Goal: Task Accomplishment & Management: Use online tool/utility

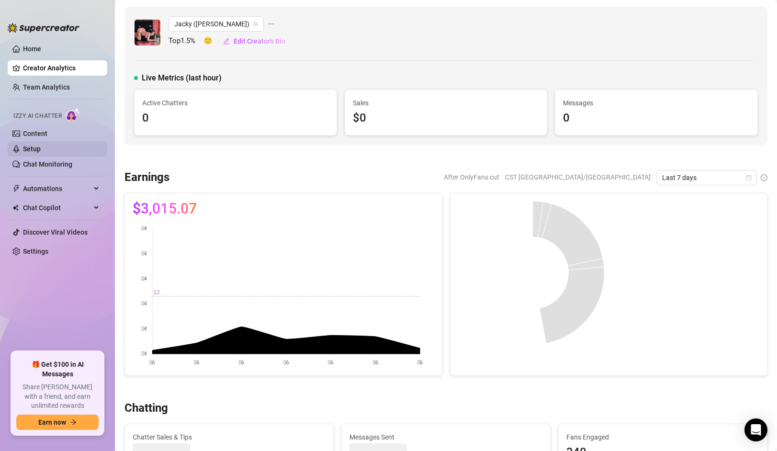
click at [41, 149] on link "Setup" at bounding box center [32, 149] width 18 height 8
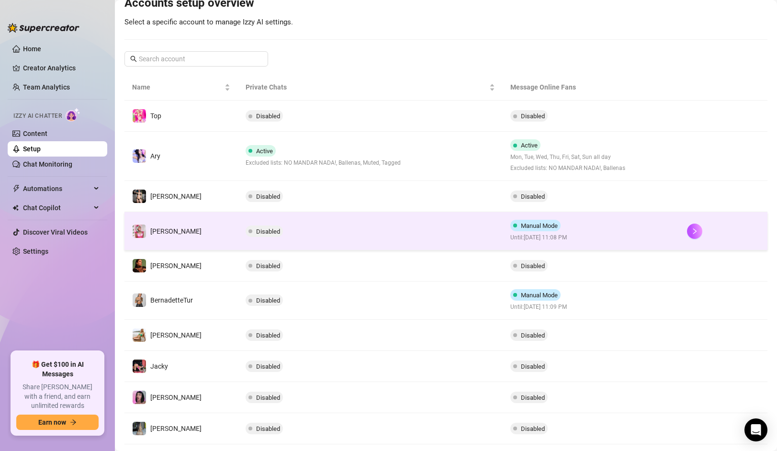
scroll to position [145, 0]
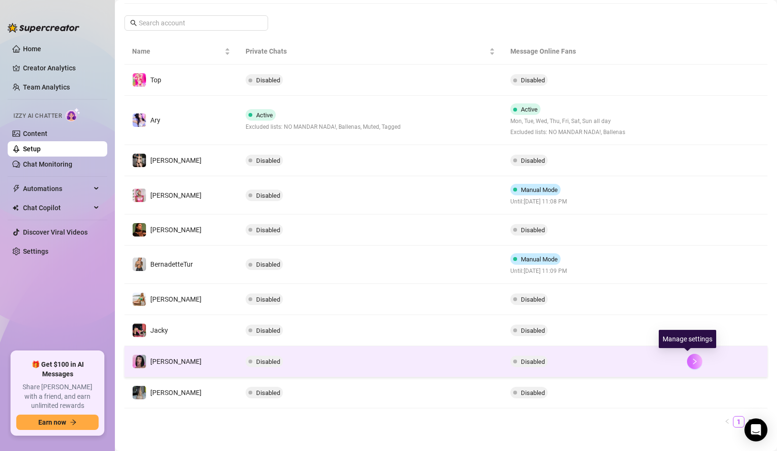
click at [692, 361] on icon "right" at bounding box center [693, 361] width 3 height 6
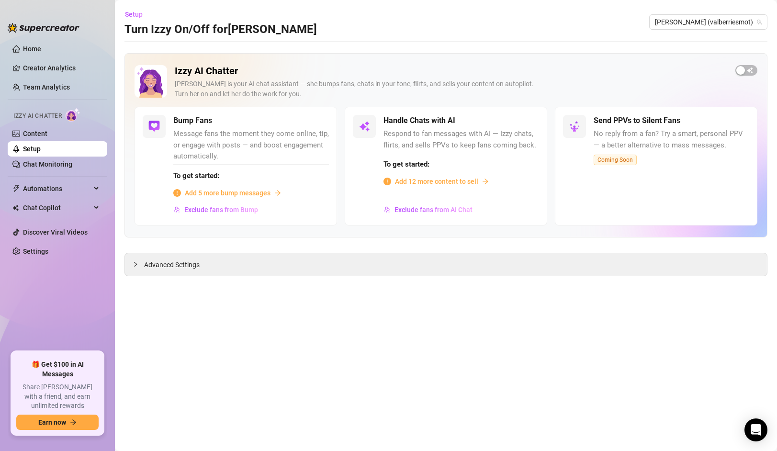
click at [232, 197] on span "Add 5 more bump messages" at bounding box center [228, 193] width 86 height 11
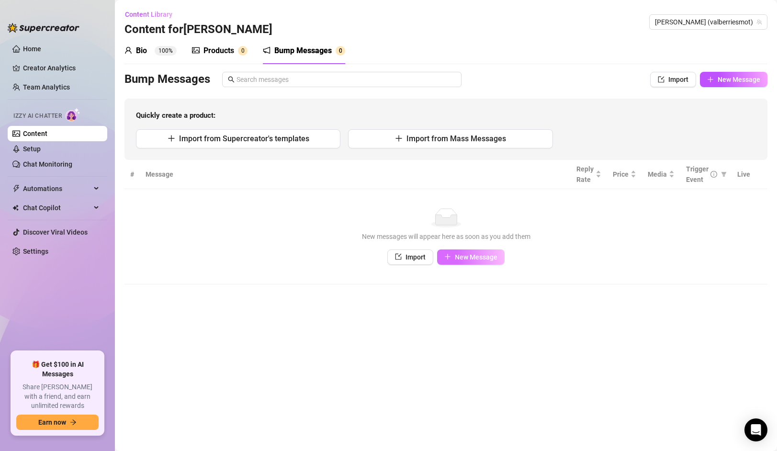
click at [458, 255] on span "New Message" at bounding box center [476, 257] width 43 height 8
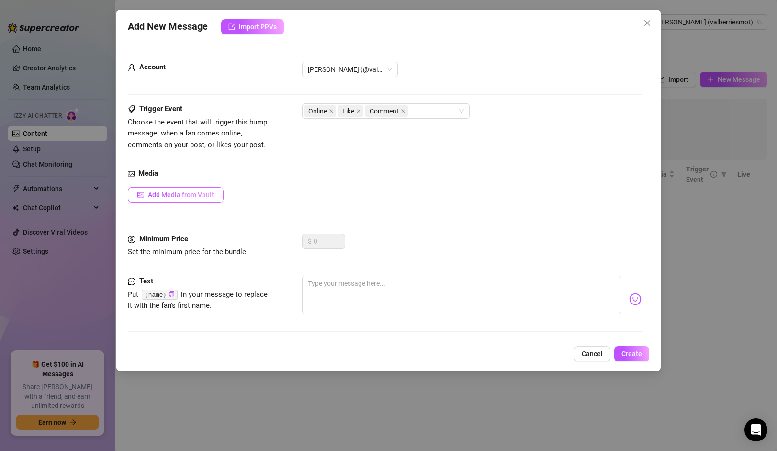
click at [197, 191] on span "Add Media from Vault" at bounding box center [181, 195] width 66 height 8
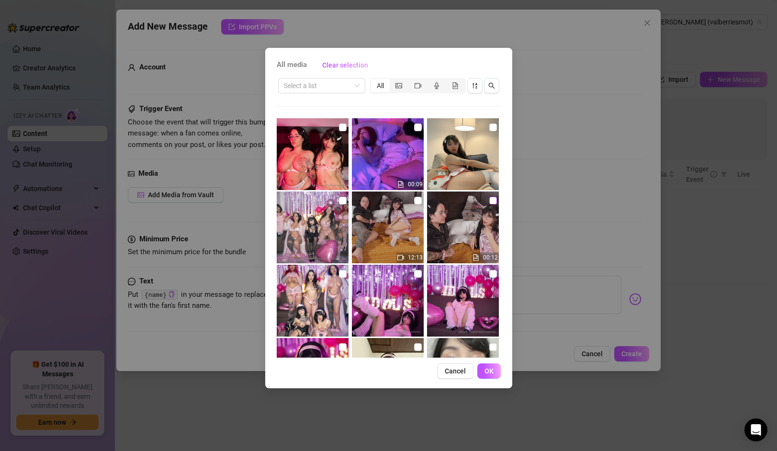
click at [489, 200] on input "checkbox" at bounding box center [493, 201] width 8 height 8
checkbox input "true"
click at [414, 200] on input "checkbox" at bounding box center [418, 201] width 8 height 8
checkbox input "true"
click at [489, 372] on span "OK" at bounding box center [488, 371] width 9 height 8
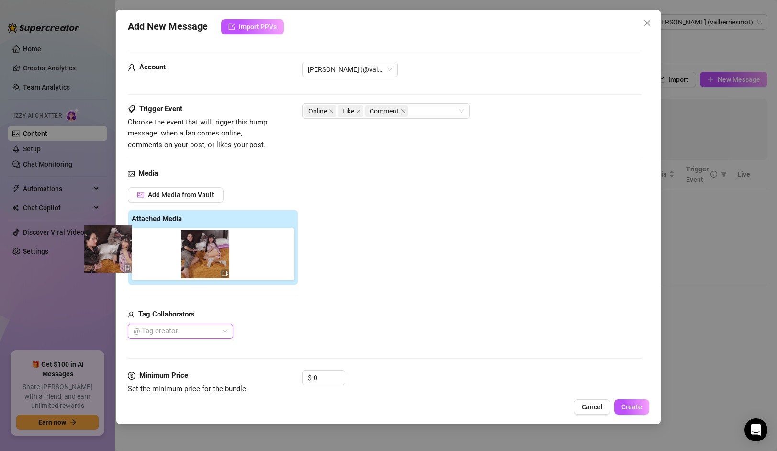
drag, startPoint x: 156, startPoint y: 256, endPoint x: 104, endPoint y: 250, distance: 52.5
click at [104, 250] on div "Add New Message Import PPVs Account Valeria (@valberriesmot) Trigger Event Choo…" at bounding box center [388, 225] width 777 height 451
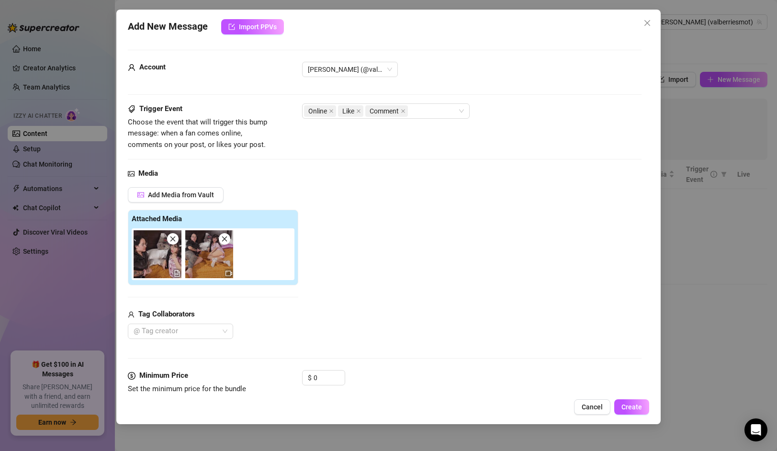
click at [335, 285] on div "Add Media from Vault Attached Media Tag Collaborators @ Tag creator" at bounding box center [384, 263] width 513 height 152
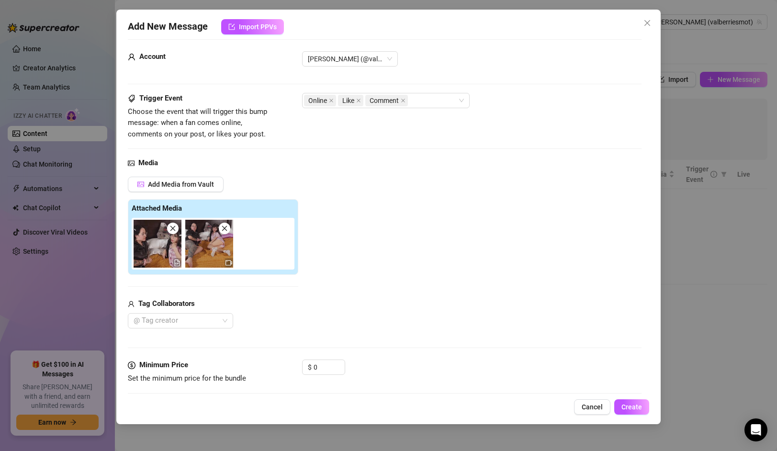
click at [176, 263] on icon "file-gif" at bounding box center [177, 264] width 2 height 2
click at [192, 238] on img at bounding box center [209, 244] width 48 height 48
click at [174, 227] on icon "close" at bounding box center [172, 228] width 5 height 5
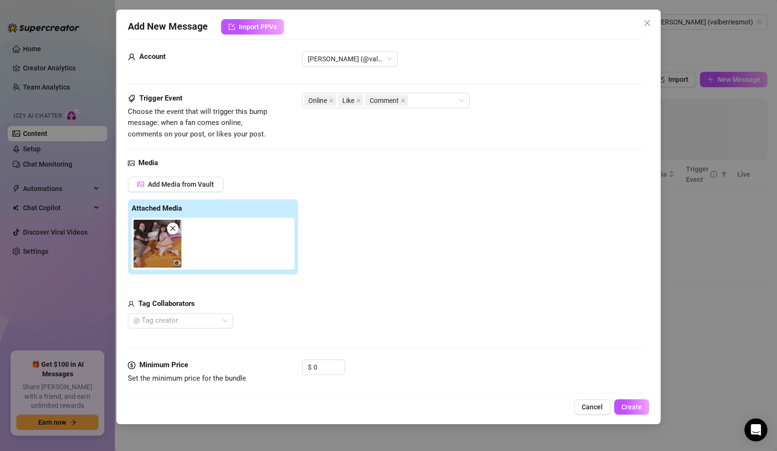
click at [172, 228] on icon "close" at bounding box center [172, 228] width 5 height 5
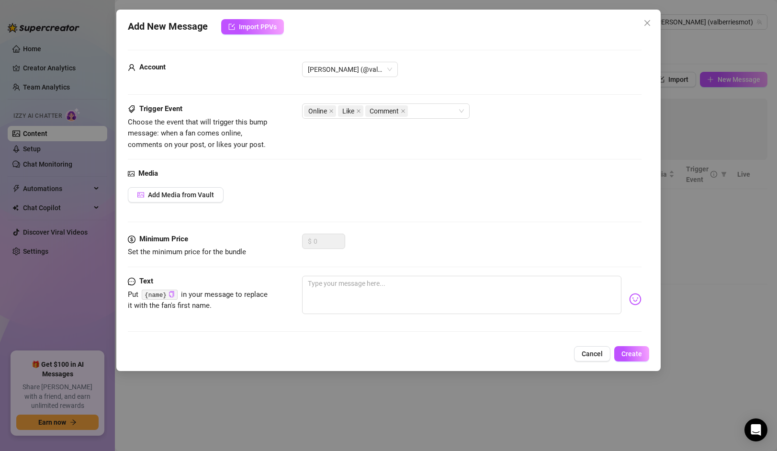
scroll to position [0, 0]
click at [177, 196] on span "Add Media from Vault" at bounding box center [181, 195] width 66 height 8
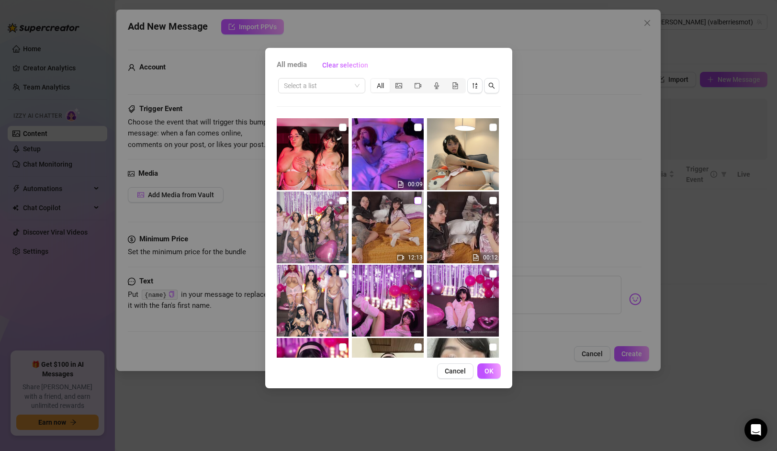
click at [414, 199] on input "checkbox" at bounding box center [418, 201] width 8 height 8
checkbox input "true"
click at [489, 369] on span "OK" at bounding box center [488, 371] width 9 height 8
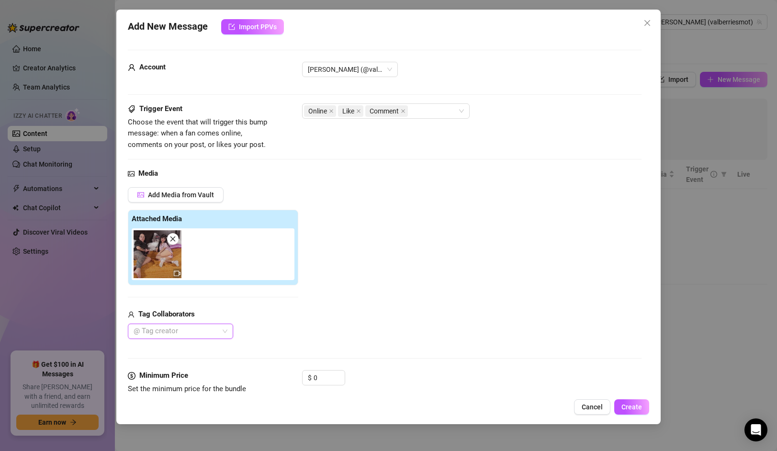
click at [268, 264] on div at bounding box center [215, 254] width 167 height 52
click at [248, 259] on div at bounding box center [215, 254] width 167 height 52
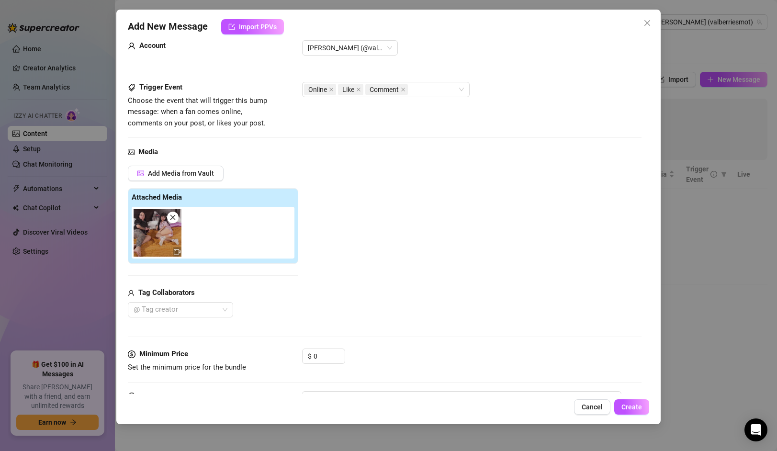
scroll to position [72, 0]
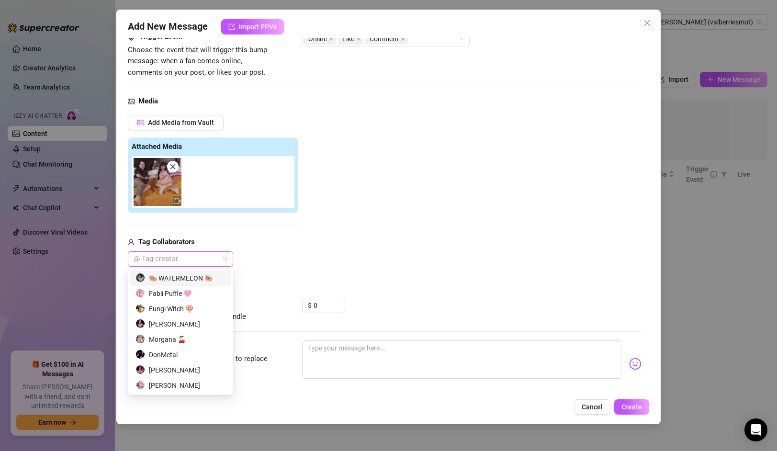
click at [201, 256] on div at bounding box center [175, 258] width 91 height 13
click at [194, 276] on div "🍉 WATERMELON 🍉" at bounding box center [180, 278] width 90 height 11
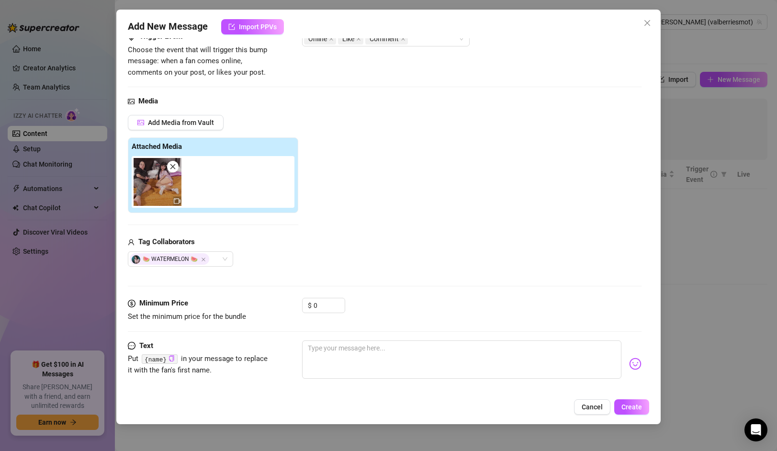
click at [393, 268] on div "Media Add Media from Vault Attached Media Tag Collaborators 🍉 WATERMELON 🍉" at bounding box center [384, 197] width 513 height 202
click at [327, 307] on input "0" at bounding box center [328, 305] width 31 height 14
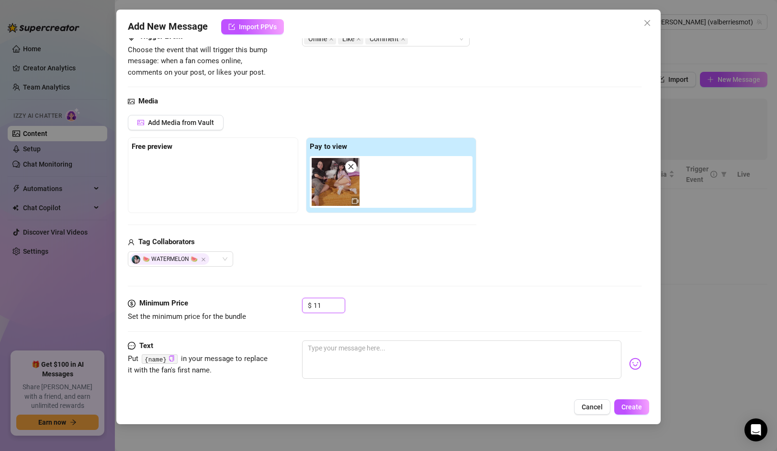
type input "11"
click at [210, 194] on div at bounding box center [213, 180] width 163 height 48
click at [192, 122] on span "Add Media from Vault" at bounding box center [181, 123] width 66 height 8
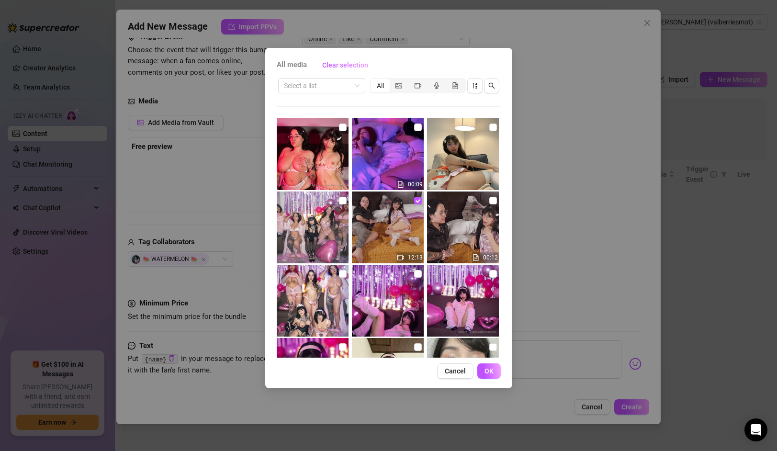
click at [478, 203] on img at bounding box center [463, 227] width 72 height 72
checkbox input "true"
click at [480, 375] on button "OK" at bounding box center [488, 370] width 23 height 15
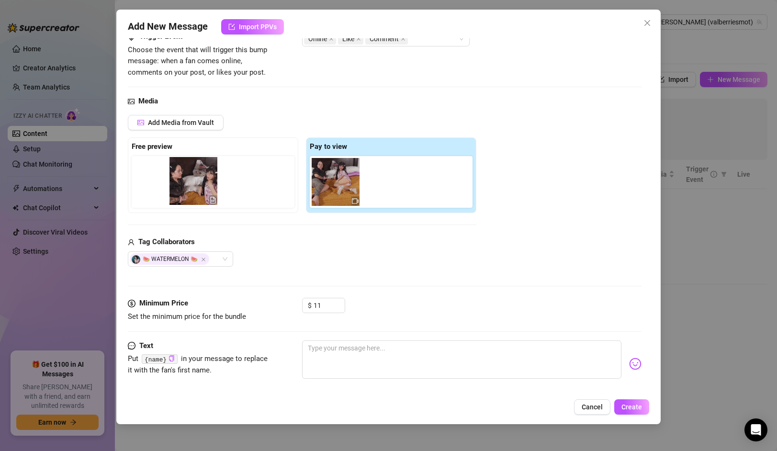
drag, startPoint x: 390, startPoint y: 189, endPoint x: 186, endPoint y: 187, distance: 204.4
click at [186, 187] on div "Free preview Pay to view" at bounding box center [302, 175] width 348 height 76
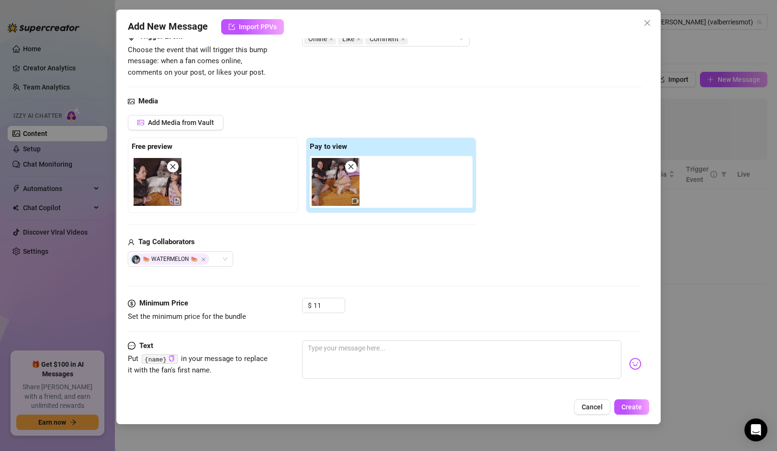
click at [379, 254] on div "🍉 WATERMELON 🍉" at bounding box center [302, 258] width 348 height 15
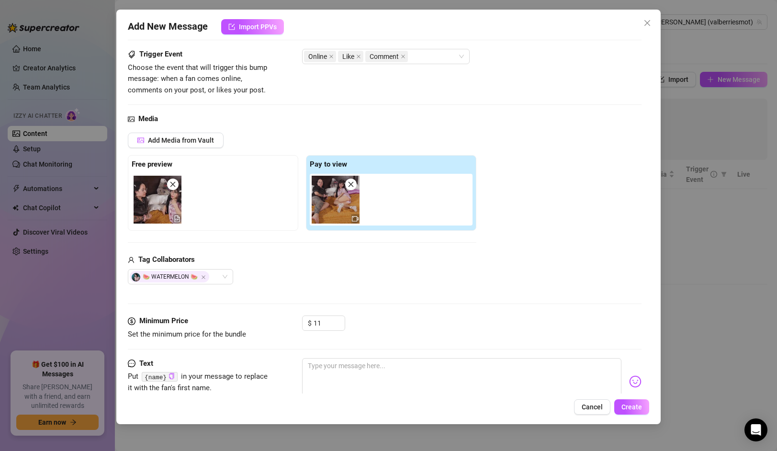
scroll to position [83, 0]
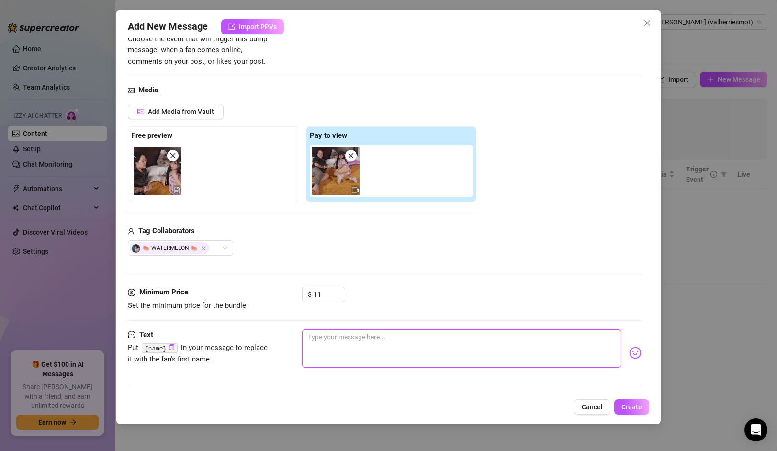
click at [372, 357] on textarea at bounding box center [461, 348] width 319 height 38
paste textarea "PIJAMADA TERMINA SEXUAL ꉂ(˵˃ ᗜ ˂˵) Pueden creer que grabé un video con la diosa…"
type textarea "PIJAMADA TERMINA SEXUAL ꉂ(˵˃ ᗜ ˂˵) Pueden creer que grabé un video con la diosa…"
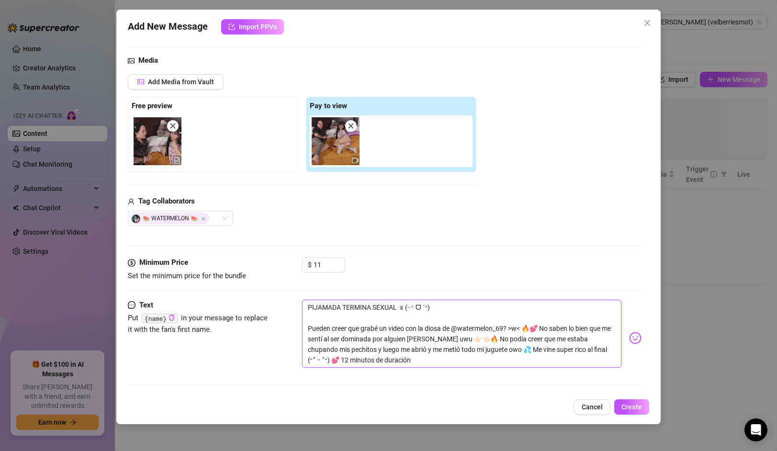
scroll to position [0, 0]
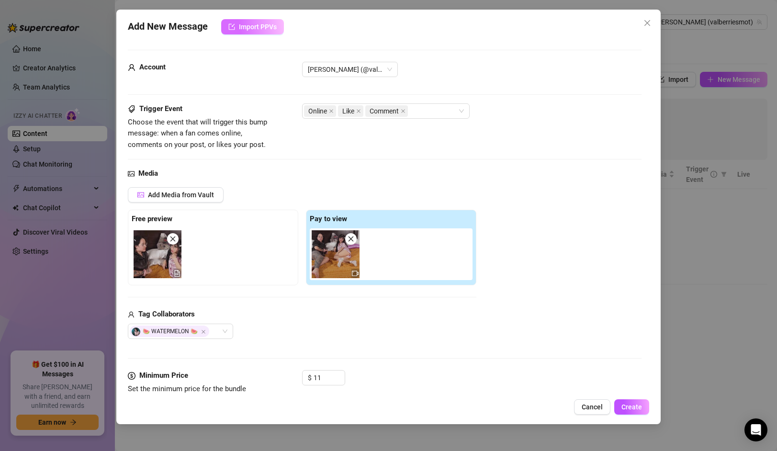
type textarea "PIJAMADA TERMINA SEXUAL ꉂ(˵˃ ᗜ ˂˵) Pueden creer que grabé un video con la diosa…"
click at [246, 25] on span "Import PPVs" at bounding box center [258, 27] width 38 height 8
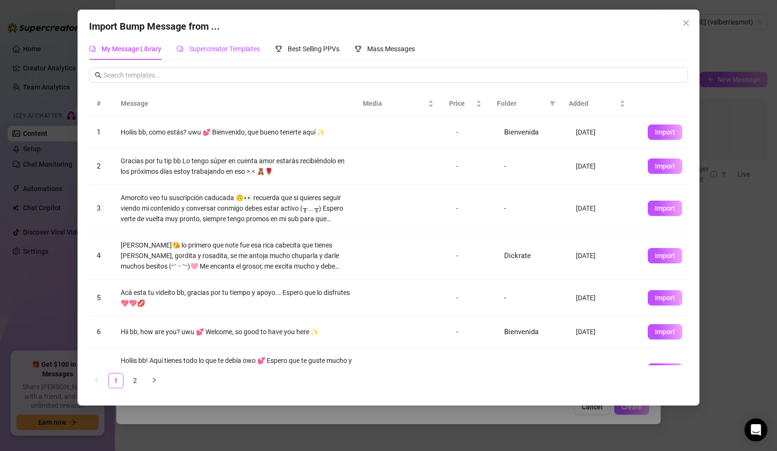
click at [230, 50] on span "Supercreator Templates" at bounding box center [224, 49] width 71 height 8
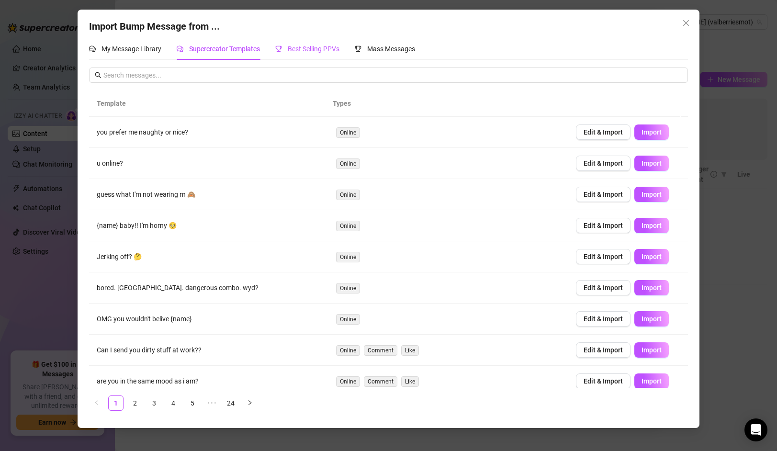
click at [326, 52] on span "Best Selling PPVs" at bounding box center [314, 49] width 52 height 8
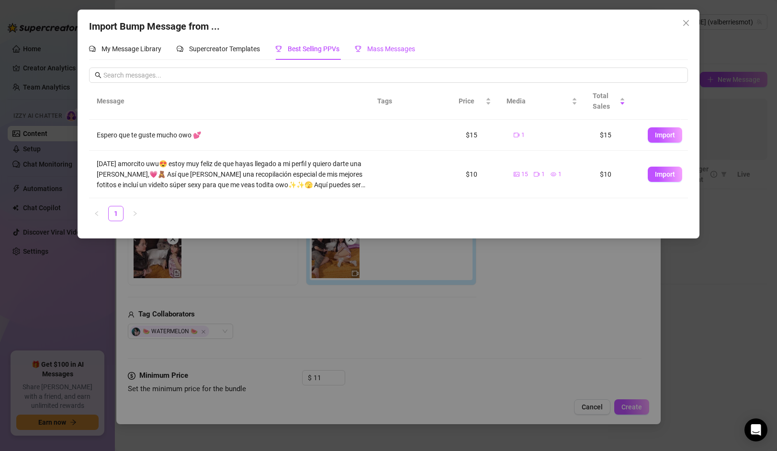
click at [404, 54] on div "Mass Messages" at bounding box center [385, 49] width 60 height 11
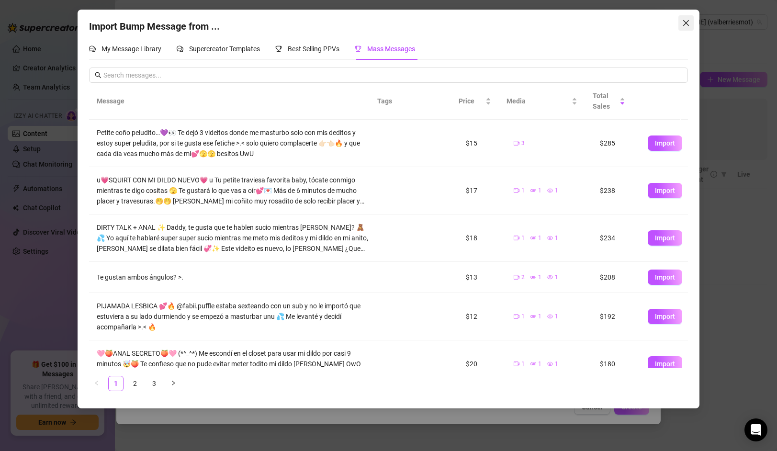
click at [685, 24] on icon "close" at bounding box center [686, 23] width 6 height 6
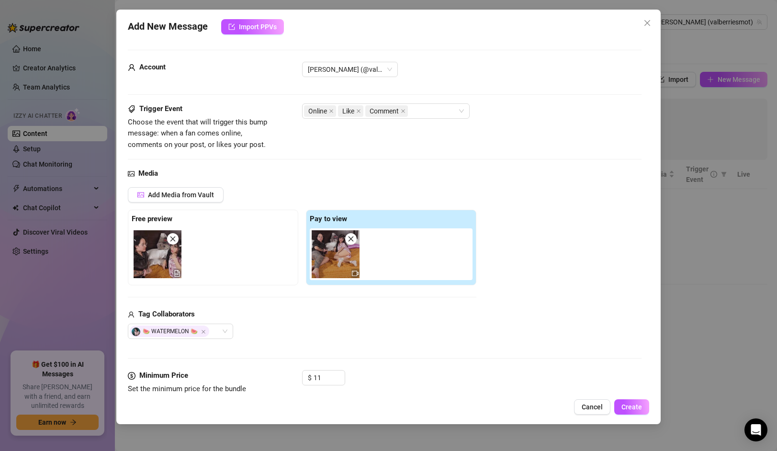
click at [574, 404] on div "Cancel Create" at bounding box center [388, 406] width 521 height 15
click at [585, 404] on span "Cancel" at bounding box center [591, 407] width 21 height 8
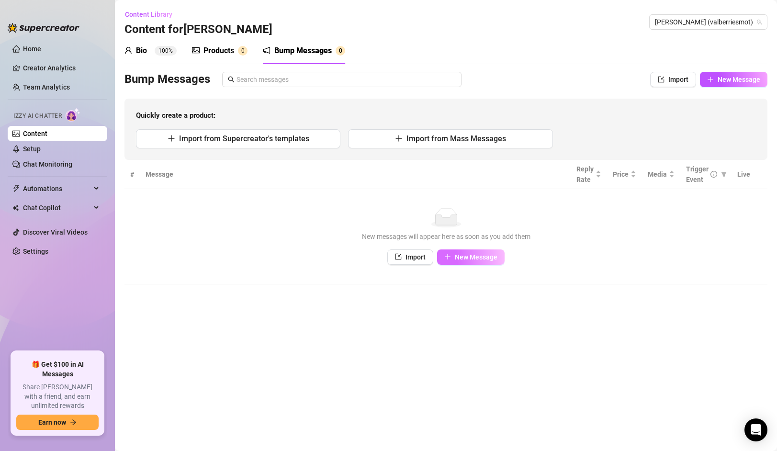
click at [451, 260] on button "New Message" at bounding box center [470, 256] width 67 height 15
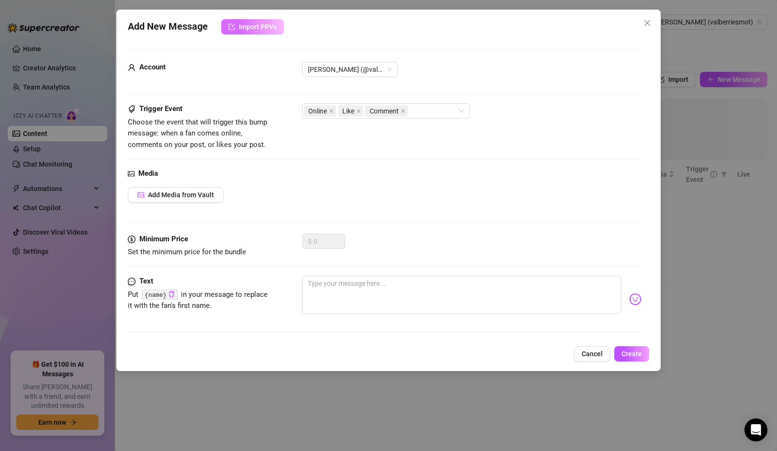
click at [242, 25] on span "Import PPVs" at bounding box center [258, 27] width 38 height 8
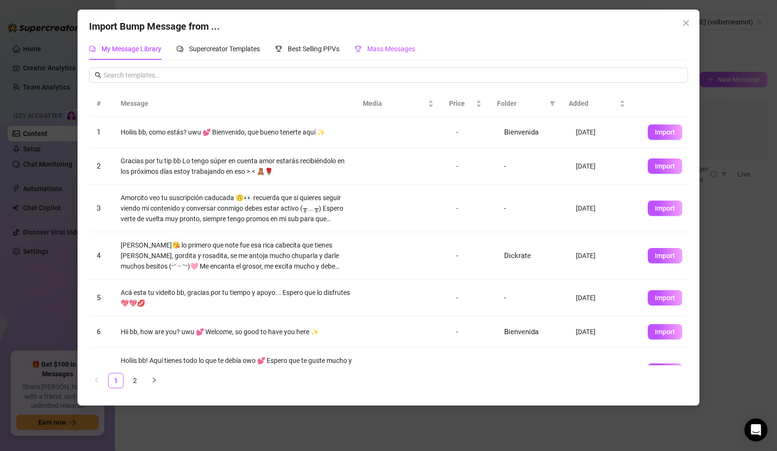
click at [408, 54] on div "Mass Messages" at bounding box center [385, 49] width 60 height 11
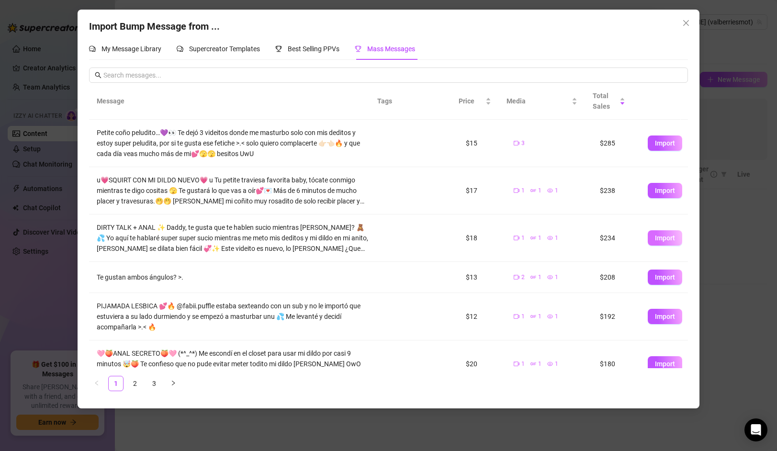
click at [655, 239] on span "Import" at bounding box center [665, 238] width 20 height 8
type textarea "DIRTY TALK + ANAL ✨ Daddy, te gusta que te hablen sucio mientras [PERSON_NAME]?…"
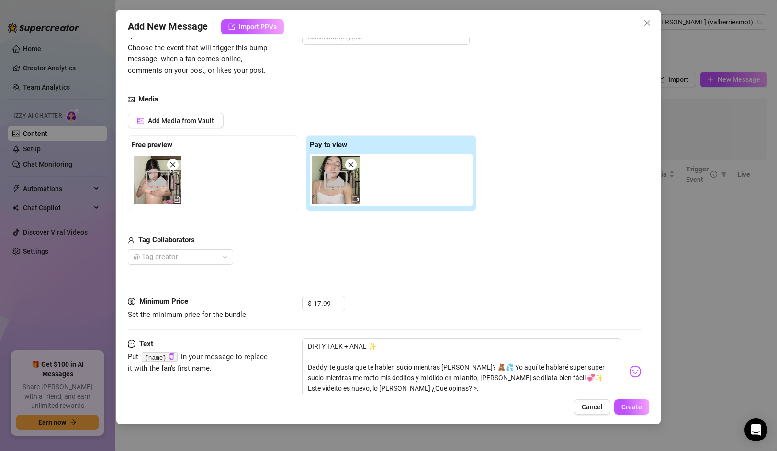
scroll to position [102, 0]
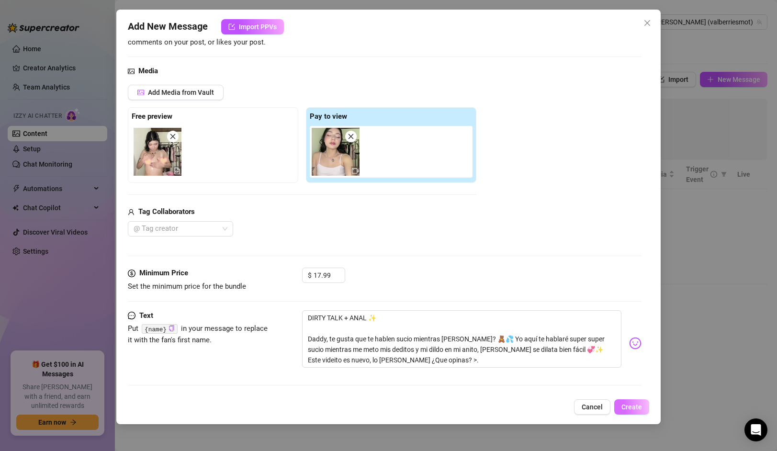
click at [632, 404] on span "Create" at bounding box center [631, 407] width 21 height 8
click at [331, 272] on input "17.99" at bounding box center [328, 275] width 31 height 14
type input "15"
click at [625, 406] on span "Create" at bounding box center [631, 407] width 21 height 8
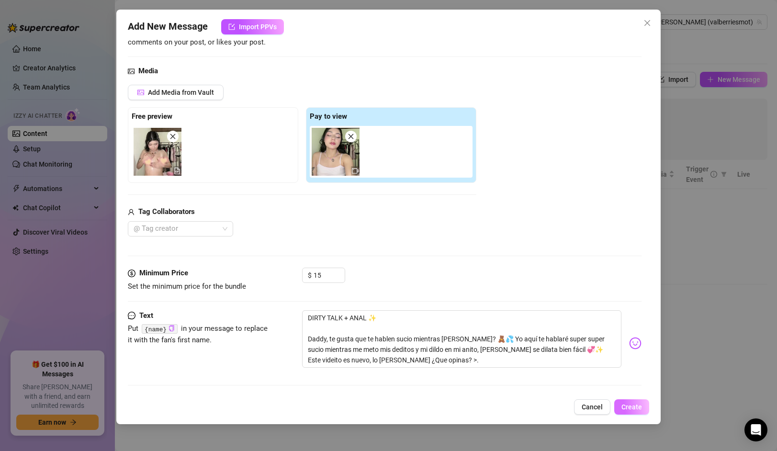
click at [625, 406] on span "Create" at bounding box center [631, 407] width 21 height 8
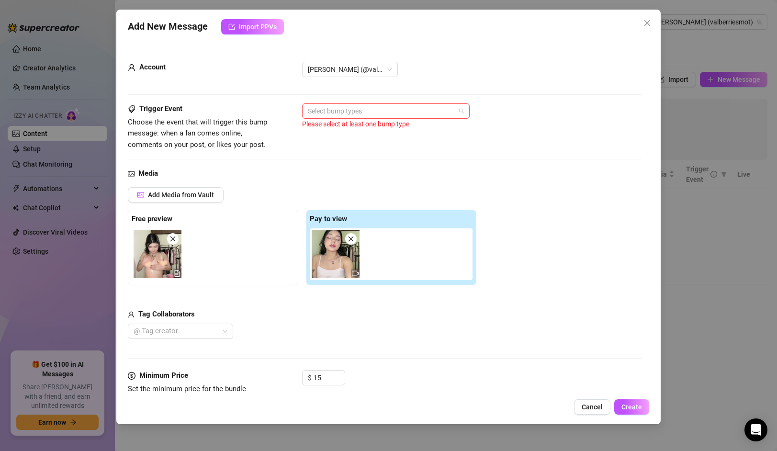
click at [339, 111] on div at bounding box center [381, 110] width 154 height 13
click at [339, 131] on div "Online" at bounding box center [386, 130] width 152 height 11
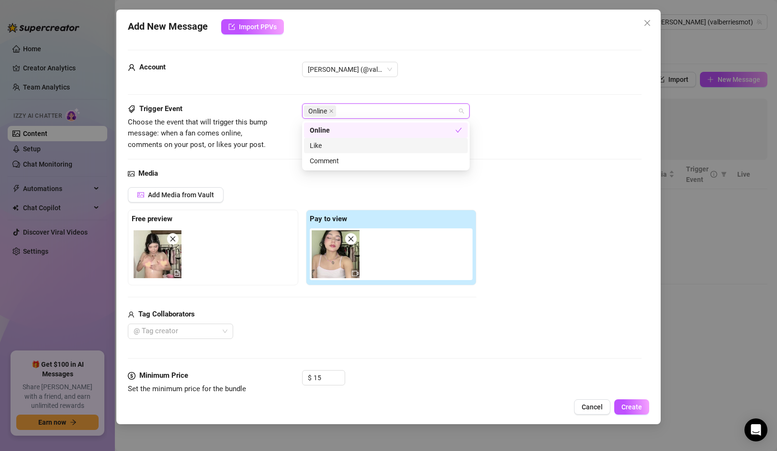
click at [327, 143] on div "Like" at bounding box center [386, 145] width 152 height 11
click at [324, 153] on div "Comment" at bounding box center [386, 160] width 164 height 15
click at [542, 197] on div "Add Media from Vault Free preview Pay to view Tag Collaborators @ Tag creator" at bounding box center [384, 263] width 513 height 152
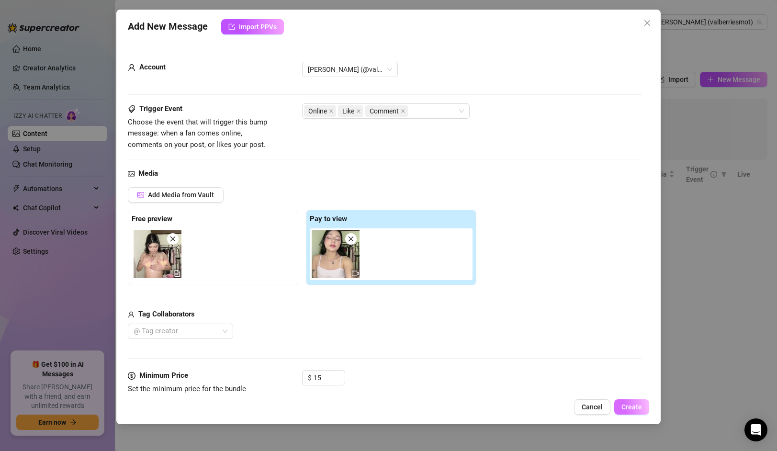
click at [636, 405] on span "Create" at bounding box center [631, 407] width 21 height 8
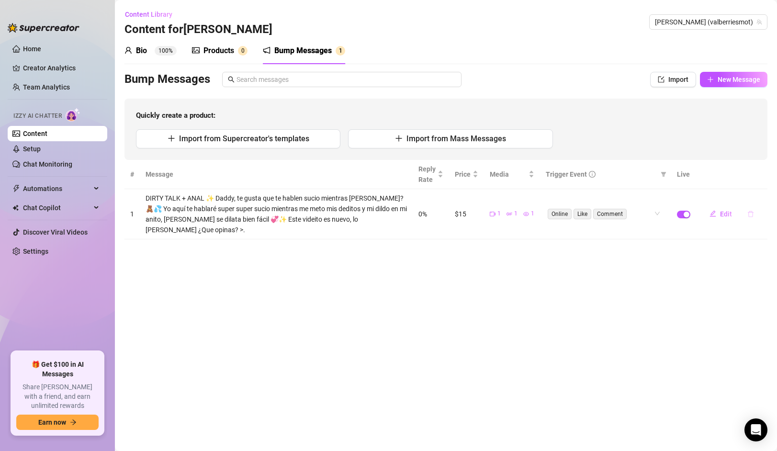
click at [748, 211] on icon "delete" at bounding box center [750, 214] width 7 height 7
click at [759, 182] on span "Yes" at bounding box center [760, 184] width 11 height 8
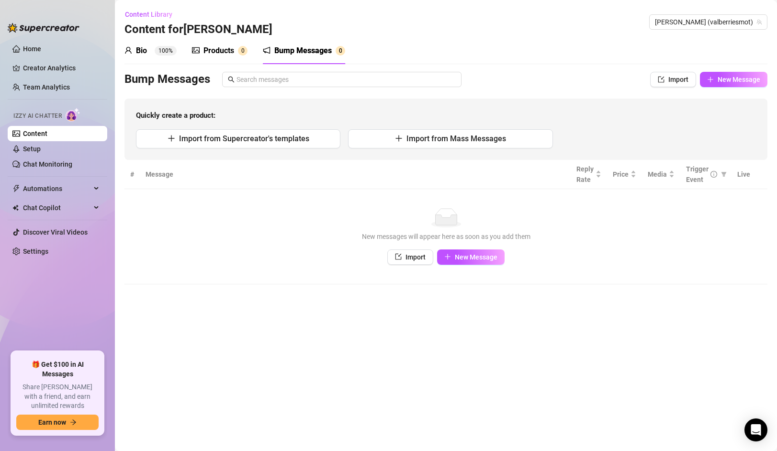
click at [230, 48] on div "Products" at bounding box center [218, 50] width 31 height 11
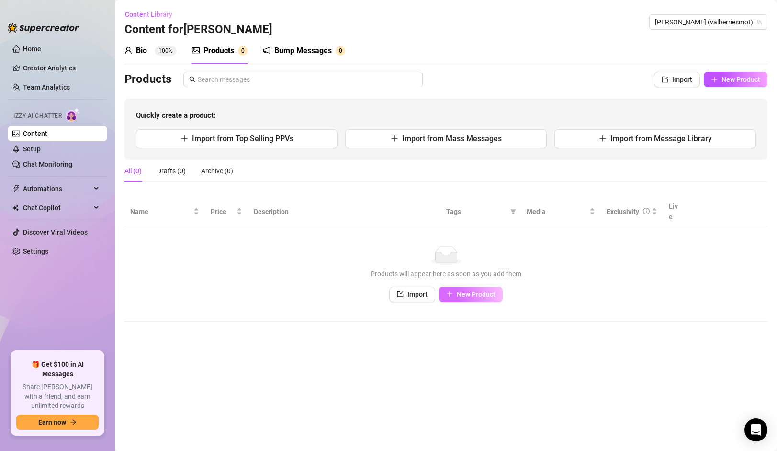
click at [495, 287] on button "New Product" at bounding box center [471, 294] width 64 height 15
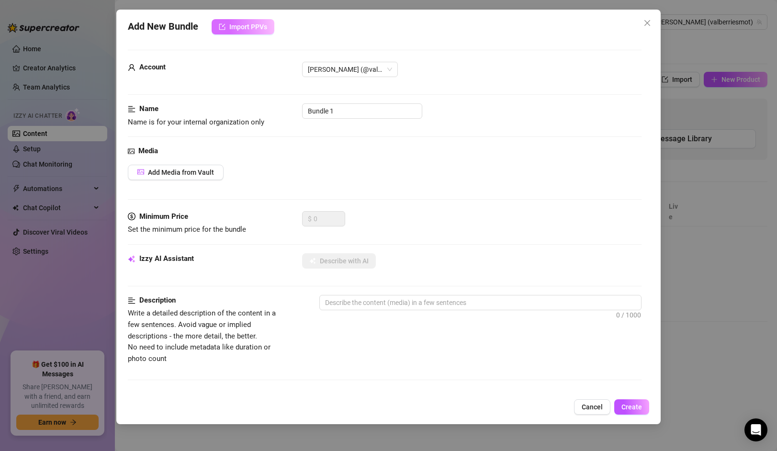
click at [244, 29] on span "Import PPVs" at bounding box center [248, 27] width 38 height 8
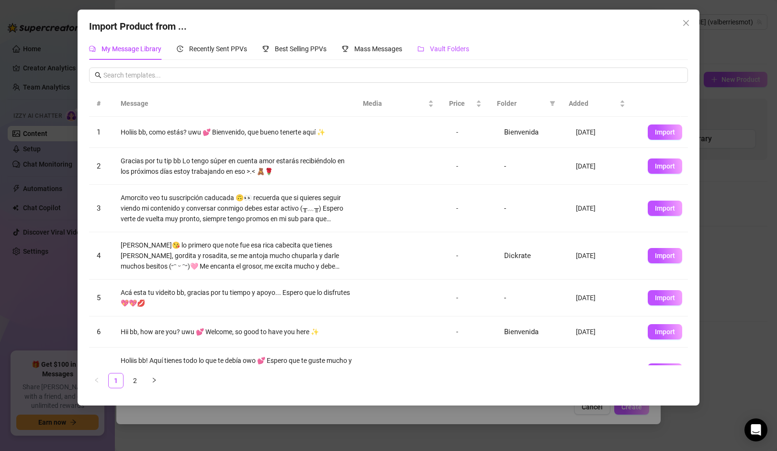
click at [438, 47] on span "Vault Folders" at bounding box center [449, 49] width 39 height 8
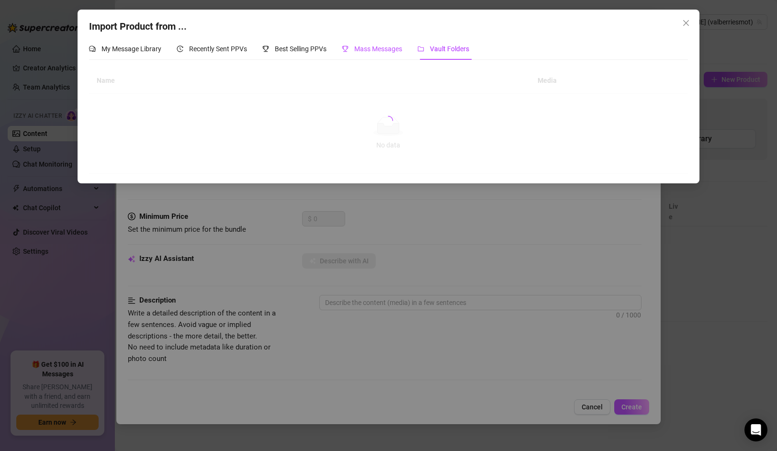
click at [373, 47] on span "Mass Messages" at bounding box center [378, 49] width 48 height 8
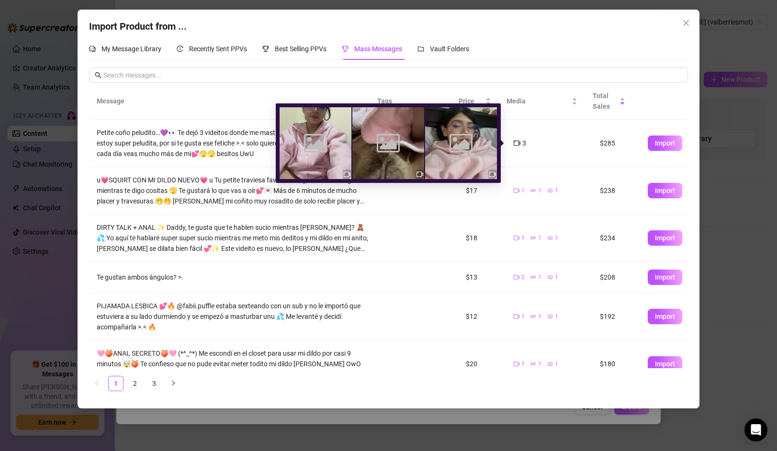
click at [513, 144] on icon "video-camera" at bounding box center [516, 143] width 7 height 7
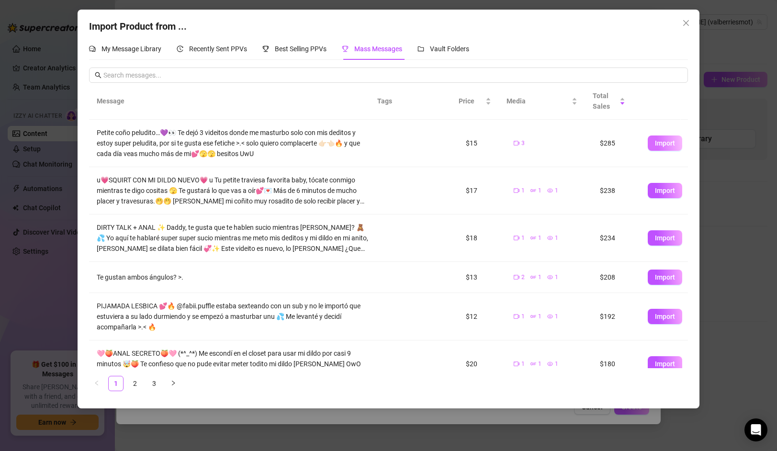
click at [659, 144] on span "Import" at bounding box center [665, 143] width 20 height 8
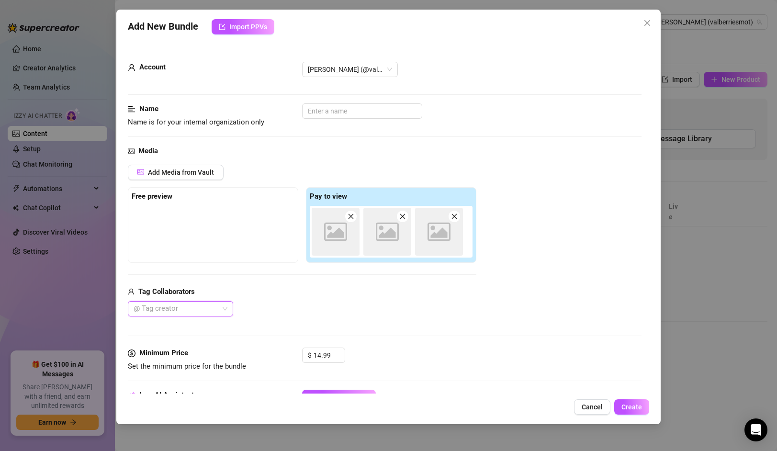
type textarea "Petite coño peludito…💜👀 Te dejó 3 videitos donde me masturbo solo con mis dedit…"
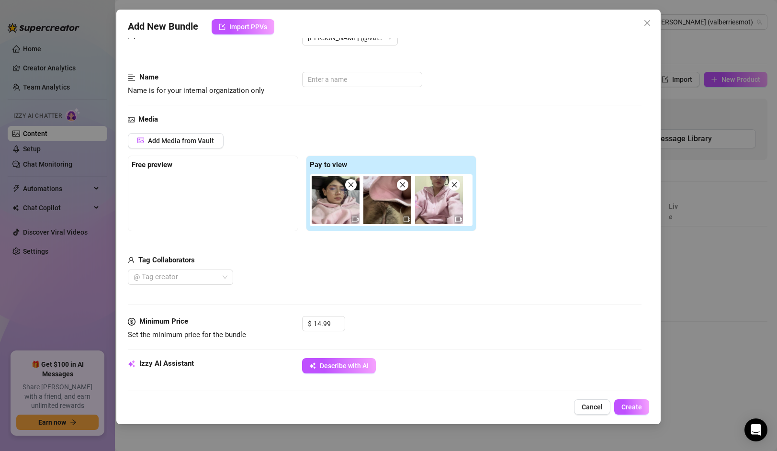
scroll to position [73, 0]
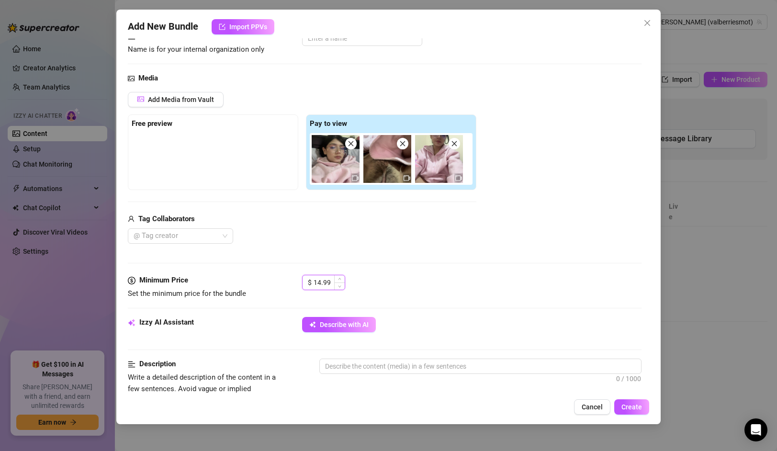
click at [332, 281] on input "14.99" at bounding box center [328, 282] width 31 height 14
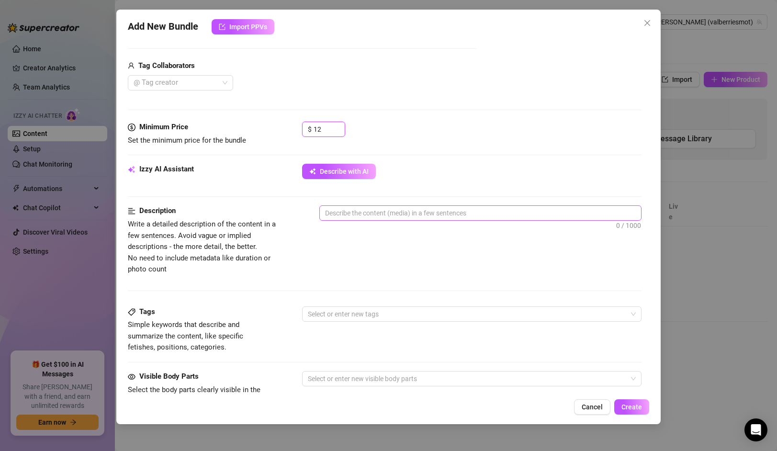
scroll to position [174, 0]
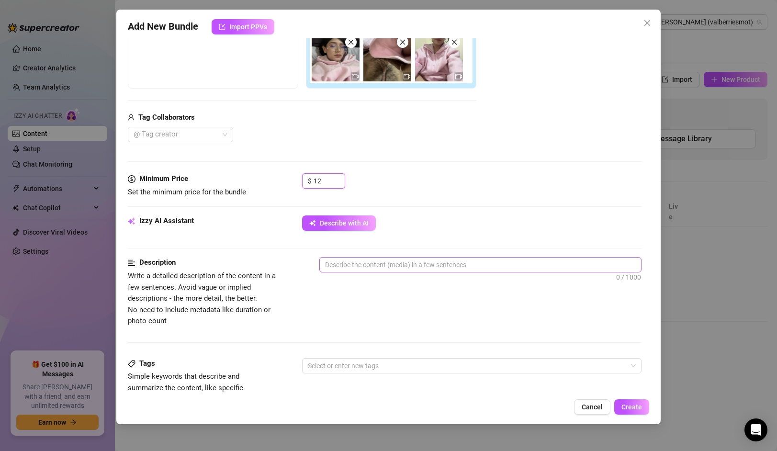
type input "12"
click at [383, 260] on textarea at bounding box center [480, 264] width 321 height 14
type textarea "m"
type textarea "ma"
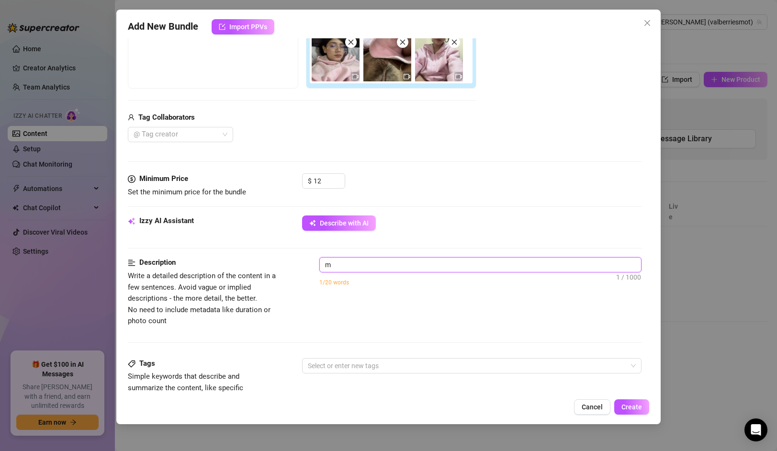
type textarea "ma"
type textarea "mas"
type textarea "mast"
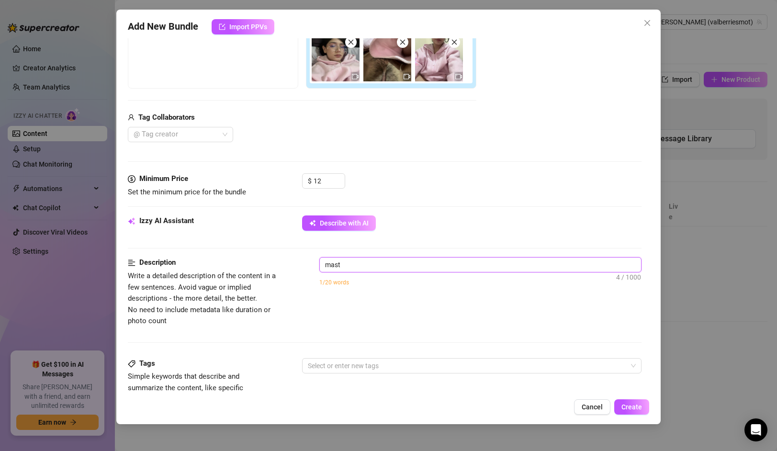
type textarea "mastu"
type textarea "mastur"
type textarea "masturb"
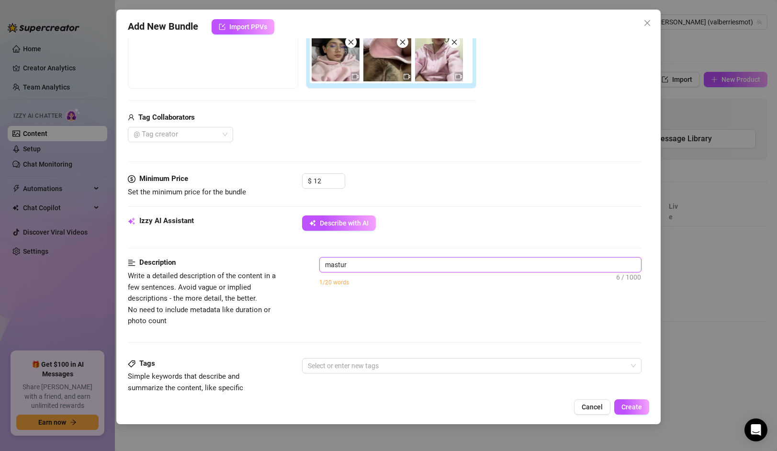
type textarea "masturb"
type textarea "masturba"
type textarea "masturbac"
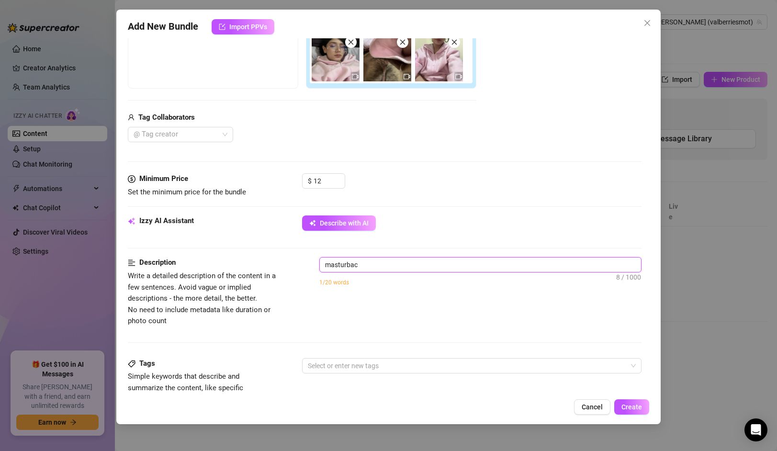
type textarea "masturbaci"
type textarea "masturbaci´"
type textarea "masturbació"
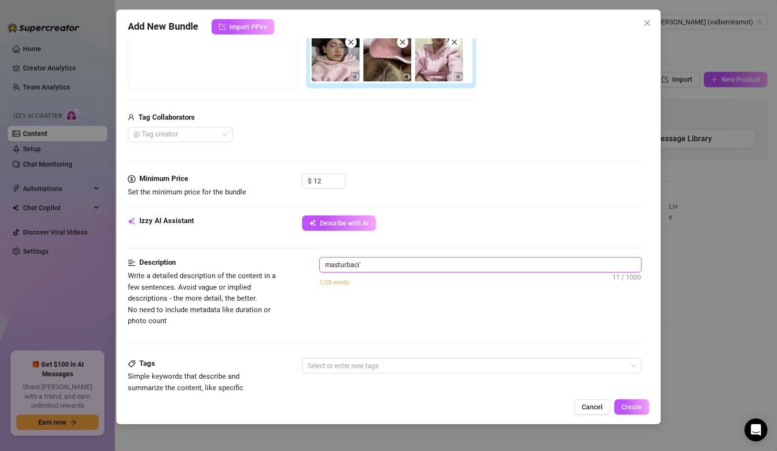
type textarea "masturbació"
type textarea "masturbación"
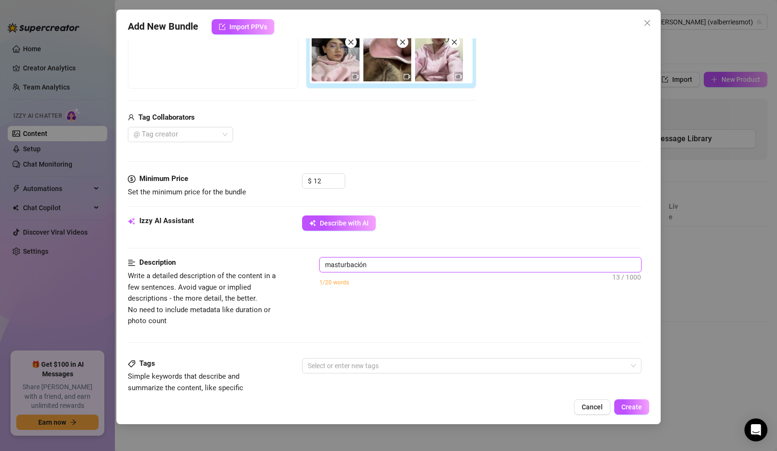
type textarea "masturbación c"
type textarea "masturbación co"
type textarea "masturbación c"
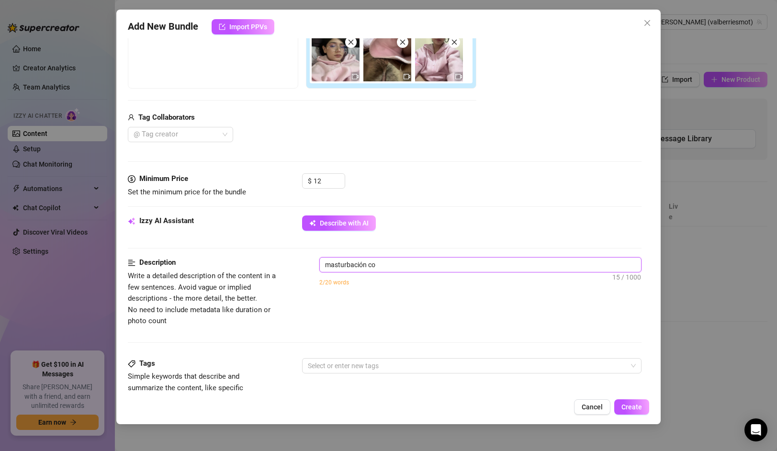
type textarea "masturbación c"
type textarea "masturbación"
type textarea "v"
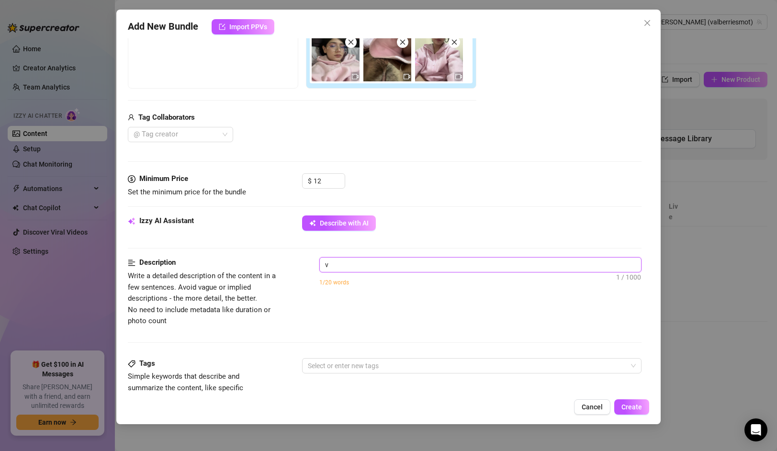
type textarea "vi"
type textarea "vid"
type textarea "vide"
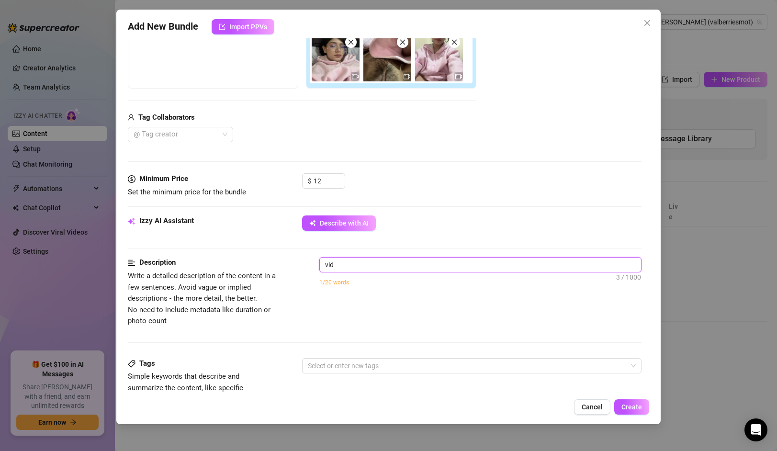
type textarea "vide"
type textarea "video"
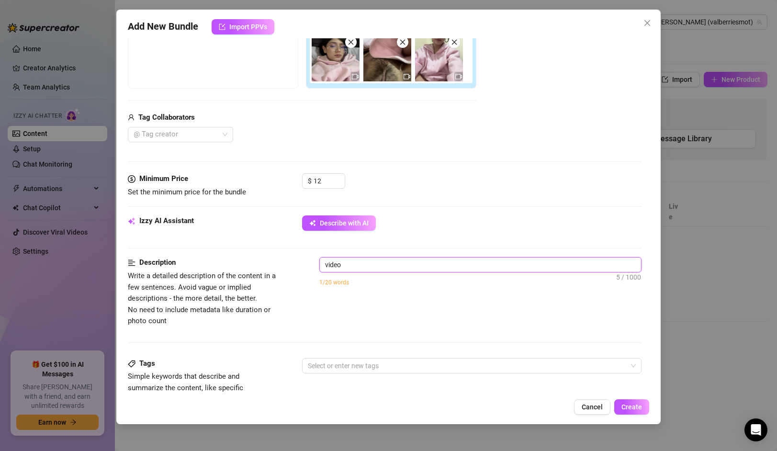
type textarea "video d"
type textarea "video do"
type textarea "video don"
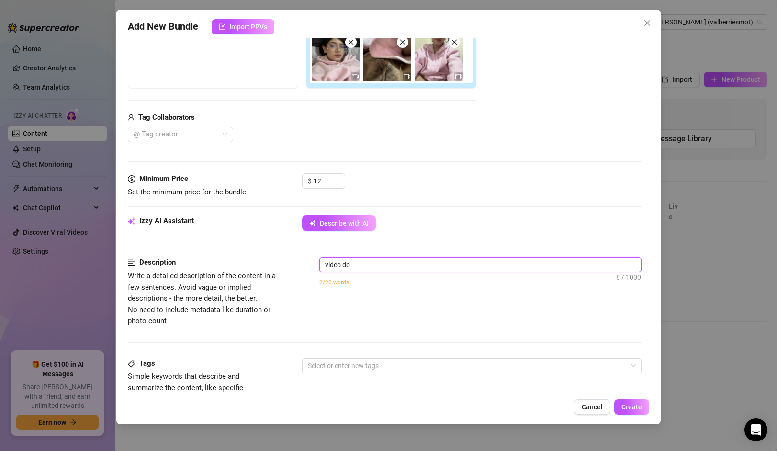
type textarea "video don"
type textarea "video dond"
type textarea "video donde"
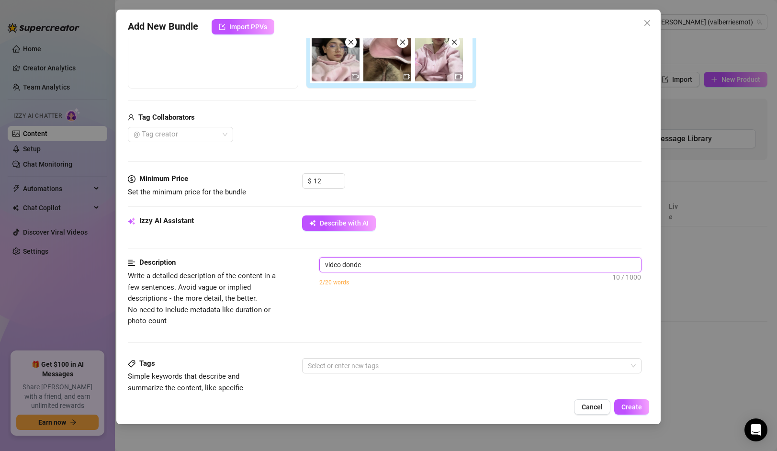
type textarea "video donde"
type textarea "video donde s"
type textarea "video donde se"
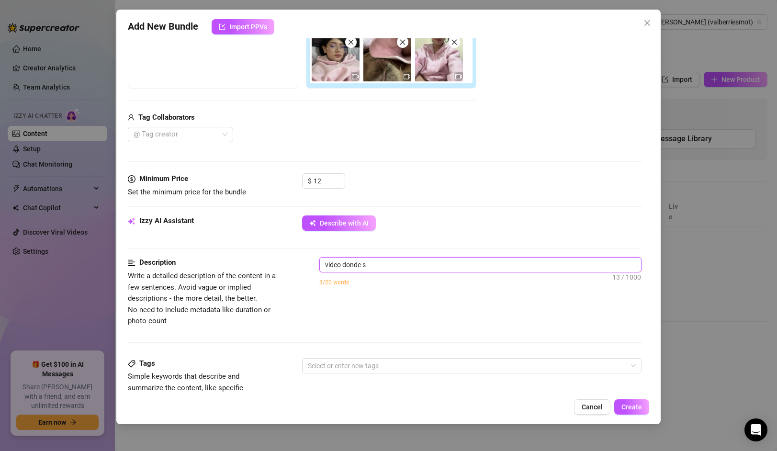
type textarea "video donde se"
type textarea "video donde se m"
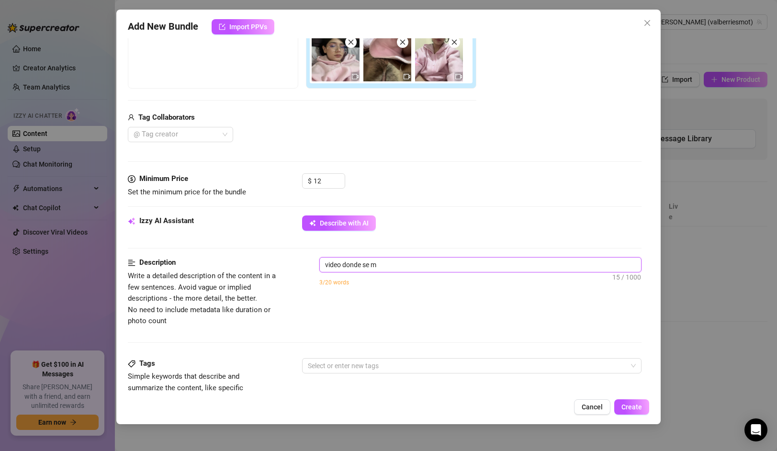
type textarea "video donde se ma"
type textarea "video donde se mas"
type textarea "video donde [PERSON_NAME]"
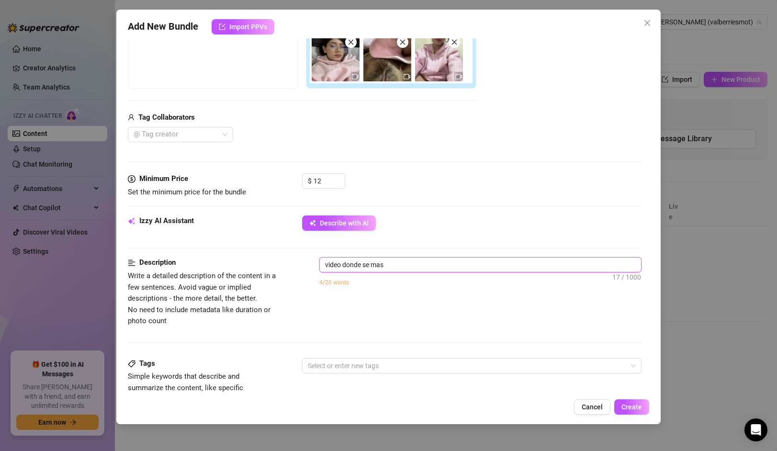
type textarea "video donde [PERSON_NAME]"
type textarea "video donde se mastu"
type textarea "video donde se mastur"
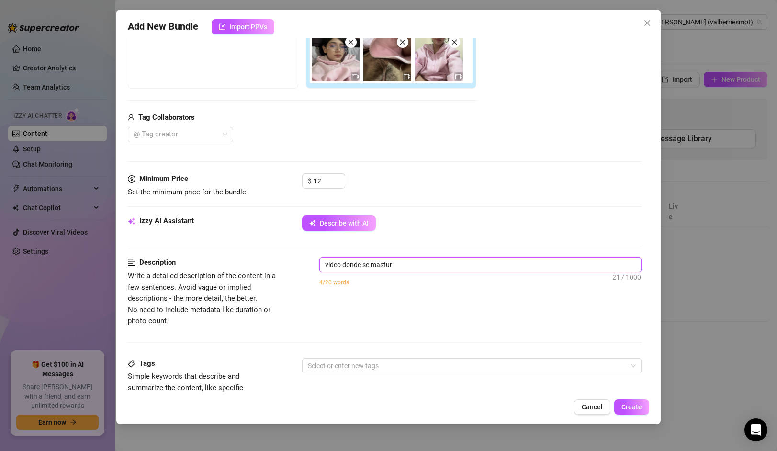
type textarea "video donde se masturb"
type textarea "video donde se masturba"
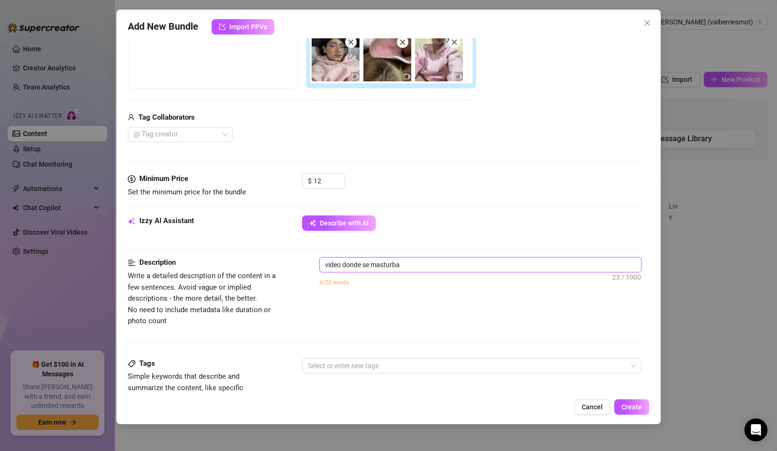
type textarea "video donde se masturba"
type textarea "video donde se masturba y"
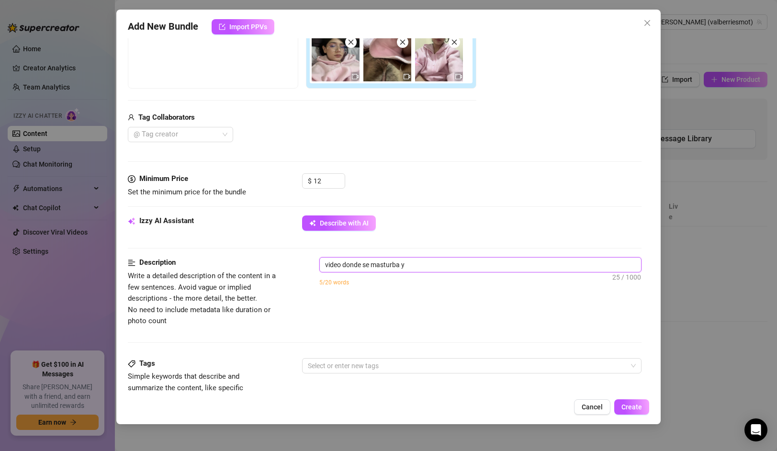
type textarea "video donde se masturba y t"
type textarea "video donde se masturba y ti"
type textarea "video donde se masturba y tie"
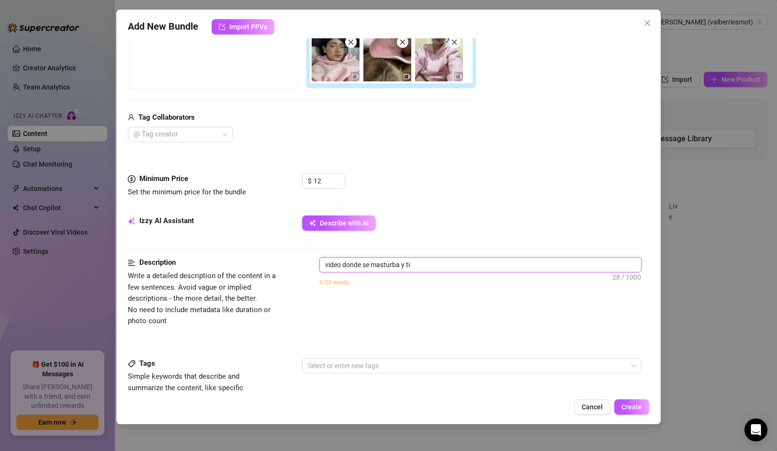
type textarea "video donde se masturba y tie"
type textarea "video donde se masturba y tien"
type textarea "video donde se masturba y tiene"
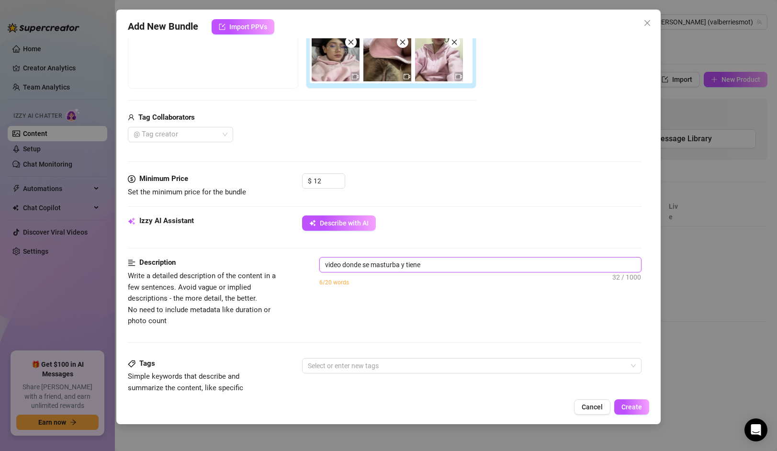
type textarea "video donde se masturba y tiene l"
type textarea "video donde se masturba y tiene la"
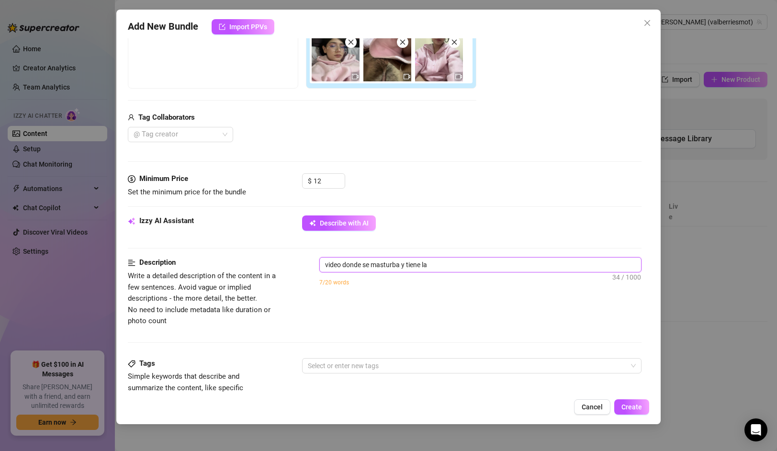
type textarea "video donde se masturba y tiene la"
type textarea "video donde se masturba y tiene la v"
type textarea "video donde se masturba y tiene la va"
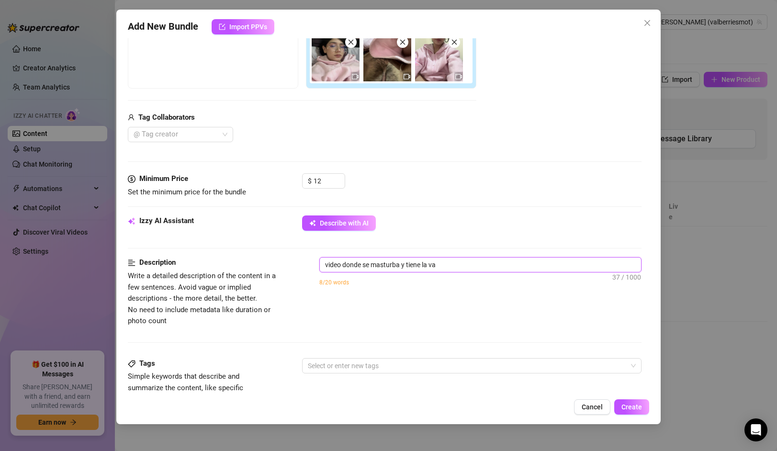
type textarea "video donde se masturba y tiene la vag"
type textarea "video donde se masturba y tiene la vagi"
type textarea "video donde se masturba y tiene la vagin"
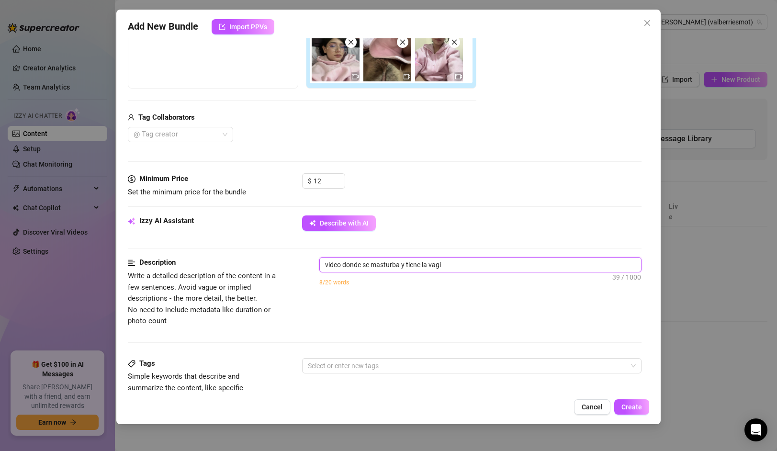
type textarea "video donde se masturba y tiene la vagin"
type textarea "video donde se masturba y tiene la vagina"
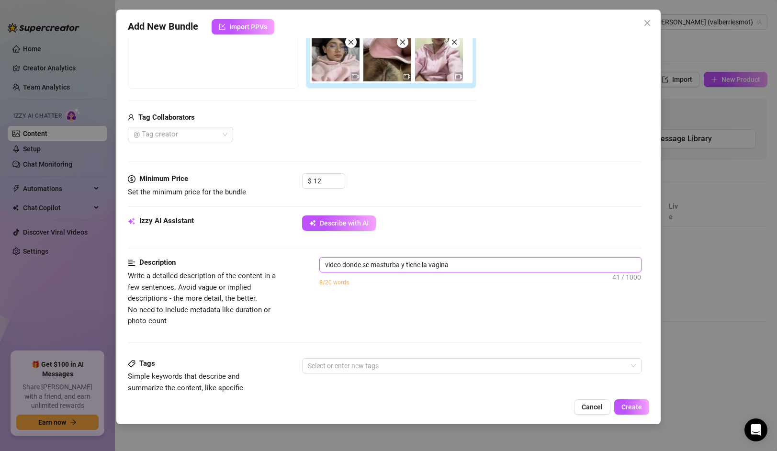
type textarea "video donde se masturba y tiene la vagina p"
type textarea "video donde se masturba y tiene la vagina pe"
type textarea "video donde se masturba y tiene la vagina pel"
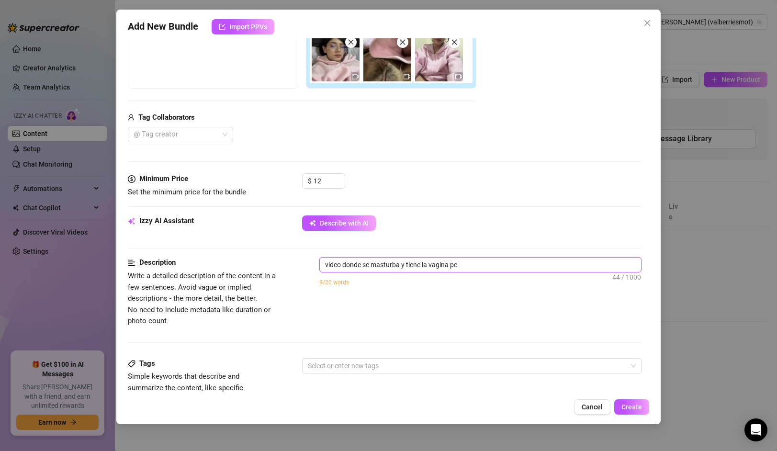
type textarea "video donde se masturba y tiene la vagina pel"
type textarea "video donde se masturba y tiene la vagina pelu"
type textarea "video donde se masturba y tiene la vagina pelud"
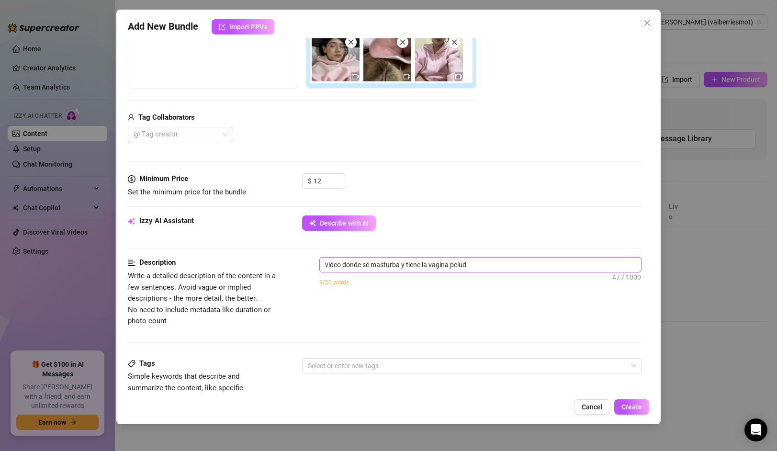
type textarea "video donde se masturba y tiene la vagina peluda"
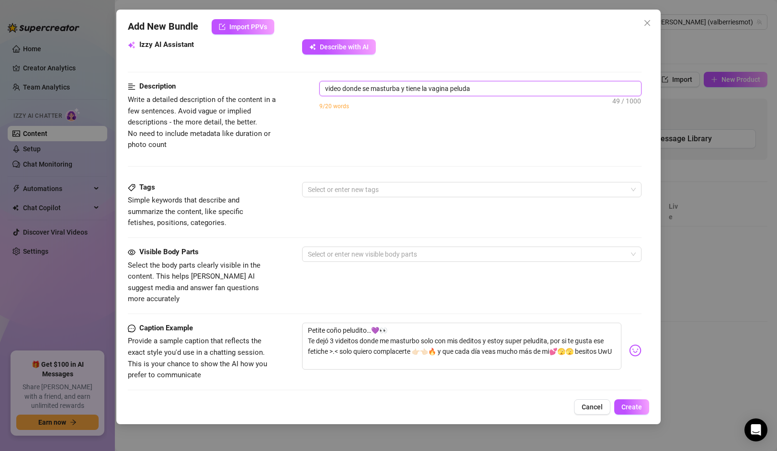
scroll to position [351, 0]
type textarea "video donde se masturba y tiene la vagina peluda"
type textarea "video donde se masturba y tiene la vagina peluda,"
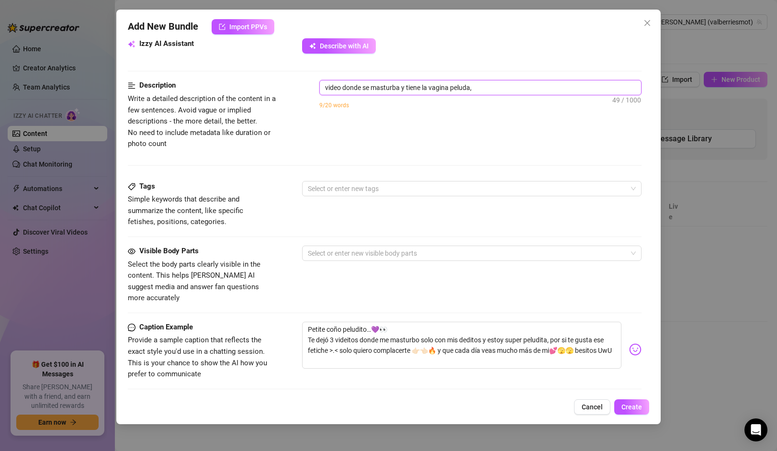
type textarea "video donde se masturba y tiene la vagina peluda,"
type textarea "video donde se masturba y tiene la vagina peluda, s"
type textarea "video donde se masturba y tiene la vagina peluda, so"
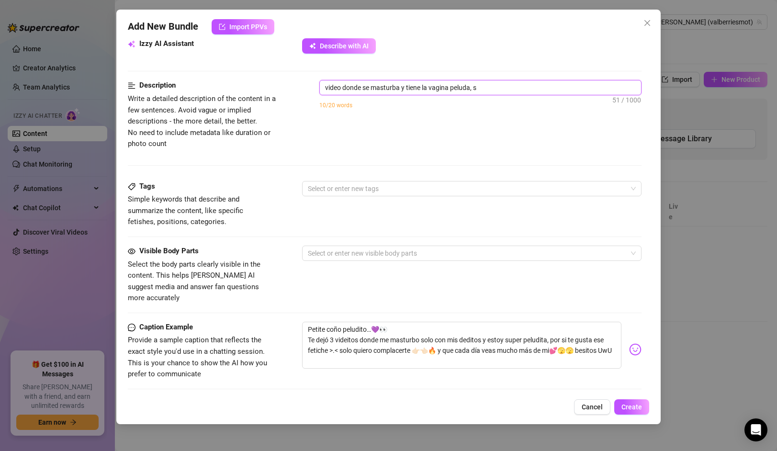
type textarea "video donde se masturba y tiene la vagina peluda, so"
type textarea "video donde se masturba y tiene la vagina peluda, sol"
type textarea "video donde se masturba y tiene la vagina peluda, solo"
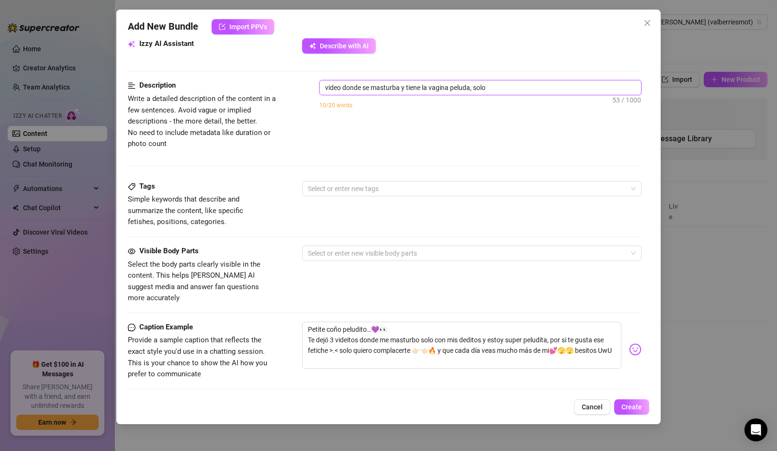
type textarea "video donde se masturba y tiene la vagina peluda, solo"
type textarea "video donde se masturba y tiene la vagina peluda, solo c"
type textarea "video donde se masturba y tiene la vagina peluda, solo co"
type textarea "video donde se masturba y tiene la vagina peluda, solo c"
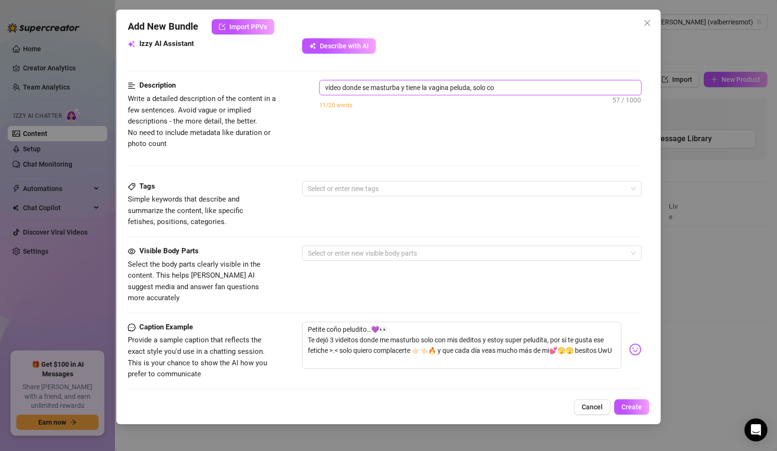
type textarea "video donde se masturba y tiene la vagina peluda, solo c"
type textarea "video donde se masturba y tiene la vagina peluda, solo"
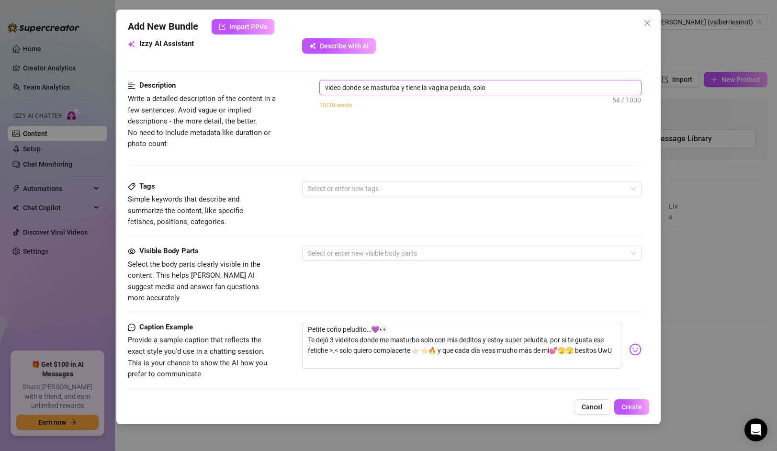
type textarea "video donde se masturba y tiene la vagina peluda, sol"
type textarea "video donde se masturba y tiene la vagina peluda, so"
type textarea "video donde se masturba y tiene la vagina peluda, s"
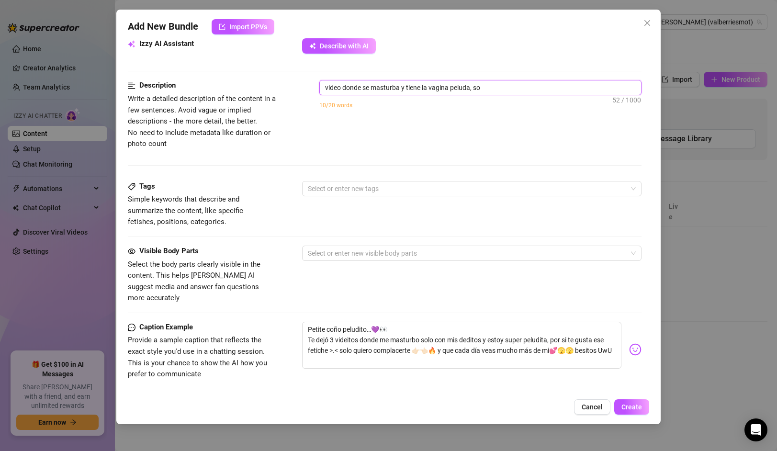
type textarea "video donde se masturba y tiene la vagina peluda, s"
type textarea "video donde se masturba y tiene la vagina peluda,"
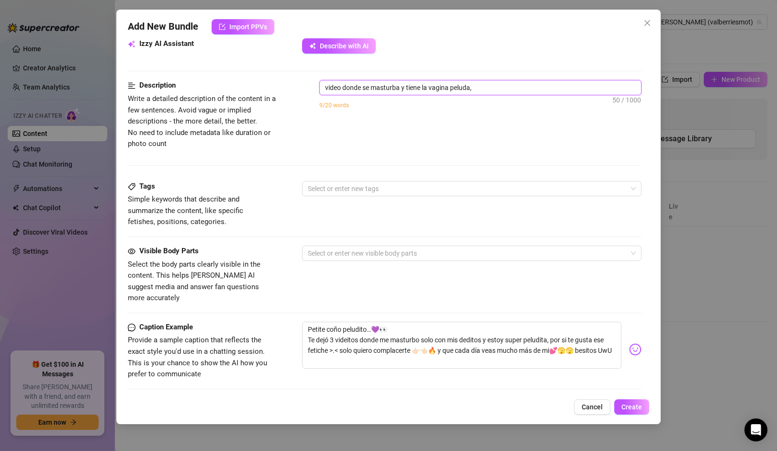
type textarea "video donde se masturba y tiene la vagina peluda"
click at [400, 89] on textarea "video donde se masturba y tiene la vagina peluda" at bounding box center [480, 87] width 321 height 14
type textarea "video donde se masturba y tiene la vagina peluda"
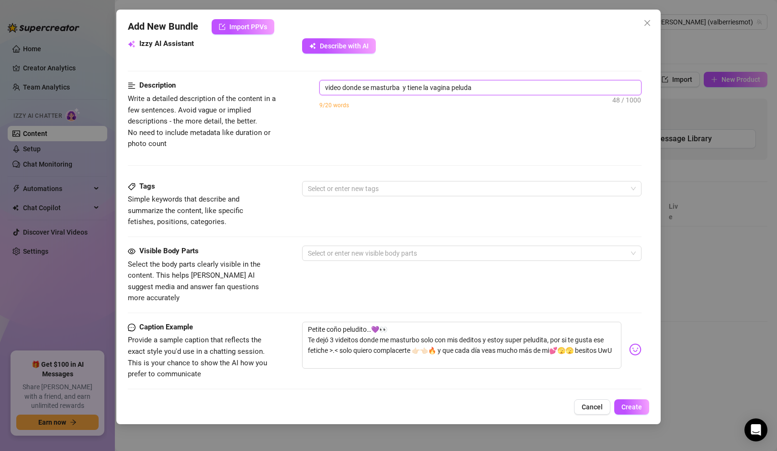
type textarea "video donde se masturba c y tiene la vagina peluda"
type textarea "video donde se masturba co y tiene la vagina peluda"
type textarea "video donde se masturba con y tiene la vagina peluda"
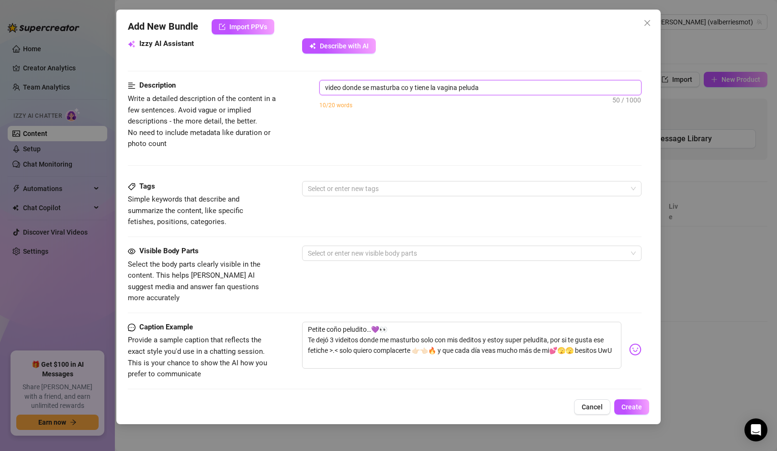
type textarea "video donde se masturba con y tiene la vagina peluda"
type textarea "video donde se masturba con d y tiene la vagina peluda"
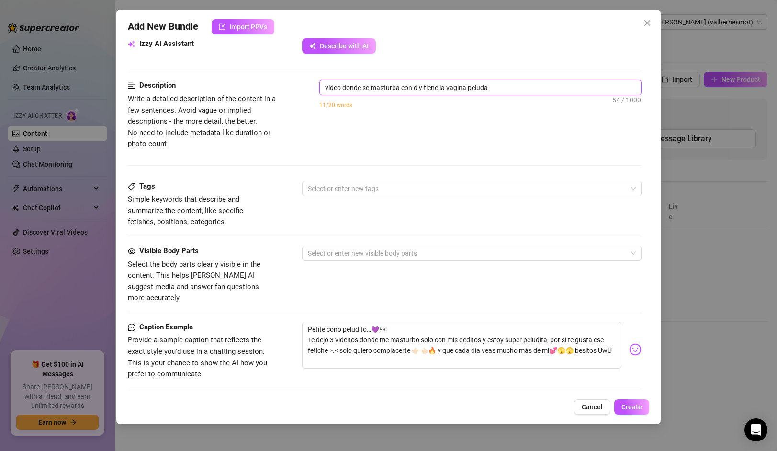
type textarea "video donde se masturba con de y tiene la vagina peluda"
type textarea "video donde se masturba con ded y tiene la vagina peluda"
type textarea "video donde se masturba con dedo y tiene la vagina peluda"
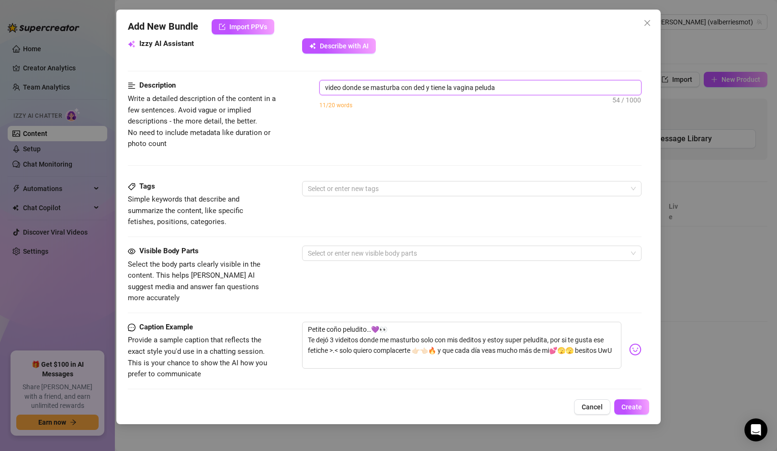
type textarea "video donde se masturba con dedo y tiene la vagina peluda"
type textarea "video donde se masturba con dedos y tiene la vagina peluda"
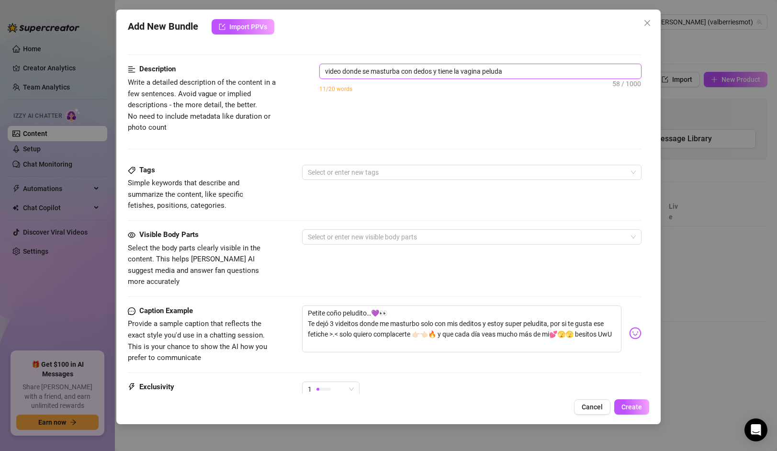
scroll to position [368, 0]
click at [486, 73] on textarea "video donde se masturba con dedos y tiene la vagina peluda" at bounding box center [480, 70] width 321 height 14
click at [527, 69] on textarea "video donde se masturba con dedos y tiene la vagina super peluda" at bounding box center [480, 70] width 321 height 14
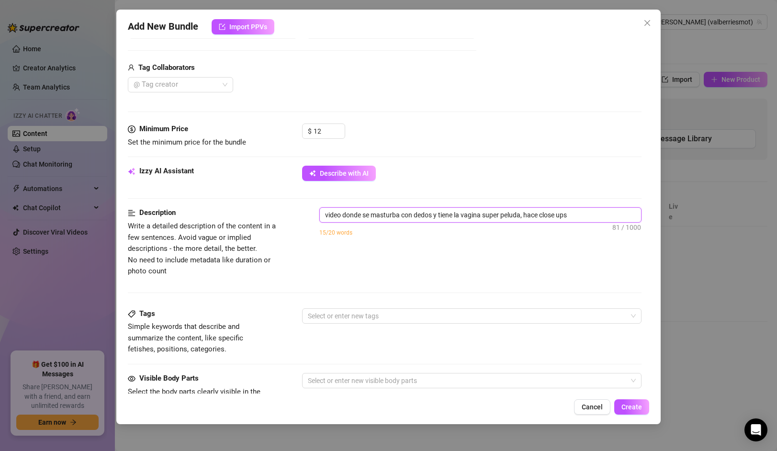
scroll to position [163, 0]
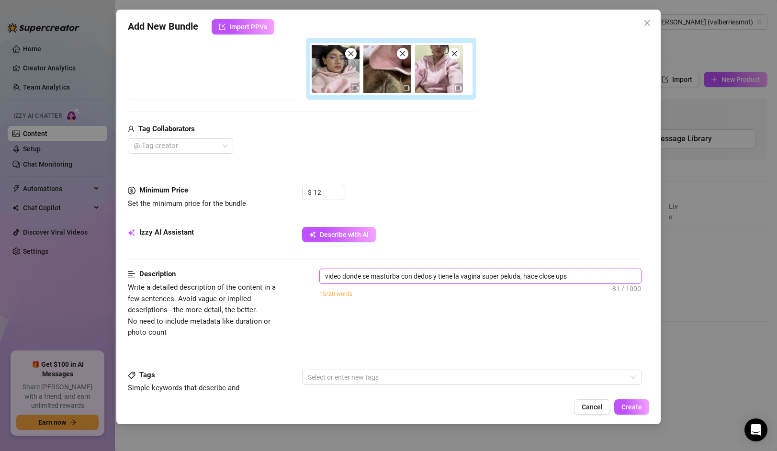
click at [329, 80] on img at bounding box center [336, 69] width 48 height 48
click at [328, 76] on img at bounding box center [336, 69] width 48 height 48
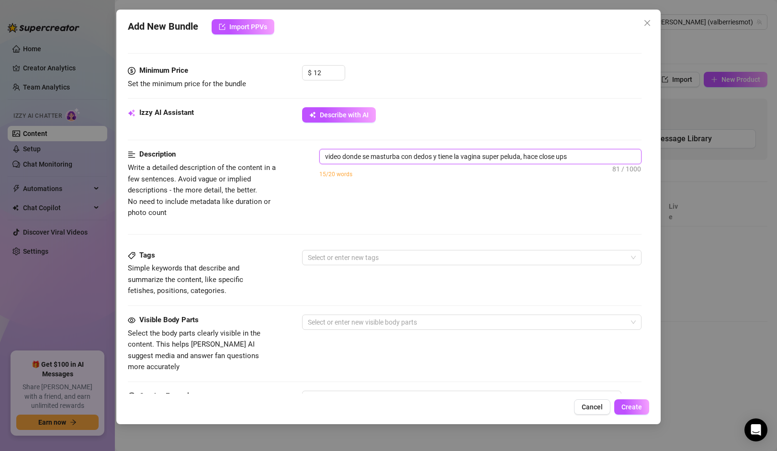
scroll to position [288, 0]
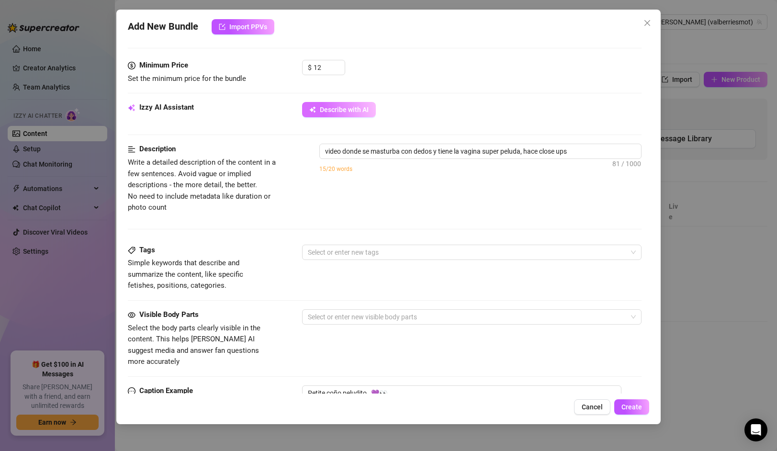
click at [345, 115] on button "Describe with AI" at bounding box center [339, 109] width 74 height 15
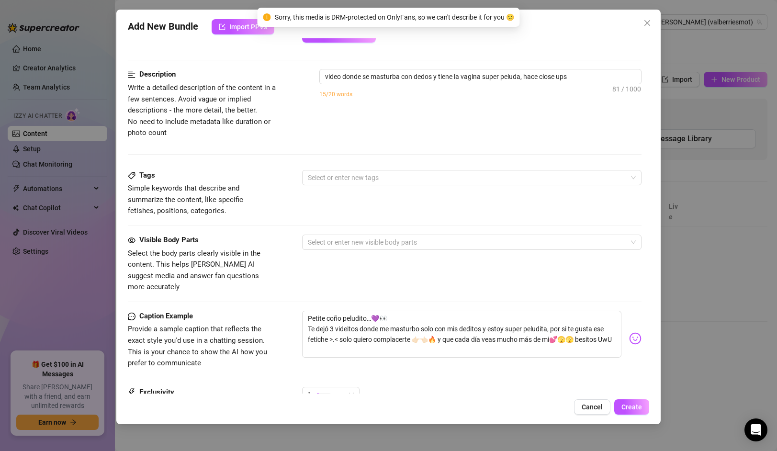
scroll to position [364, 0]
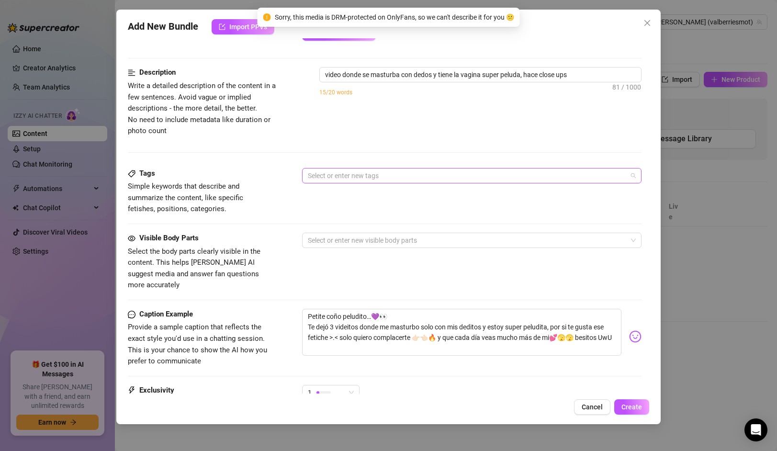
click at [328, 174] on div at bounding box center [466, 175] width 325 height 13
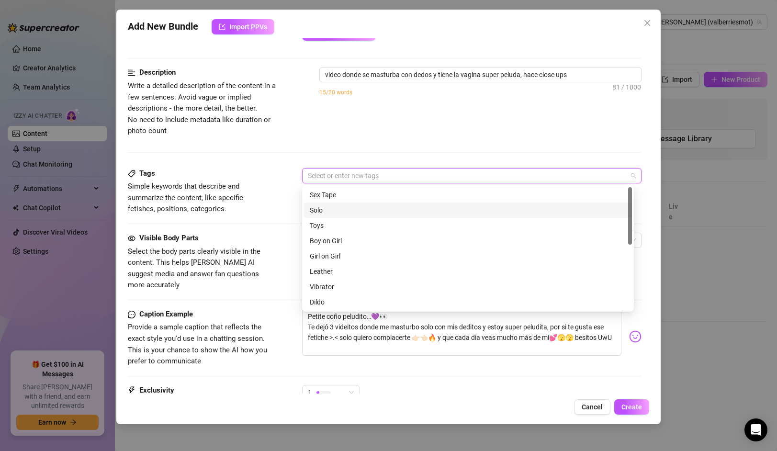
click at [357, 216] on div "Solo" at bounding box center [468, 209] width 328 height 15
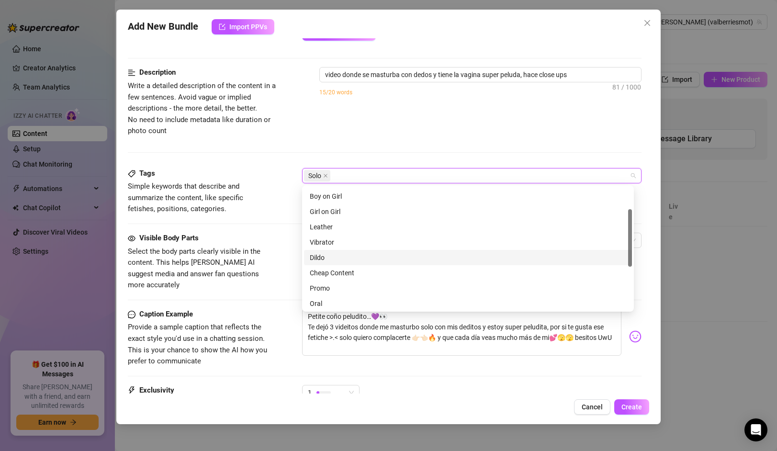
scroll to position [110, 0]
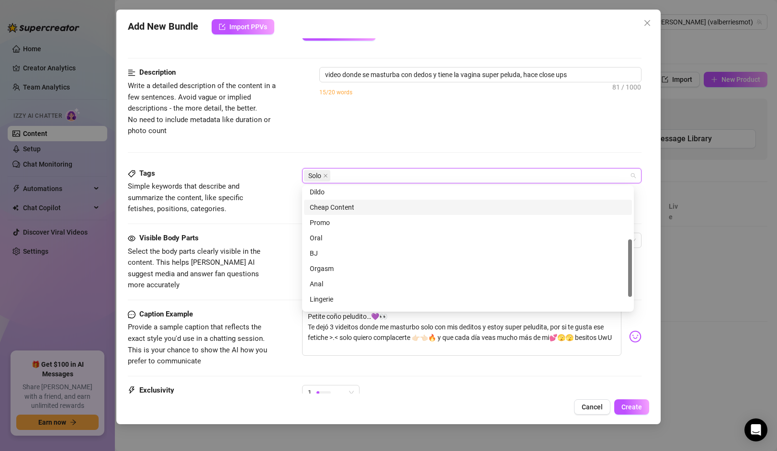
click at [343, 208] on div "Cheap Content" at bounding box center [468, 207] width 316 height 11
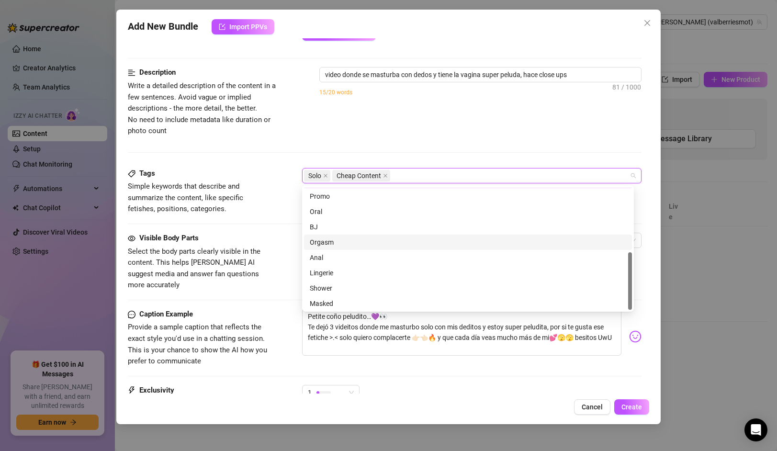
scroll to position [138, 0]
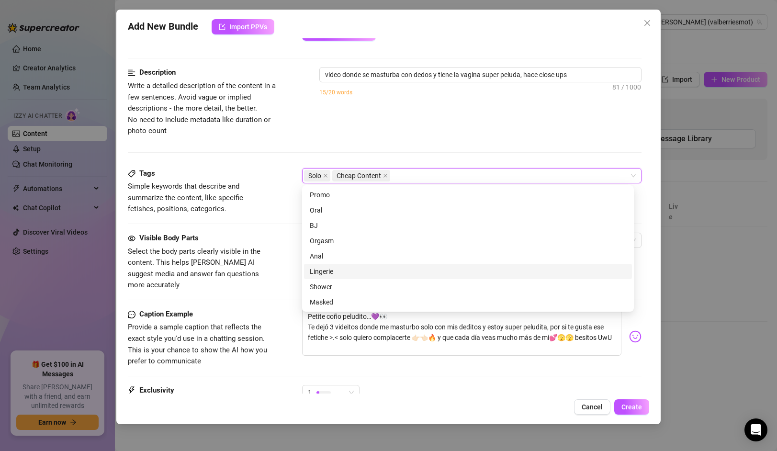
click at [458, 172] on div "Solo Cheap Content" at bounding box center [466, 175] width 325 height 13
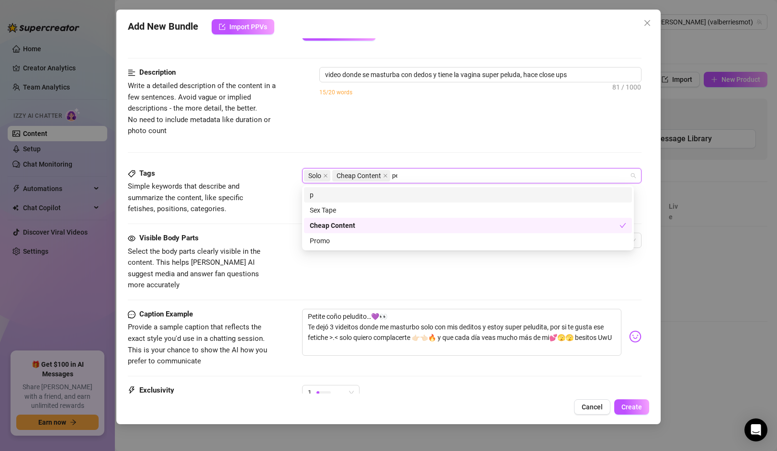
scroll to position [0, 0]
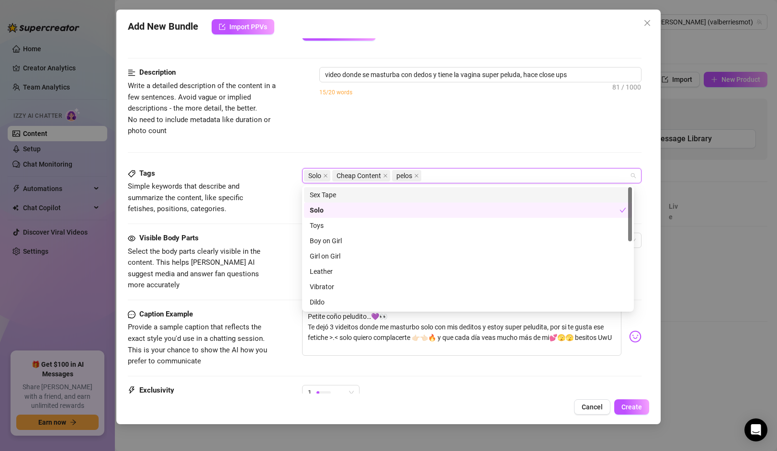
click at [396, 134] on div "Description Write a detailed description of the content in a few sentences. Avo…" at bounding box center [384, 101] width 513 height 69
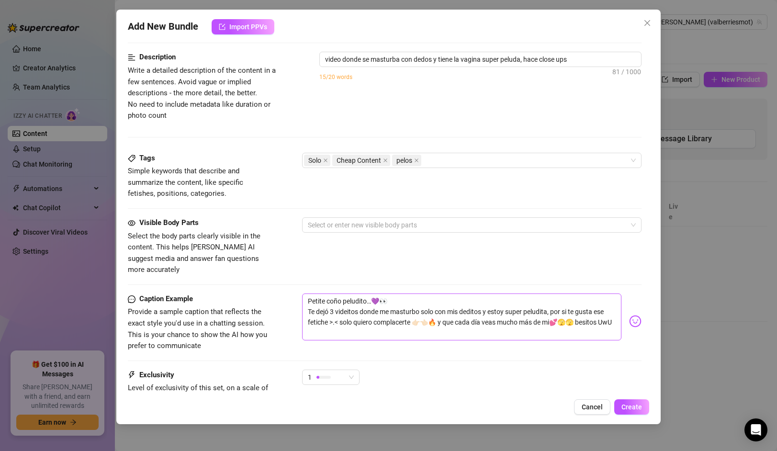
scroll to position [393, 0]
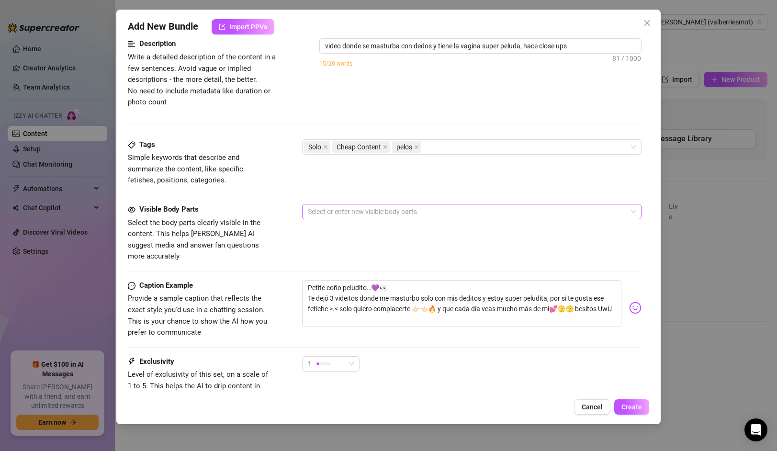
click at [371, 216] on div at bounding box center [466, 211] width 325 height 13
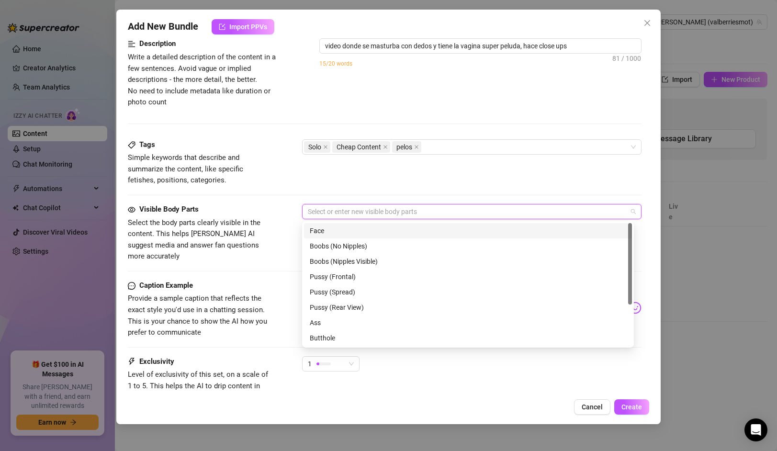
click at [366, 233] on div "Face" at bounding box center [468, 230] width 316 height 11
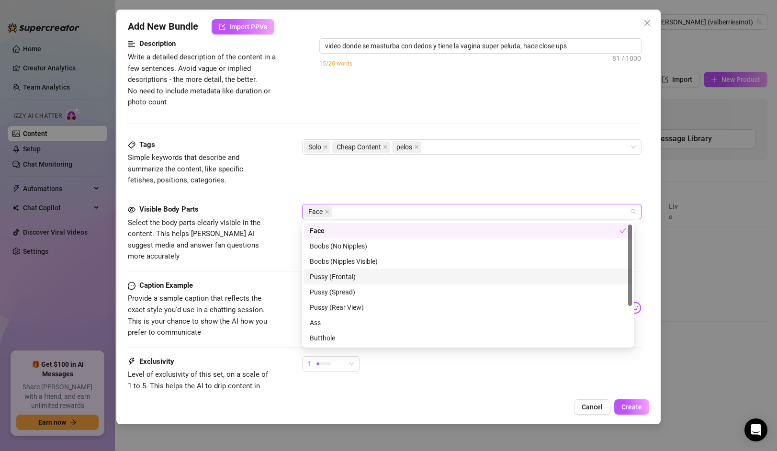
scroll to position [2, 0]
click at [368, 276] on div "Pussy (Frontal)" at bounding box center [468, 274] width 316 height 11
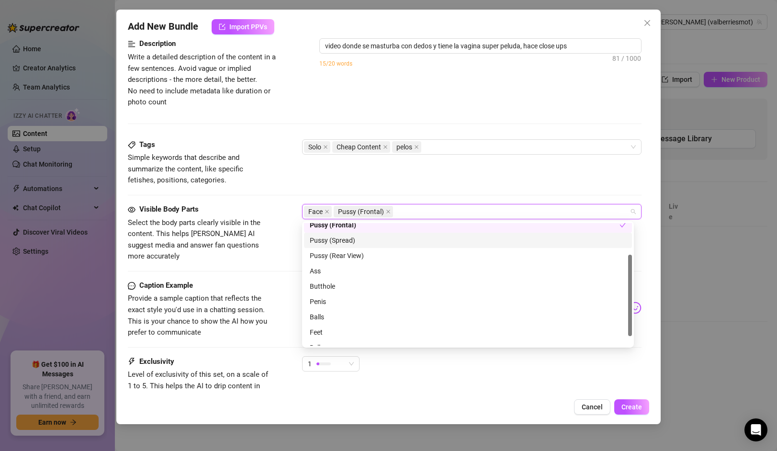
scroll to position [61, 0]
click at [448, 144] on div "Solo Cheap Content pelos" at bounding box center [466, 146] width 325 height 13
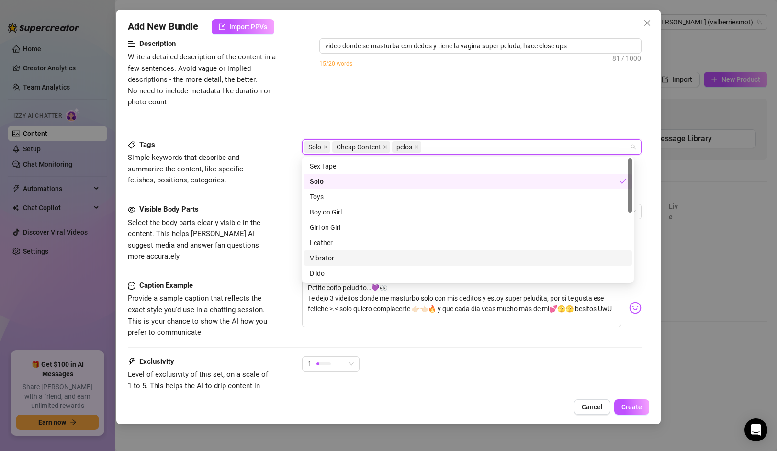
click at [187, 181] on span "Simple keywords that describe and summarize the content, like specific fetishes…" at bounding box center [185, 168] width 115 height 31
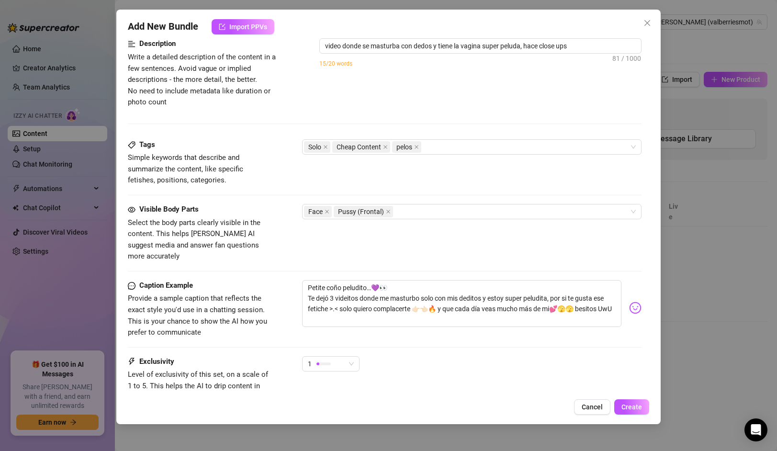
scroll to position [462, 0]
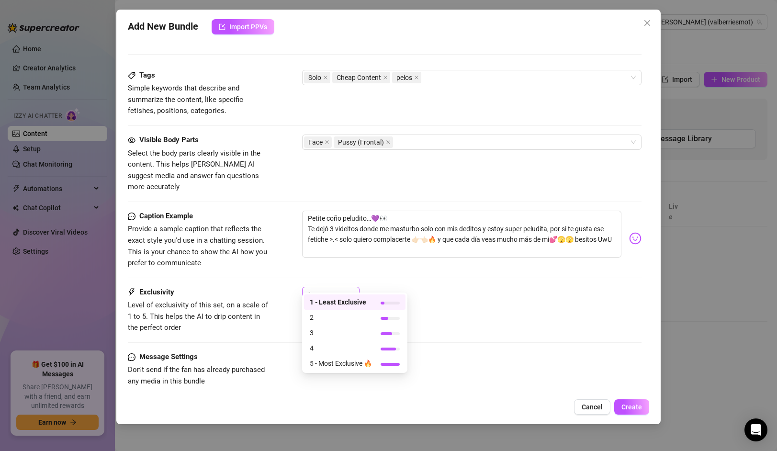
click at [352, 287] on span "1" at bounding box center [331, 294] width 46 height 14
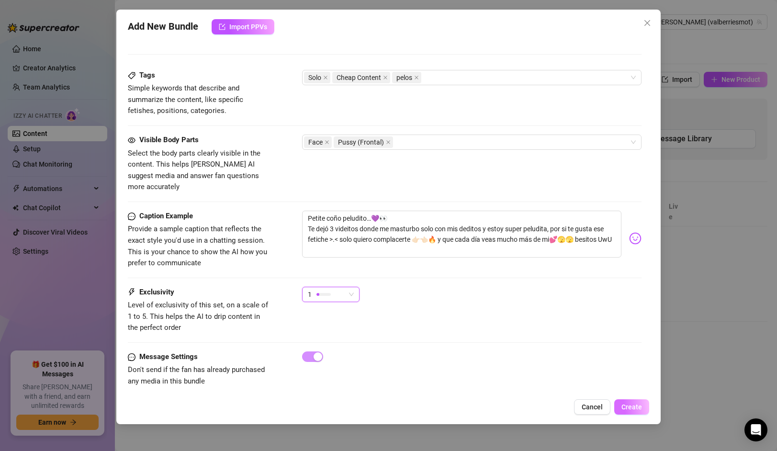
click at [632, 408] on span "Create" at bounding box center [631, 407] width 21 height 8
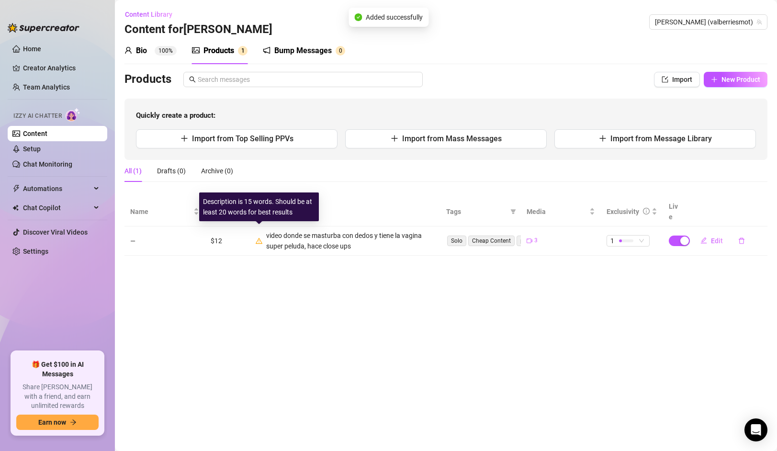
click at [260, 237] on icon "warning" at bounding box center [259, 240] width 7 height 7
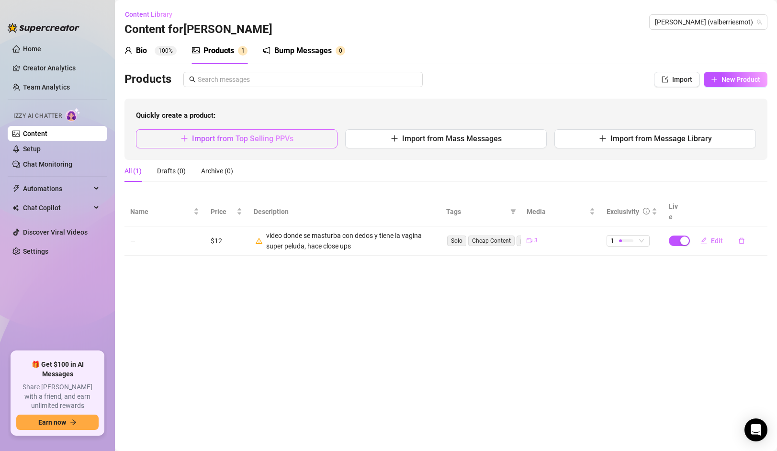
click at [247, 139] on span "Import from Top Selling PPVs" at bounding box center [242, 138] width 101 height 9
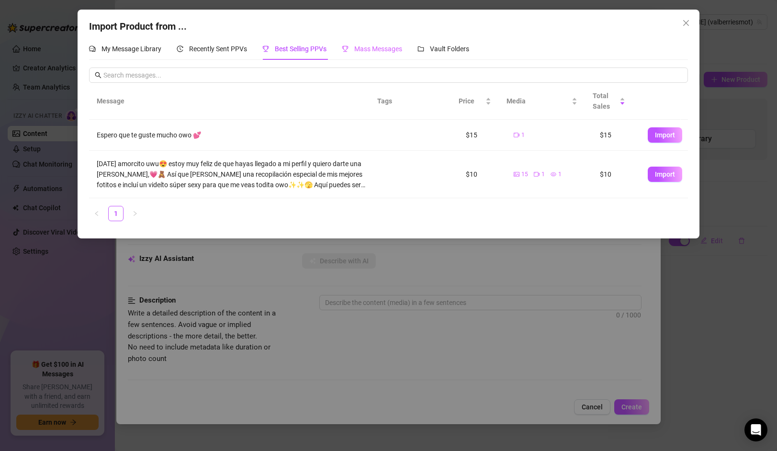
click at [372, 38] on div "Mass Messages" at bounding box center [372, 49] width 60 height 22
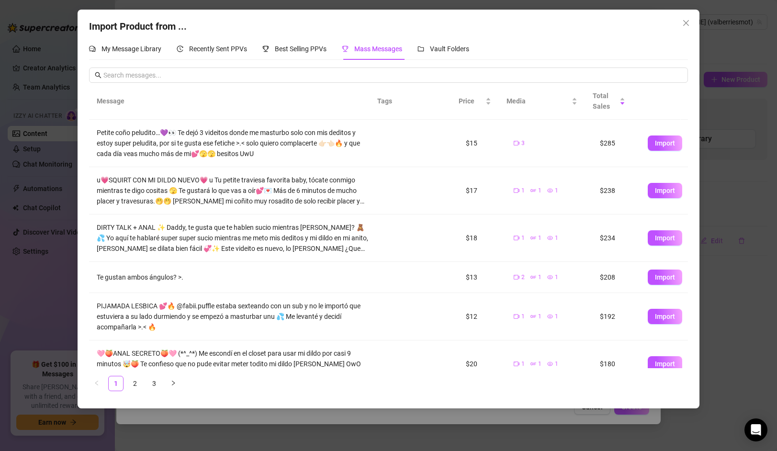
click at [372, 48] on span "Mass Messages" at bounding box center [378, 49] width 48 height 8
click at [664, 236] on span "Import" at bounding box center [665, 238] width 20 height 8
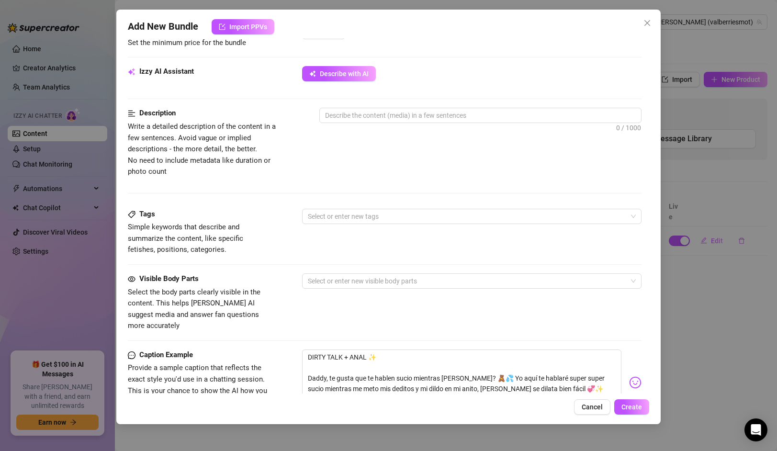
scroll to position [0, 0]
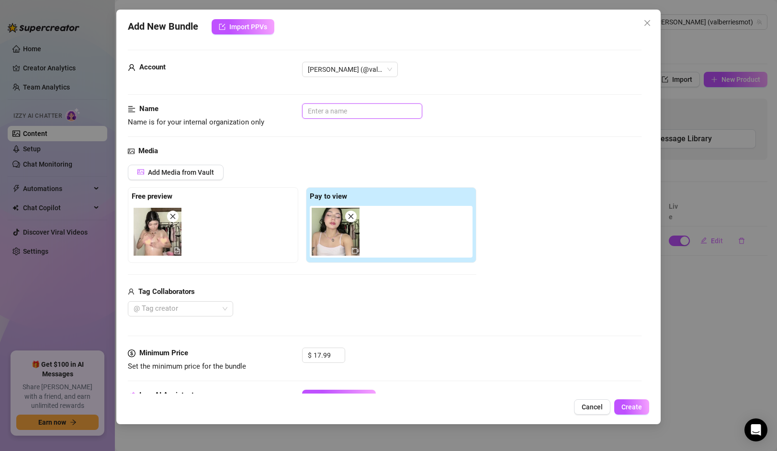
click at [369, 111] on input "text" at bounding box center [362, 110] width 120 height 15
click at [496, 165] on div "Add Media from Vault Free preview Pay to view Tag Collaborators @ Tag creator" at bounding box center [384, 241] width 513 height 152
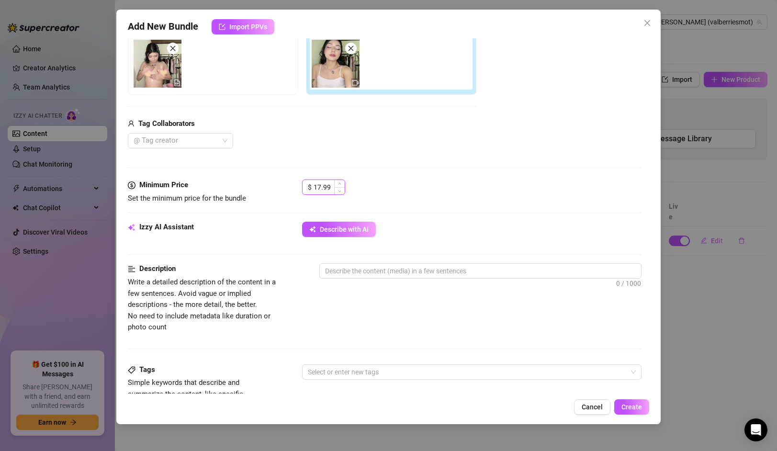
click at [331, 189] on input "17.99" at bounding box center [328, 187] width 31 height 14
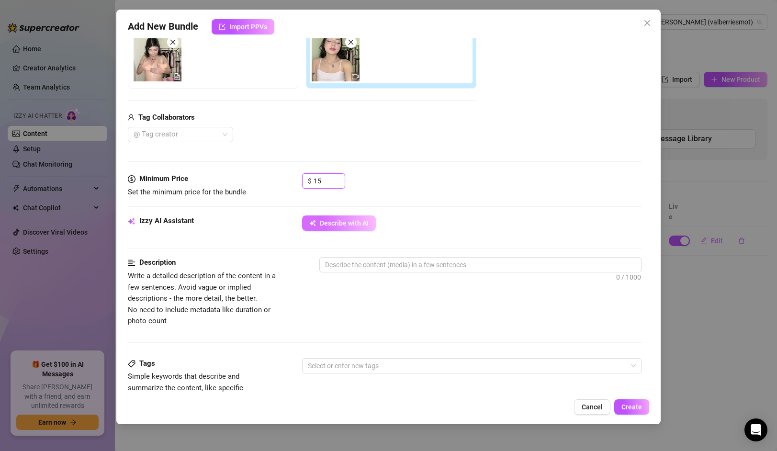
scroll to position [184, 0]
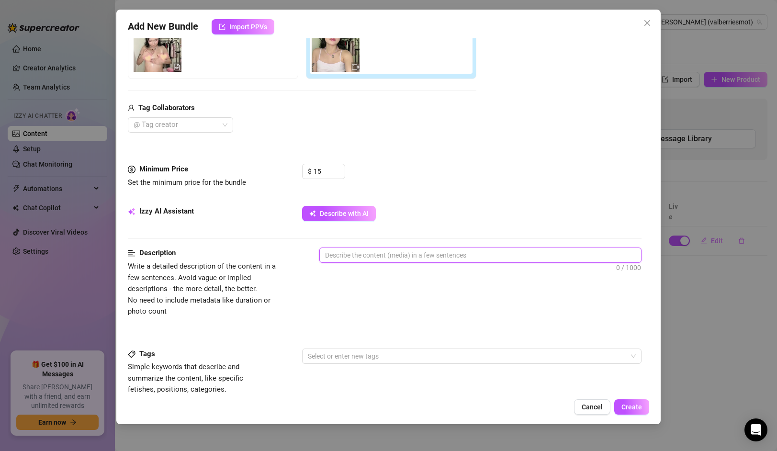
click at [372, 248] on textarea at bounding box center [480, 255] width 321 height 14
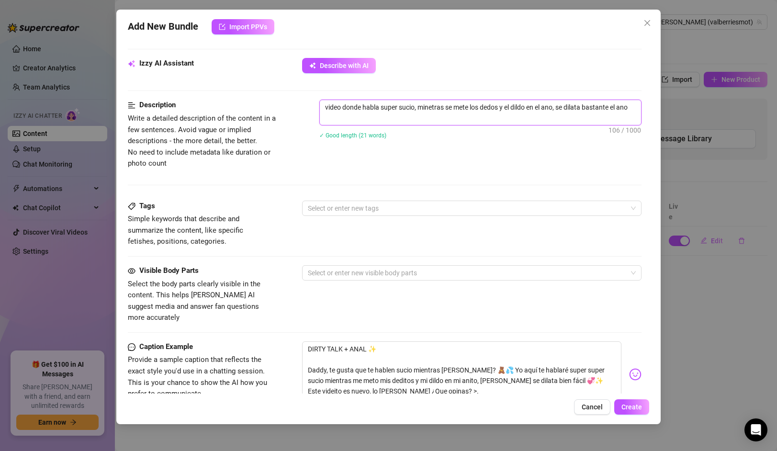
scroll to position [332, 0]
click at [341, 200] on div "Description Write a detailed description of the content in a few sentences. Avo…" at bounding box center [384, 149] width 513 height 100
click at [340, 207] on div at bounding box center [466, 207] width 325 height 13
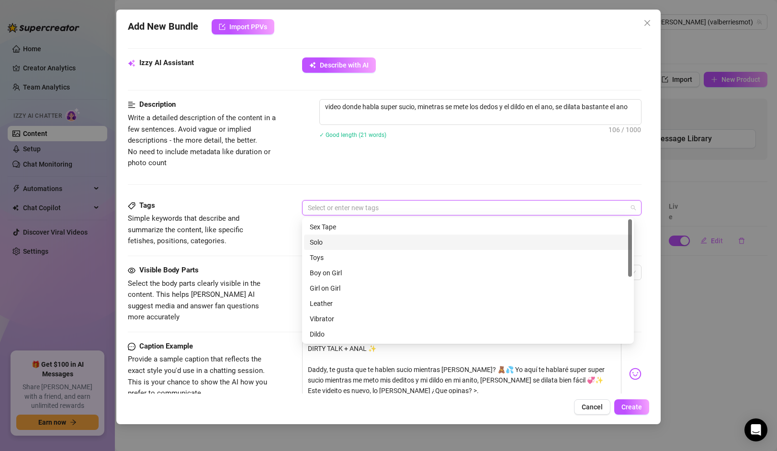
click at [330, 239] on div "Solo" at bounding box center [468, 242] width 316 height 11
click at [327, 258] on div "Toys" at bounding box center [468, 257] width 316 height 11
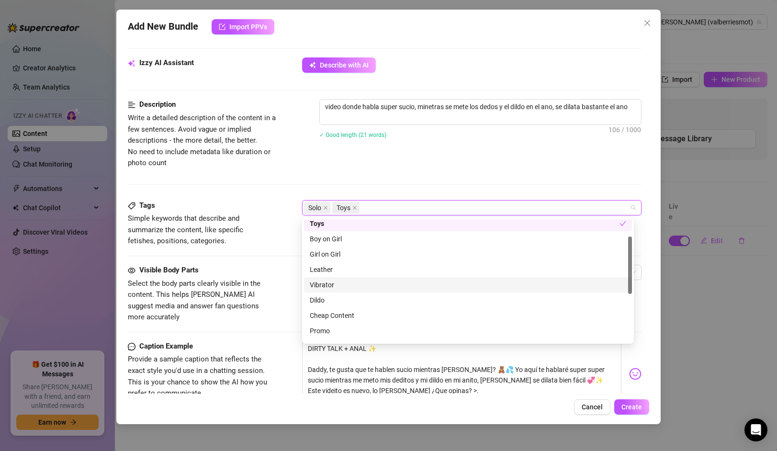
scroll to position [36, 0]
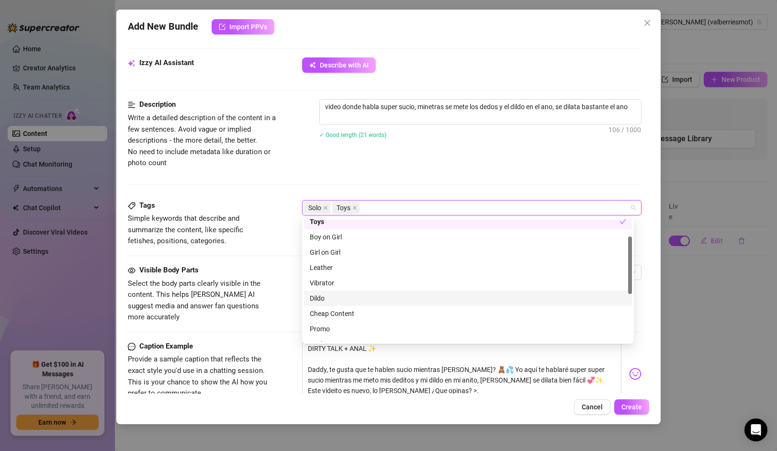
click at [337, 298] on div "Dildo" at bounding box center [468, 298] width 316 height 11
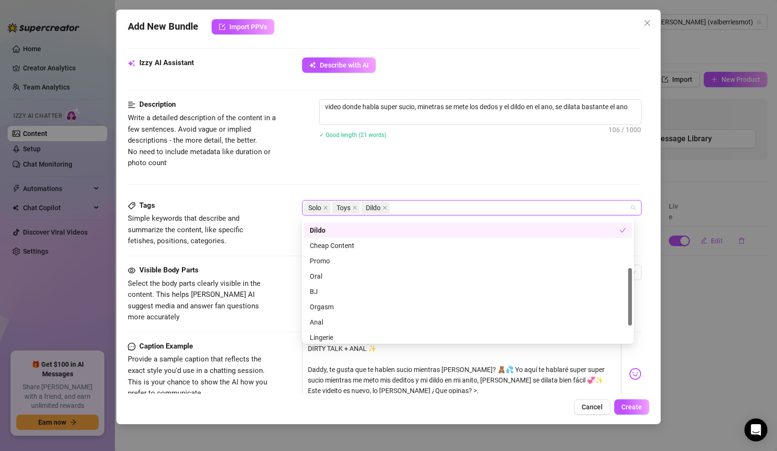
scroll to position [138, 0]
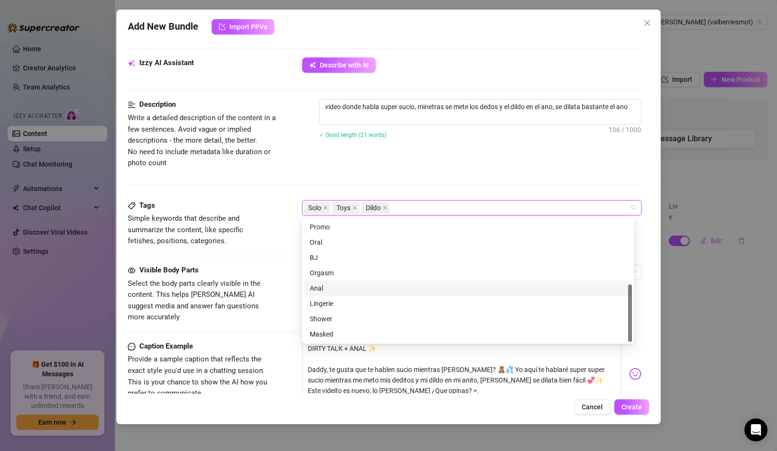
click at [330, 289] on div "Anal" at bounding box center [468, 288] width 316 height 11
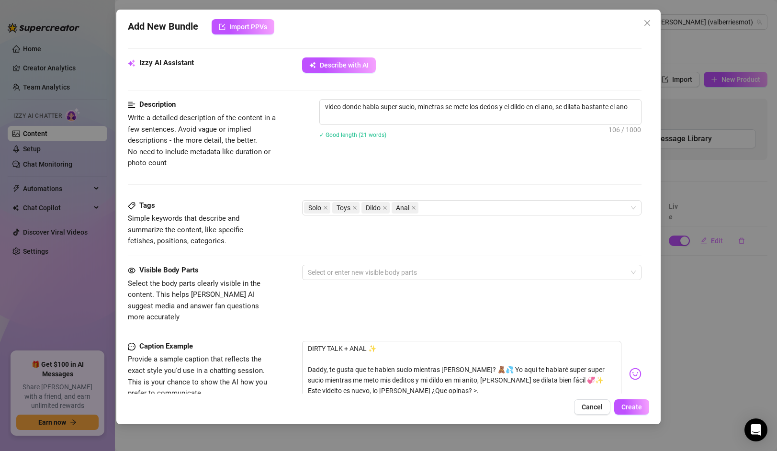
click at [243, 227] on span "Simple keywords that describe and summarize the content, like specific fetishes…" at bounding box center [185, 229] width 115 height 31
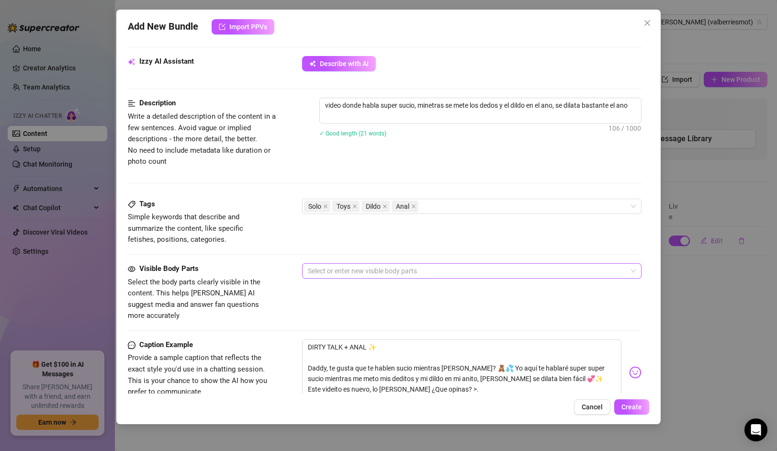
scroll to position [334, 0]
click at [341, 270] on div at bounding box center [466, 270] width 325 height 13
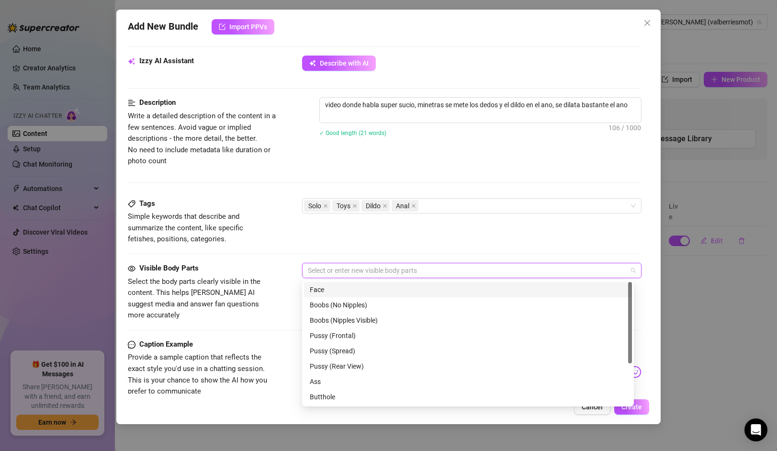
click at [336, 286] on div "Face" at bounding box center [468, 289] width 316 height 11
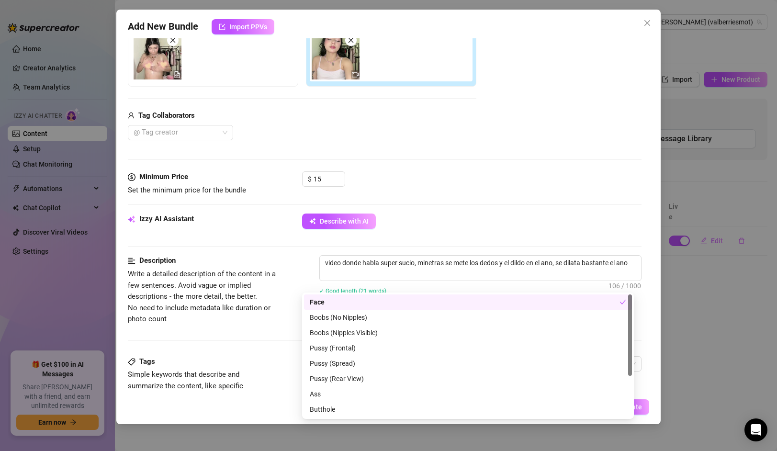
scroll to position [352, 0]
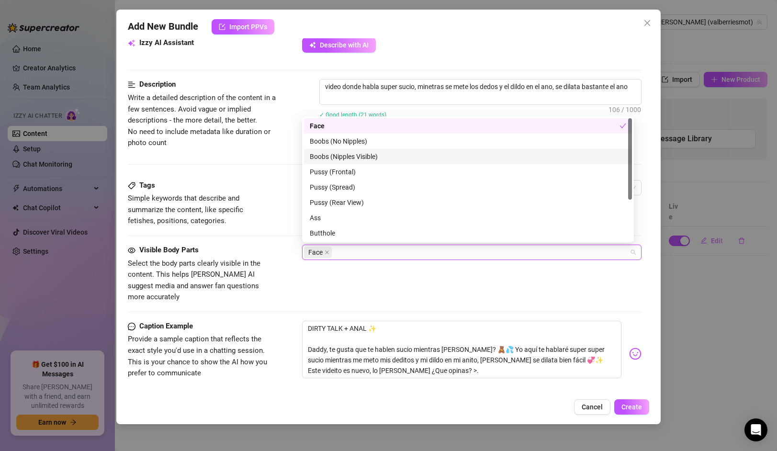
click at [352, 157] on div "Boobs (Nipples Visible)" at bounding box center [468, 156] width 316 height 11
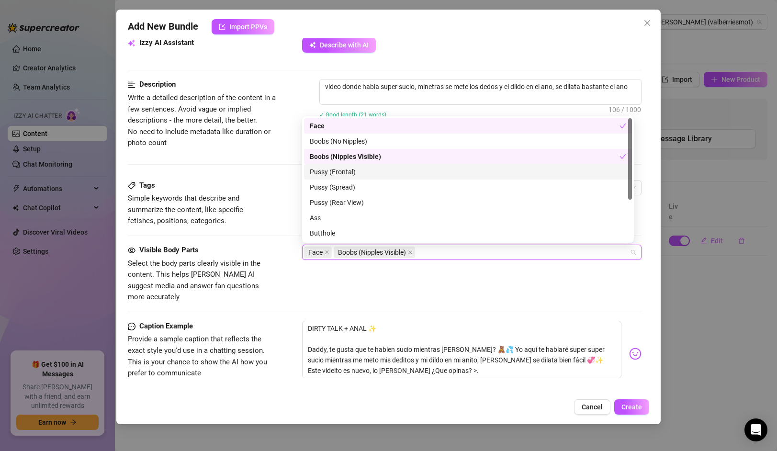
click at [349, 172] on div "Pussy (Frontal)" at bounding box center [468, 172] width 316 height 11
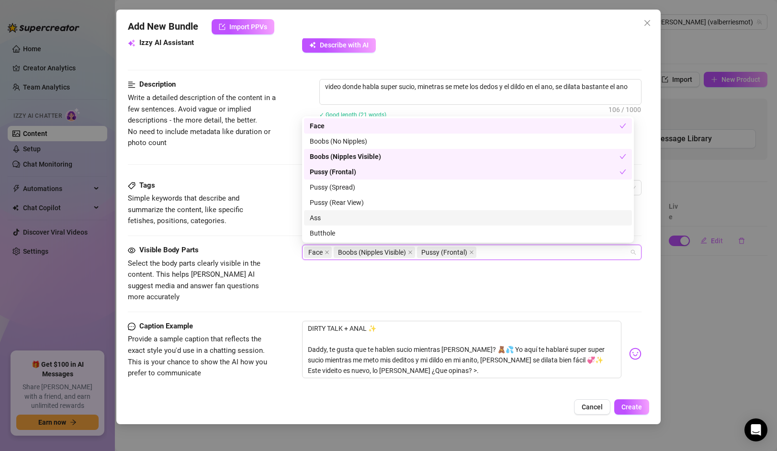
click at [340, 218] on div "Ass" at bounding box center [468, 217] width 316 height 11
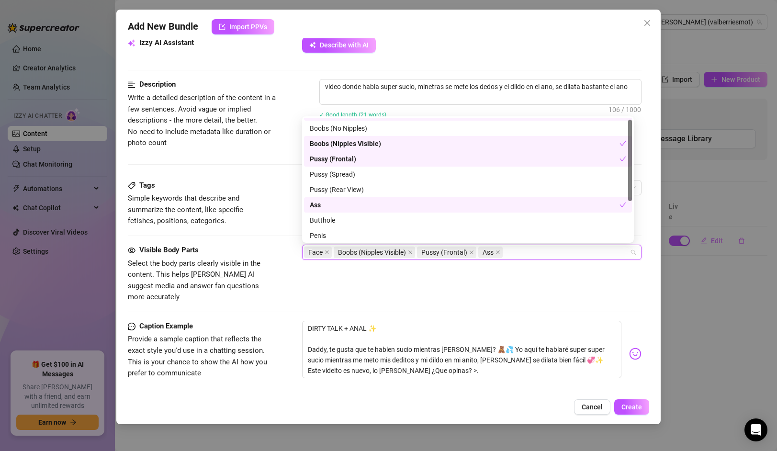
scroll to position [49, 0]
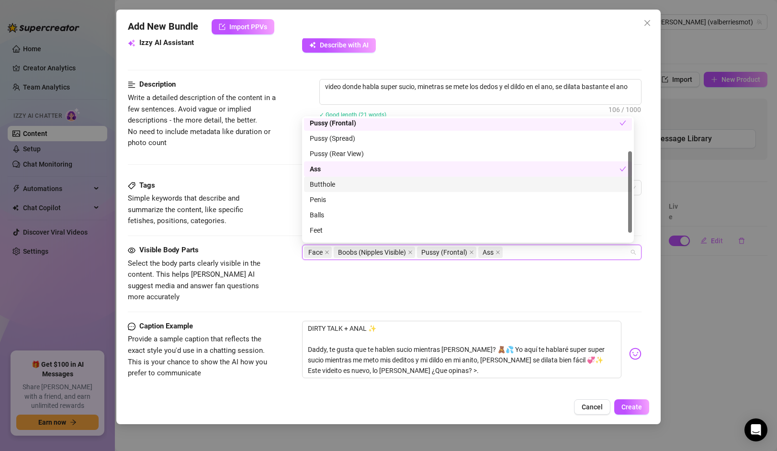
click at [336, 186] on div "Butthole" at bounding box center [468, 184] width 316 height 11
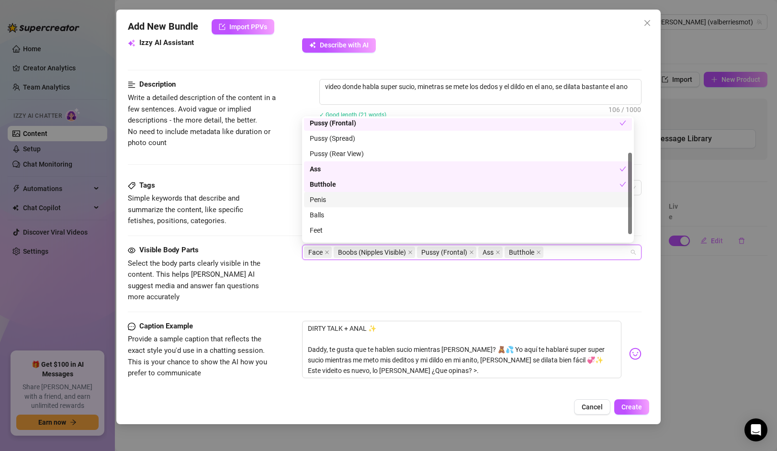
scroll to position [61, 0]
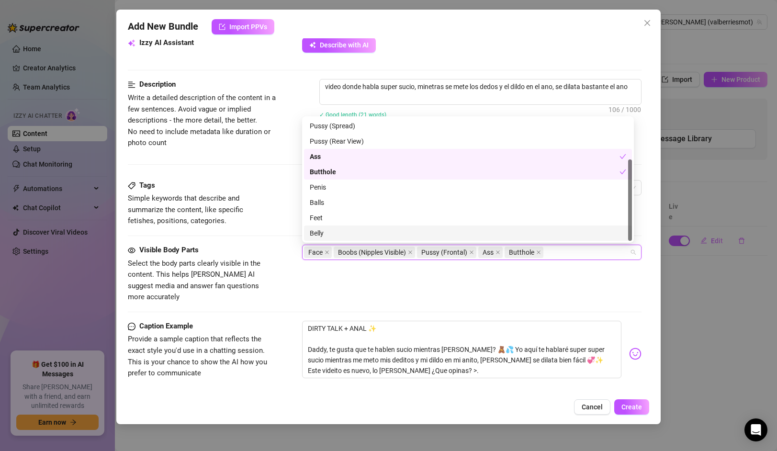
click at [352, 267] on div "Visible Body Parts Select the body parts clearly visible in the content. This h…" at bounding box center [384, 274] width 513 height 58
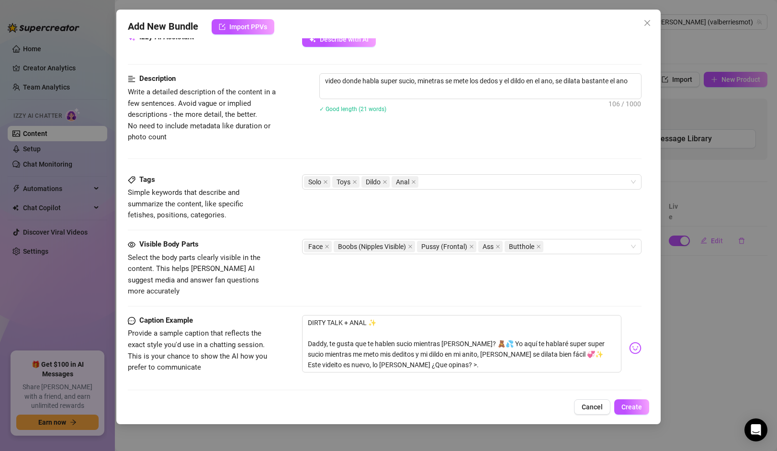
scroll to position [470, 0]
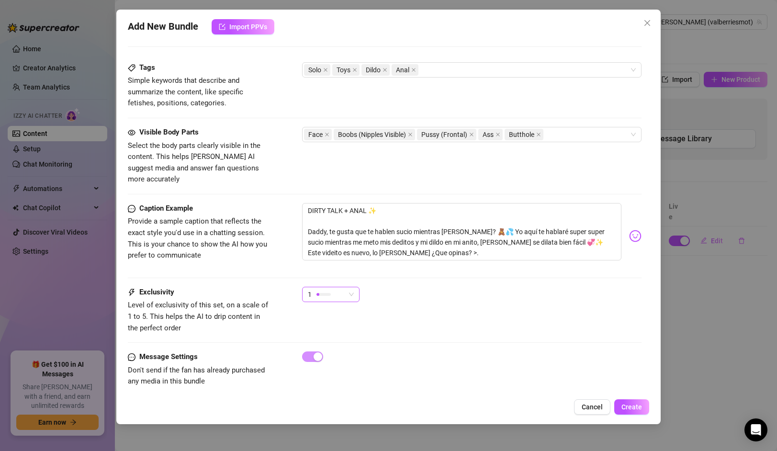
click at [348, 287] on span "1" at bounding box center [331, 294] width 46 height 14
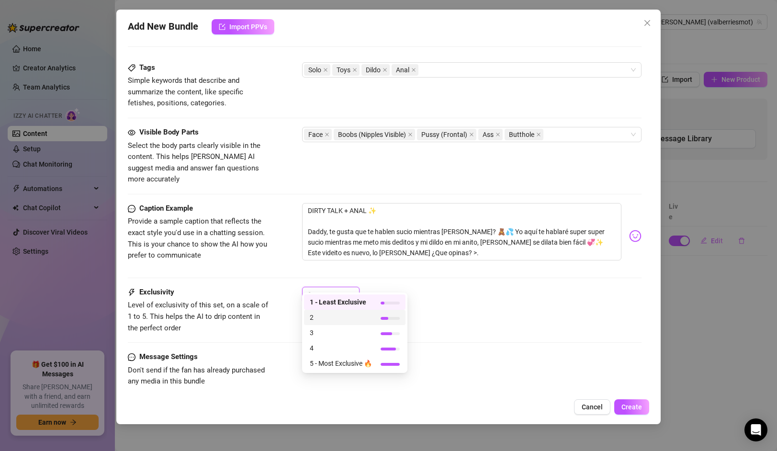
click at [384, 317] on div at bounding box center [384, 318] width 8 height 3
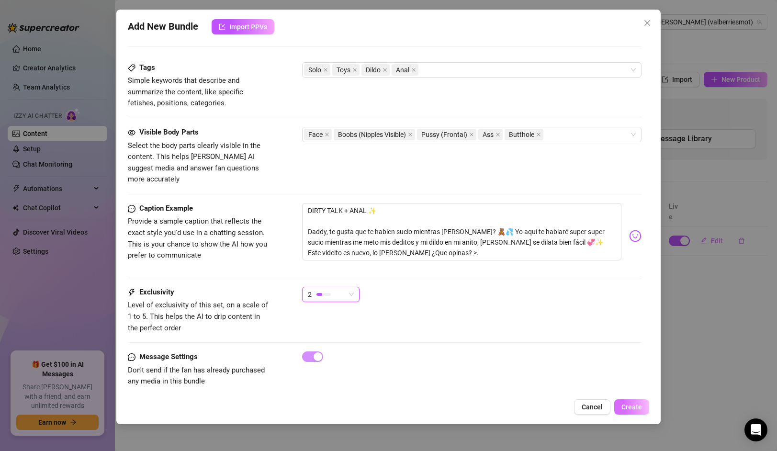
click at [629, 405] on span "Create" at bounding box center [631, 407] width 21 height 8
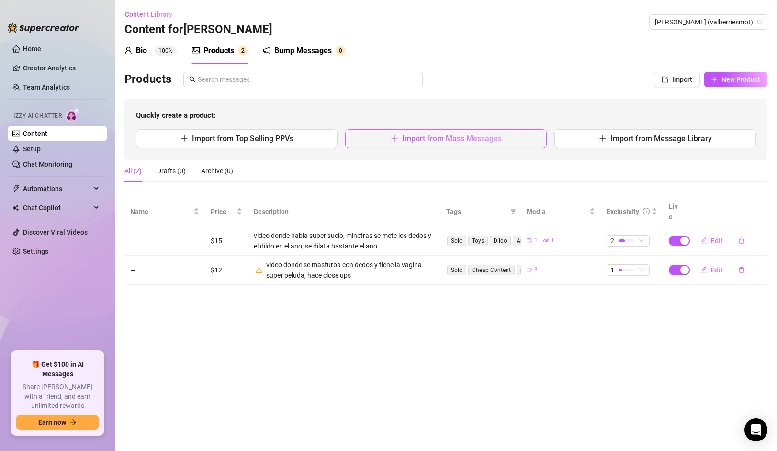
click at [480, 133] on button "Import from Mass Messages" at bounding box center [445, 138] width 201 height 19
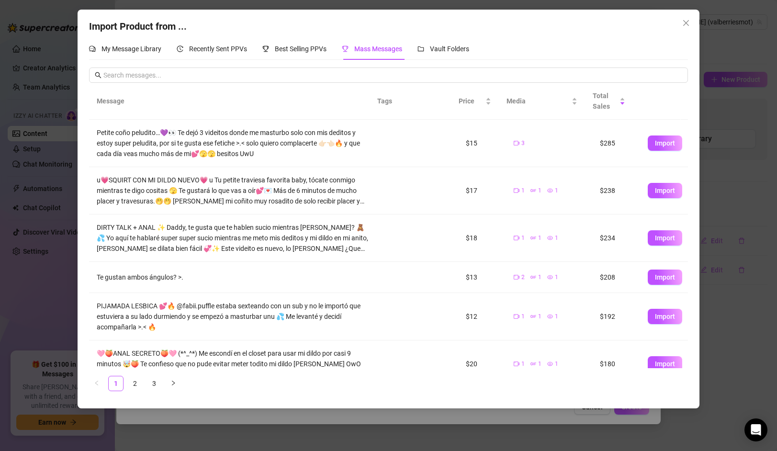
scroll to position [6, 0]
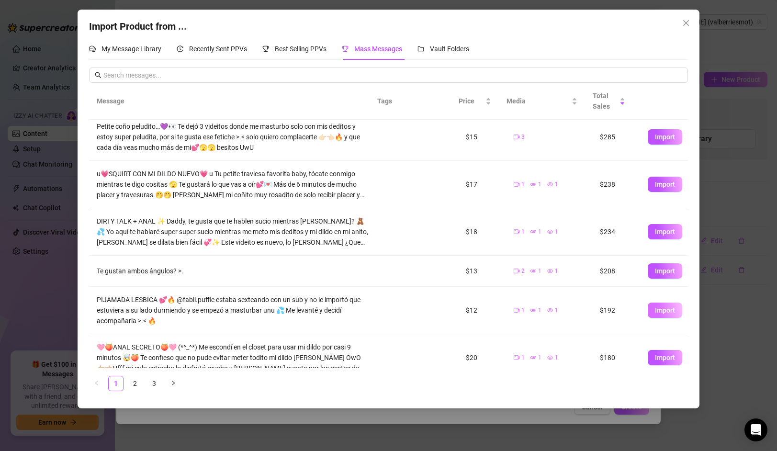
click at [668, 312] on button "Import" at bounding box center [664, 309] width 34 height 15
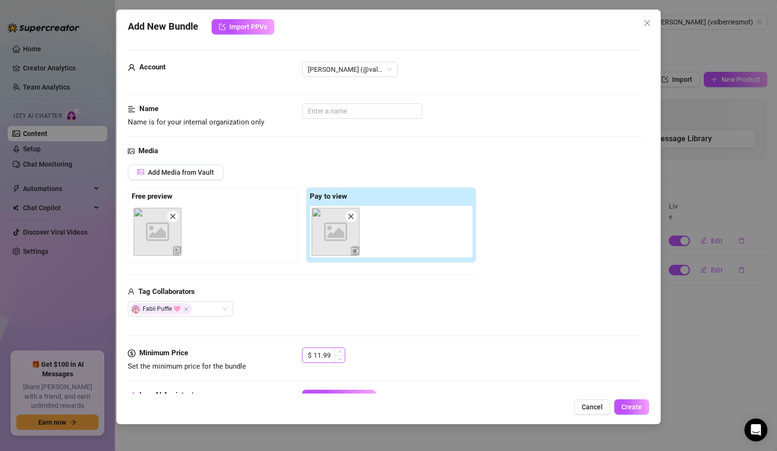
click at [333, 356] on input "11.99" at bounding box center [328, 355] width 31 height 14
click at [523, 175] on div "Add Media from Vault Free preview Pay to view Tag Collaborators Fabii Puffle 🩷" at bounding box center [384, 241] width 513 height 152
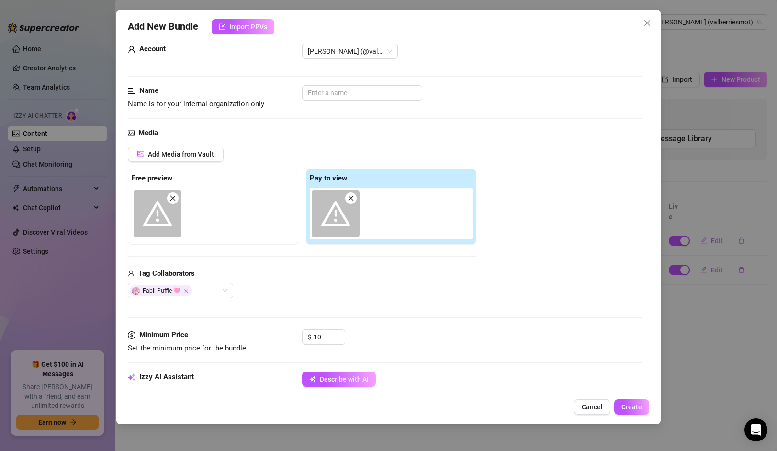
scroll to position [19, 0]
click at [582, 405] on button "Cancel" at bounding box center [592, 406] width 36 height 15
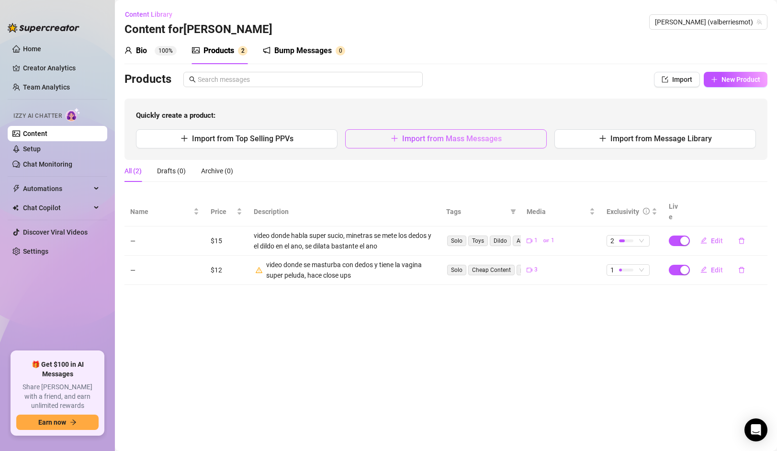
click at [443, 142] on span "Import from Mass Messages" at bounding box center [452, 138] width 100 height 9
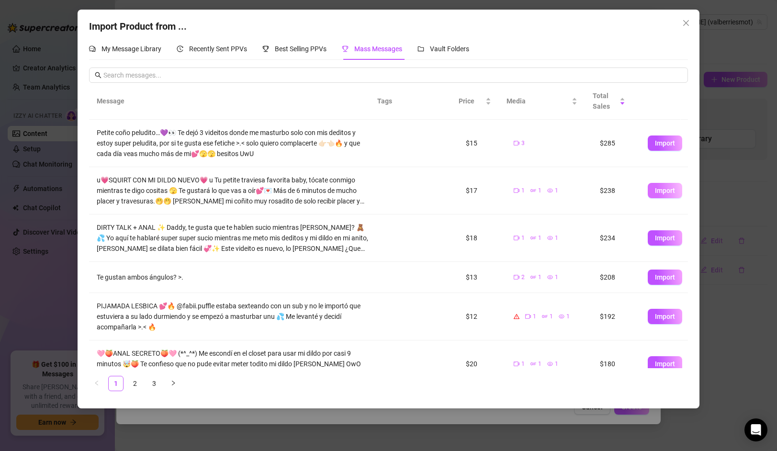
click at [664, 190] on span "Import" at bounding box center [665, 191] width 20 height 8
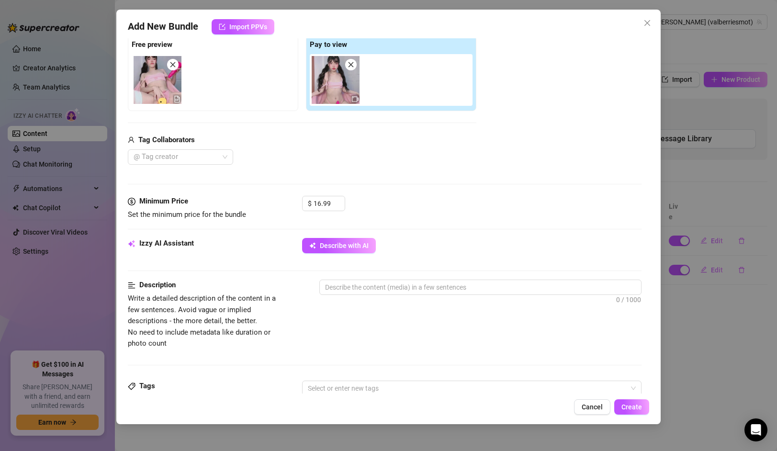
scroll to position [231, 0]
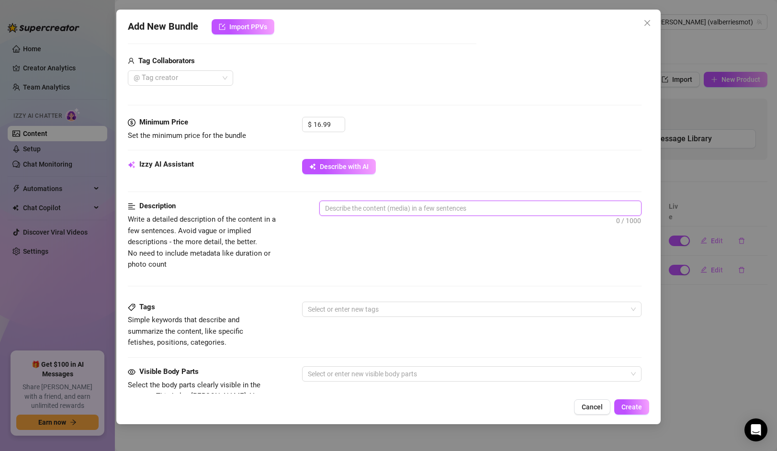
click at [368, 209] on textarea at bounding box center [480, 208] width 321 height 14
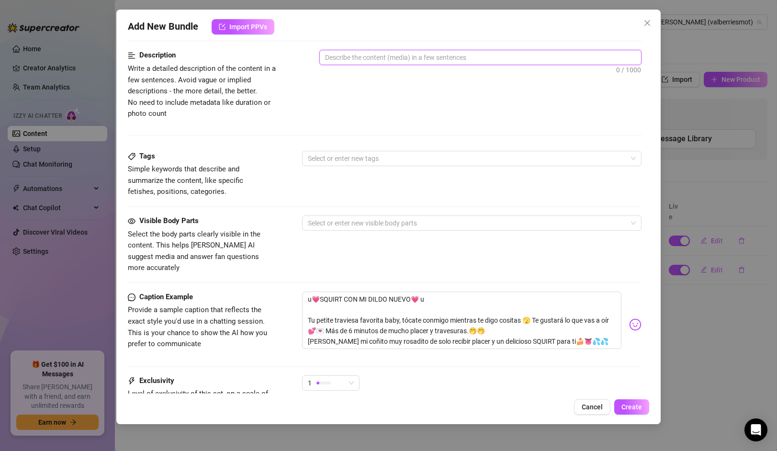
scroll to position [470, 0]
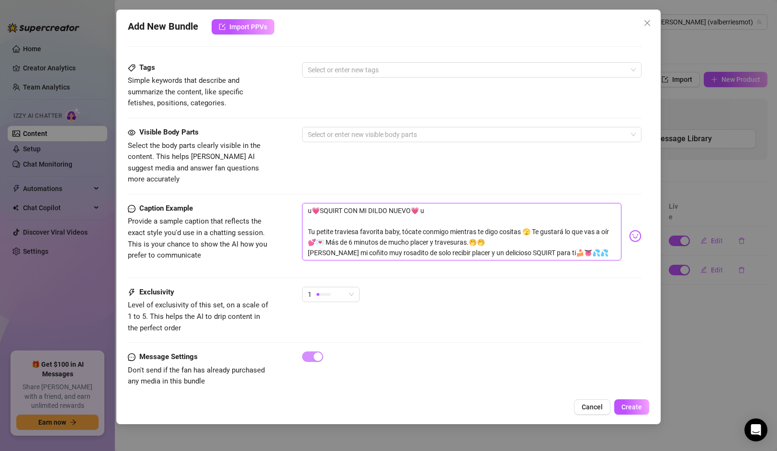
drag, startPoint x: 306, startPoint y: 218, endPoint x: 378, endPoint y: 217, distance: 71.8
click at [378, 217] on textarea "u💗SQUIRT CON MI DILDO NUEVO💗 u Tu petite traviesa favorita baby, tócate conmigo…" at bounding box center [461, 231] width 319 height 57
click at [435, 216] on textarea "u💗SQUIRT CON MI DILDO NUEVO💗 u Tu petite traviesa favorita baby, tócate conmigo…" at bounding box center [461, 231] width 319 height 57
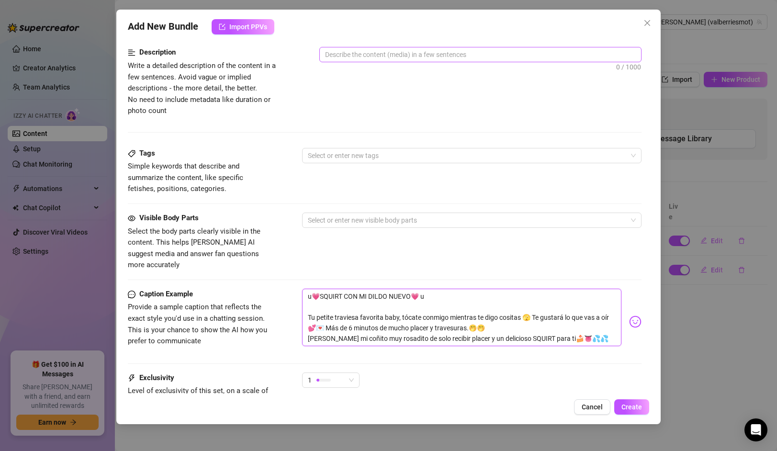
scroll to position [382, 0]
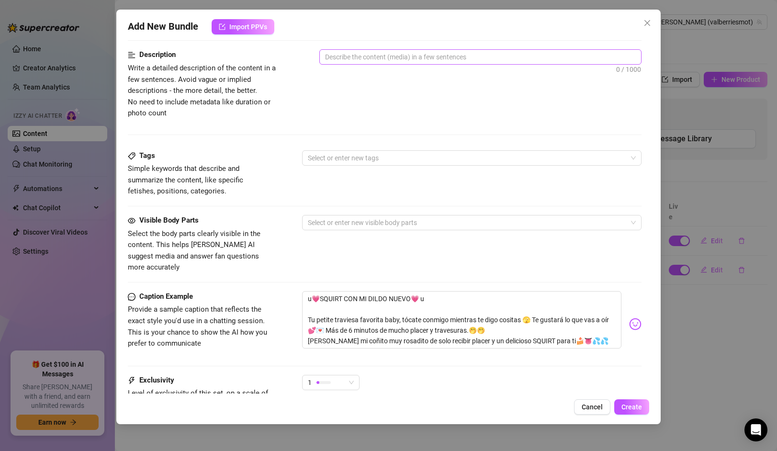
click at [381, 65] on span "0 / 1000" at bounding box center [480, 56] width 322 height 15
click at [383, 56] on textarea at bounding box center [480, 57] width 321 height 14
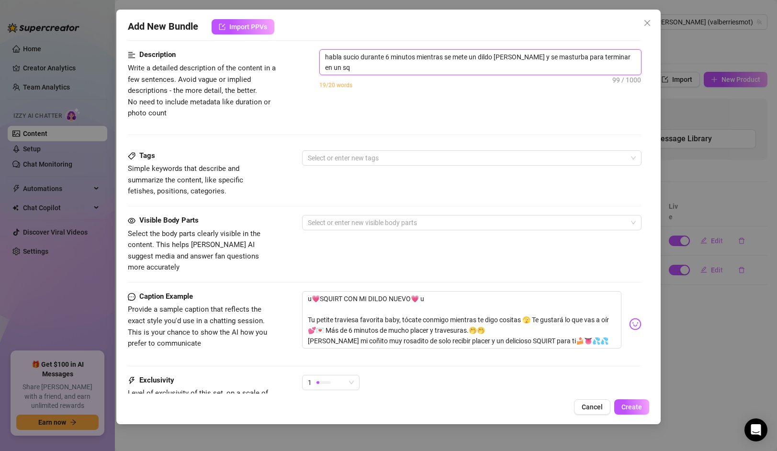
scroll to position [0, 0]
click at [332, 155] on div at bounding box center [466, 157] width 325 height 13
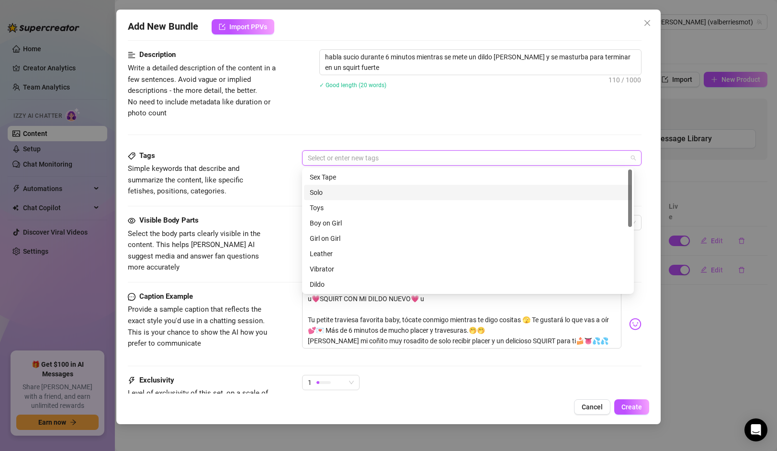
click at [332, 192] on div "Solo" at bounding box center [468, 192] width 316 height 11
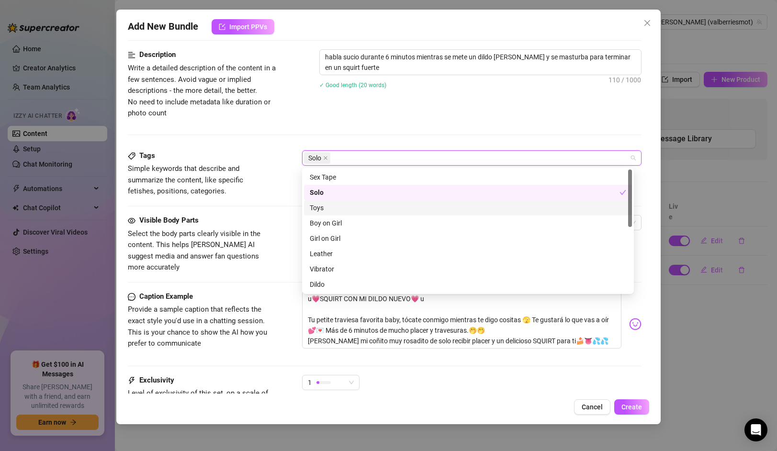
click at [331, 208] on div "Toys" at bounding box center [468, 207] width 316 height 11
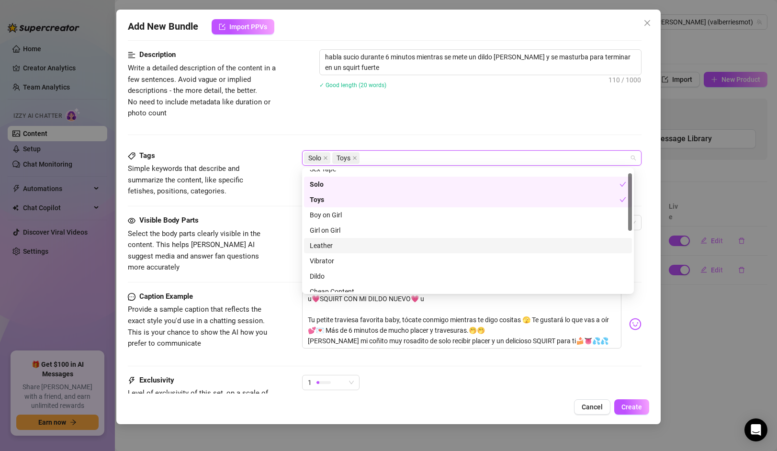
scroll to position [22, 0]
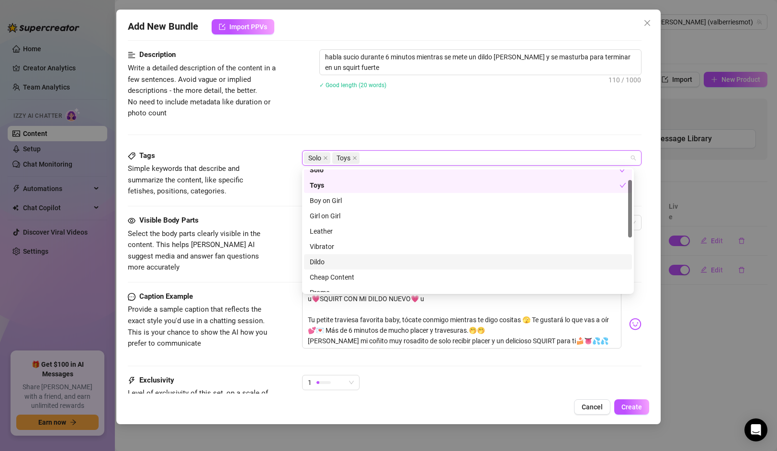
click at [330, 258] on div "Dildo" at bounding box center [468, 262] width 316 height 11
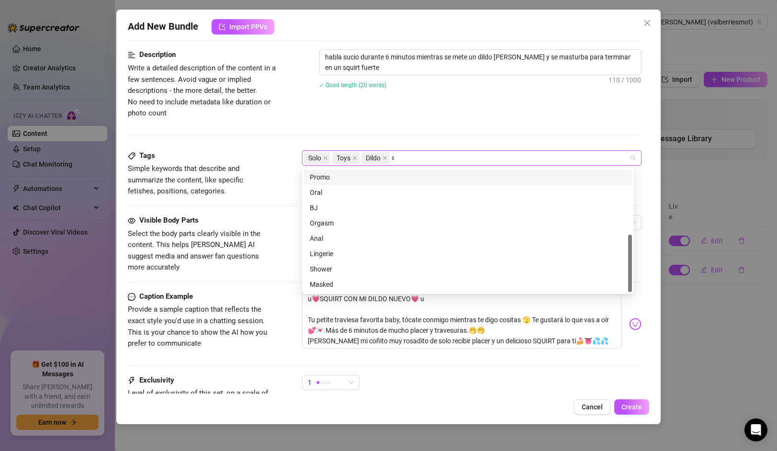
scroll to position [0, 0]
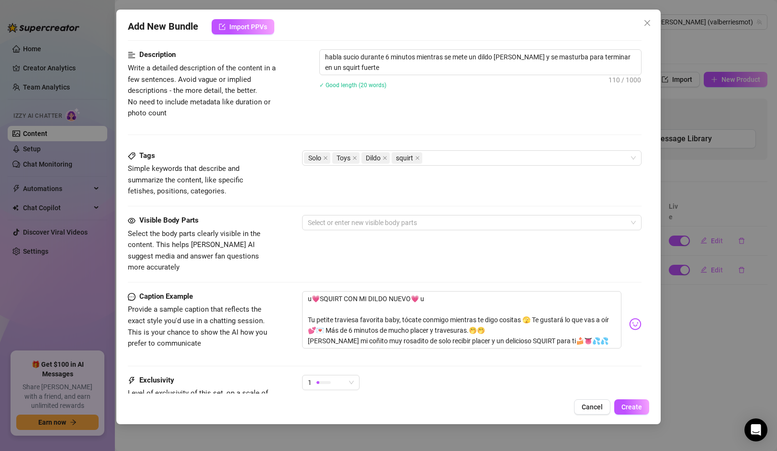
click at [263, 223] on div "Visible Body Parts" at bounding box center [200, 220] width 144 height 11
click at [339, 232] on div "Visible Body Parts Select the body parts clearly visible in the content. This h…" at bounding box center [384, 244] width 513 height 58
click at [340, 223] on div at bounding box center [466, 222] width 325 height 13
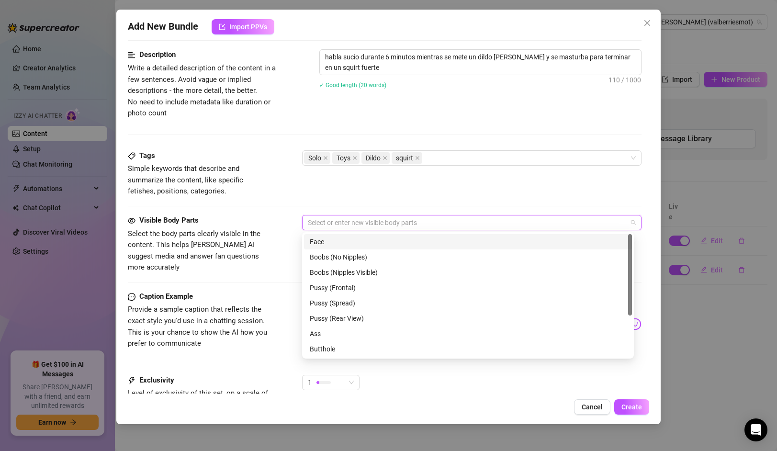
click at [339, 242] on div "Face" at bounding box center [468, 241] width 316 height 11
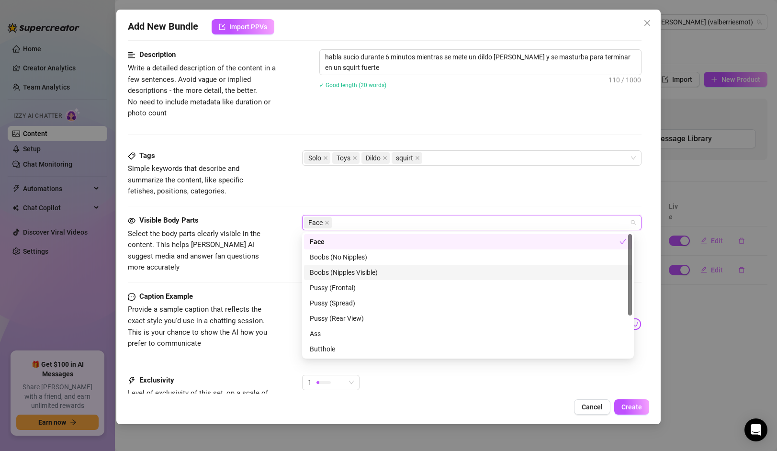
click at [340, 268] on div "Boobs (Nipples Visible)" at bounding box center [468, 272] width 316 height 11
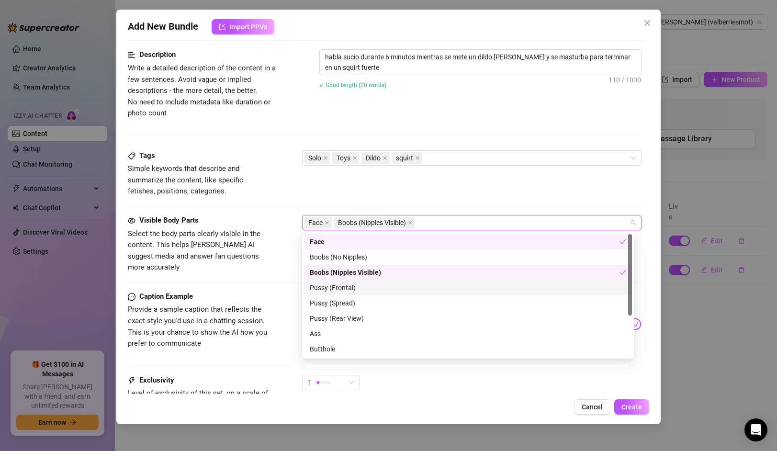
click at [344, 288] on div "Pussy (Frontal)" at bounding box center [468, 287] width 316 height 11
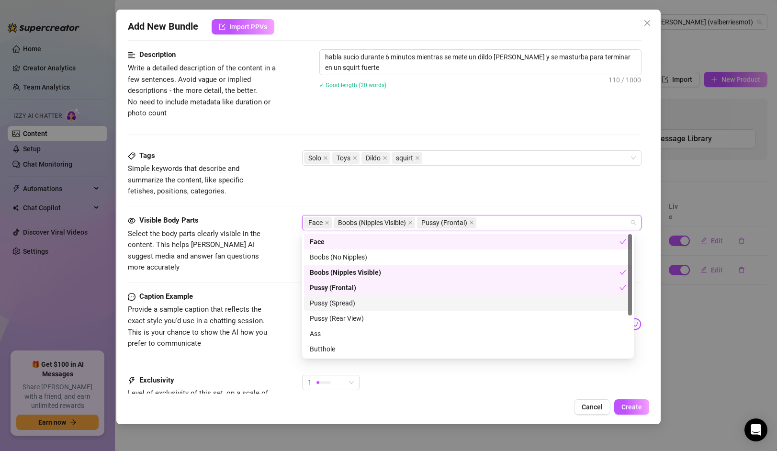
click at [343, 304] on div "Pussy (Spread)" at bounding box center [468, 303] width 316 height 11
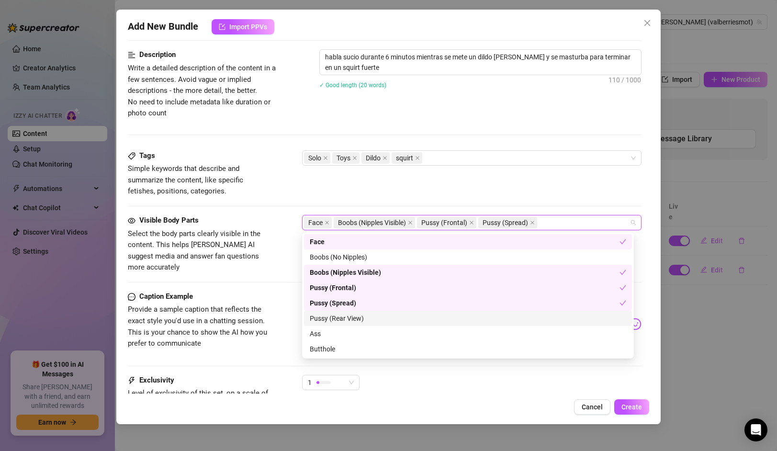
click at [346, 318] on div "Pussy (Rear View)" at bounding box center [468, 318] width 316 height 11
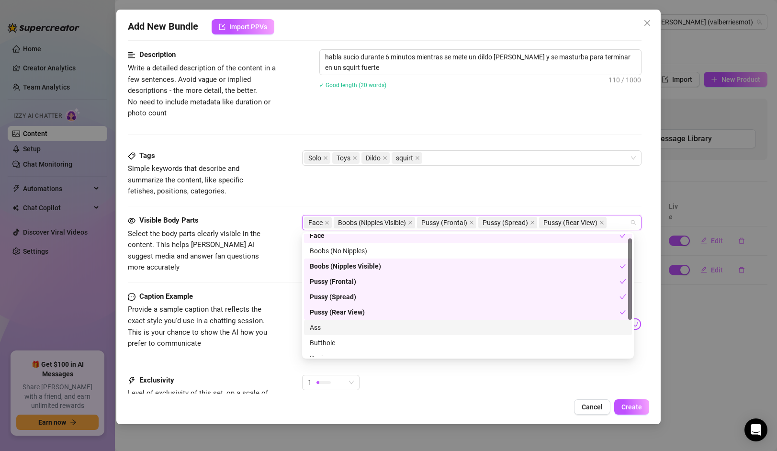
click at [334, 328] on div "Ass" at bounding box center [468, 327] width 316 height 11
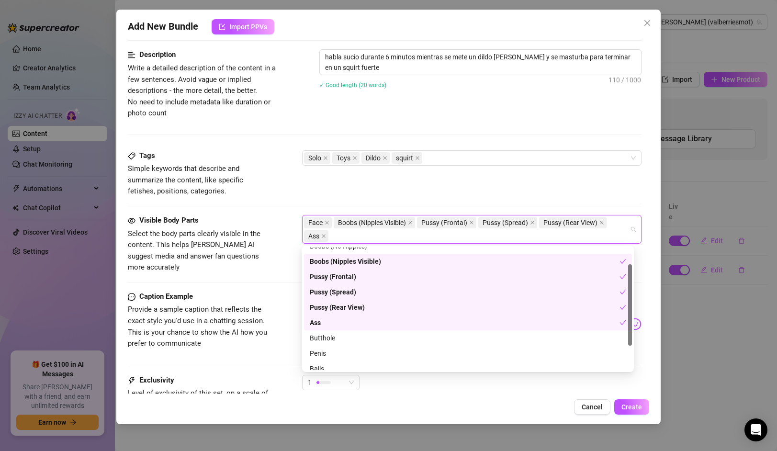
scroll to position [61, 0]
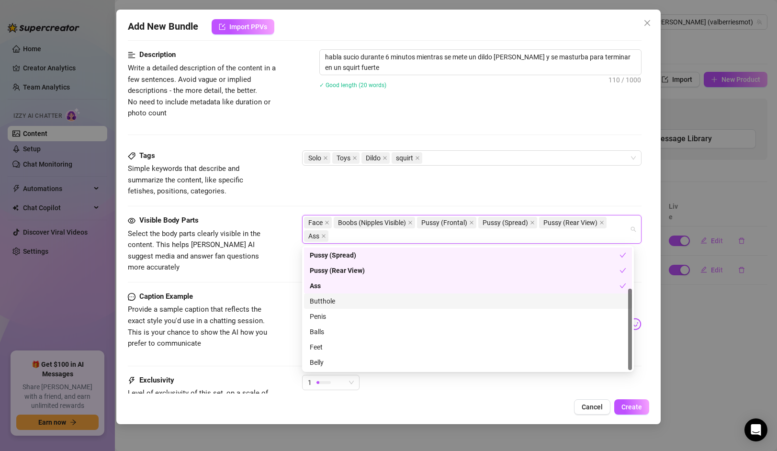
click at [332, 302] on div "Butthole" at bounding box center [468, 301] width 316 height 11
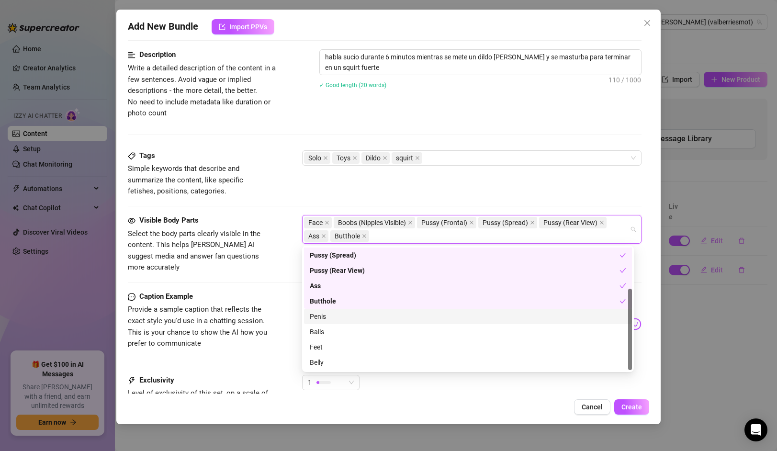
click at [255, 282] on div at bounding box center [384, 282] width 513 height 0
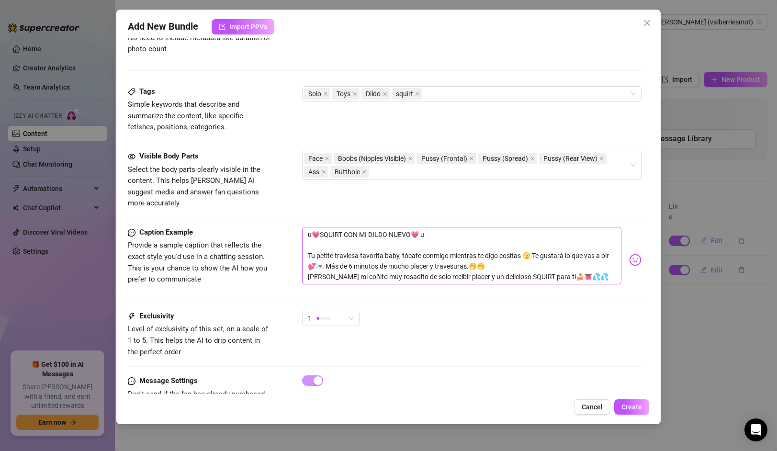
scroll to position [470, 0]
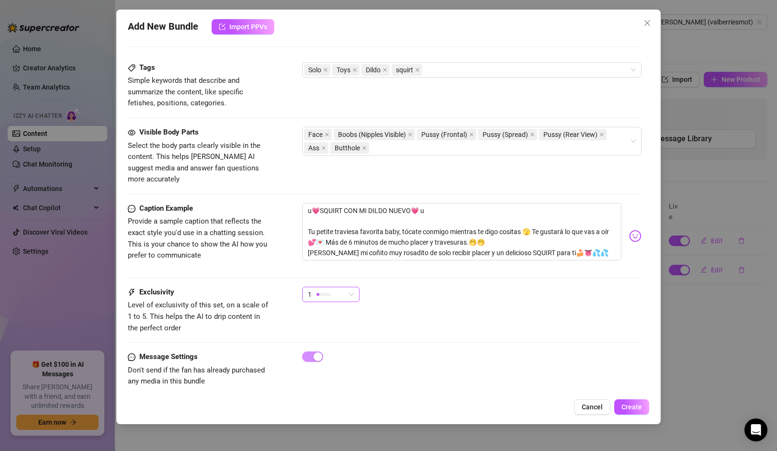
click at [346, 287] on span "1" at bounding box center [331, 294] width 46 height 14
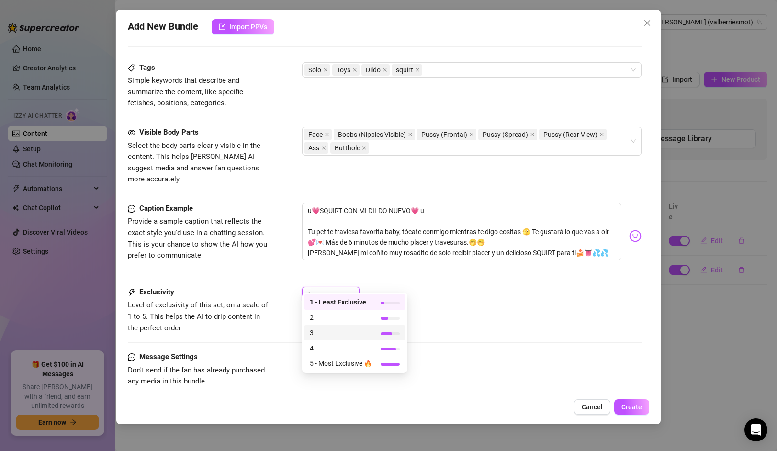
click at [327, 333] on span "3" at bounding box center [341, 332] width 62 height 11
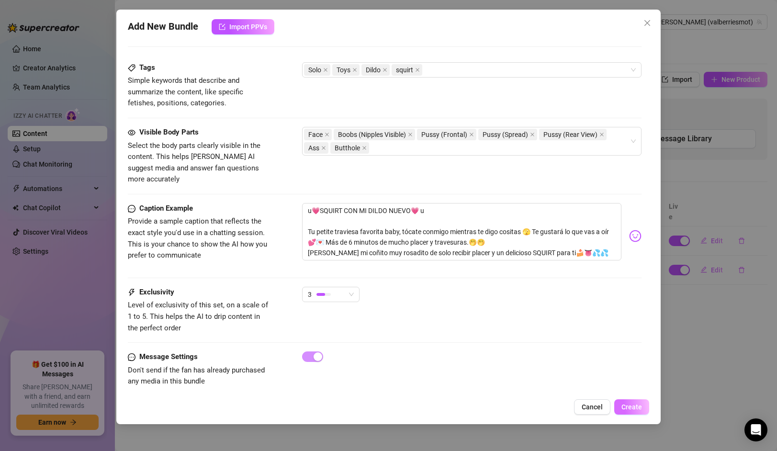
click at [620, 406] on button "Create" at bounding box center [631, 406] width 35 height 15
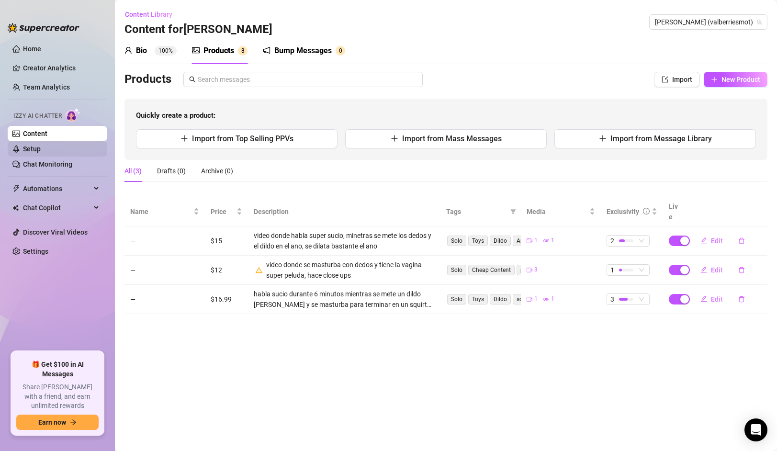
click at [41, 152] on link "Setup" at bounding box center [32, 149] width 18 height 8
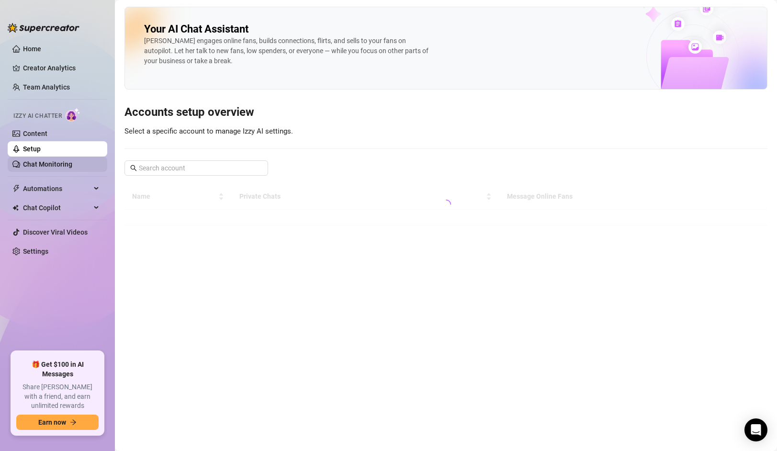
click at [45, 167] on link "Chat Monitoring" at bounding box center [47, 164] width 49 height 8
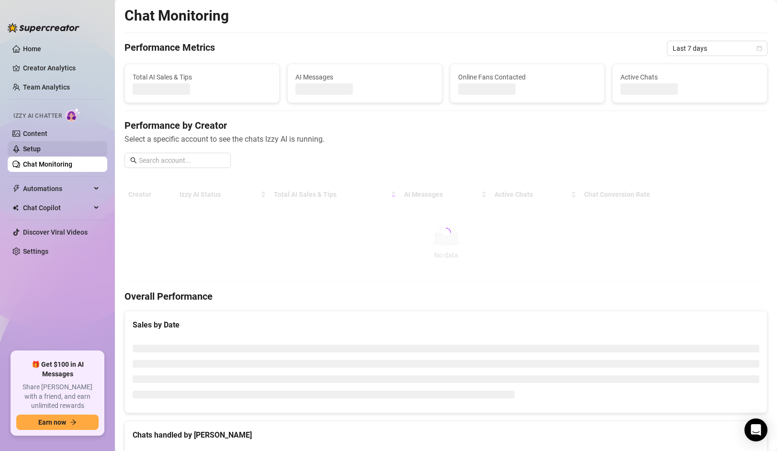
click at [41, 150] on link "Setup" at bounding box center [32, 149] width 18 height 8
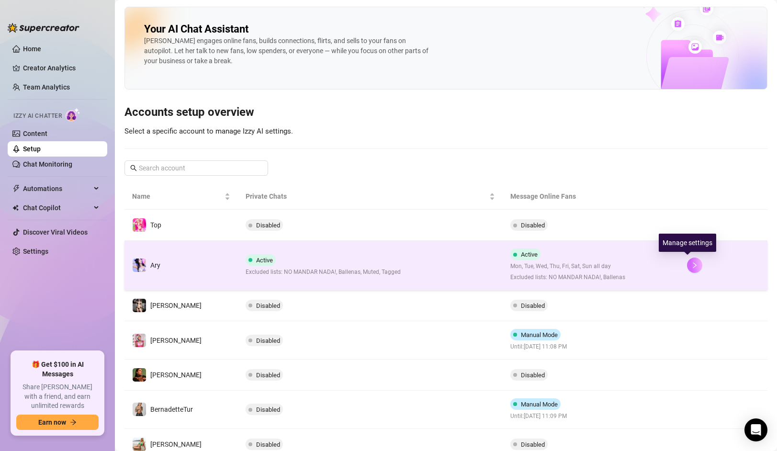
click at [691, 267] on icon "right" at bounding box center [694, 265] width 7 height 7
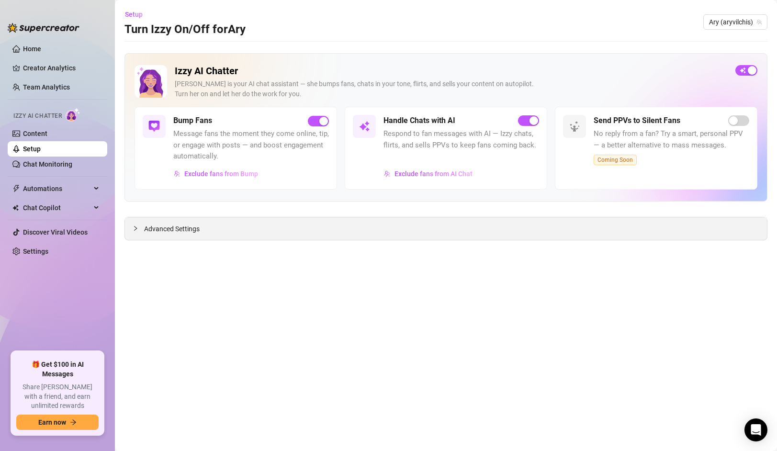
click at [239, 226] on div "Advanced Settings" at bounding box center [446, 228] width 642 height 22
click at [185, 229] on span "Advanced Settings" at bounding box center [172, 228] width 56 height 11
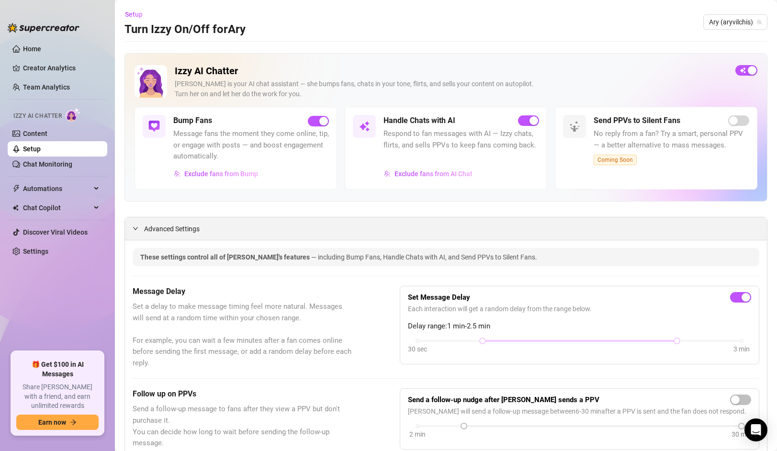
click at [148, 226] on span "Advanced Settings" at bounding box center [172, 228] width 56 height 11
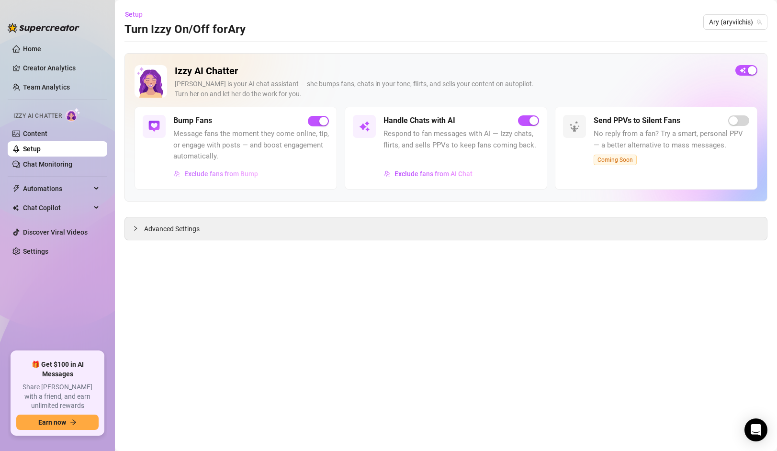
click at [227, 170] on span "Exclude fans from Bump" at bounding box center [221, 174] width 74 height 8
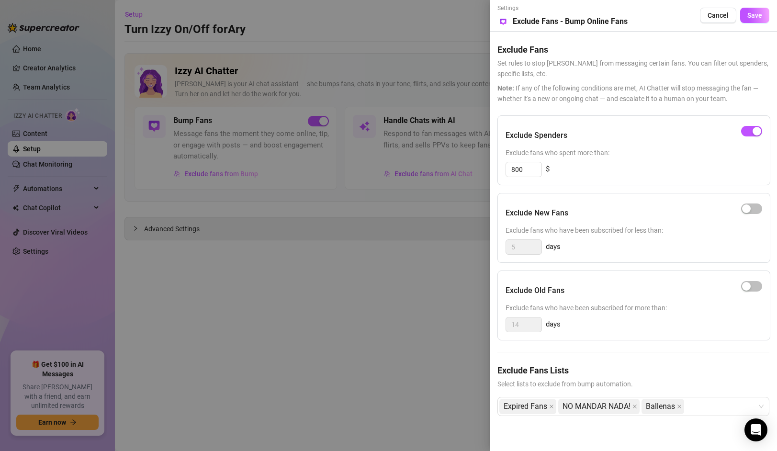
click at [366, 47] on div at bounding box center [388, 225] width 777 height 451
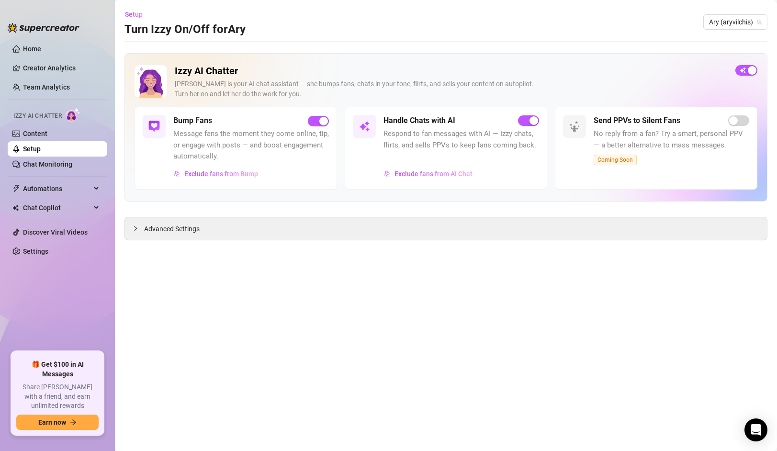
click at [242, 120] on div "Bump Fans" at bounding box center [251, 120] width 156 height 11
click at [39, 137] on link "Content" at bounding box center [35, 134] width 24 height 8
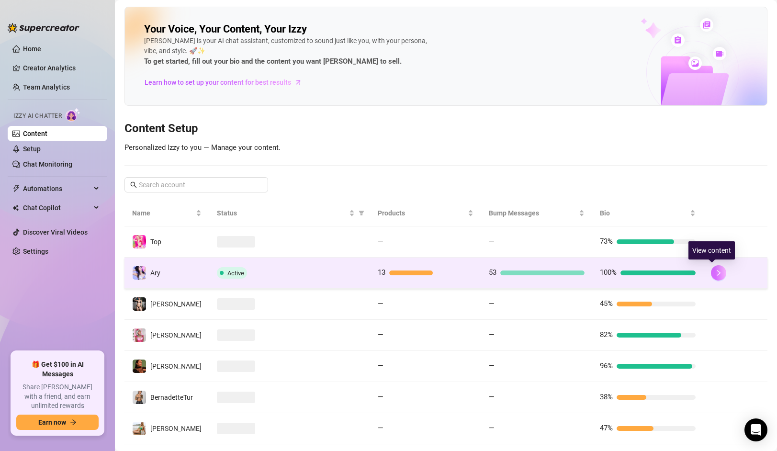
click at [715, 274] on icon "right" at bounding box center [718, 272] width 7 height 7
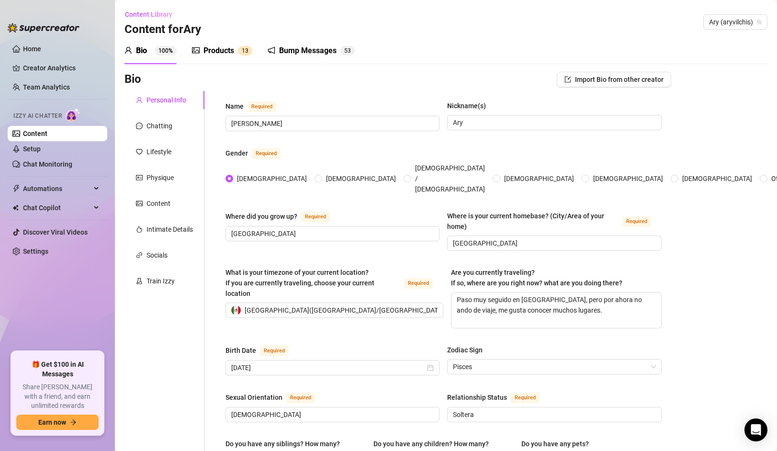
click at [287, 44] on div "Bump Messages 5 3" at bounding box center [311, 50] width 87 height 27
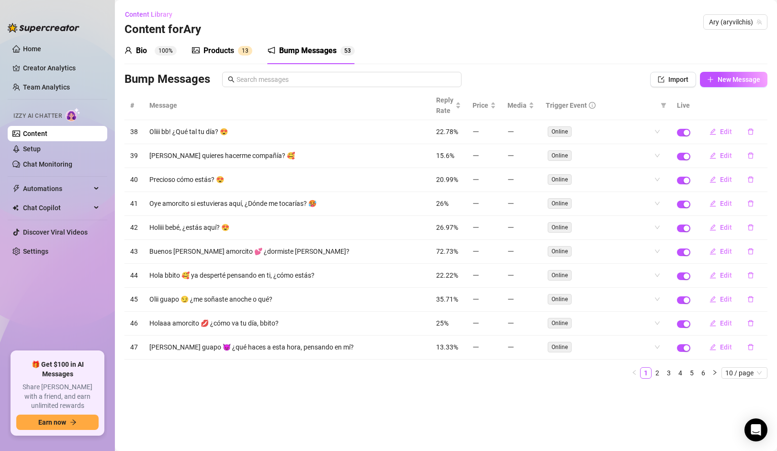
click at [143, 53] on div "Bio" at bounding box center [141, 50] width 11 height 11
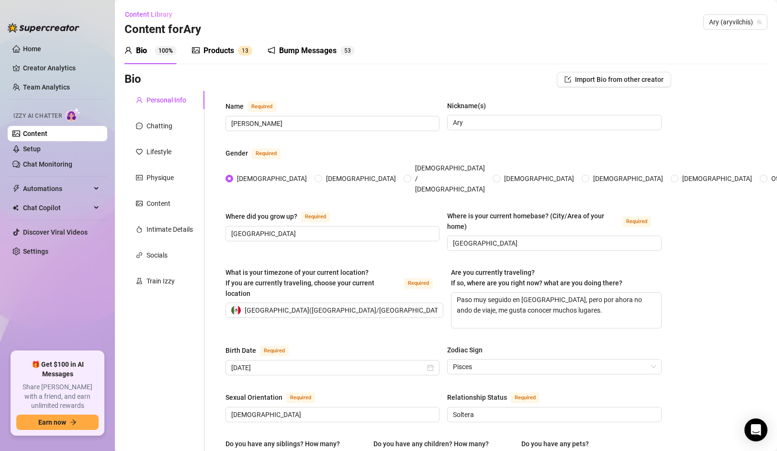
click at [208, 50] on div "Products" at bounding box center [218, 50] width 31 height 11
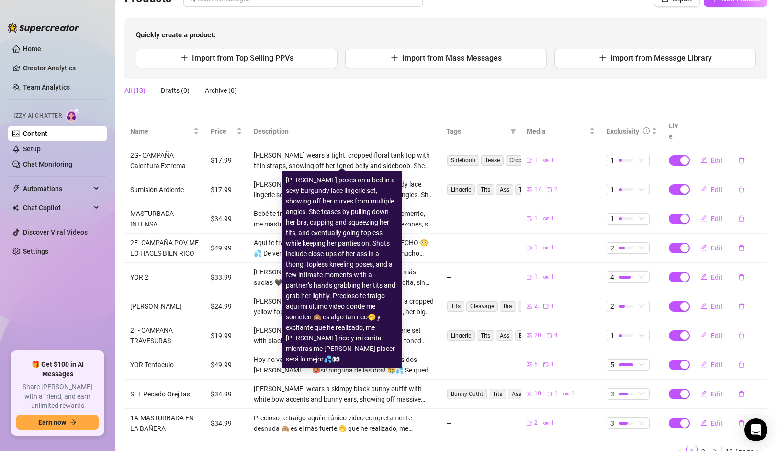
scroll to position [123, 0]
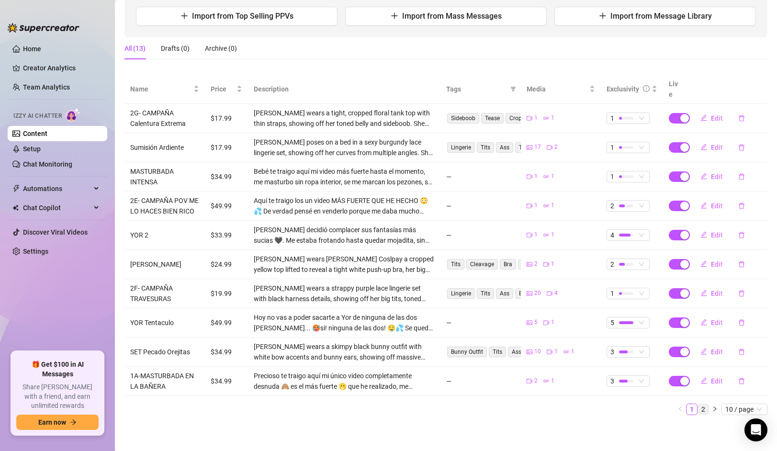
click at [700, 409] on link "2" at bounding box center [703, 409] width 11 height 11
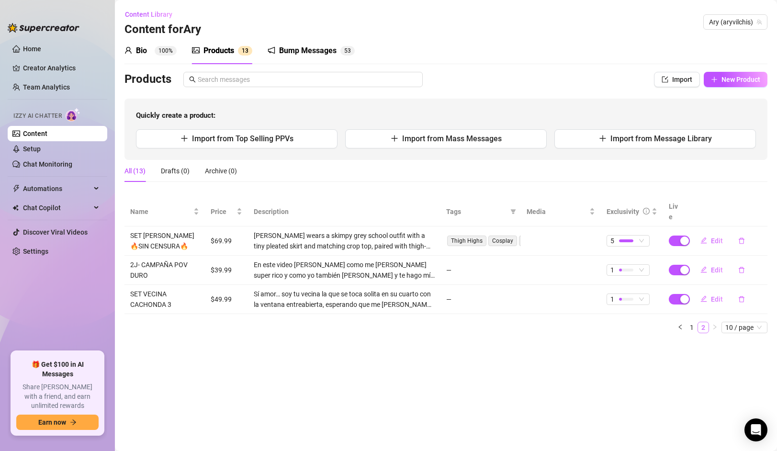
scroll to position [0, 0]
click at [36, 145] on link "Setup" at bounding box center [32, 149] width 18 height 8
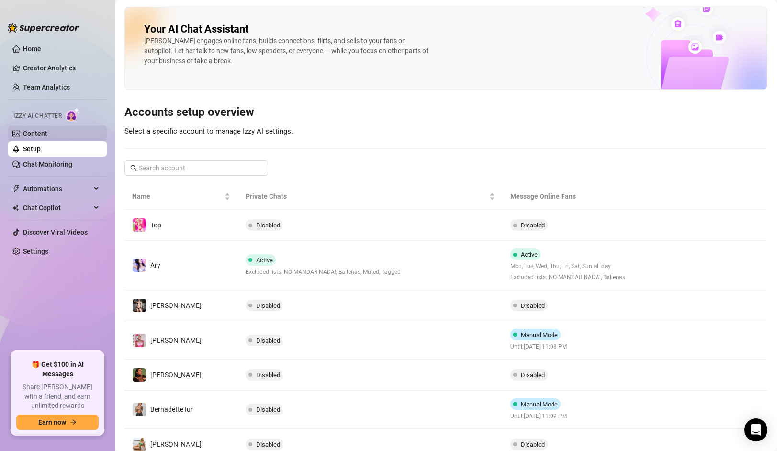
click at [32, 130] on link "Content" at bounding box center [35, 134] width 24 height 8
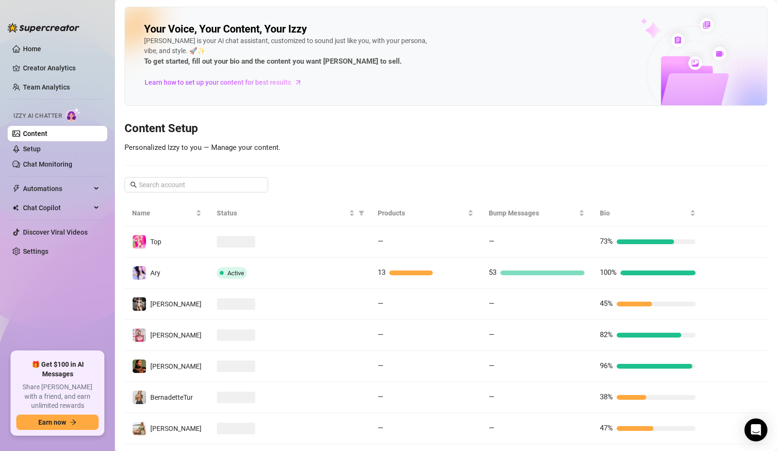
click at [33, 133] on link "Content" at bounding box center [35, 134] width 24 height 8
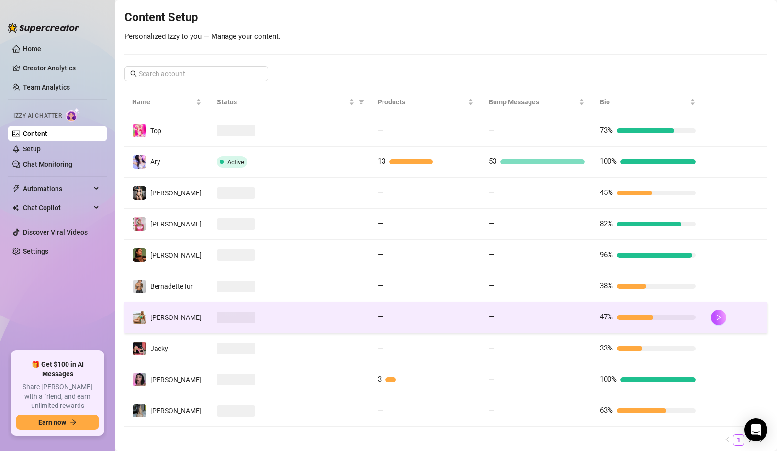
scroll to position [137, 0]
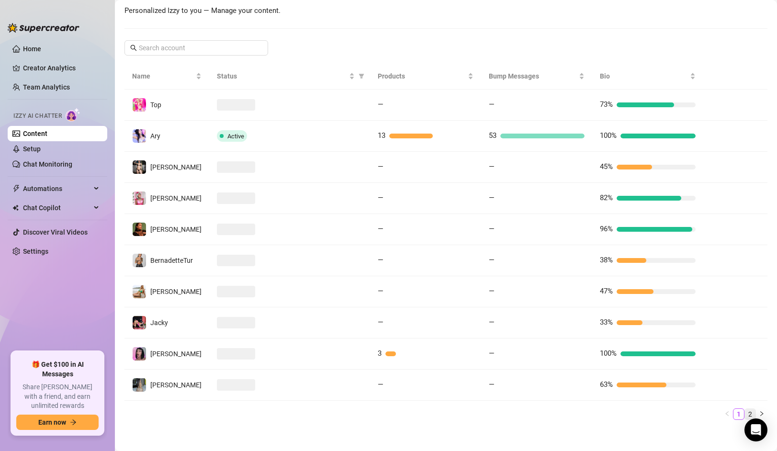
click at [745, 413] on link "2" at bounding box center [750, 414] width 11 height 11
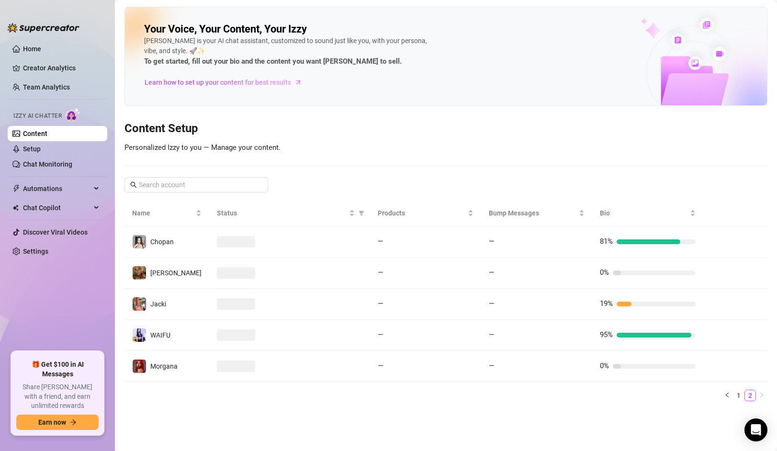
scroll to position [0, 0]
click at [737, 399] on link "1" at bounding box center [738, 395] width 11 height 11
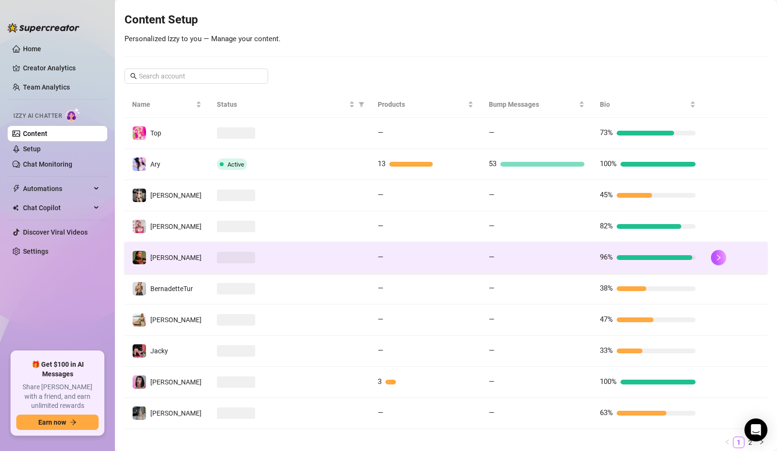
scroll to position [142, 0]
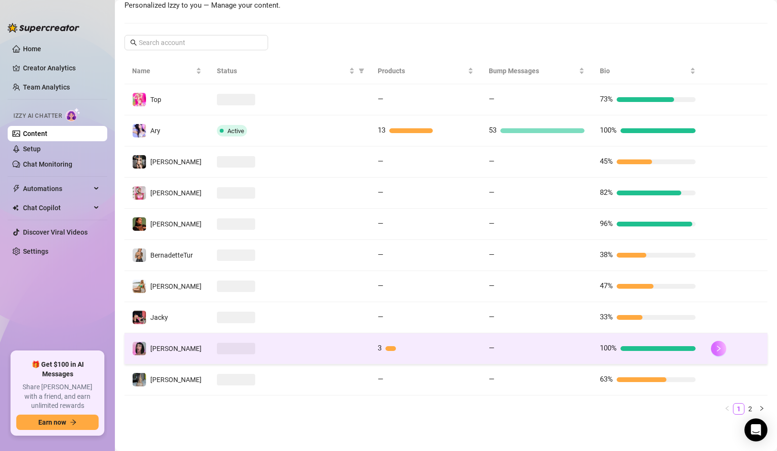
click at [716, 346] on button "button" at bounding box center [718, 348] width 15 height 15
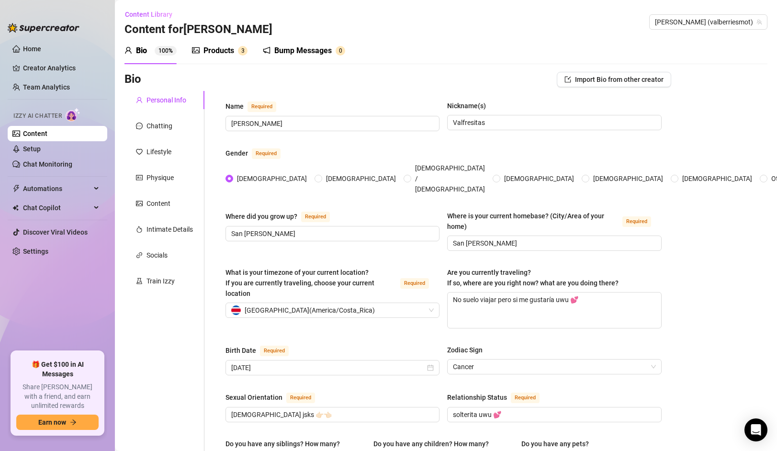
click at [213, 55] on div "Products" at bounding box center [218, 50] width 31 height 11
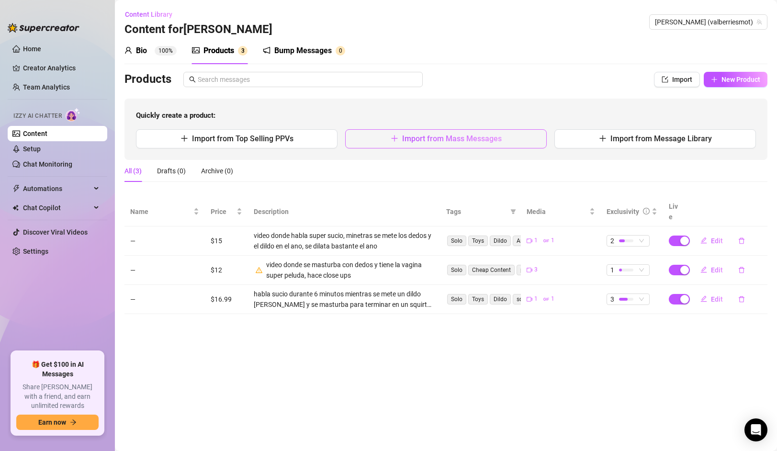
click at [465, 137] on span "Import from Mass Messages" at bounding box center [452, 138] width 100 height 9
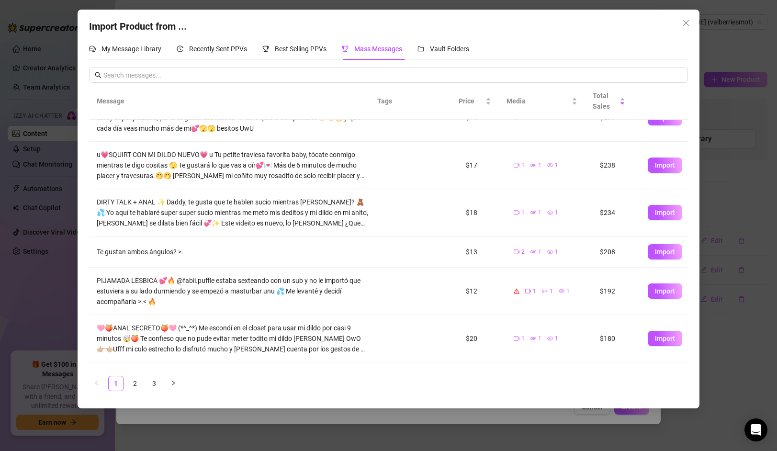
scroll to position [26, 0]
click at [655, 253] on span "Import" at bounding box center [665, 251] width 20 height 8
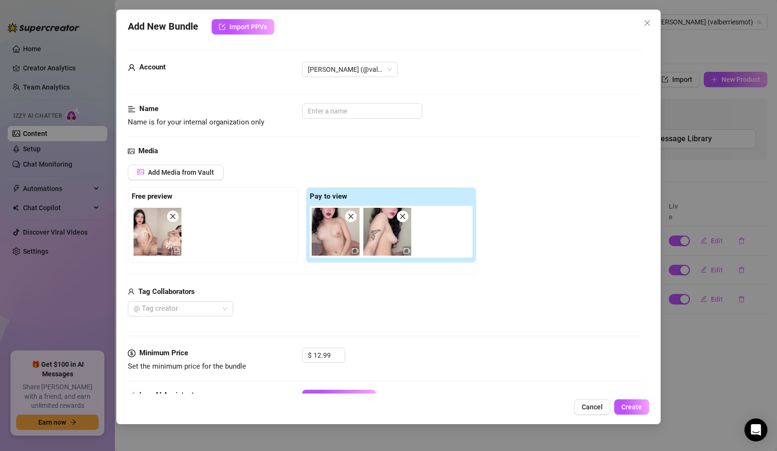
scroll to position [77, 0]
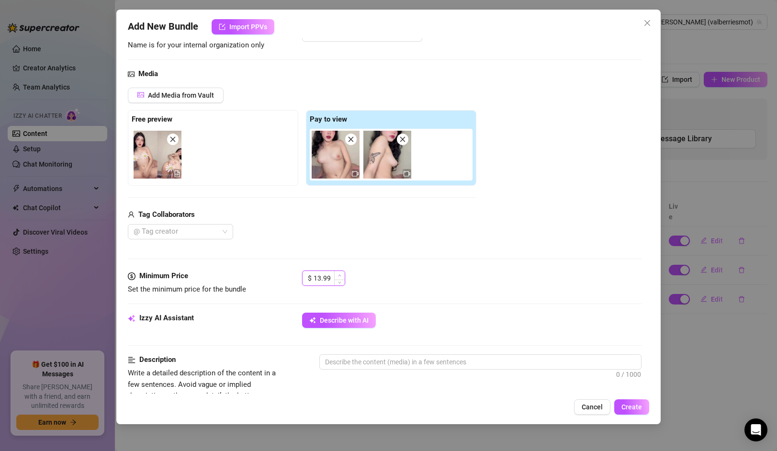
click at [334, 277] on span "Increase Value" at bounding box center [339, 275] width 11 height 9
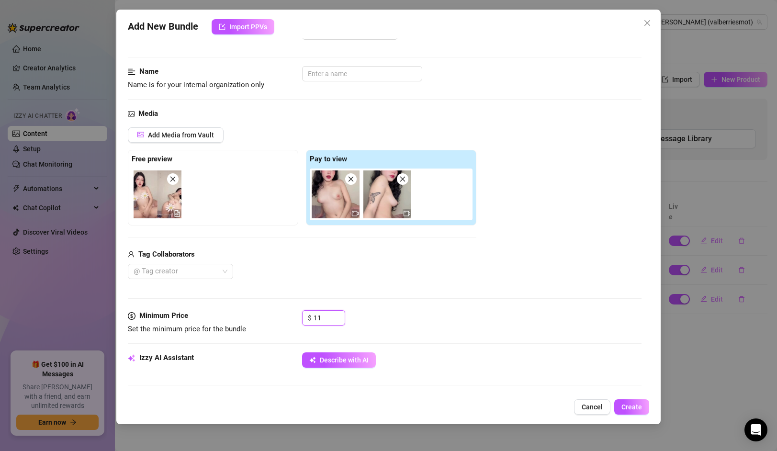
scroll to position [179, 0]
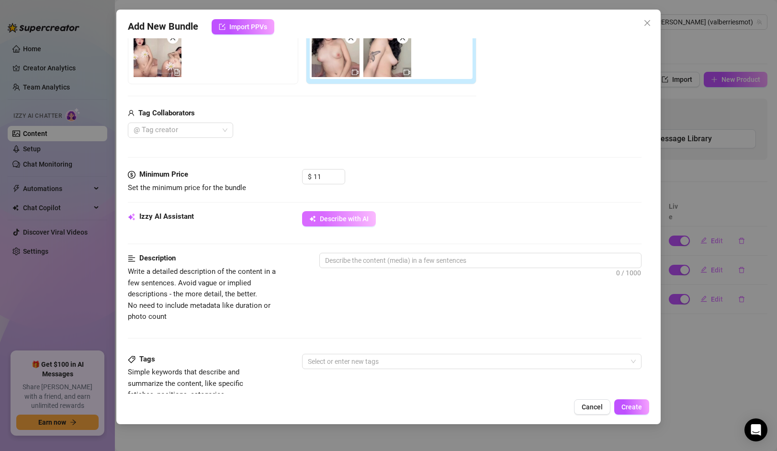
click at [344, 220] on span "Describe with AI" at bounding box center [344, 219] width 49 height 8
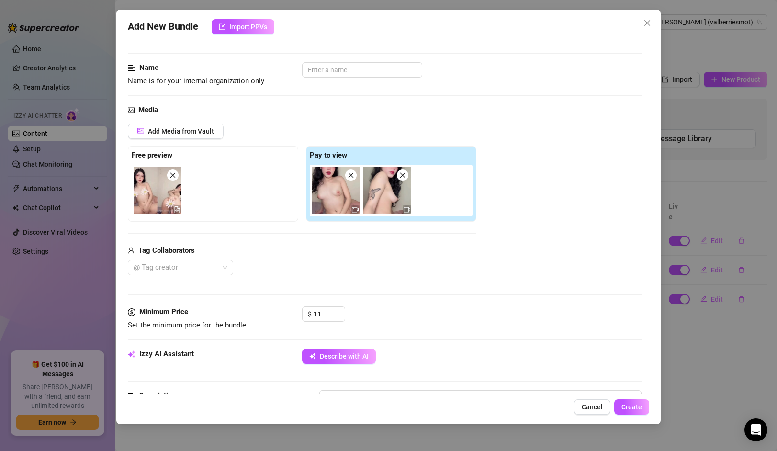
scroll to position [79, 0]
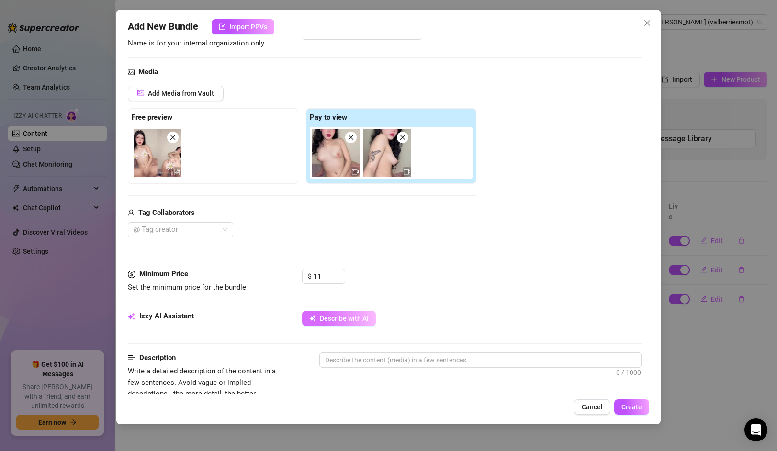
click at [330, 324] on button "Describe with AI" at bounding box center [339, 318] width 74 height 15
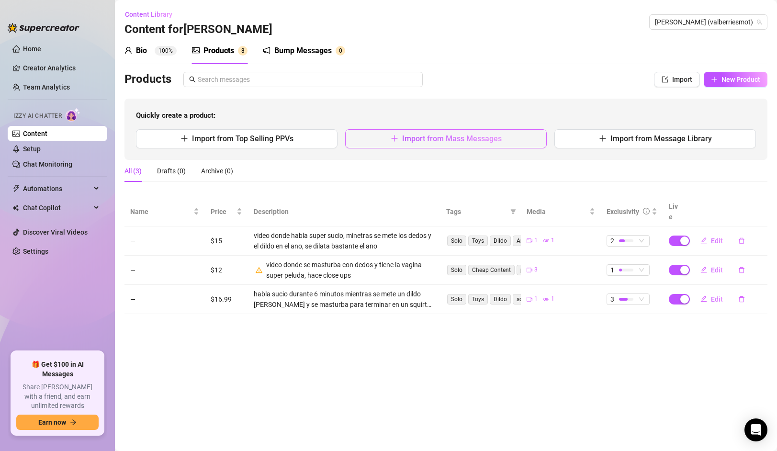
click at [416, 141] on span "Import from Mass Messages" at bounding box center [452, 138] width 100 height 9
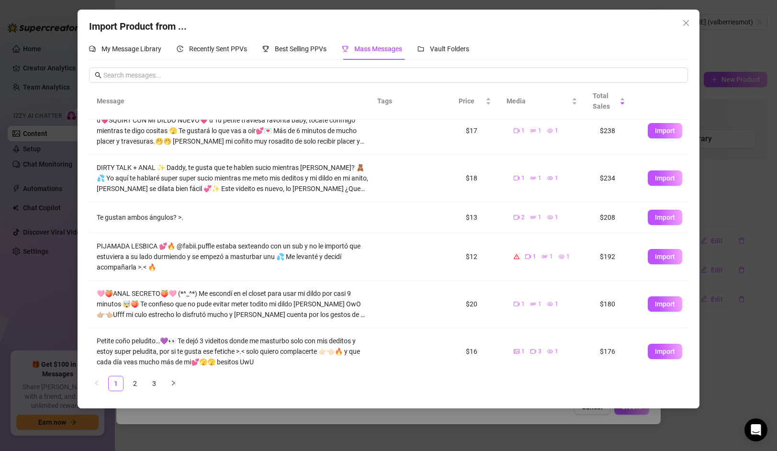
scroll to position [61, 0]
click at [663, 213] on span "Import" at bounding box center [665, 216] width 20 height 8
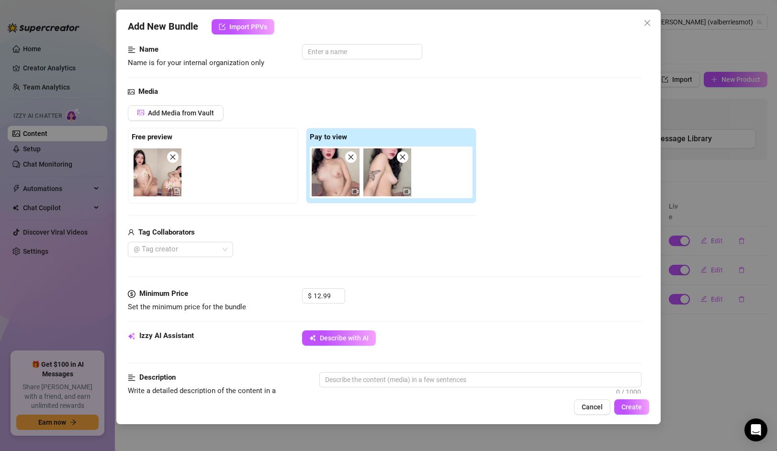
scroll to position [88, 0]
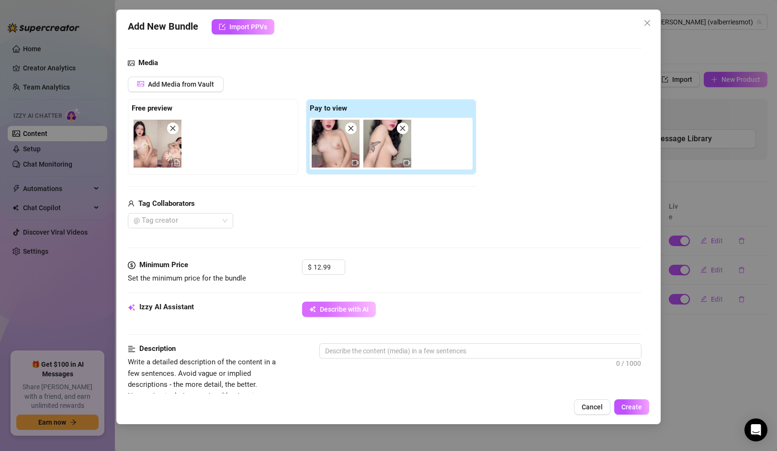
click at [337, 311] on span "Describe with AI" at bounding box center [344, 309] width 49 height 8
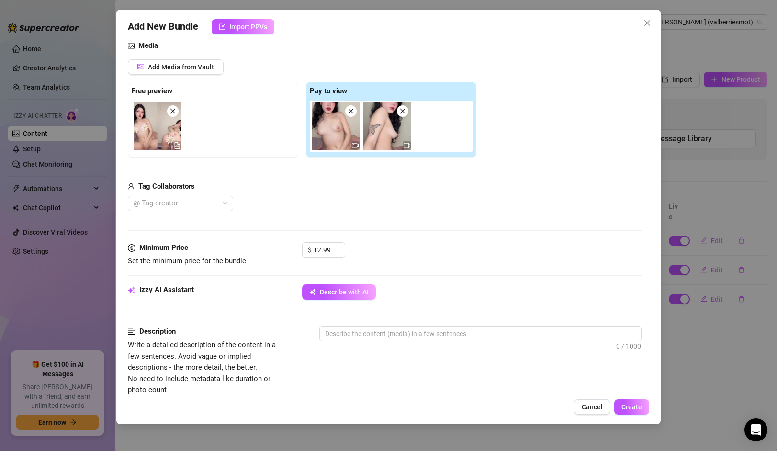
scroll to position [303, 0]
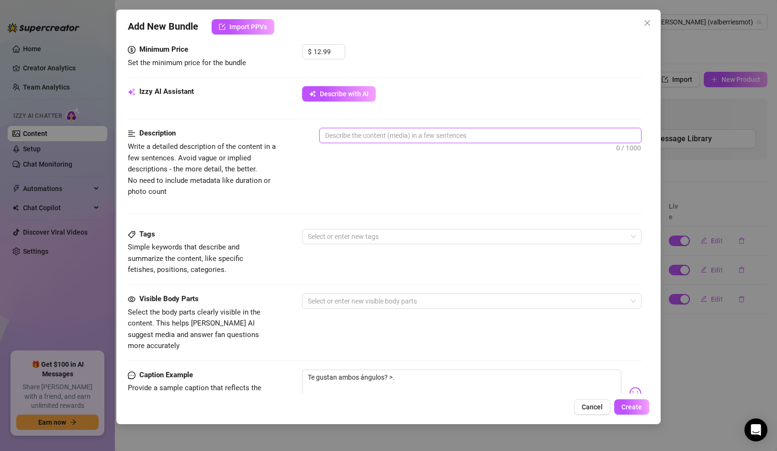
click at [357, 135] on textarea at bounding box center [480, 135] width 321 height 14
type textarea "a"
type textarea "Describe the content (media) in a few sentences"
type textarea "m"
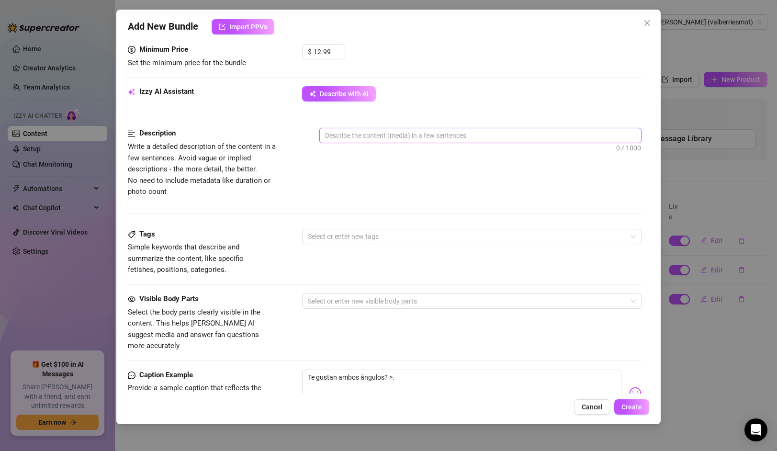
type textarea "m"
type textarea "ma"
type textarea "mas"
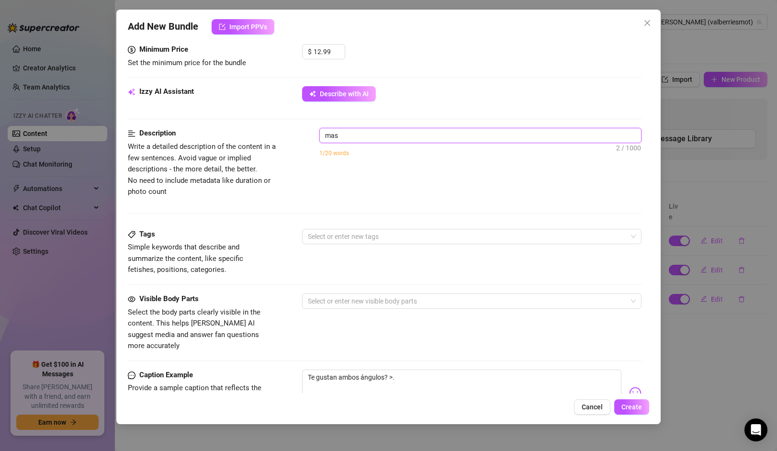
type textarea "mast"
type textarea "mastu"
type textarea "mastur"
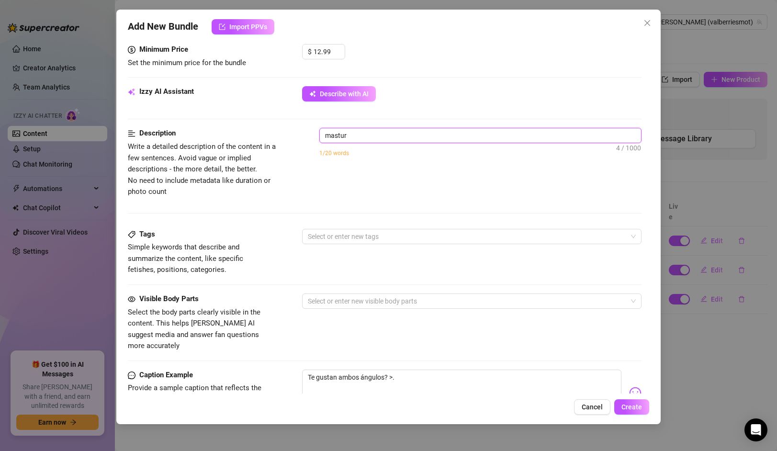
type textarea "masturb"
type textarea "masturba"
type textarea "masturbac"
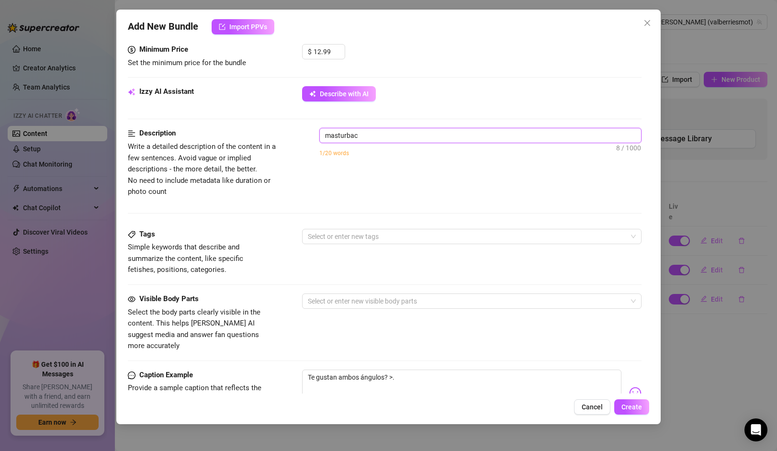
type textarea "masturbaci"
type textarea "masturbaci´"
type textarea "masturbació"
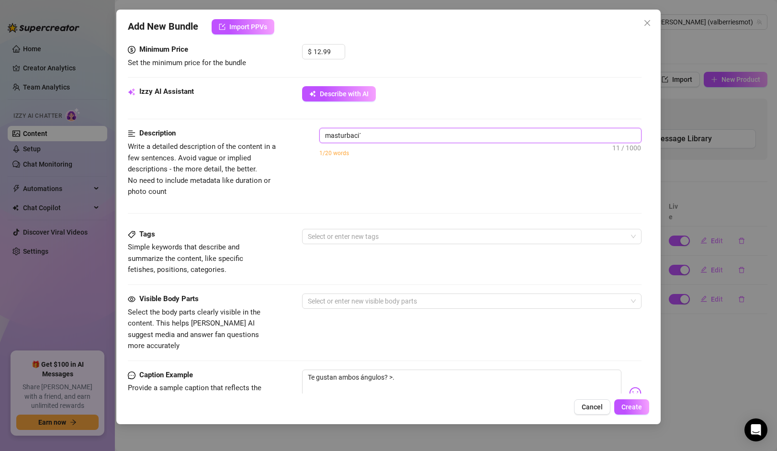
type textarea "masturbació"
type textarea "masturbación"
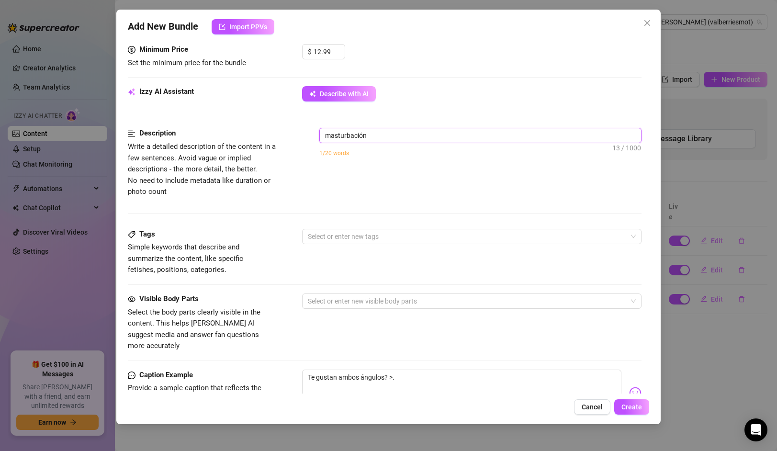
click at [403, 137] on textarea "masturbación" at bounding box center [480, 135] width 321 height 14
type textarea "masturbación d"
type textarea "masturbación de"
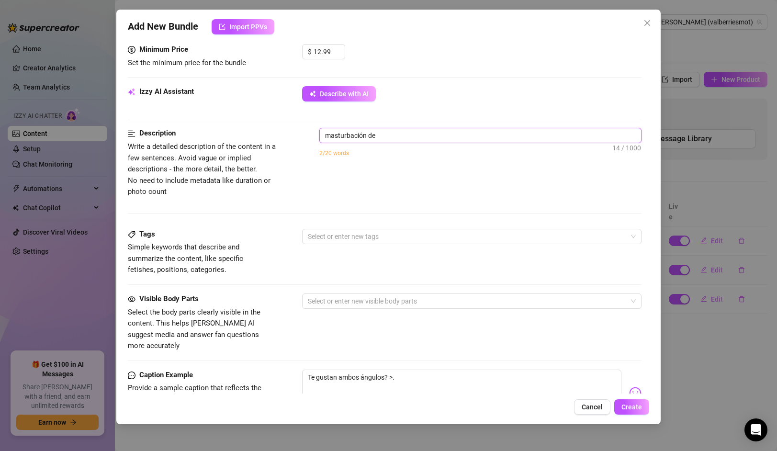
type textarea "masturbación de"
type textarea "masturbación de f"
type textarea "masturbación de fr"
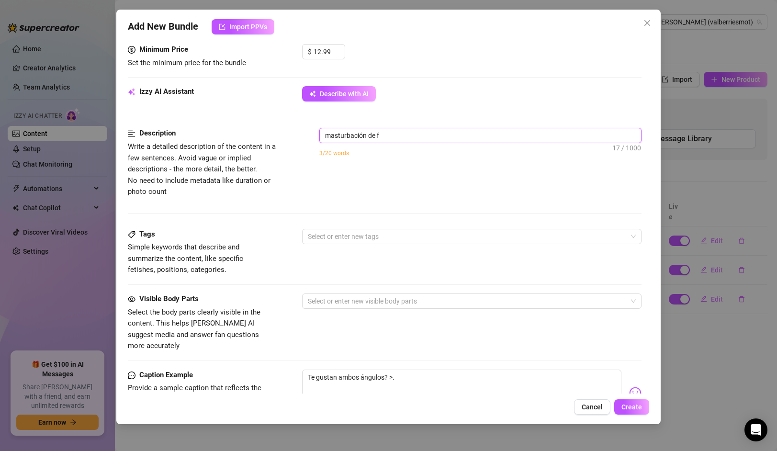
type textarea "masturbación de fr"
type textarea "masturbación de fre"
type textarea "masturbación de fren"
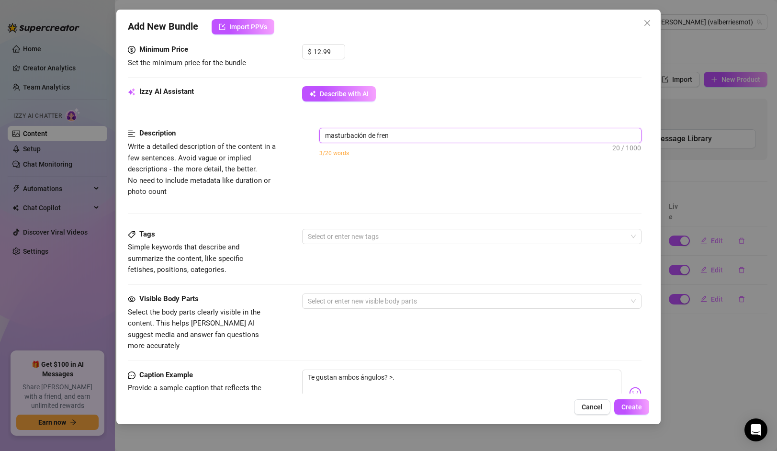
type textarea "masturbación [PERSON_NAME]"
type textarea "masturbación de frente"
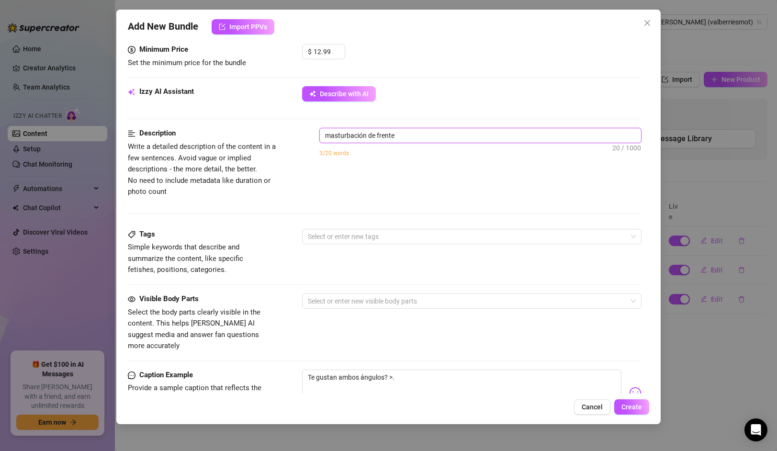
type textarea "masturbación de frente"
type textarea "masturbación de frente y"
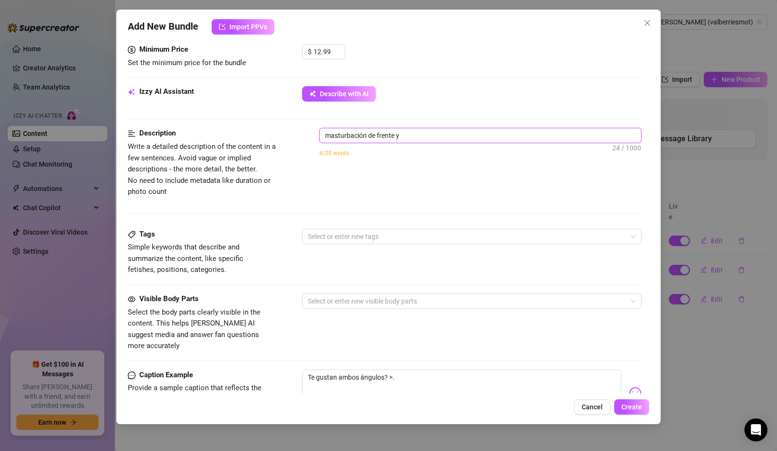
type textarea "masturbación de frente y d"
type textarea "masturbación de frente y de"
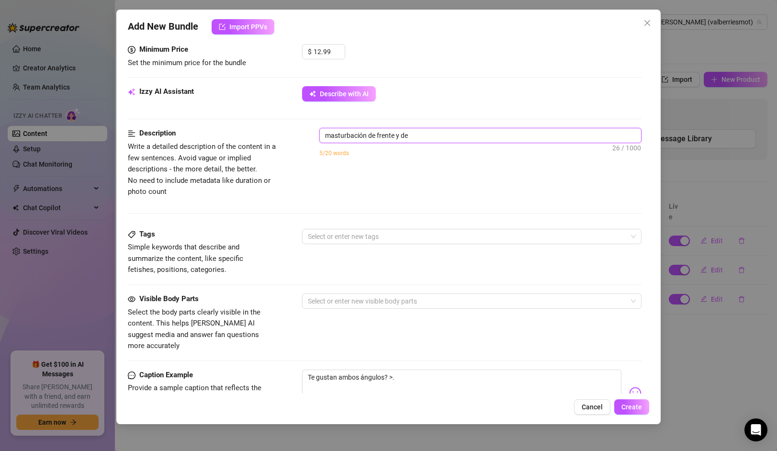
type textarea "masturbación de frente y de"
type textarea "masturbación de frente y de e"
type textarea "masturbación de frente y [PERSON_NAME]"
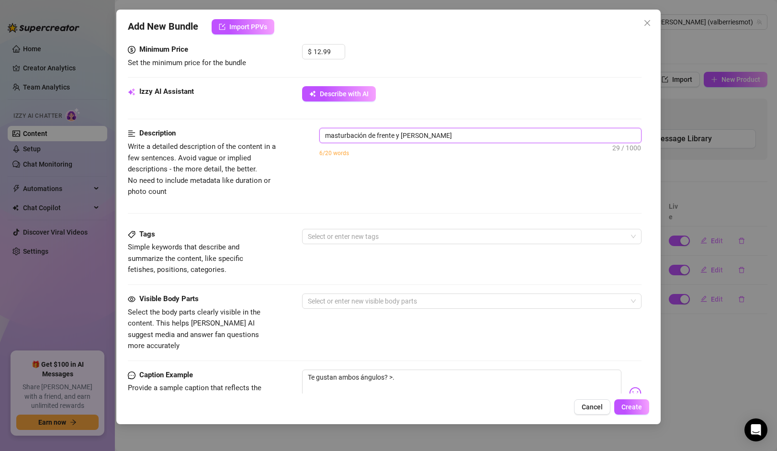
type textarea "masturbación de frente y de esp"
type textarea "masturbación de frente y de espa"
type textarea "masturbación de frente y de espal"
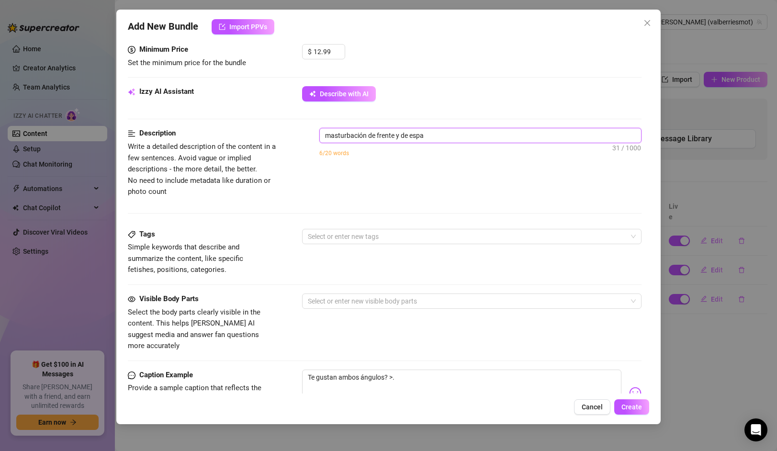
type textarea "masturbación de frente y de espal"
type textarea "masturbación de frente y de espald"
type textarea "masturbación de frente y de espalda"
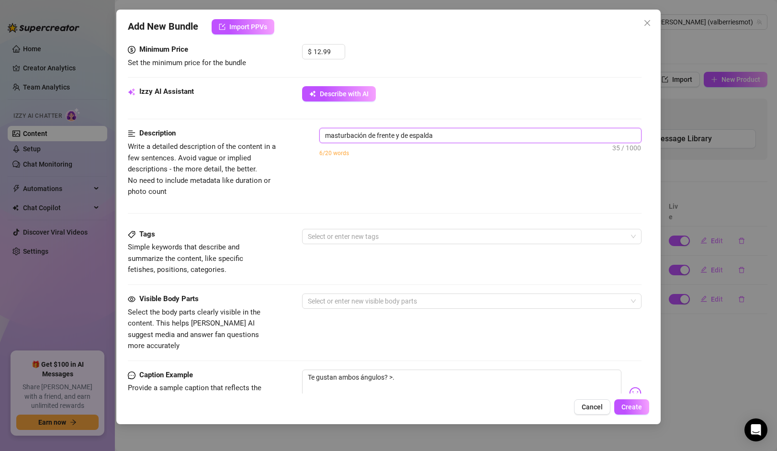
type textarea "masturbación de frente y de espaldas"
type textarea "masturbación de frente y de espaldas,"
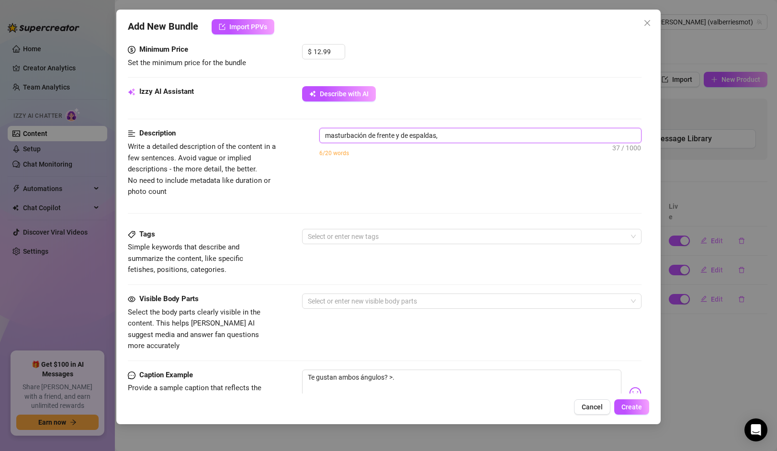
type textarea "masturbación de frente y de espaldas,"
type textarea "masturbación de frente y de espaldas, n"
type textarea "masturbación de frente y de espaldas, no"
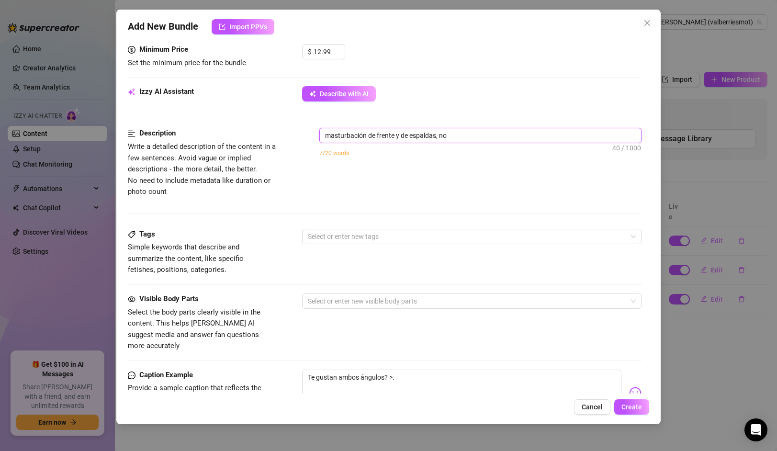
type textarea "masturbación de frente y de espaldas, nor"
type textarea "masturbación de frente y de espaldas, norm"
type textarea "masturbación de frente y de espaldas, [PERSON_NAME]"
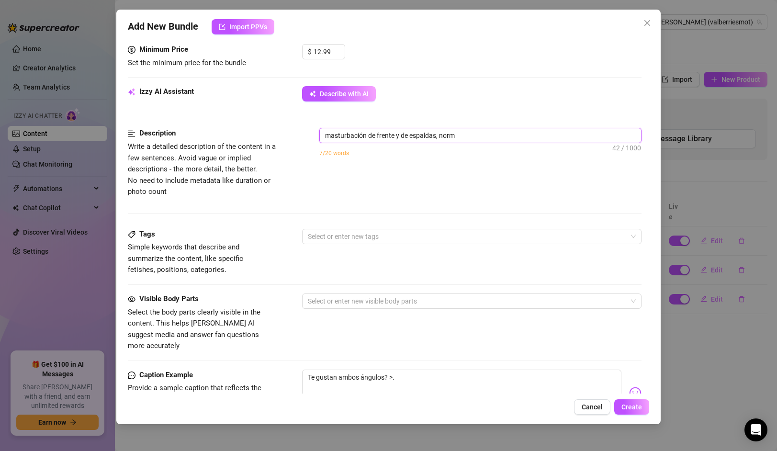
type textarea "masturbación de frente y de espaldas, [PERSON_NAME]"
type textarea "masturbación de frente y de espaldas, normal"
click at [374, 241] on div at bounding box center [466, 236] width 325 height 13
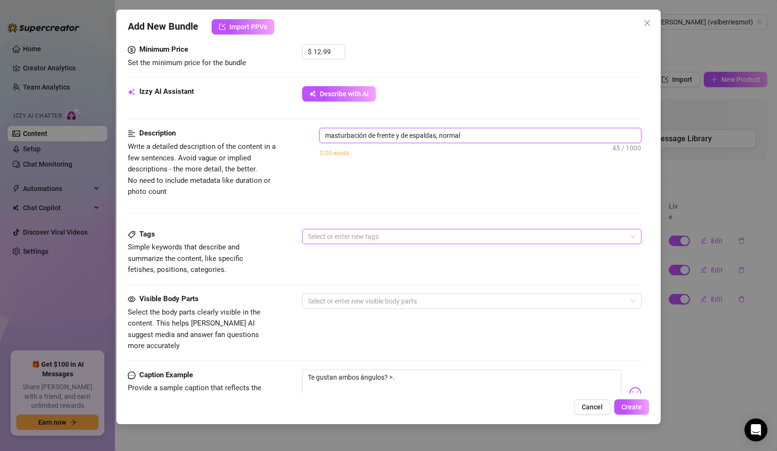
type textarea "masturbación de frente y de espaldas, normal"
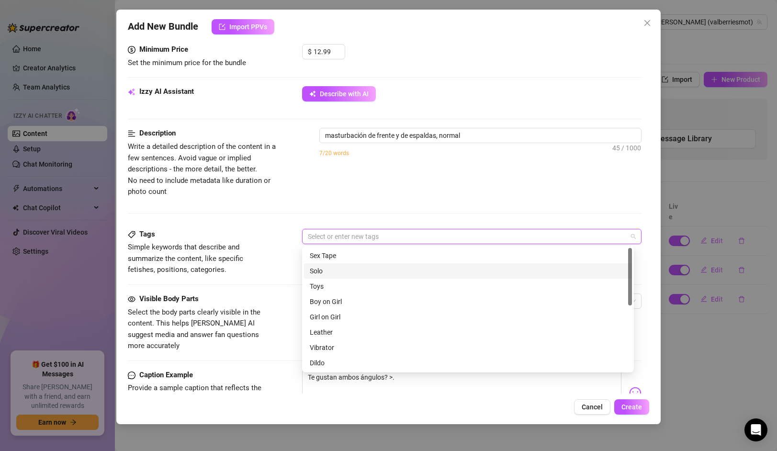
click at [343, 270] on div "Solo" at bounding box center [468, 271] width 316 height 11
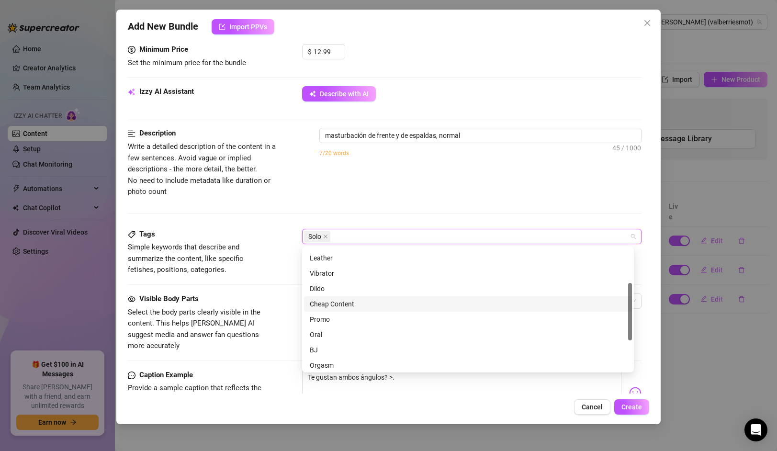
scroll to position [76, 0]
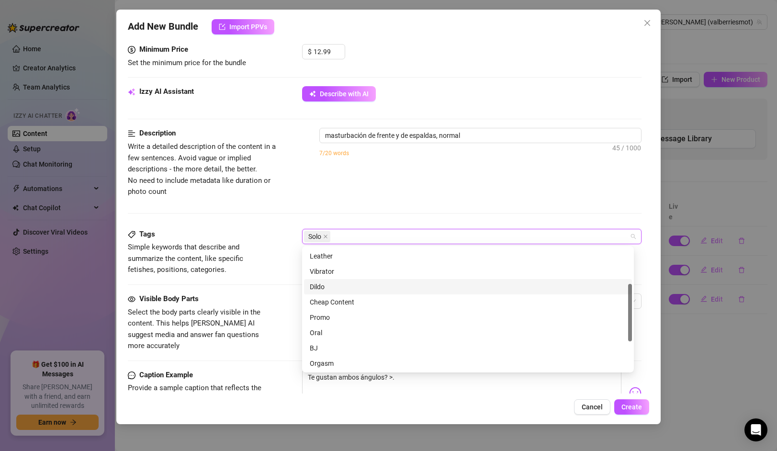
click at [243, 268] on span "Simple keywords that describe and summarize the content, like specific fetishes…" at bounding box center [200, 259] width 144 height 34
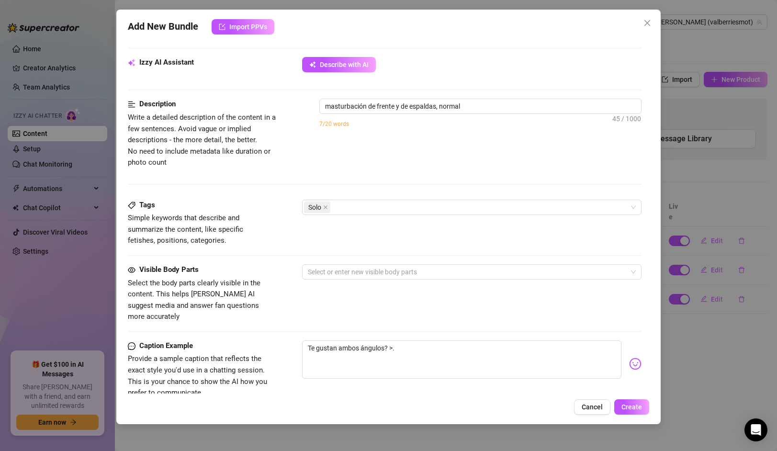
scroll to position [349, 0]
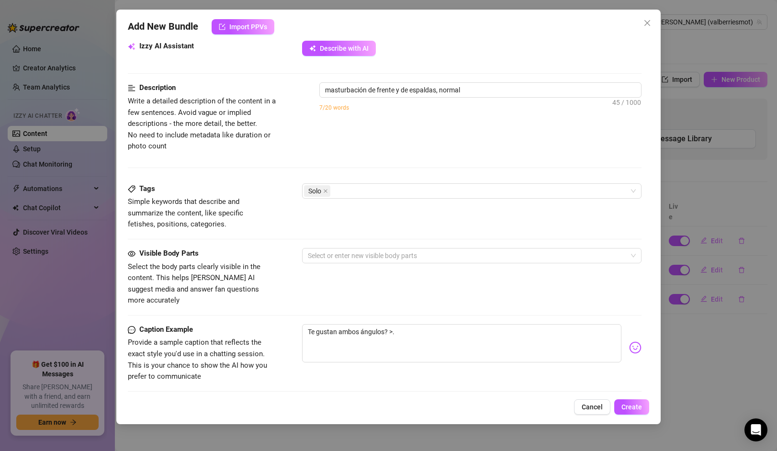
click at [334, 264] on div "Visible Body Parts Select the body parts clearly visible in the content. This h…" at bounding box center [384, 277] width 513 height 58
click at [331, 259] on div at bounding box center [466, 255] width 325 height 13
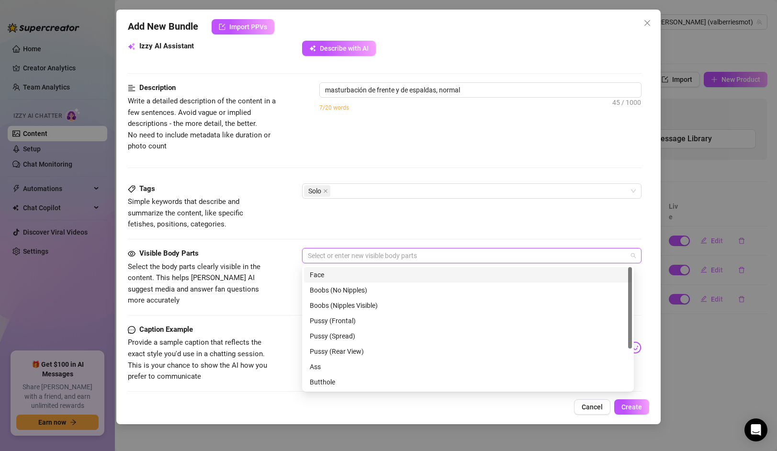
click at [327, 275] on div "Face" at bounding box center [468, 274] width 316 height 11
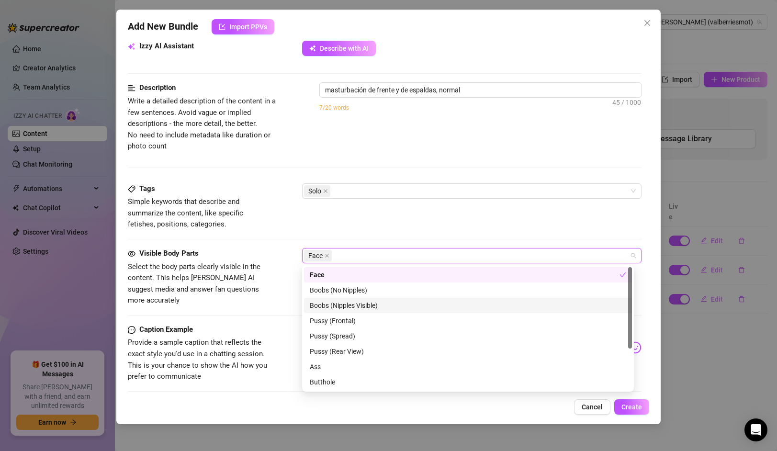
click at [337, 304] on div "Boobs (Nipples Visible)" at bounding box center [468, 305] width 316 height 11
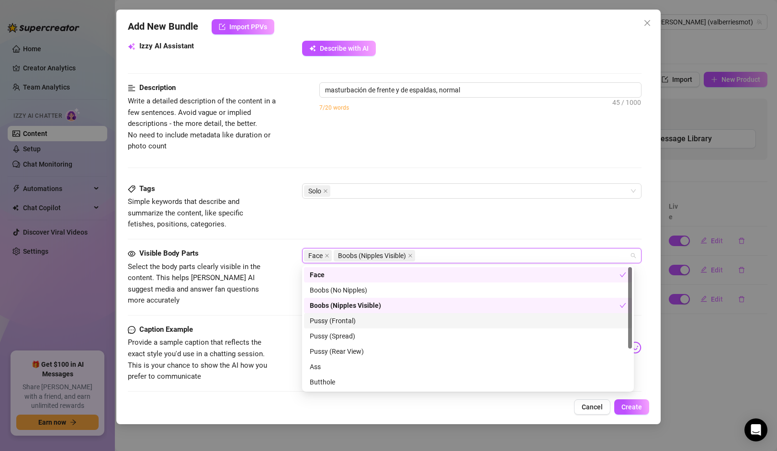
click at [340, 321] on div "Pussy (Frontal)" at bounding box center [468, 320] width 316 height 11
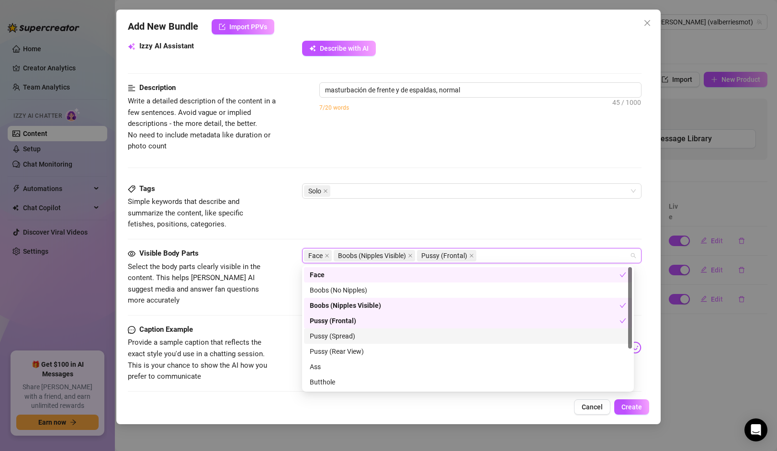
click at [338, 339] on div "Pussy (Spread)" at bounding box center [468, 336] width 316 height 11
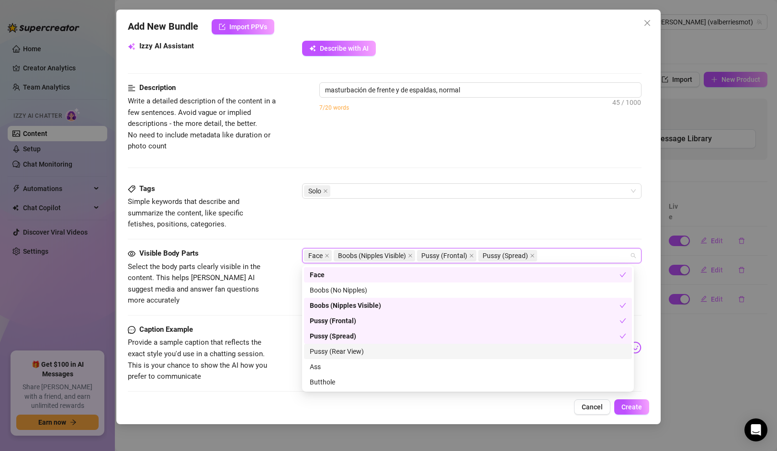
click at [340, 348] on div "Pussy (Rear View)" at bounding box center [468, 351] width 316 height 11
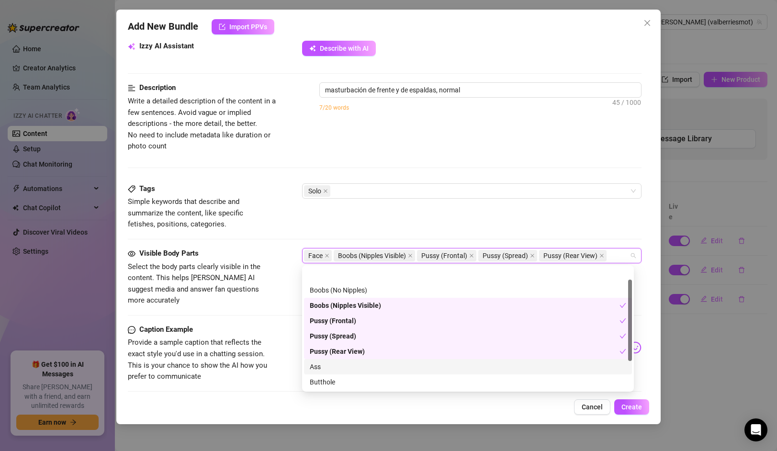
scroll to position [61, 0]
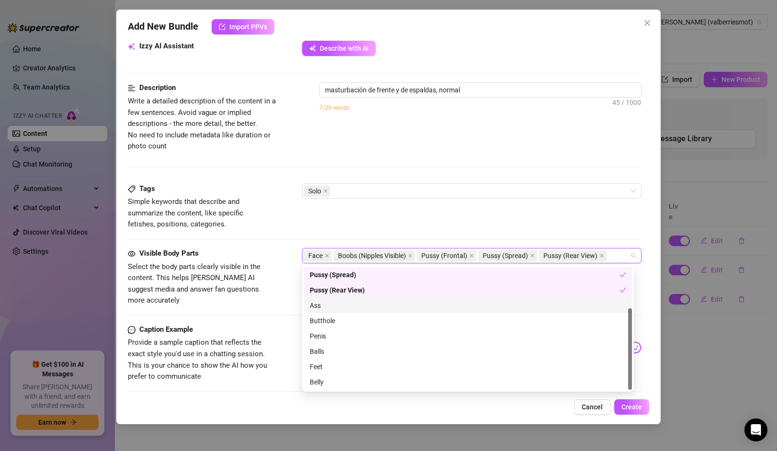
click at [316, 300] on div "Ass" at bounding box center [468, 305] width 328 height 15
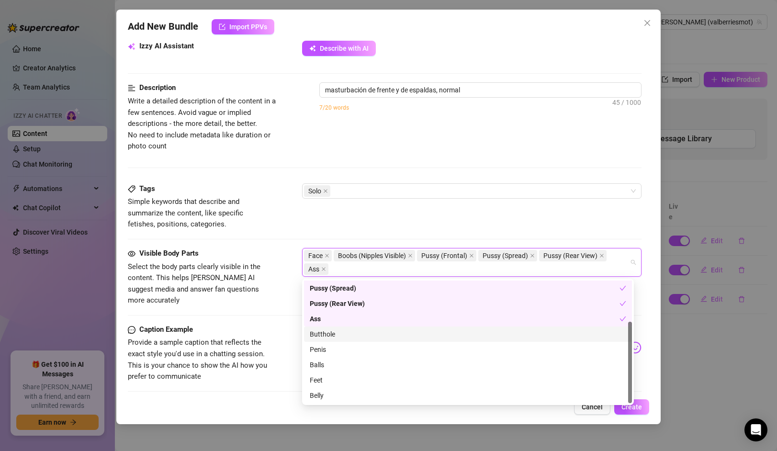
click at [320, 335] on div "Butthole" at bounding box center [468, 334] width 316 height 11
click at [237, 291] on span "Select the body parts clearly visible in the content. This helps [PERSON_NAME] …" at bounding box center [194, 283] width 133 height 43
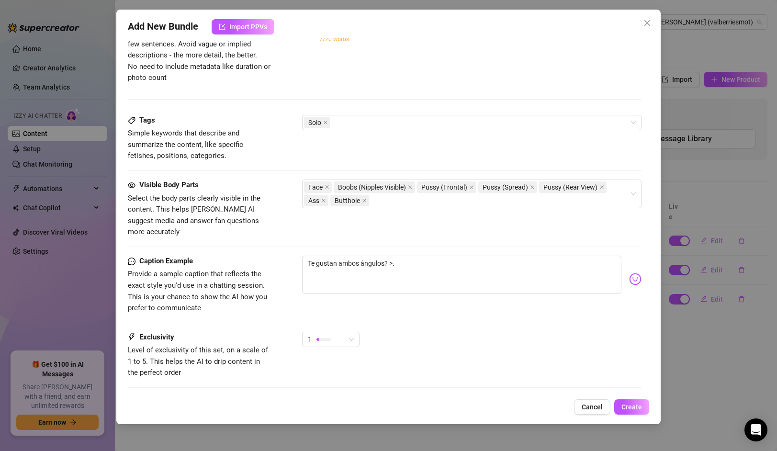
scroll to position [462, 0]
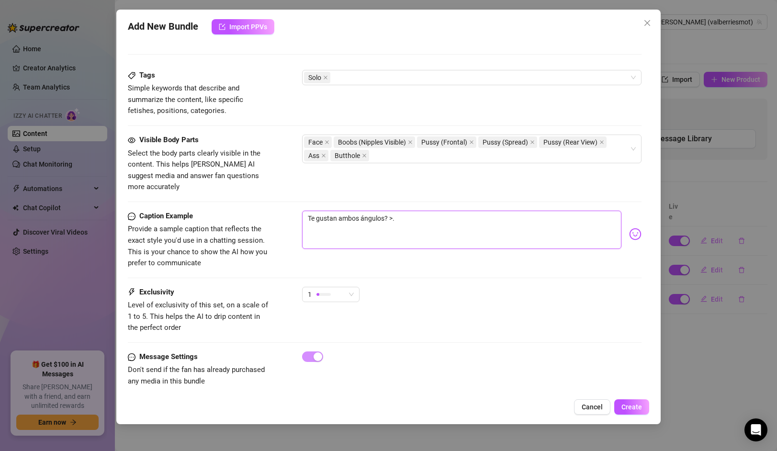
click at [401, 211] on textarea "Te gustan ambos ángulos? >." at bounding box center [461, 230] width 319 height 38
click at [622, 403] on span "Create" at bounding box center [631, 407] width 21 height 8
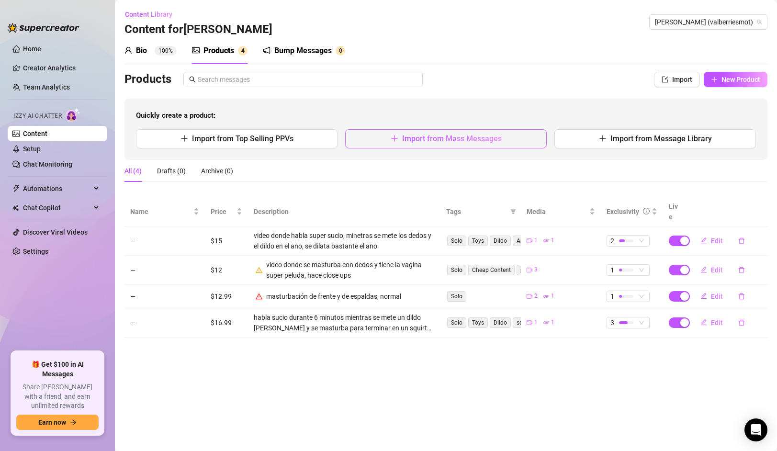
click at [427, 135] on span "Import from Mass Messages" at bounding box center [452, 138] width 100 height 9
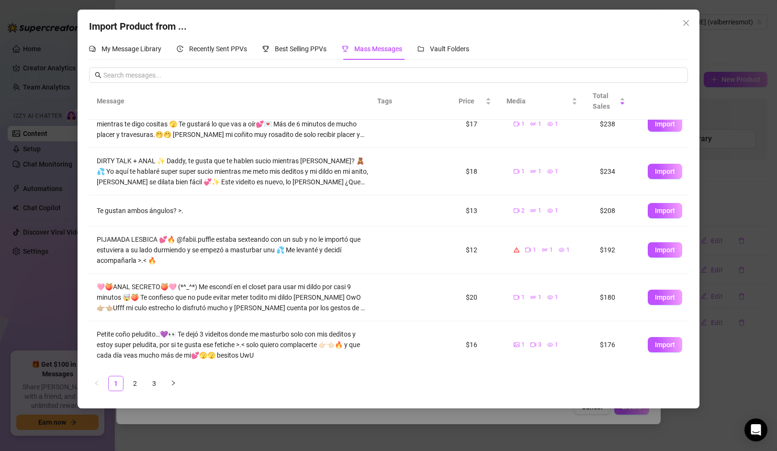
scroll to position [199, 0]
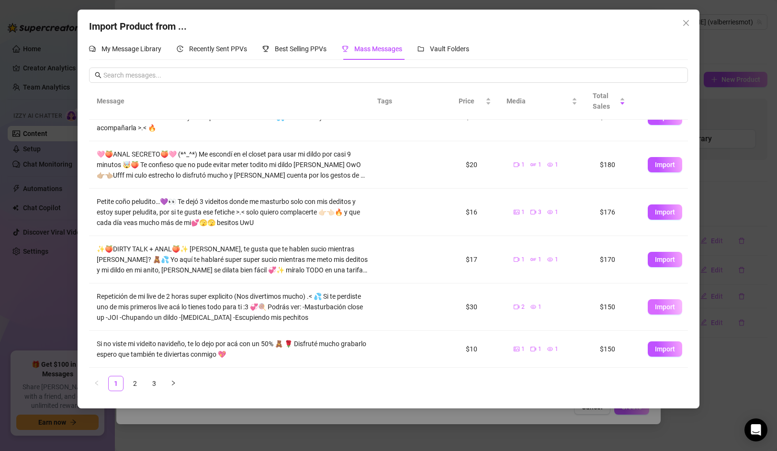
click at [660, 306] on span "Import" at bounding box center [665, 307] width 20 height 8
type textarea "Repetición de mi live de 2 horas super explicito (Nos divertimos mucho) .< 💦 Si…"
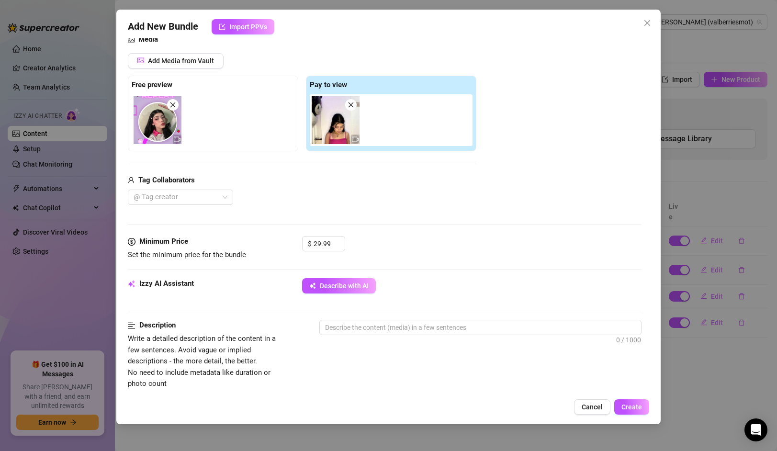
scroll to position [139, 0]
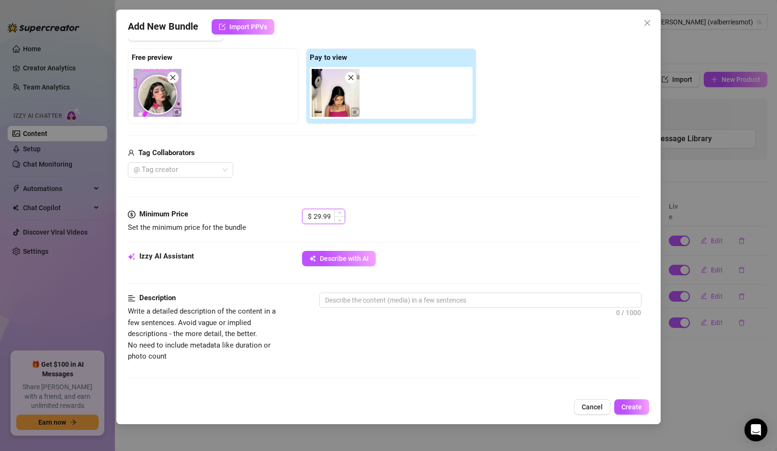
click at [330, 217] on input "29.99" at bounding box center [328, 216] width 31 height 14
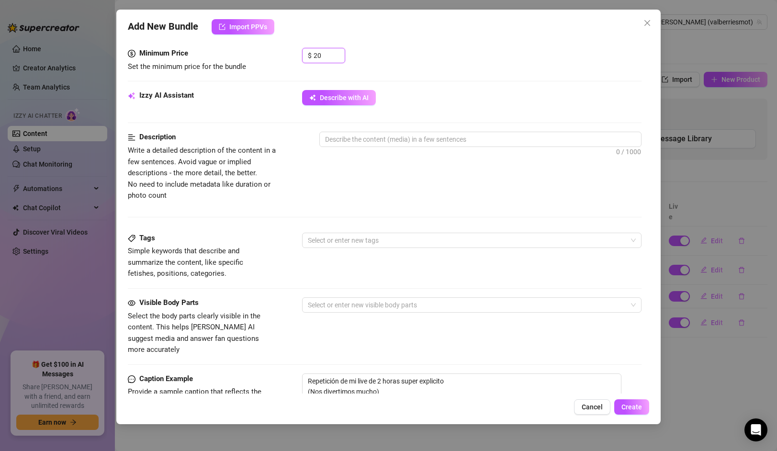
scroll to position [492, 0]
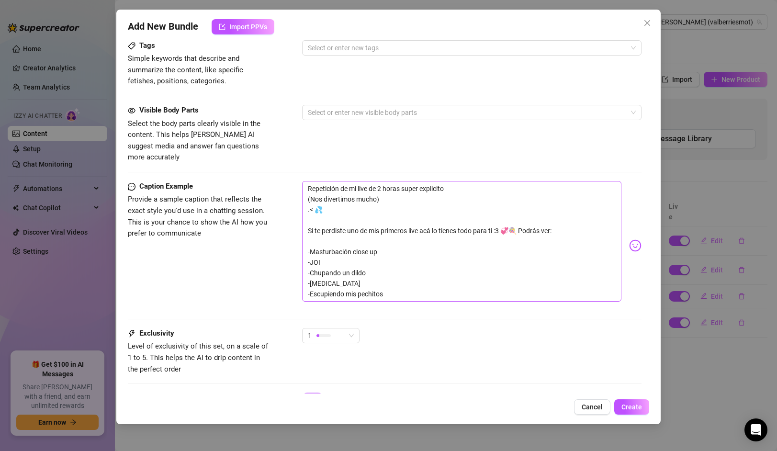
type input "20"
click at [342, 202] on textarea "Repetición de mi live de 2 horas super explicito (Nos divertimos mucho) .< 💦 Si…" at bounding box center [461, 241] width 319 height 121
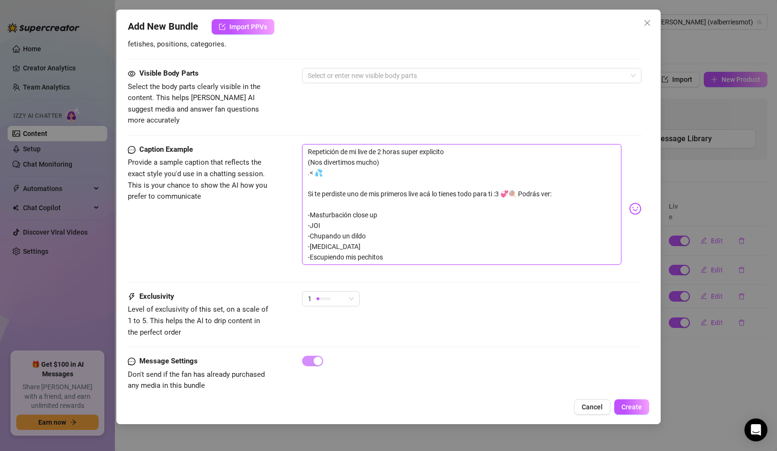
scroll to position [533, 0]
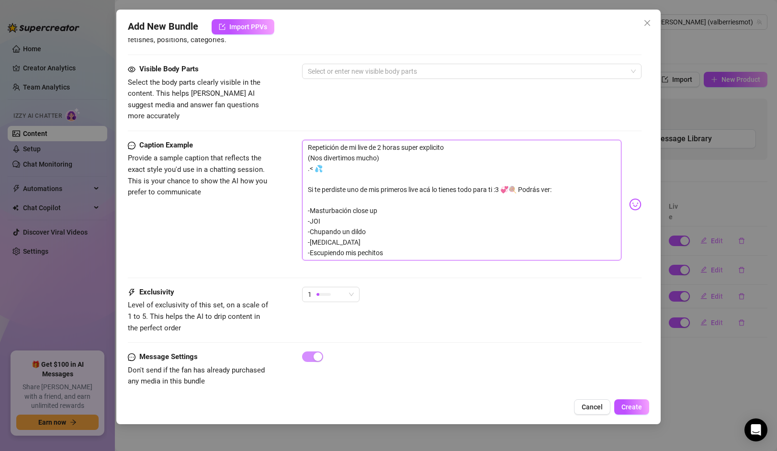
drag, startPoint x: 306, startPoint y: 237, endPoint x: 389, endPoint y: 241, distance: 82.9
click at [389, 241] on textarea "Repetición de mi live de 2 horas super explicito (Nos divertimos mucho) .< 💦 Si…" at bounding box center [461, 200] width 319 height 121
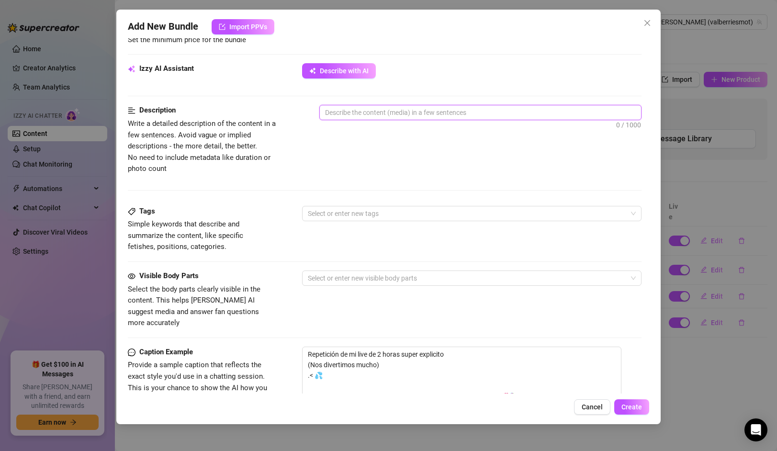
click at [385, 117] on textarea at bounding box center [480, 112] width 321 height 14
paste textarea "-Masturbación close up -JOI -Chupando un dildo -[MEDICAL_DATA] -Escupiendo mis …"
type textarea "-Masturbación close up -JOI -Chupando un dildo -[MEDICAL_DATA] -Escupiendo mis …"
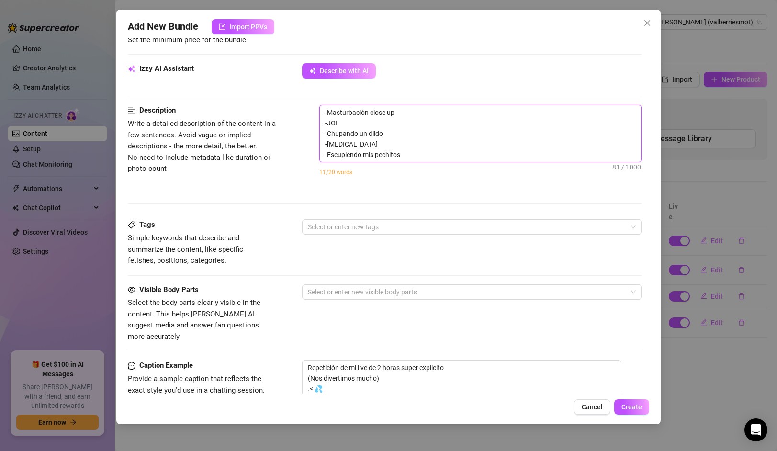
scroll to position [0, 0]
click at [394, 154] on textarea "-Masturbación close up -JOI -Chupando un dildo -[MEDICAL_DATA] -Escupiendo mis …" at bounding box center [480, 133] width 321 height 56
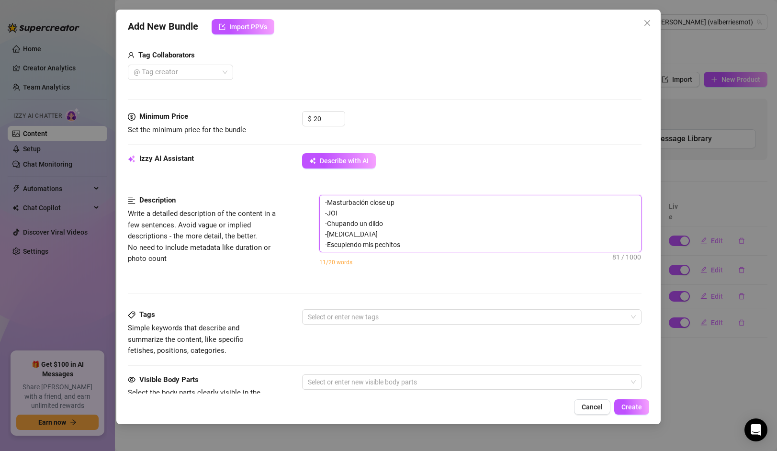
type textarea "-Masturbación close up -JOI -Chupando un dildo -[MEDICAL_DATA] -Escupiendo mis …"
click at [437, 146] on div "Minimum Price Set the minimum price for the bundle $ 20" at bounding box center [384, 132] width 513 height 42
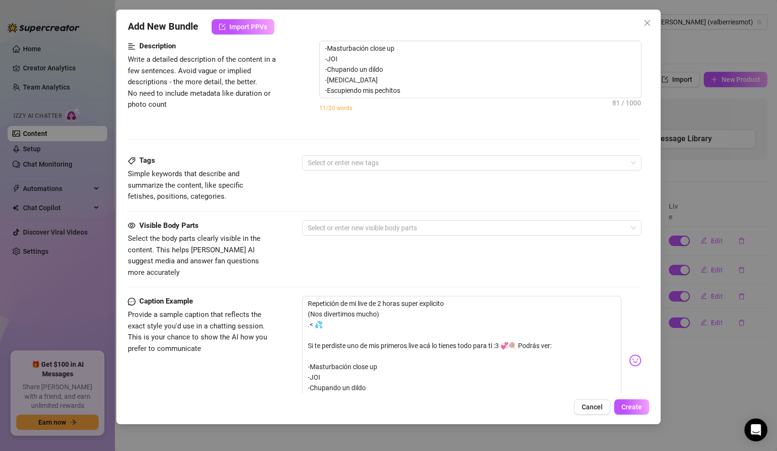
scroll to position [391, 0]
click at [378, 169] on div "Select or enter new tags" at bounding box center [471, 161] width 339 height 15
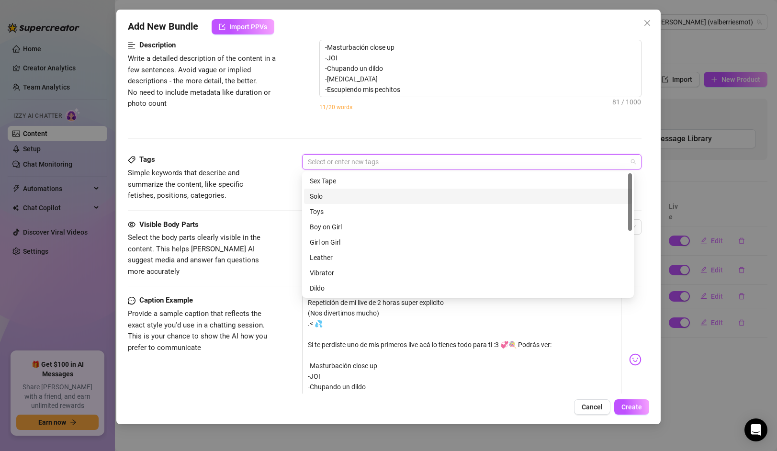
click at [337, 192] on div "Solo" at bounding box center [468, 196] width 316 height 11
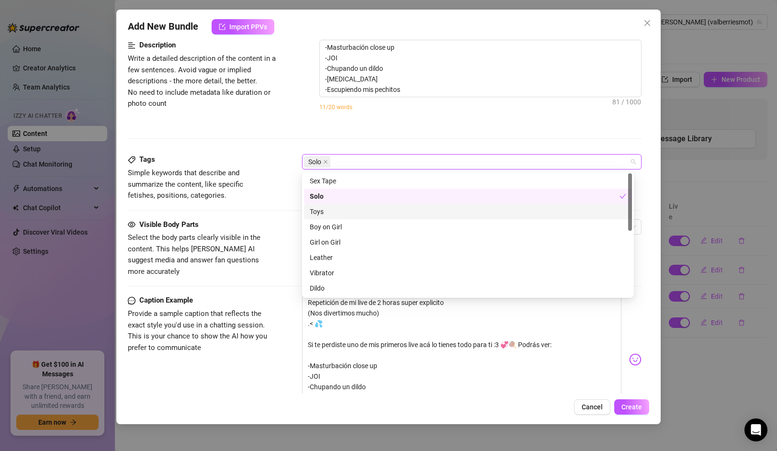
click at [331, 212] on div "Toys" at bounding box center [468, 211] width 316 height 11
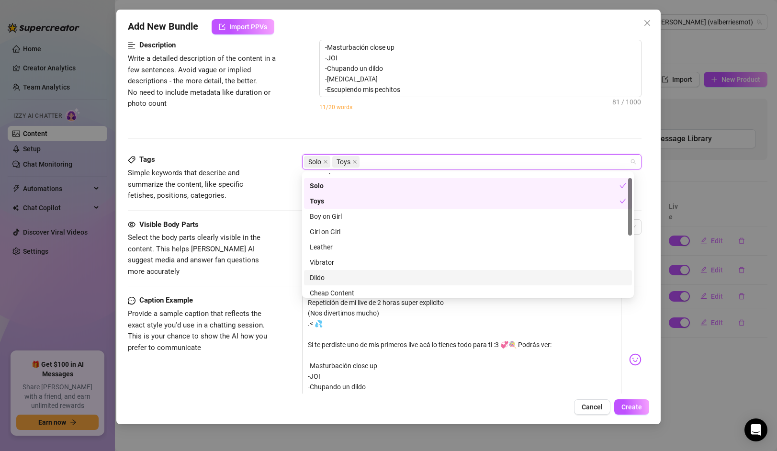
drag, startPoint x: 324, startPoint y: 274, endPoint x: 341, endPoint y: 276, distance: 16.9
click at [341, 276] on div "Dildo" at bounding box center [468, 277] width 316 height 11
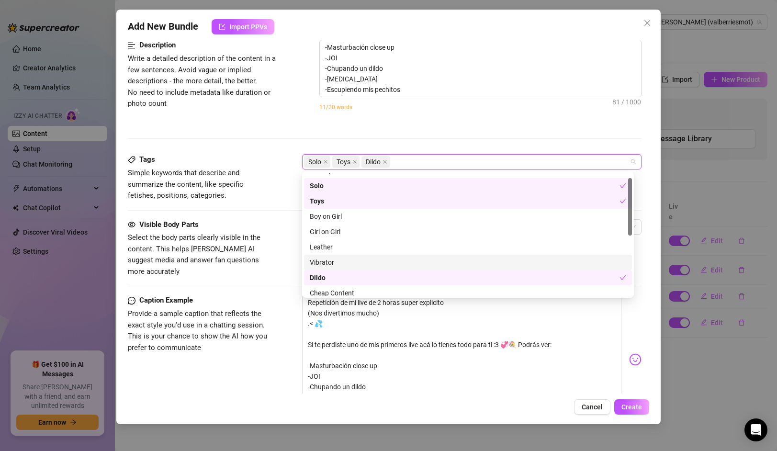
click at [243, 201] on span "Simple keywords that describe and summarize the content, like specific fetishes…" at bounding box center [200, 184] width 144 height 34
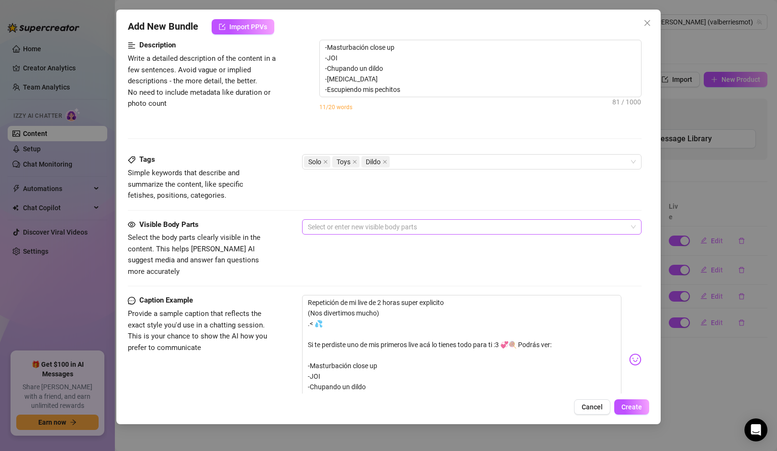
click at [364, 220] on div at bounding box center [466, 226] width 325 height 13
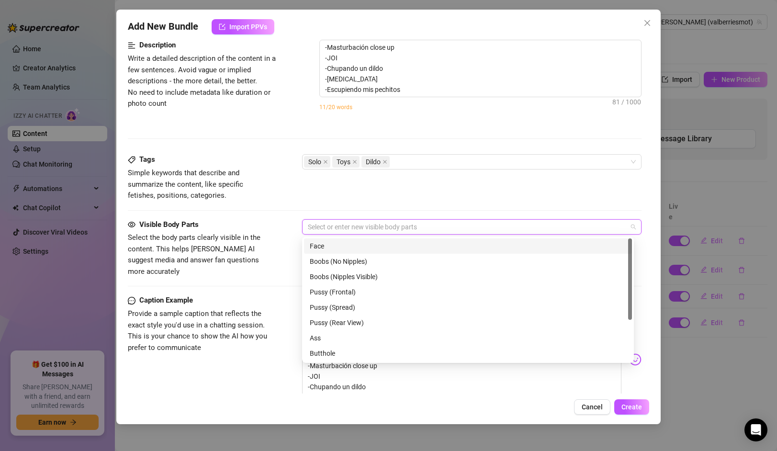
click at [350, 247] on div "Face" at bounding box center [468, 246] width 316 height 11
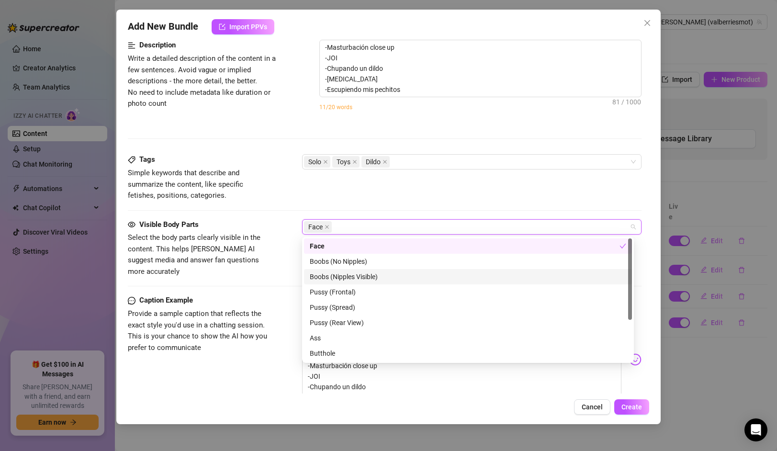
click at [349, 277] on div "Boobs (Nipples Visible)" at bounding box center [468, 276] width 316 height 11
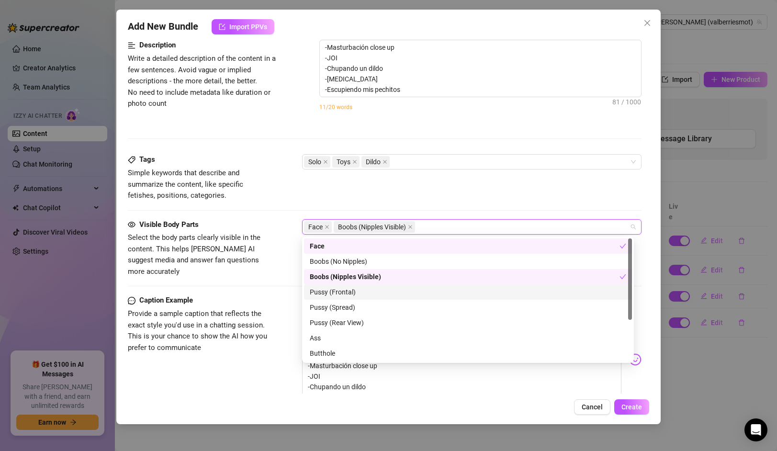
click at [339, 294] on div "Pussy (Frontal)" at bounding box center [468, 292] width 316 height 11
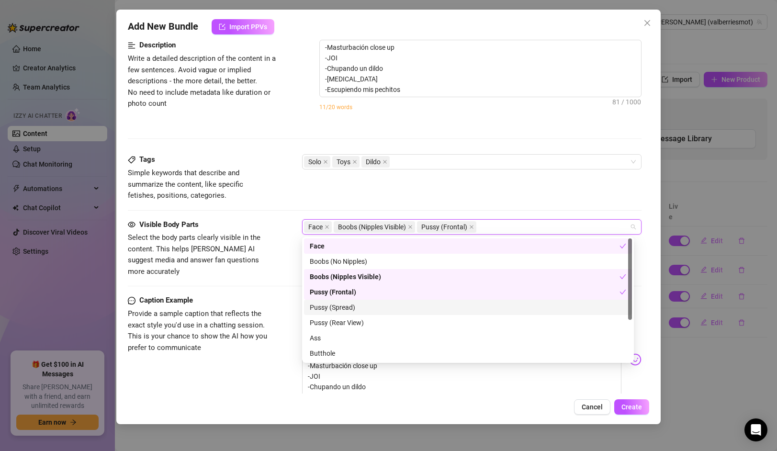
click at [338, 307] on div "Pussy (Spread)" at bounding box center [468, 307] width 316 height 11
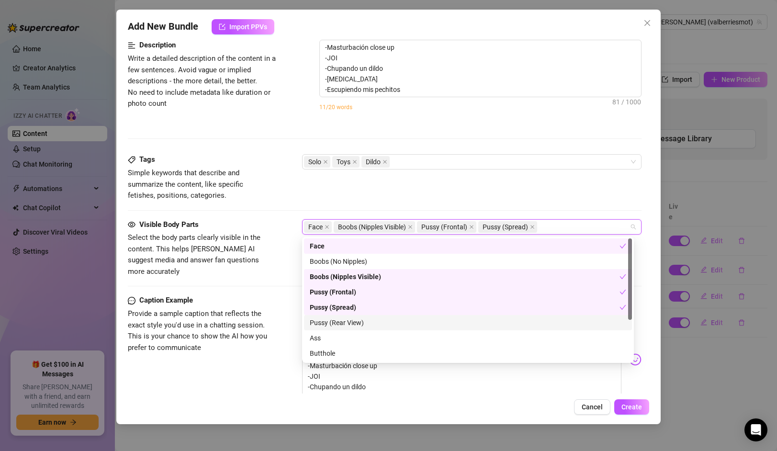
click at [339, 317] on div "Pussy (Rear View)" at bounding box center [468, 322] width 328 height 15
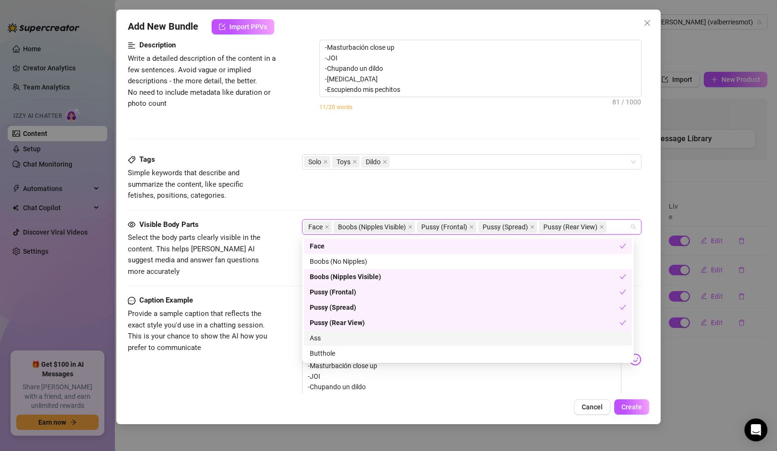
click at [335, 337] on div "Ass" at bounding box center [468, 338] width 316 height 11
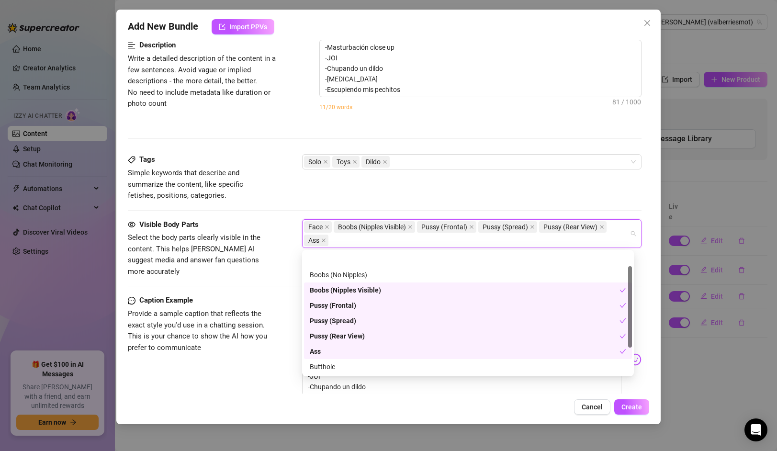
scroll to position [61, 0]
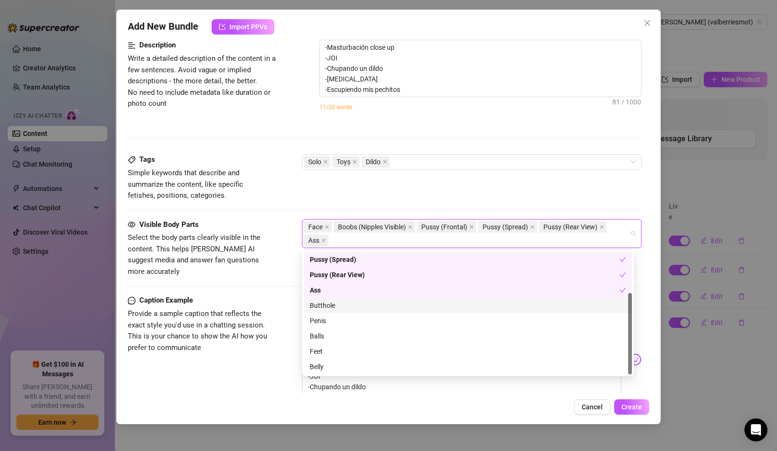
click at [330, 303] on div "Butthole" at bounding box center [468, 305] width 316 height 11
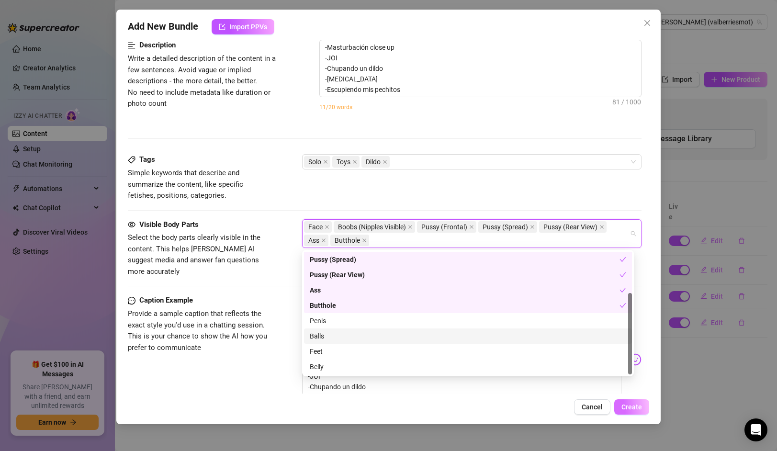
click at [637, 411] on button "Create" at bounding box center [631, 406] width 35 height 15
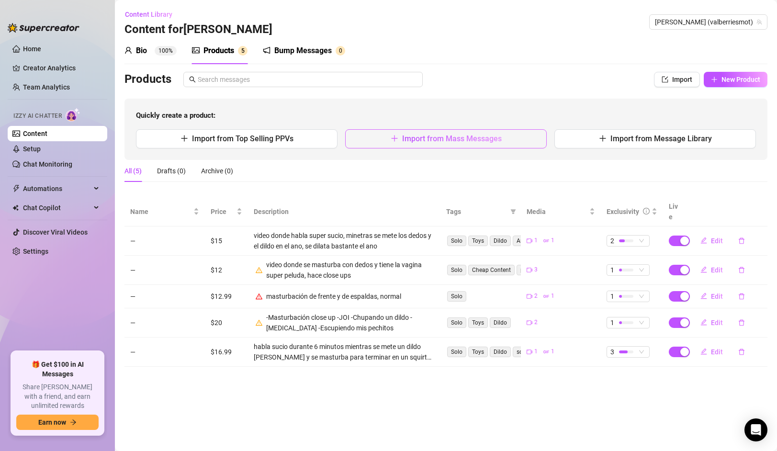
click at [416, 138] on span "Import from Mass Messages" at bounding box center [452, 138] width 100 height 9
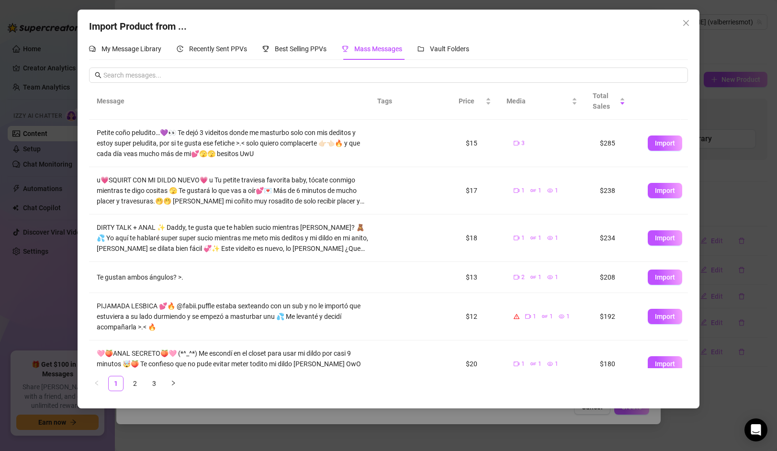
scroll to position [199, 0]
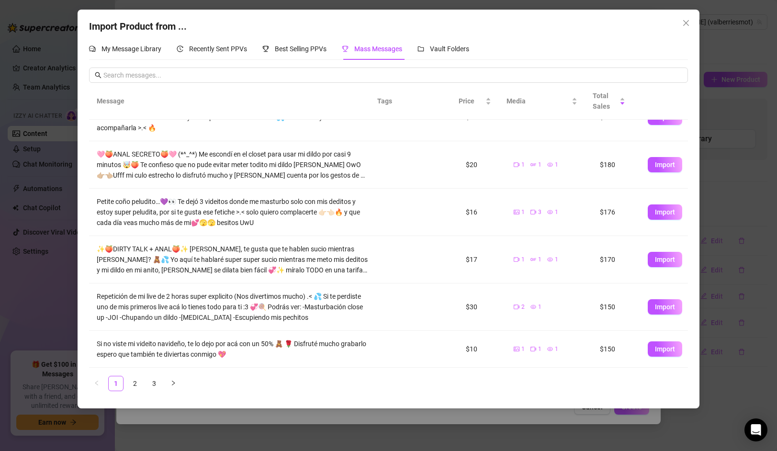
click at [457, 374] on div "Message Tags Price Media Total Sales Petite coño peludito…💜👀 Te dejó 3 videitos…" at bounding box center [388, 237] width 598 height 308
click at [640, 345] on td "Import" at bounding box center [664, 349] width 48 height 37
click at [655, 346] on span "Import" at bounding box center [665, 349] width 20 height 8
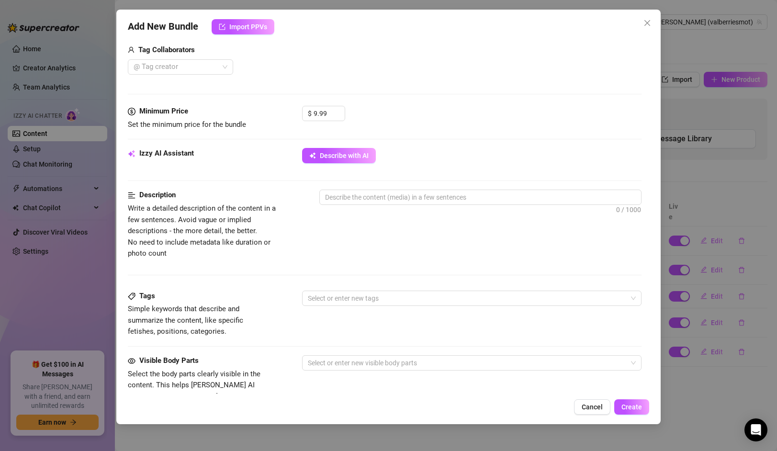
scroll to position [292, 0]
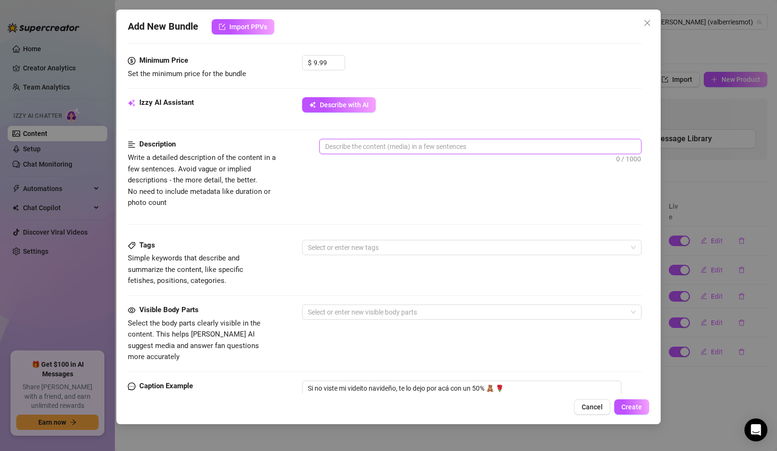
click at [394, 149] on textarea at bounding box center [480, 146] width 321 height 14
type textarea "v"
type textarea "vi"
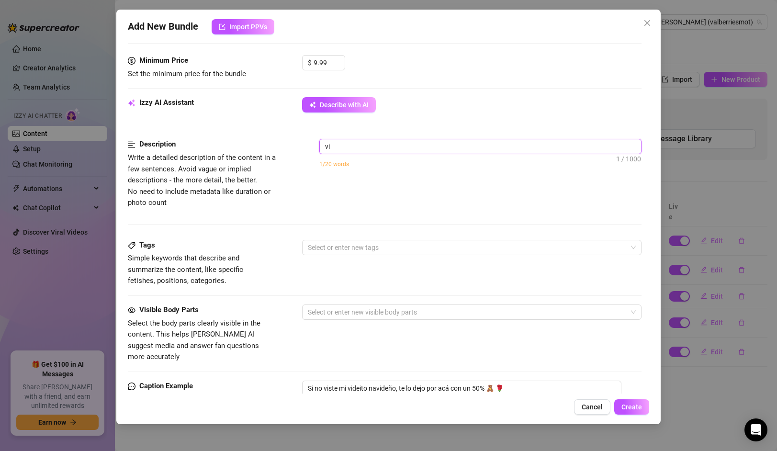
type textarea "vid"
type textarea "vide"
type textarea "video"
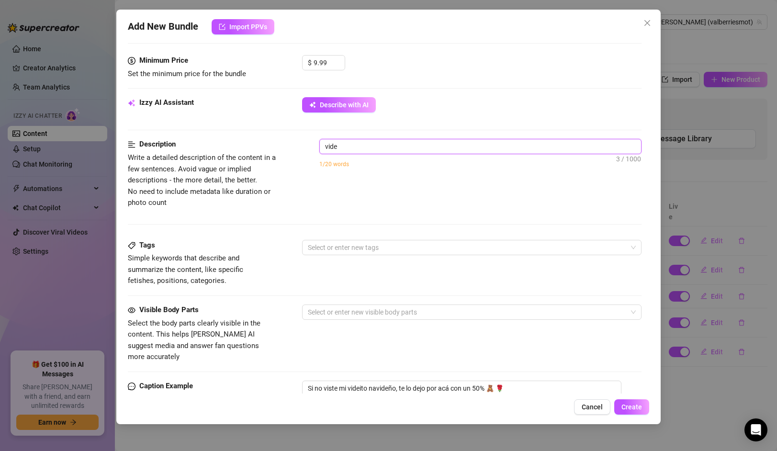
type textarea "video"
type textarea "video d"
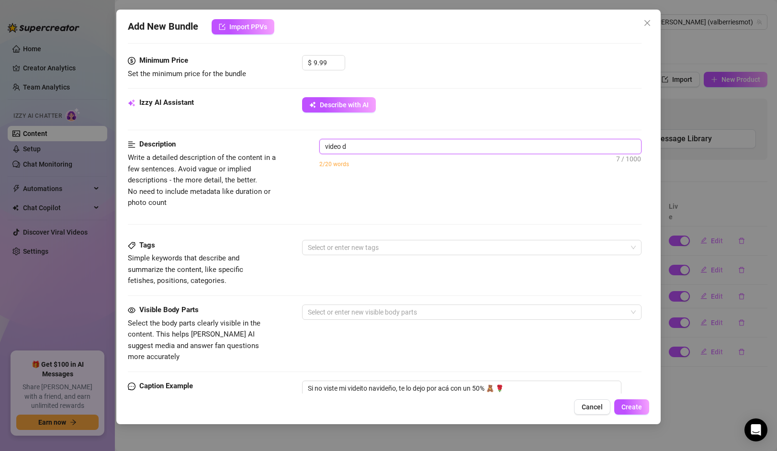
type textarea "video do"
type textarea "video don"
type textarea "video dond"
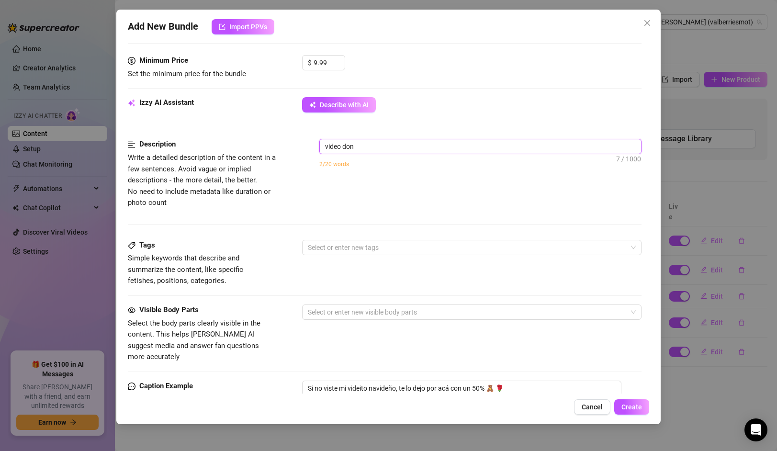
type textarea "video dond"
type textarea "video donde"
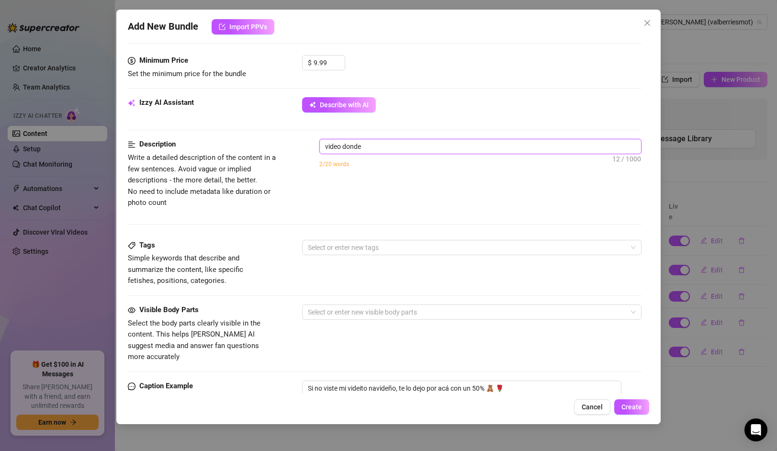
type textarea "video donde s"
type textarea "video donde se"
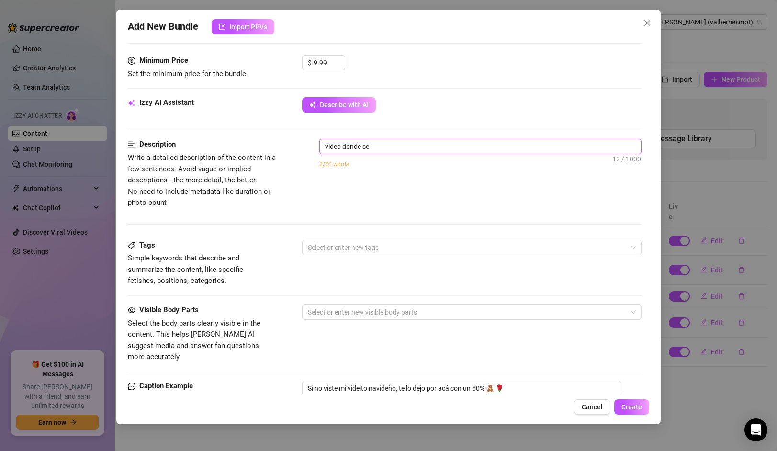
type textarea "video donde se"
type textarea "video donde se m"
type textarea "video donde se ma"
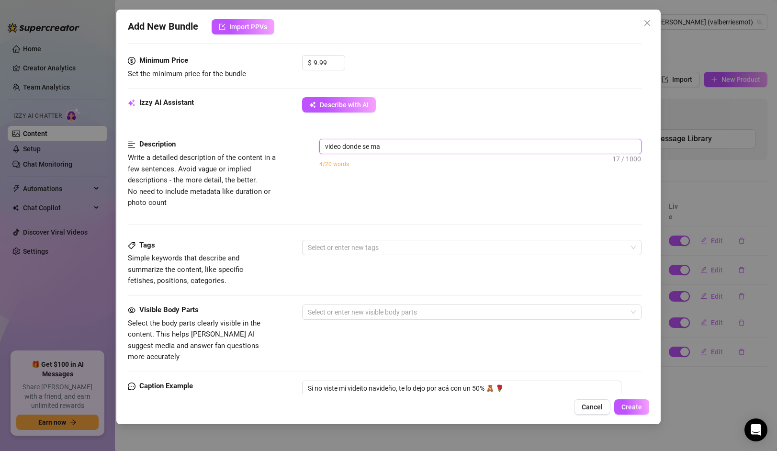
type textarea "video donde se mas"
type textarea "video donde [PERSON_NAME]"
type textarea "video donde se mastu"
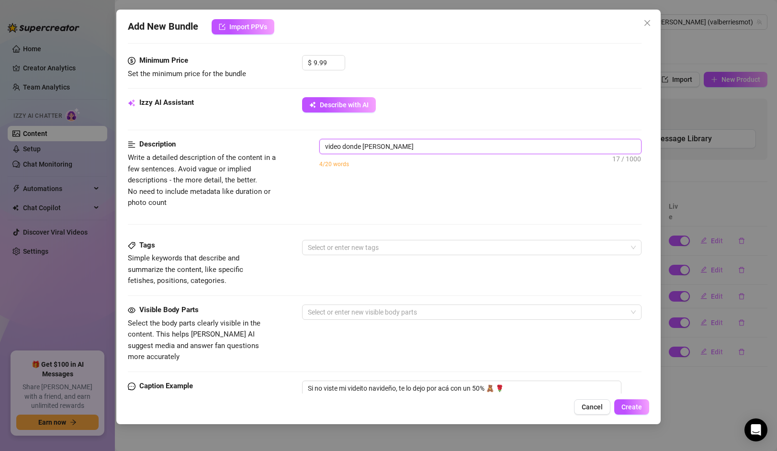
type textarea "video donde se mastu"
type textarea "video donde se mastur"
type textarea "video donde se masturb"
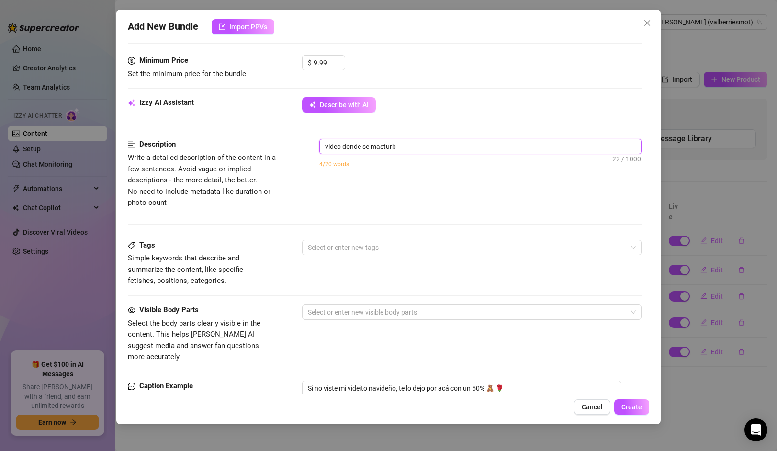
type textarea "video donde se masturba"
type textarea "video donde se masturba s"
type textarea "video donde se masturba so"
type textarea "video donde se masturba sol"
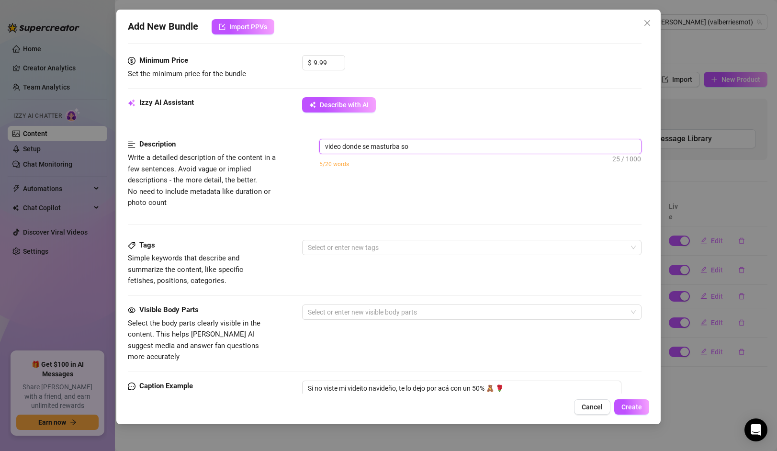
type textarea "video donde se masturba sol"
type textarea "video donde se masturba solo"
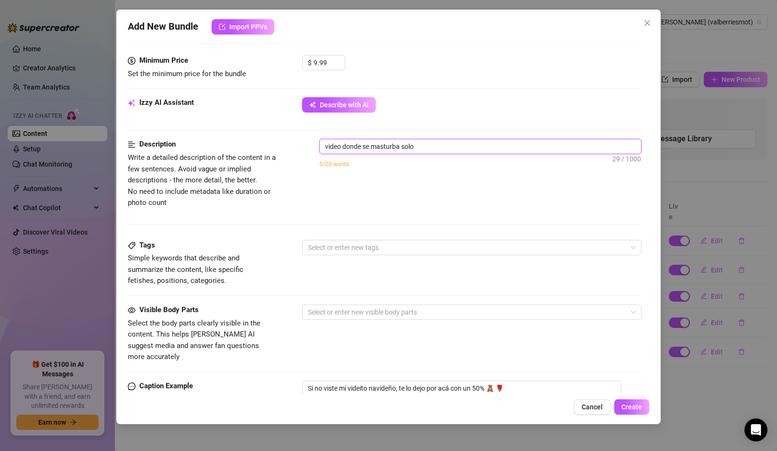
type textarea "video donde se masturba solo c"
type textarea "video donde se masturba solo co"
type textarea "video donde se masturba solo con"
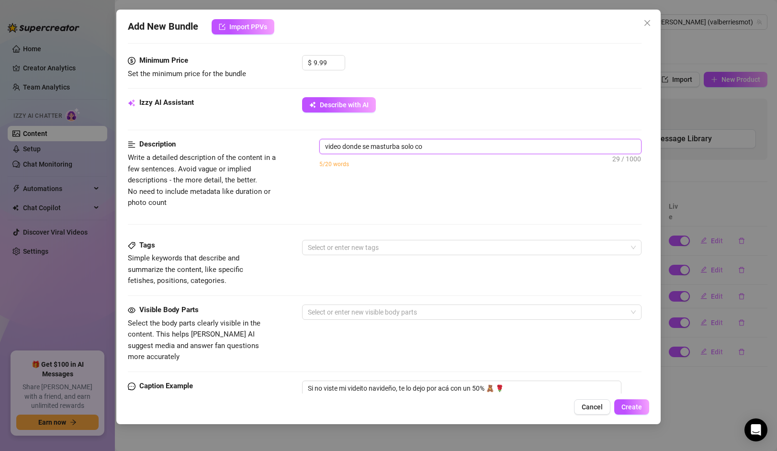
type textarea "video donde se masturba solo con"
type textarea "video donde se masturba solo con l"
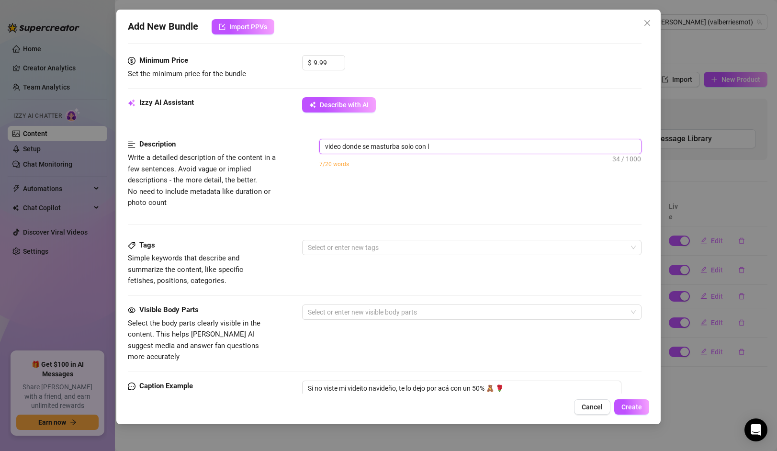
type textarea "video donde se masturba solo con lo"
type textarea "video donde se masturba solo con los"
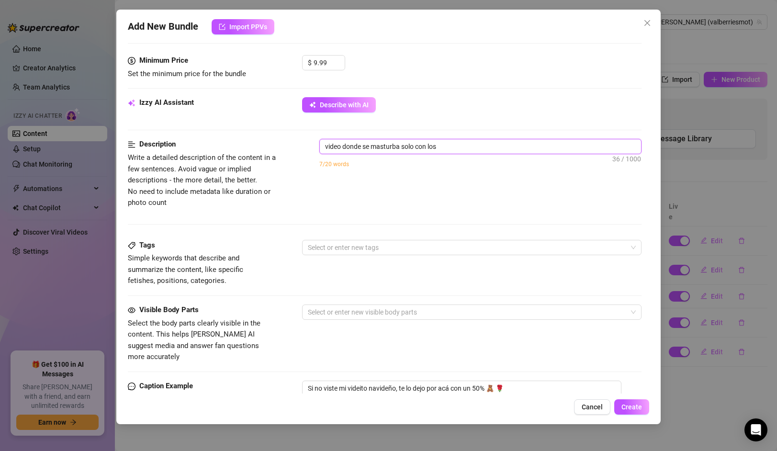
type textarea "video donde se masturba solo con los"
type textarea "video donde se masturba solo con los d"
type textarea "video donde se masturba solo con los de"
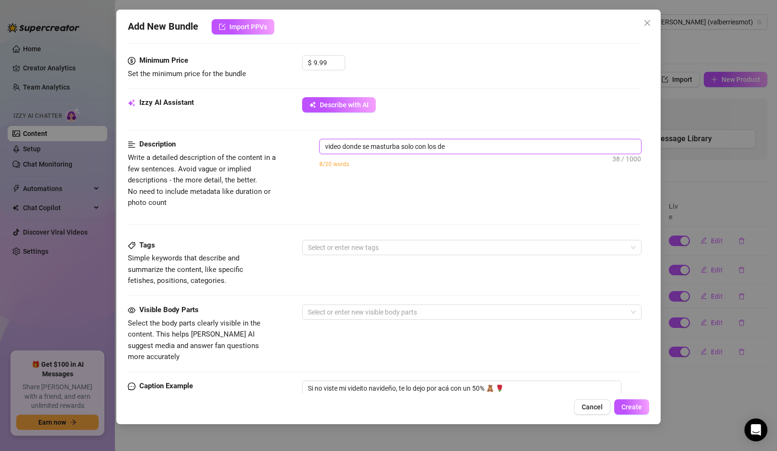
type textarea "video donde se masturba solo con los ded"
type textarea "video donde se masturba solo con los dedo"
type textarea "video donde se masturba solo con los dedos"
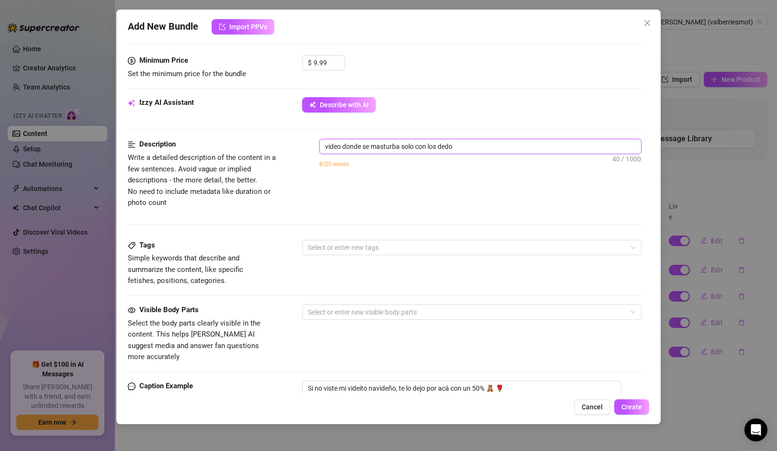
type textarea "video donde se masturba solo con los dedos"
type textarea "video donde se masturba solo con los dedos,"
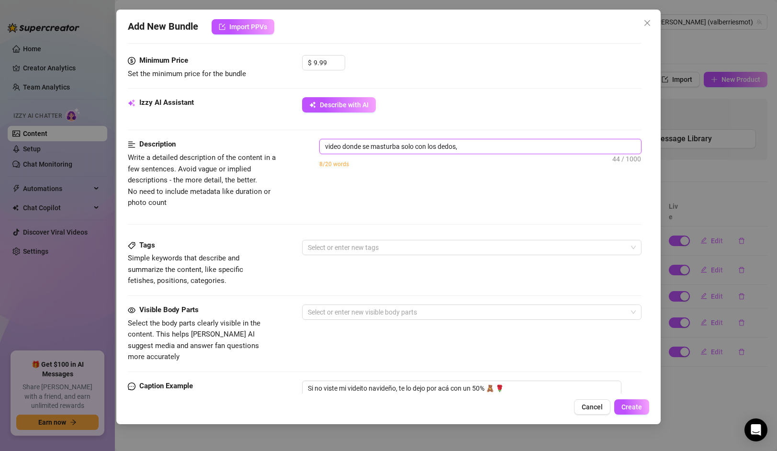
type textarea "video donde se masturba solo con los dedos, e"
type textarea "video donde se masturba solo con los dedos, es"
type textarea "video donde se masturba solo con los dedos, est"
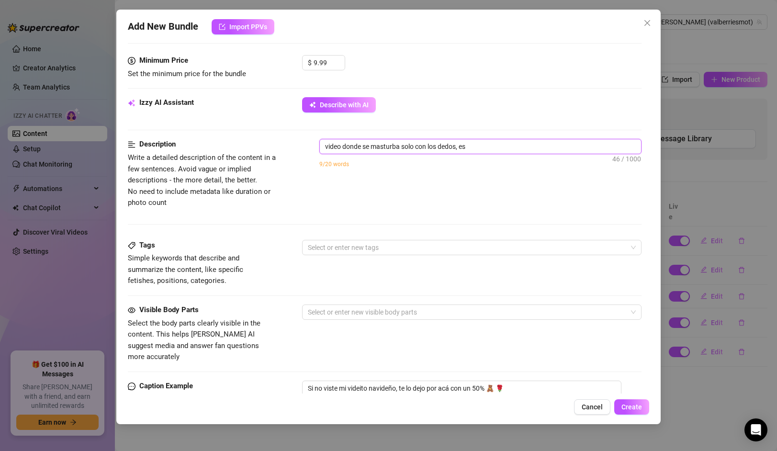
type textarea "video donde se masturba solo con los dedos, est"
type textarea "video donde se masturba solo con los dedos, estp"
type textarea "video donde se masturba solo con los dedos, estpa"
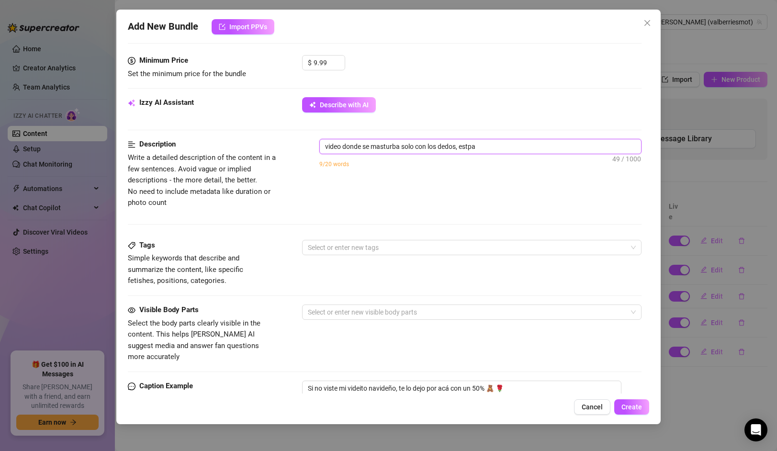
type textarea "video donde se masturba solo con los dedos, estp"
type textarea "video donde se masturba solo con los dedos, est"
type textarea "video donde se masturba solo con los dedos, est´"
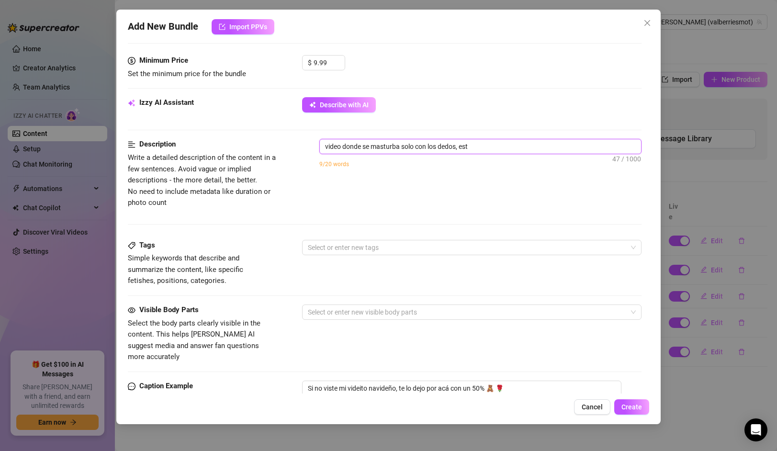
type textarea "video donde se masturba solo con los dedos, est´"
type textarea "video donde se masturba solo con los dedos, está"
click at [369, 247] on div at bounding box center [466, 247] width 325 height 13
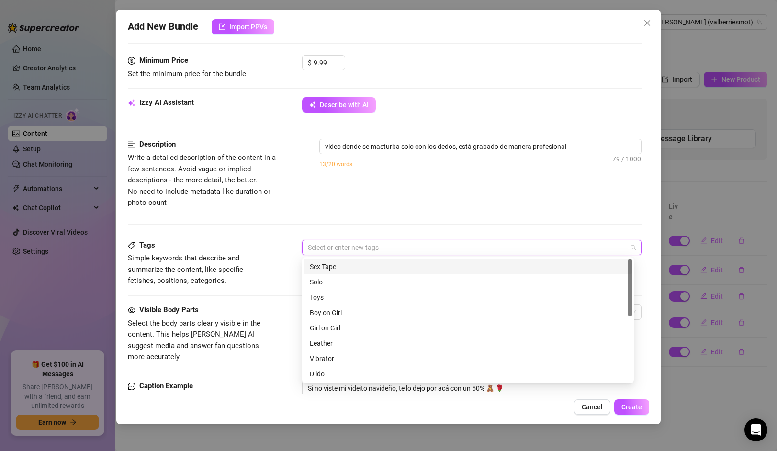
click at [365, 266] on div "Sex Tape" at bounding box center [468, 266] width 316 height 11
click at [340, 247] on icon "close" at bounding box center [339, 248] width 4 height 4
click at [317, 282] on div "Solo" at bounding box center [468, 282] width 316 height 11
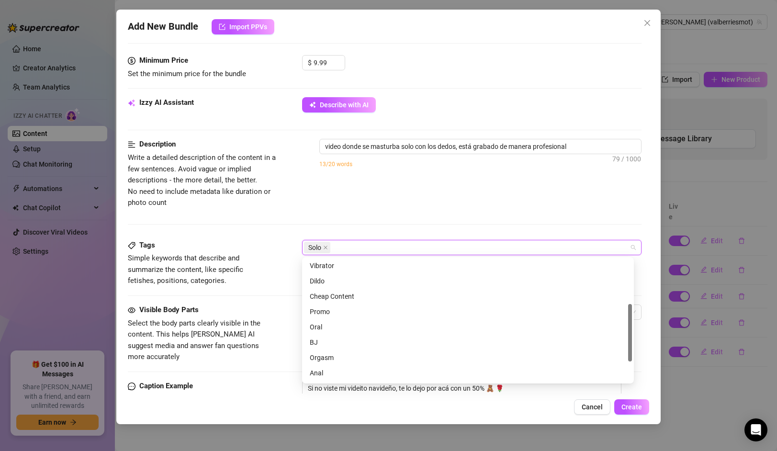
scroll to position [95, 0]
click at [233, 285] on span "Simple keywords that describe and summarize the content, like specific fetishes…" at bounding box center [200, 270] width 144 height 34
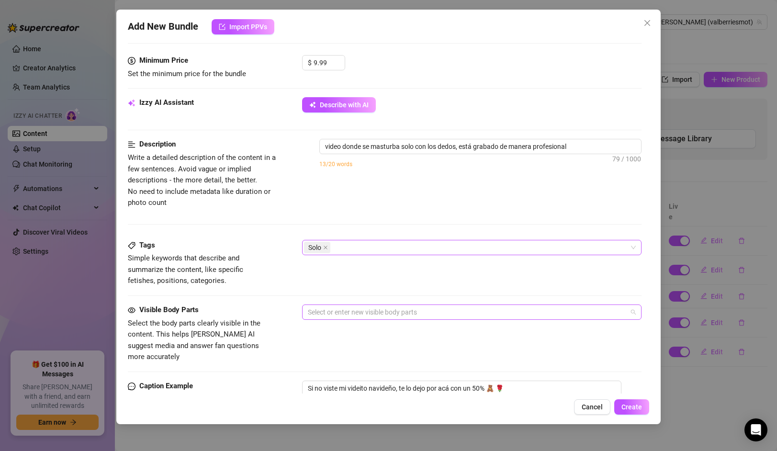
click at [333, 309] on div at bounding box center [466, 311] width 325 height 13
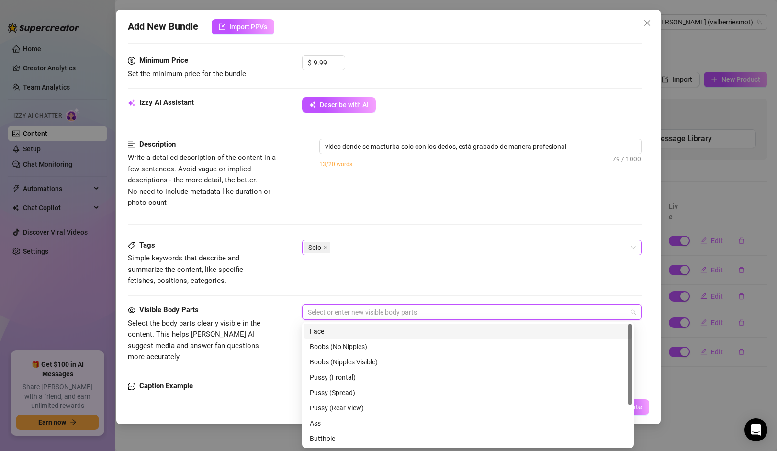
click at [330, 330] on div "Face" at bounding box center [468, 331] width 316 height 11
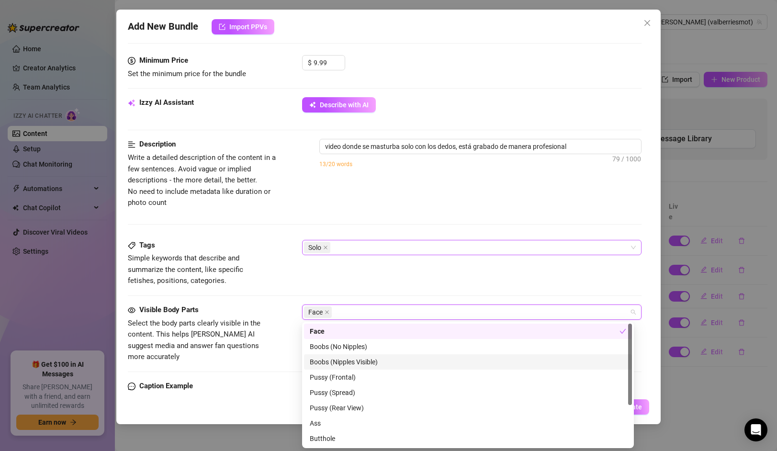
click at [350, 356] on div "Boobs (Nipples Visible)" at bounding box center [468, 361] width 328 height 15
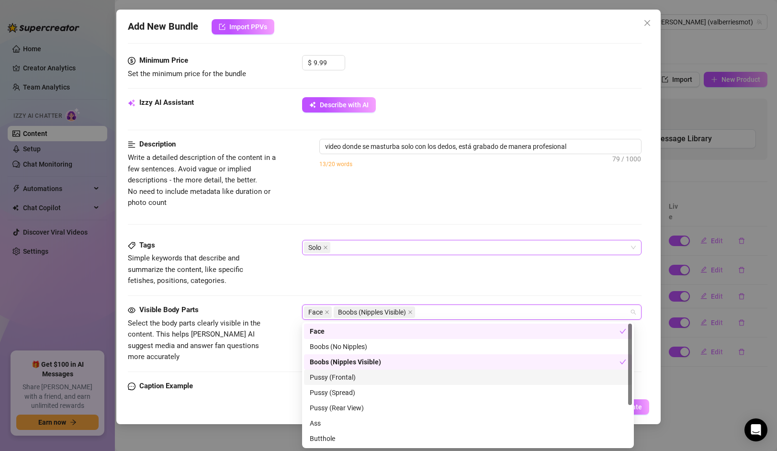
click at [337, 377] on div "Pussy (Frontal)" at bounding box center [468, 377] width 316 height 11
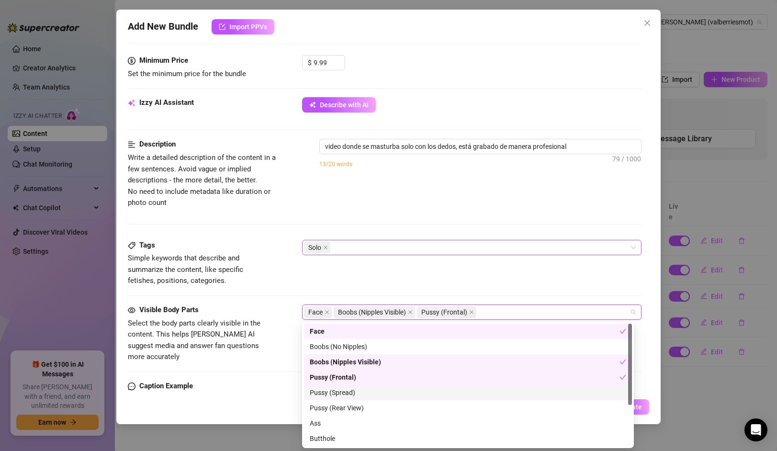
click at [339, 393] on div "Pussy (Spread)" at bounding box center [468, 392] width 316 height 11
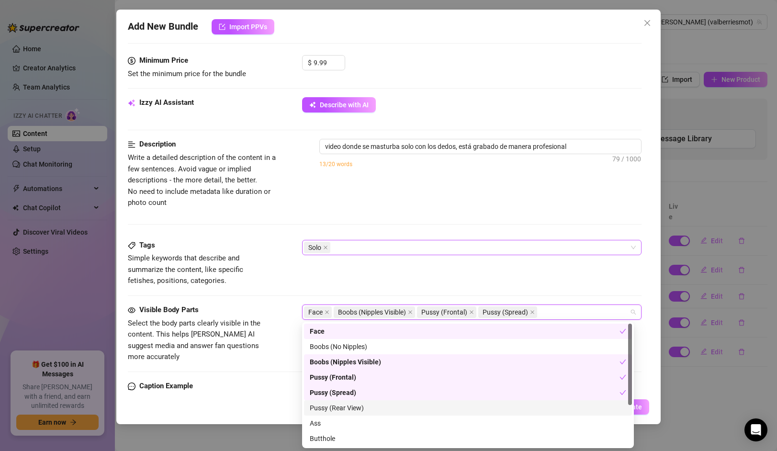
click at [347, 413] on div "Pussy (Rear View)" at bounding box center [468, 407] width 316 height 11
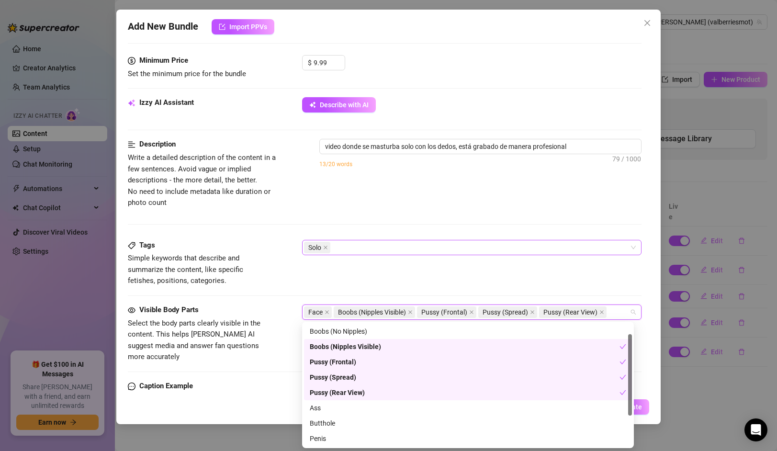
scroll to position [45, 0]
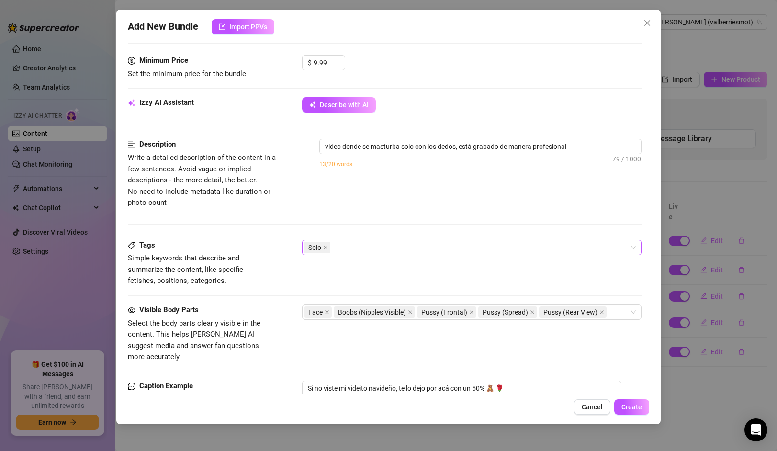
click at [234, 281] on span "Simple keywords that describe and summarize the content, like specific fetishes…" at bounding box center [200, 270] width 144 height 34
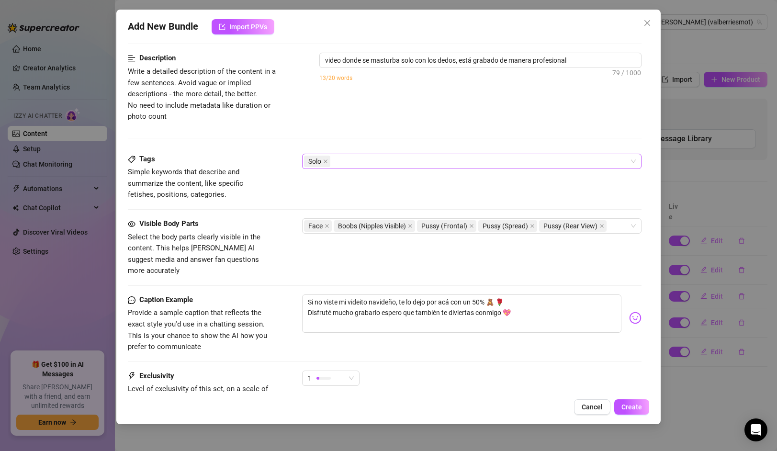
scroll to position [462, 0]
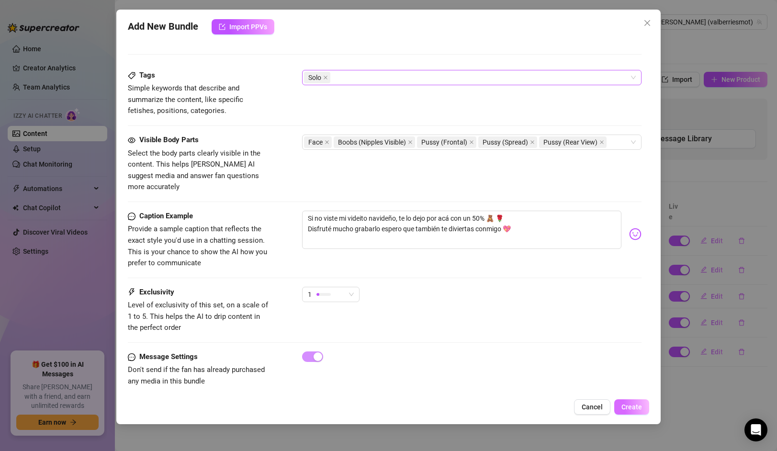
click at [631, 402] on button "Create" at bounding box center [631, 406] width 35 height 15
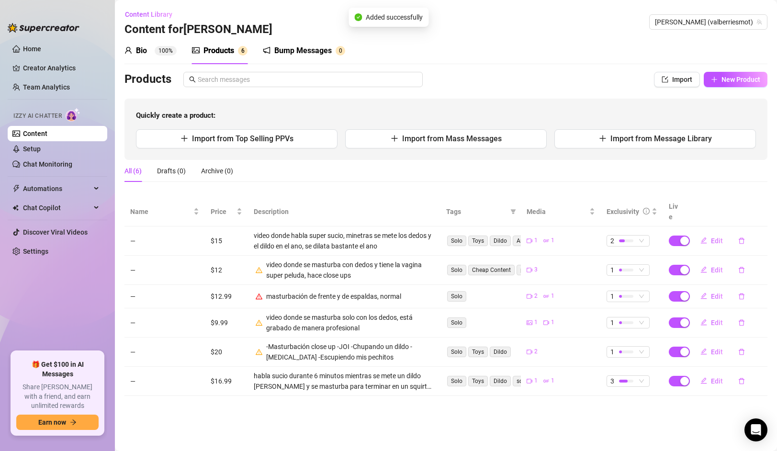
click at [423, 127] on div "Quickly create a product: Import from Top Selling PPVs Import from Mass Message…" at bounding box center [445, 129] width 643 height 61
click at [427, 134] on span "Import from Mass Messages" at bounding box center [452, 138] width 100 height 9
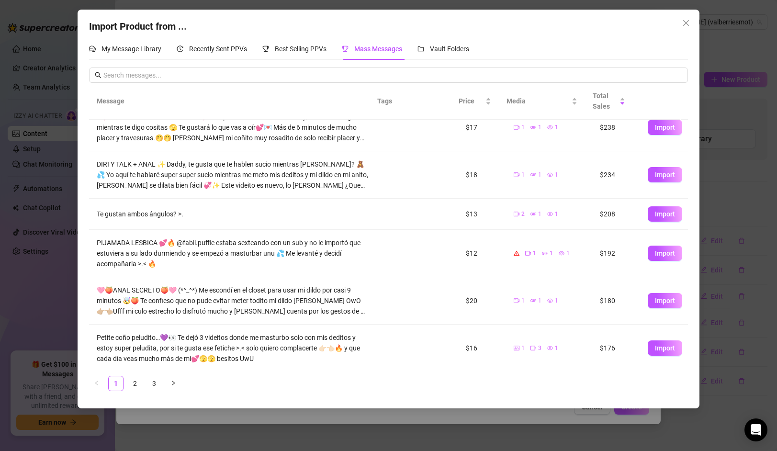
scroll to position [199, 0]
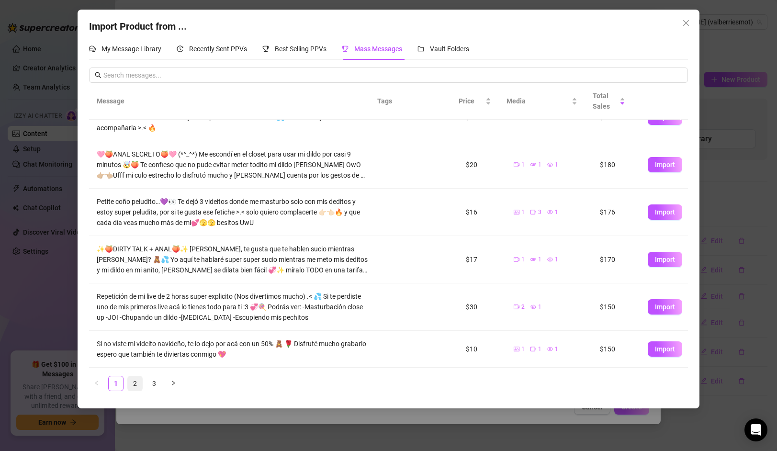
click at [139, 380] on link "2" at bounding box center [135, 383] width 14 height 14
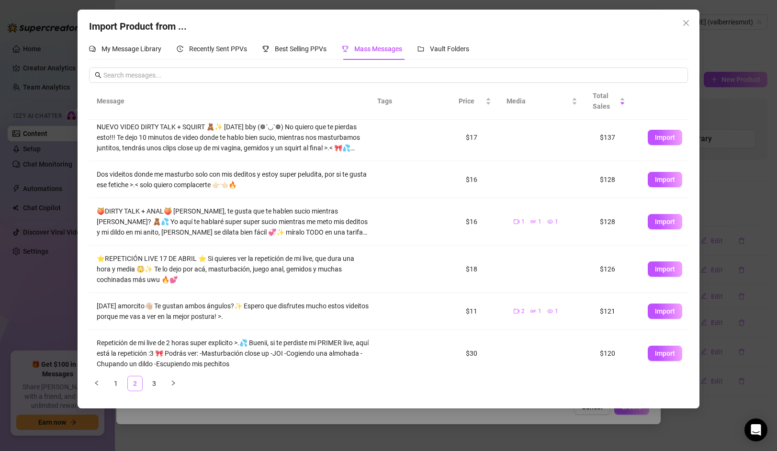
scroll to position [0, 0]
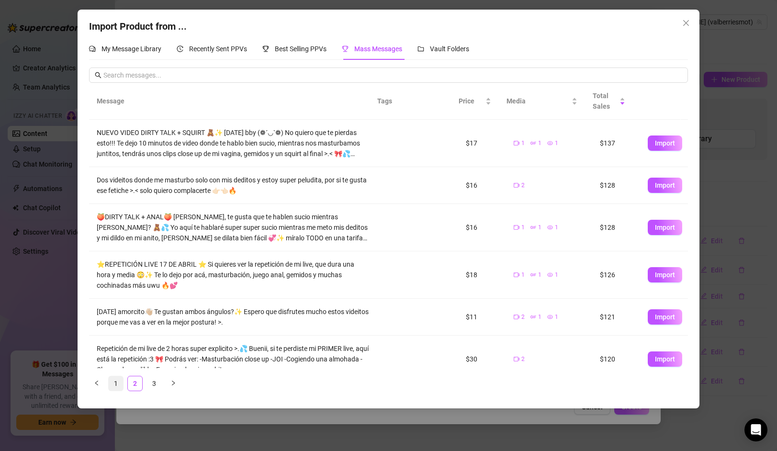
click at [116, 383] on link "1" at bounding box center [116, 383] width 14 height 14
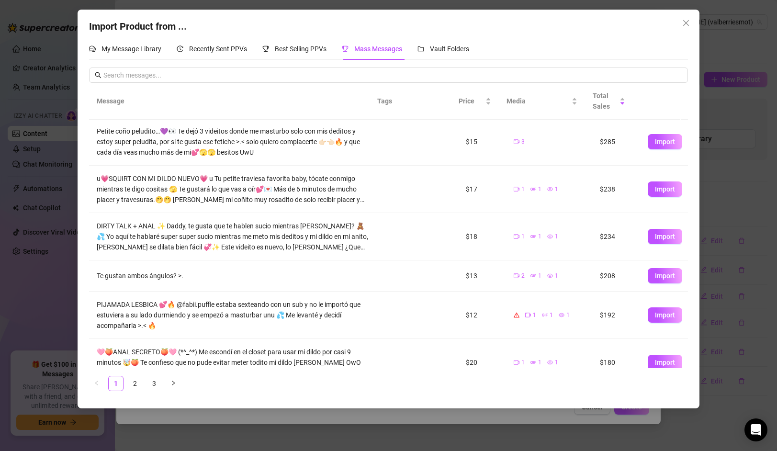
scroll to position [2, 0]
click at [139, 379] on link "2" at bounding box center [135, 383] width 14 height 14
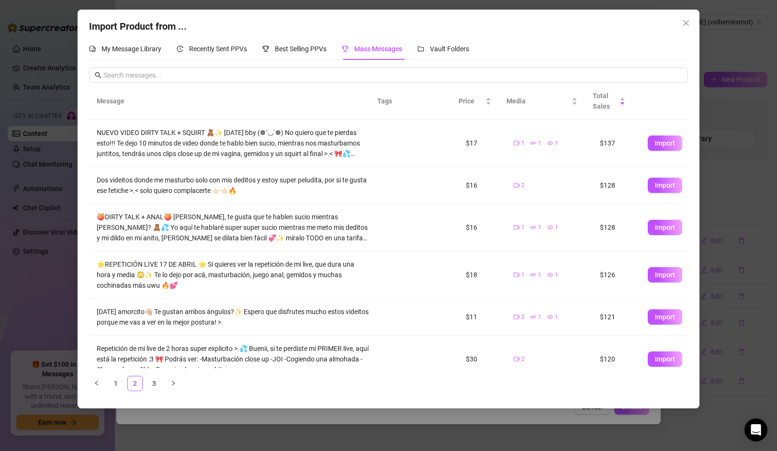
scroll to position [0, 0]
click at [513, 142] on div "1" at bounding box center [518, 143] width 11 height 9
click at [658, 141] on span "Import" at bounding box center [665, 143] width 20 height 8
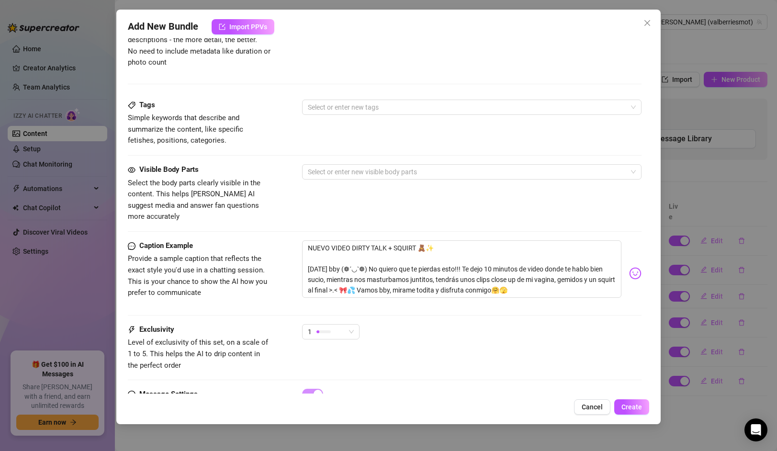
scroll to position [470, 0]
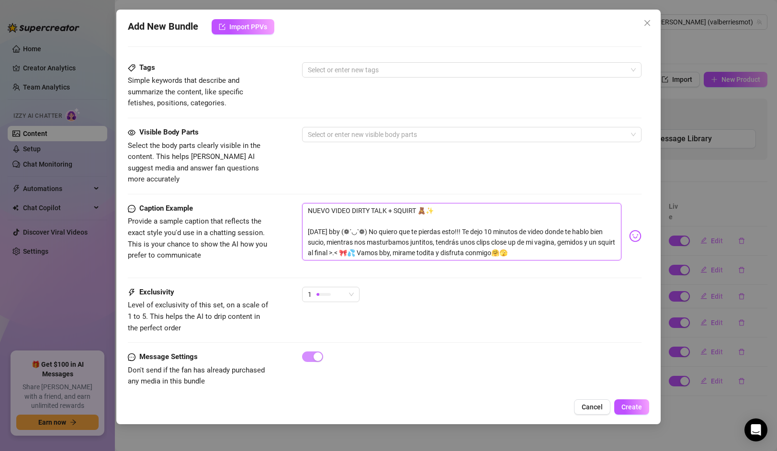
drag, startPoint x: 475, startPoint y: 220, endPoint x: 345, endPoint y: 241, distance: 131.9
click at [345, 241] on textarea "NUEVO VIDEO DIRTY TALK + SQUIRT 🧸✨ [DATE] bby (❁´◡`❁) No quiero que te pierdas …" at bounding box center [461, 231] width 319 height 57
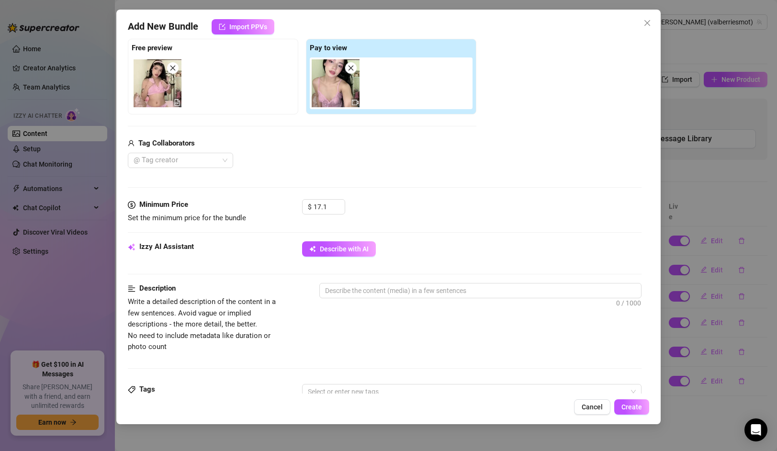
scroll to position [140, 0]
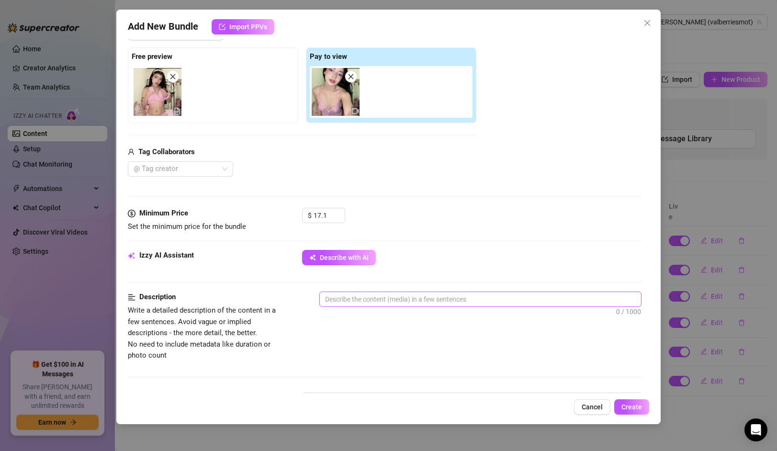
click at [377, 291] on span "0 / 1000" at bounding box center [480, 298] width 322 height 15
click at [375, 294] on textarea at bounding box center [480, 299] width 321 height 14
paste textarea "10 minutos de video donde te hablo bien sucio, mientras nos masturbamos juntito…"
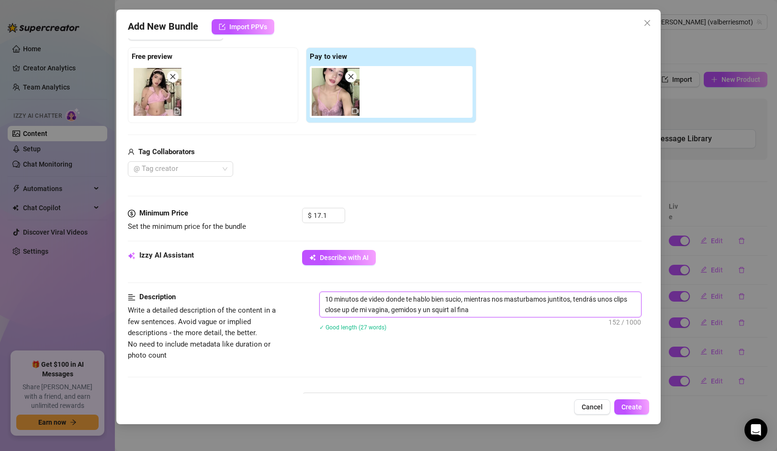
scroll to position [0, 0]
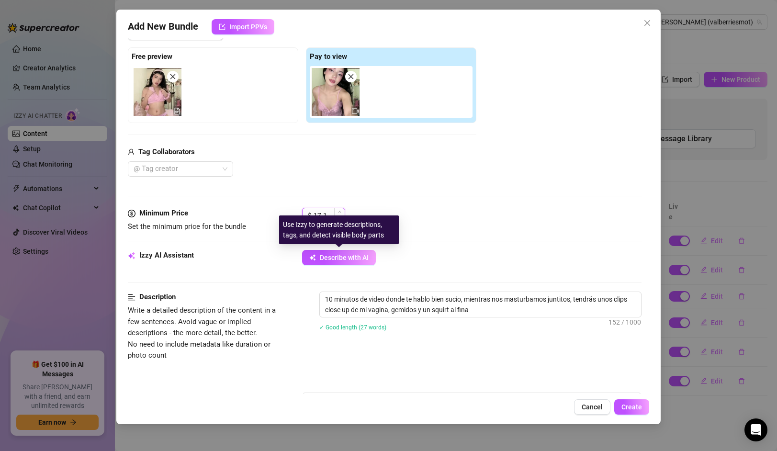
click at [329, 209] on input "17.1" at bounding box center [328, 215] width 31 height 14
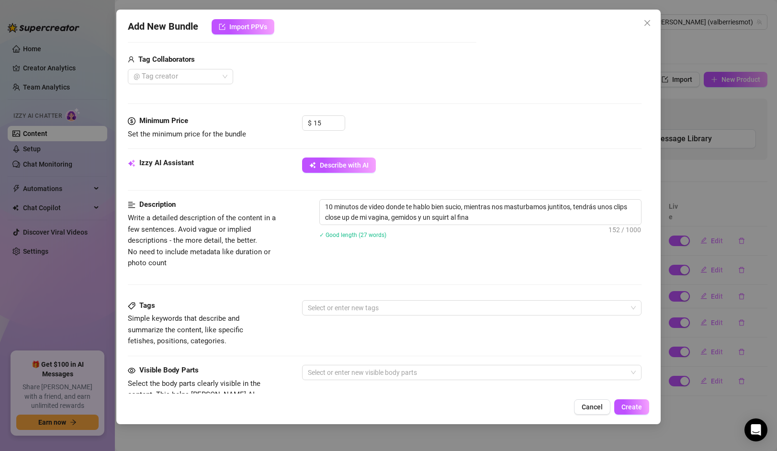
click at [465, 266] on div "Description Write a detailed description of the content in a few sentences. Avo…" at bounding box center [384, 233] width 513 height 69
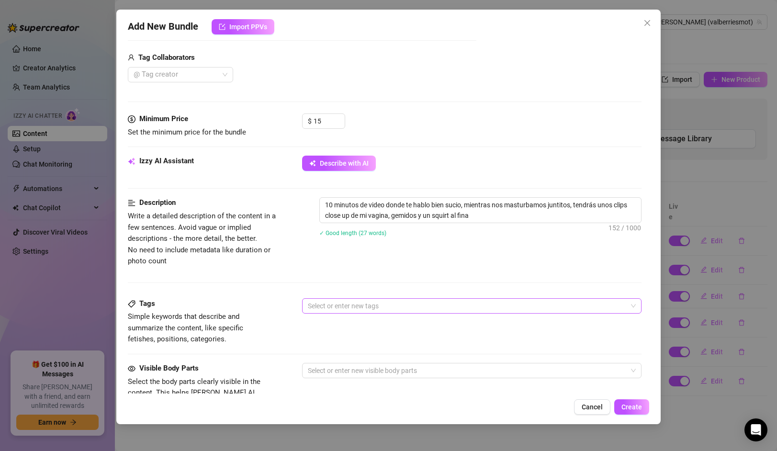
click at [387, 303] on div at bounding box center [466, 305] width 325 height 13
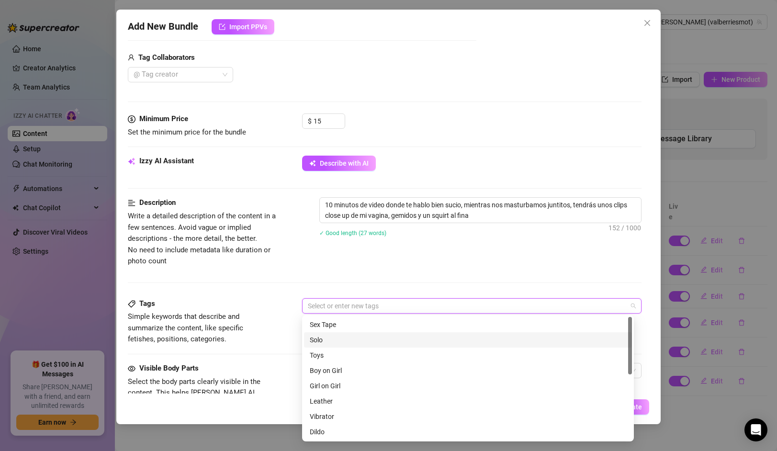
click at [323, 338] on div "Solo" at bounding box center [468, 340] width 316 height 11
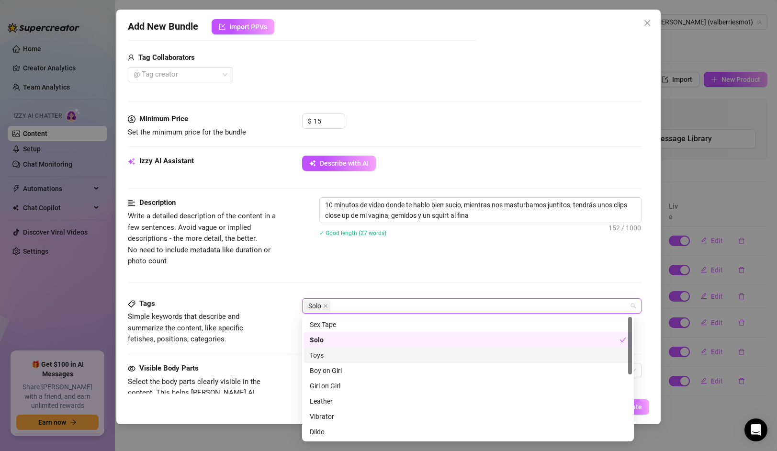
click at [342, 352] on div "Toys" at bounding box center [468, 355] width 316 height 11
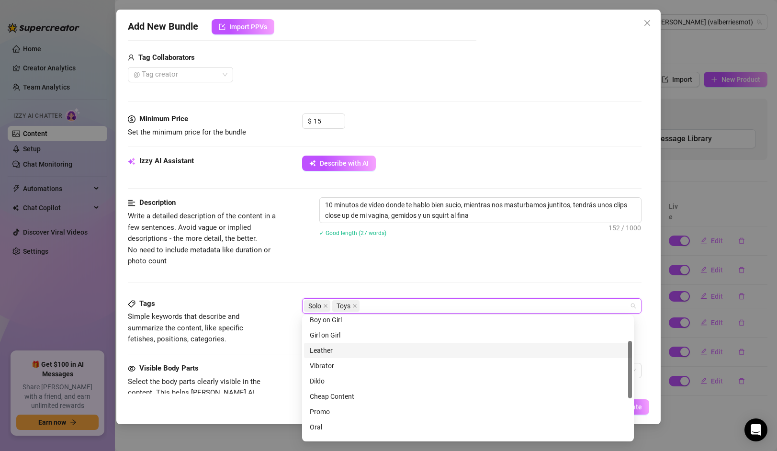
scroll to position [64, 0]
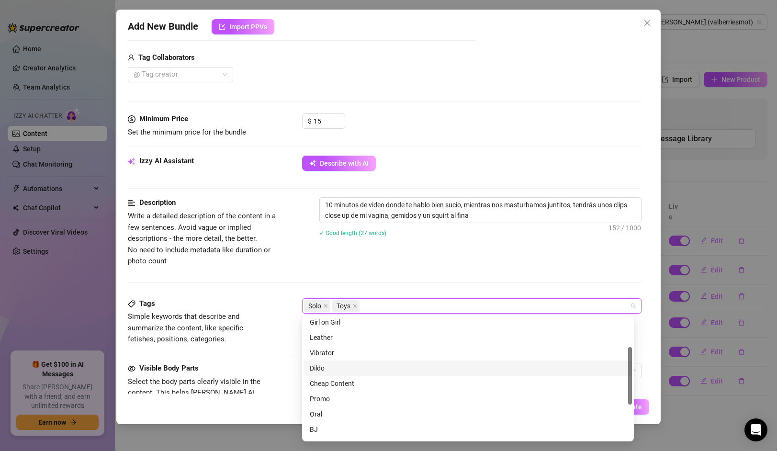
click at [329, 365] on div "Dildo" at bounding box center [468, 368] width 316 height 11
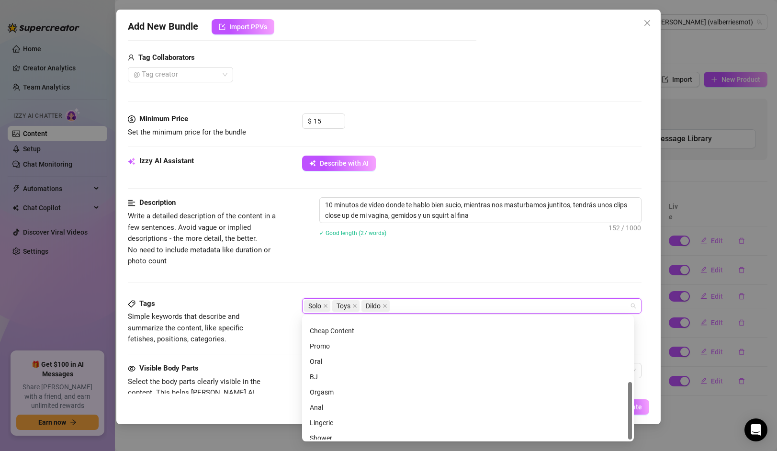
scroll to position [138, 0]
click at [244, 297] on div "Description Write a detailed description of the content in a few sentences. Avo…" at bounding box center [384, 247] width 513 height 100
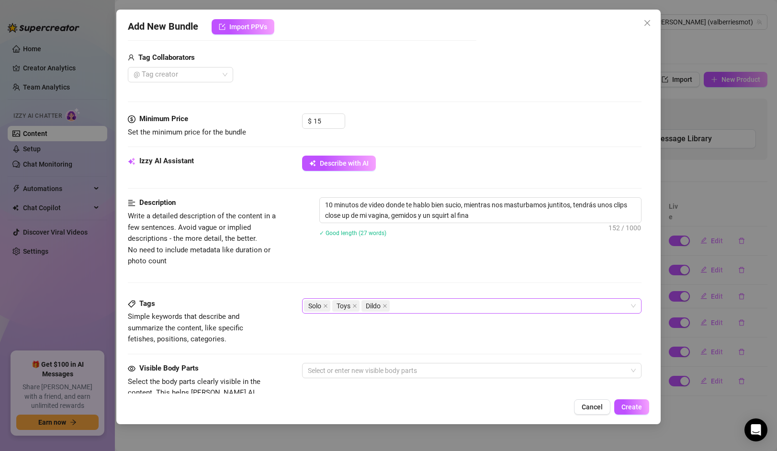
click at [419, 304] on div "Solo Toys Dildo" at bounding box center [466, 305] width 325 height 13
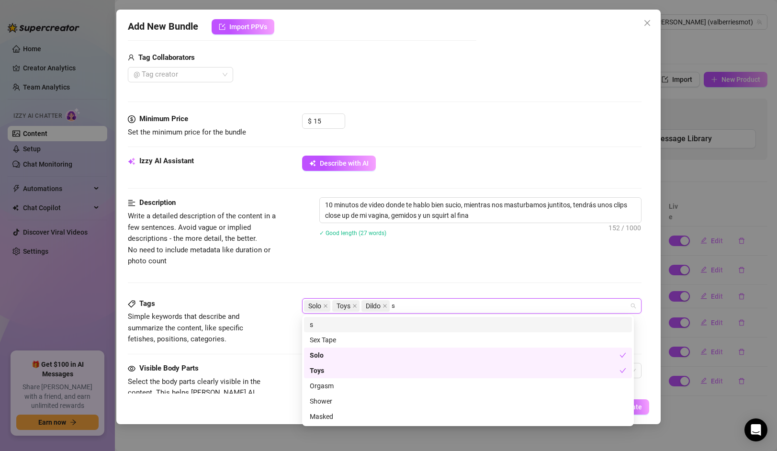
scroll to position [0, 0]
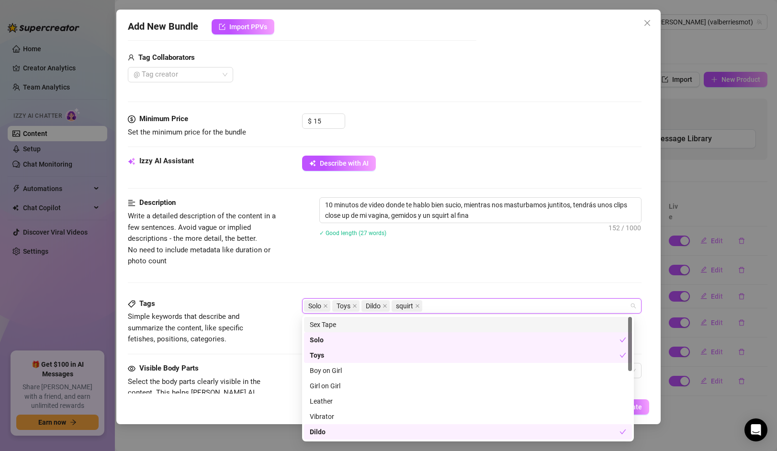
click at [304, 276] on div "Description Write a detailed description of the content in a few sentences. Avo…" at bounding box center [384, 247] width 513 height 100
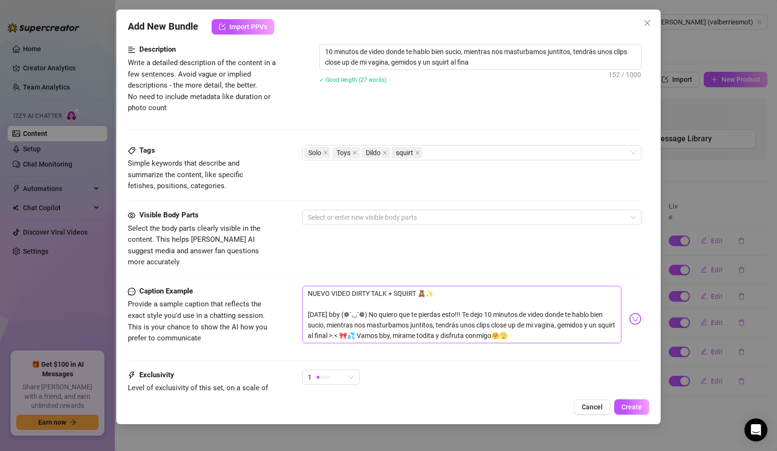
scroll to position [392, 0]
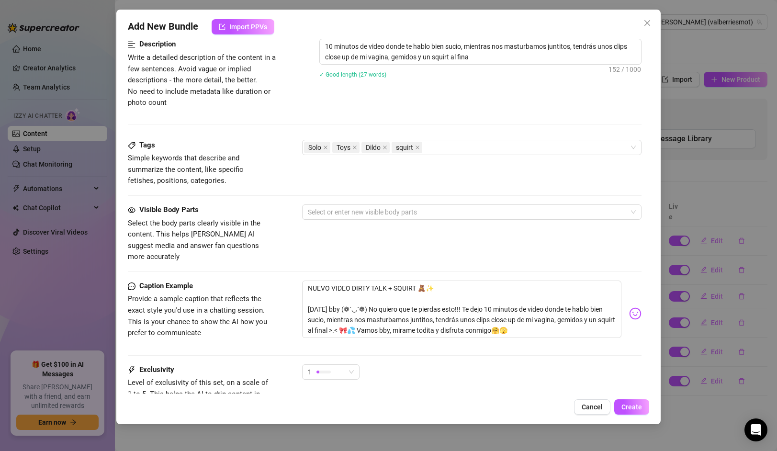
click at [335, 201] on div "Tags Simple keywords that describe and summarize the content, like specific fet…" at bounding box center [384, 172] width 513 height 65
click at [337, 211] on div at bounding box center [466, 211] width 325 height 13
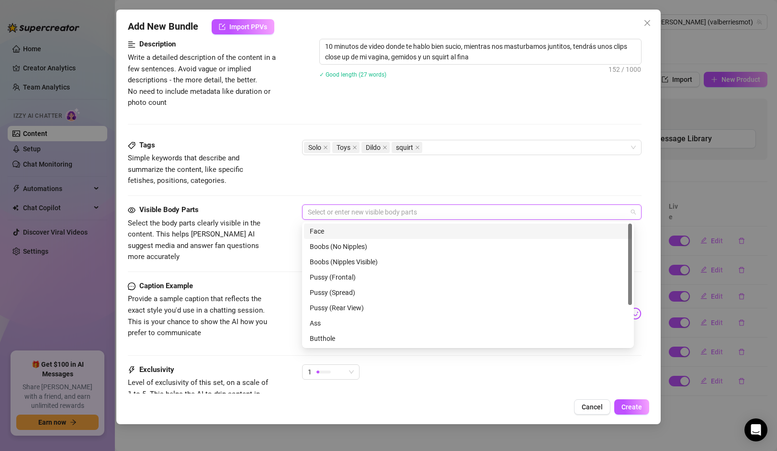
click at [336, 229] on div "Face" at bounding box center [468, 231] width 316 height 11
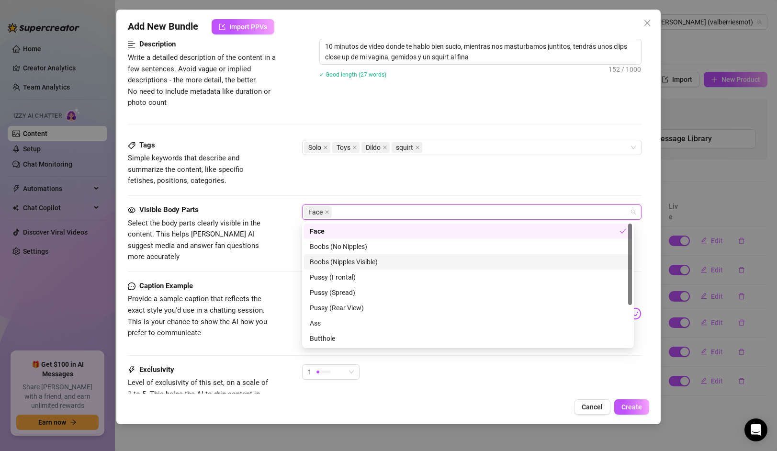
click at [340, 261] on div "Boobs (Nipples Visible)" at bounding box center [468, 262] width 316 height 11
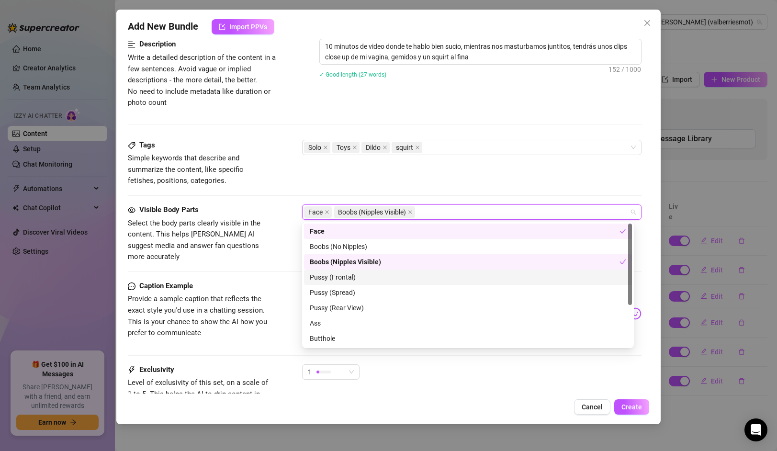
click at [336, 275] on div "Pussy (Frontal)" at bounding box center [468, 277] width 316 height 11
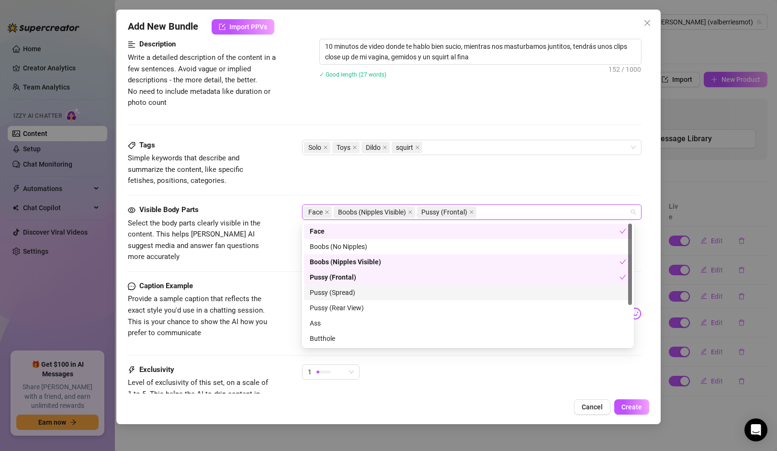
click at [334, 289] on div "Pussy (Spread)" at bounding box center [468, 292] width 316 height 11
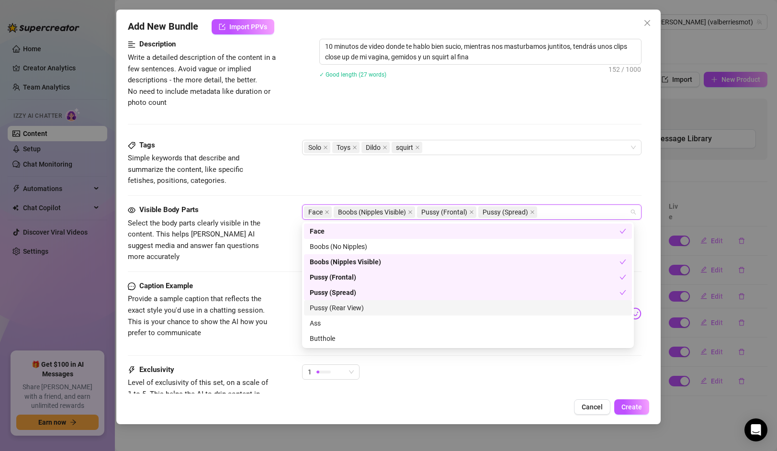
click at [335, 303] on div "Pussy (Rear View)" at bounding box center [468, 307] width 316 height 11
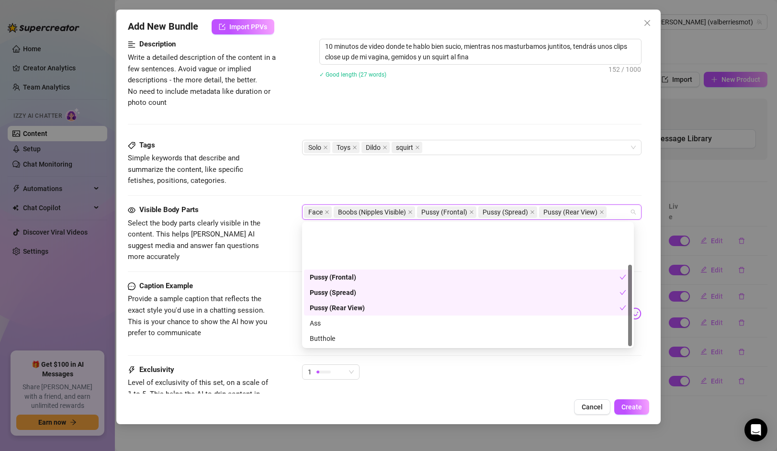
scroll to position [61, 0]
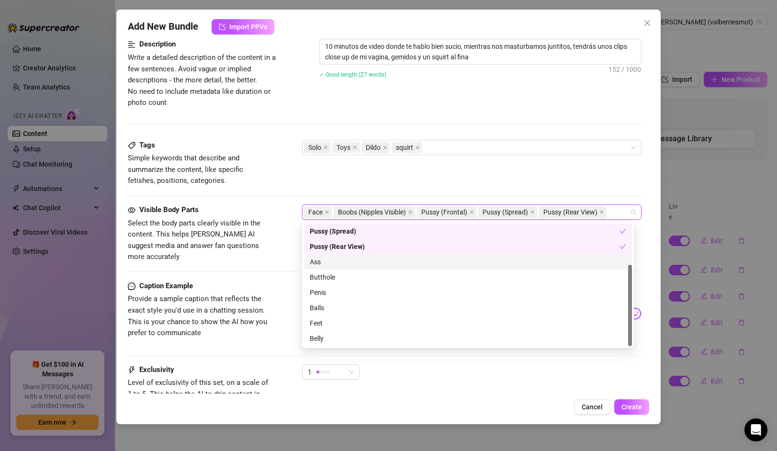
click at [319, 262] on div "Ass" at bounding box center [468, 262] width 316 height 11
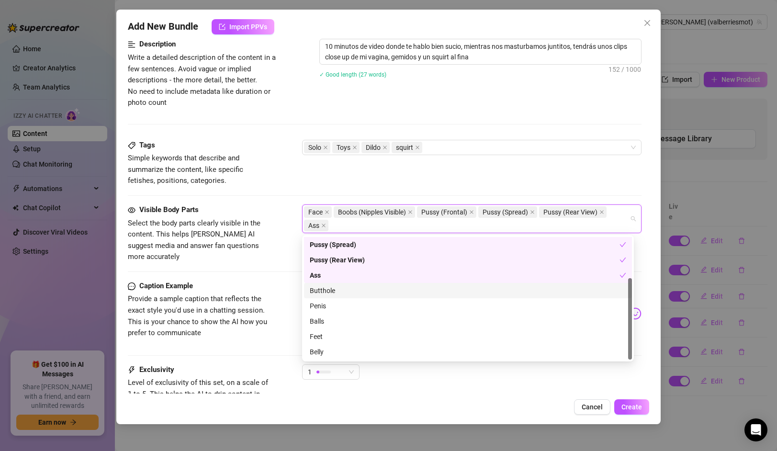
click at [323, 289] on div "Butthole" at bounding box center [468, 290] width 316 height 11
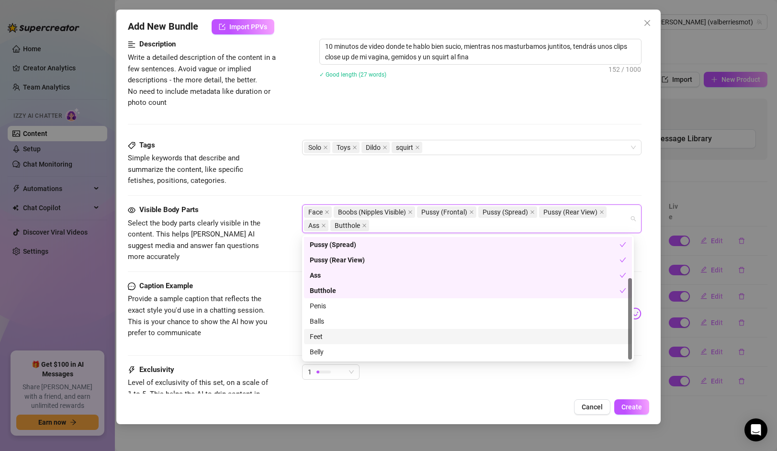
click at [456, 415] on div "Add New Bundle Import PPVs Account [PERSON_NAME] (@valberriesmot) Name Name is …" at bounding box center [388, 217] width 544 height 414
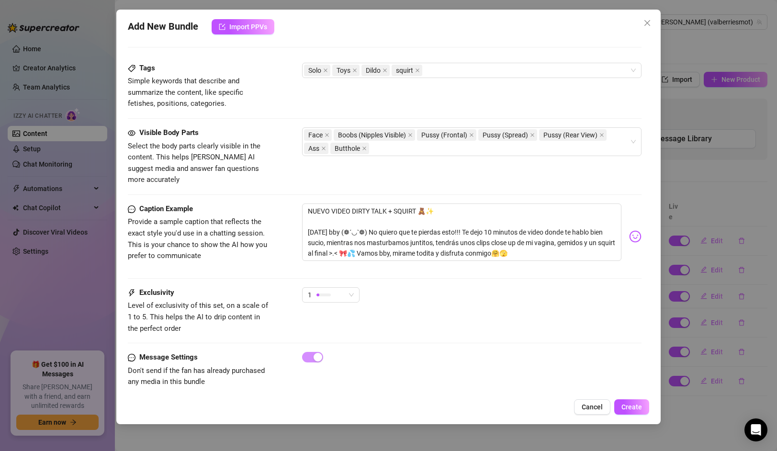
scroll to position [470, 0]
click at [337, 287] on div "1" at bounding box center [326, 294] width 37 height 14
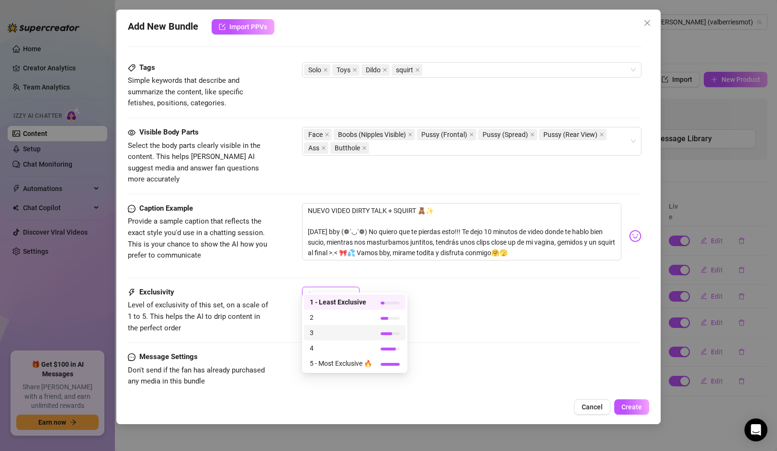
click at [326, 332] on span "3" at bounding box center [341, 332] width 62 height 11
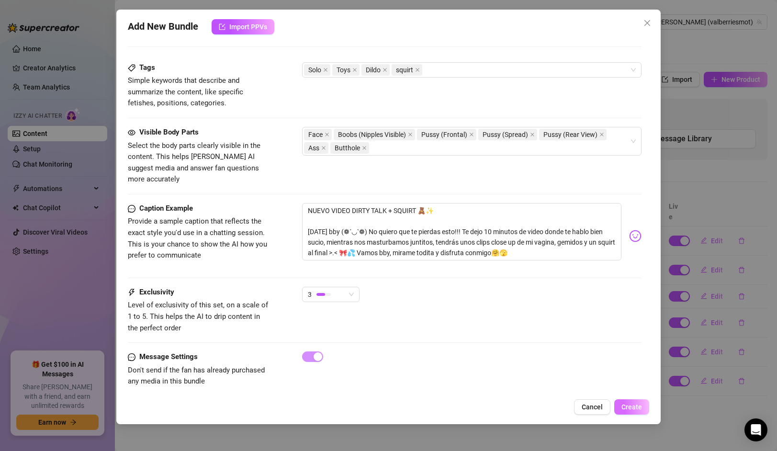
click at [629, 408] on span "Create" at bounding box center [631, 407] width 21 height 8
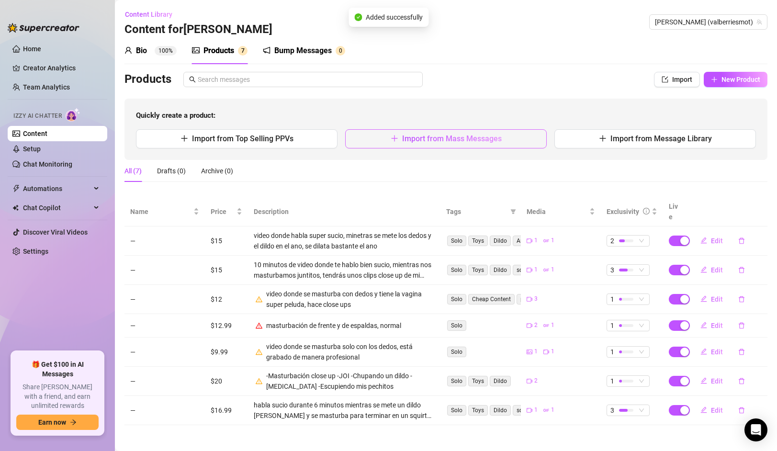
click at [400, 147] on button "Import from Mass Messages" at bounding box center [445, 138] width 201 height 19
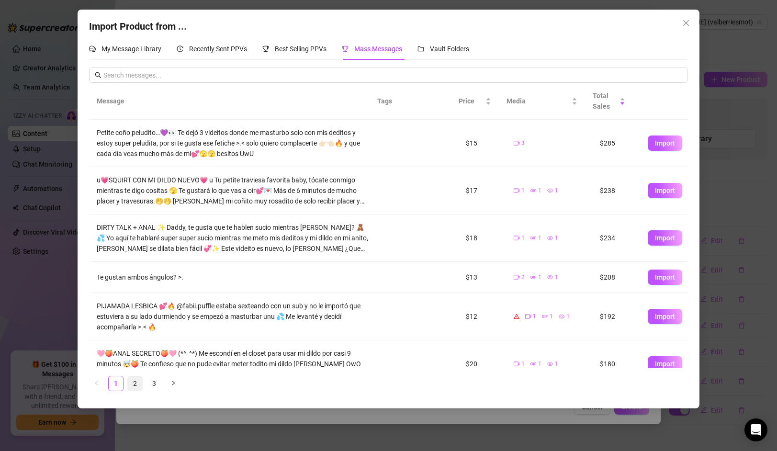
click at [134, 382] on link "2" at bounding box center [135, 383] width 14 height 14
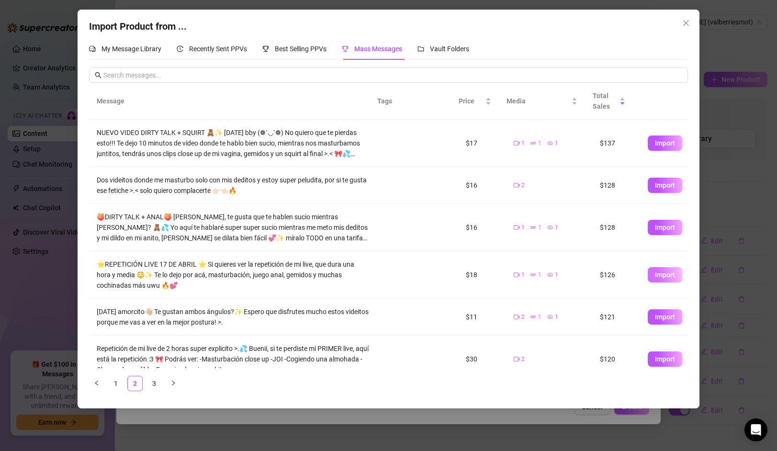
click at [657, 273] on span "Import" at bounding box center [665, 275] width 20 height 8
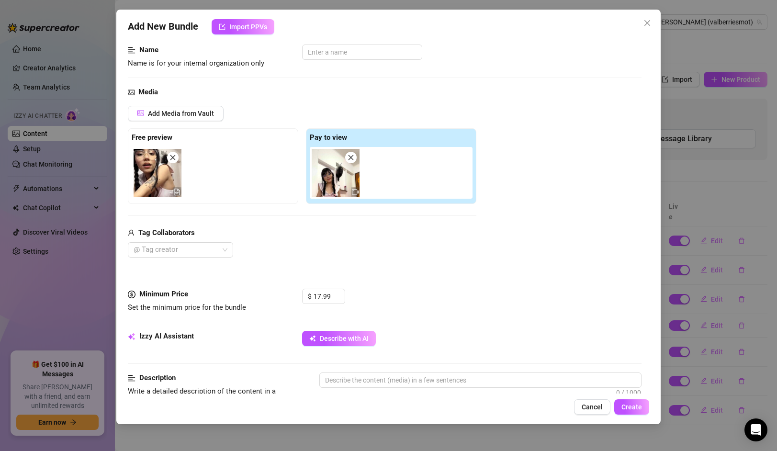
scroll to position [105, 0]
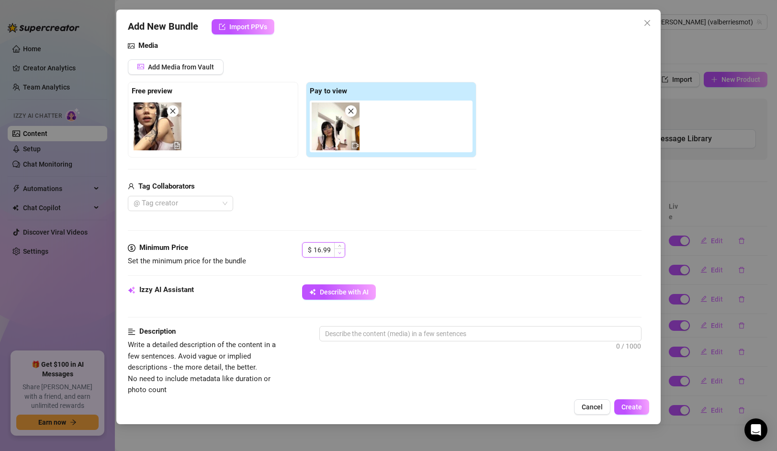
click at [337, 251] on span "Decrease Value" at bounding box center [339, 252] width 11 height 9
click at [337, 253] on span "Decrease Value" at bounding box center [339, 252] width 11 height 9
click at [450, 275] on div "Minimum Price Set the minimum price for the bundle $ 15.99" at bounding box center [384, 263] width 513 height 42
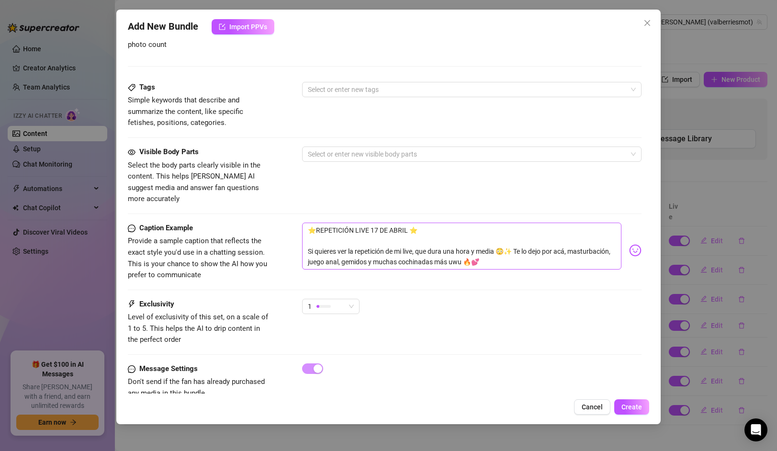
scroll to position [451, 0]
drag, startPoint x: 308, startPoint y: 249, endPoint x: 507, endPoint y: 251, distance: 199.6
click at [507, 251] on textarea "⭐REPETICIÓN LIVE 17 DE ABRIL ⭐ Si quieres ver la repetición de mi live, que dur…" at bounding box center [461, 245] width 319 height 47
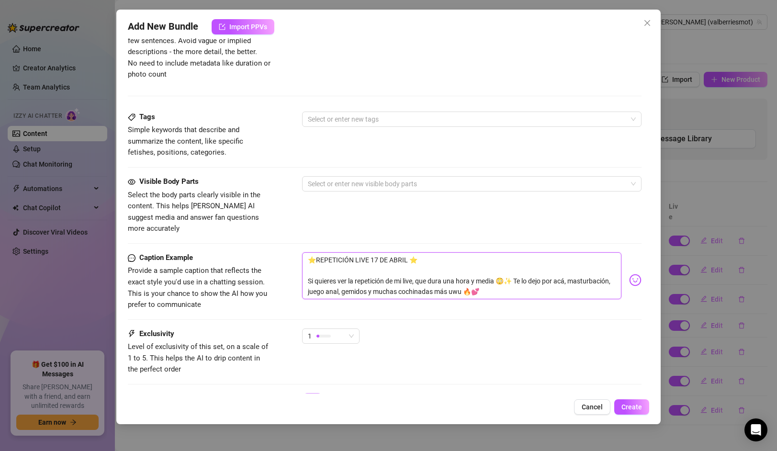
scroll to position [373, 0]
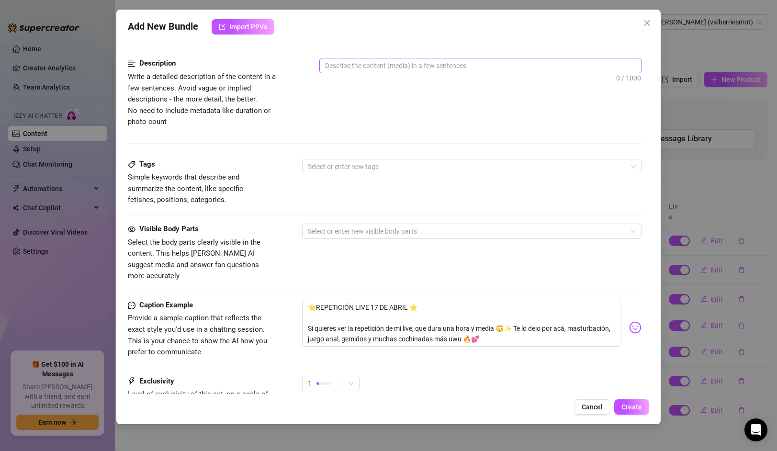
click at [393, 75] on div "0 / 1000" at bounding box center [480, 78] width 322 height 41
click at [392, 62] on textarea at bounding box center [480, 65] width 321 height 14
paste textarea "masturbación, juego anal, gemidos y muchas cochinadas más uwu"
click at [375, 168] on div at bounding box center [466, 166] width 325 height 13
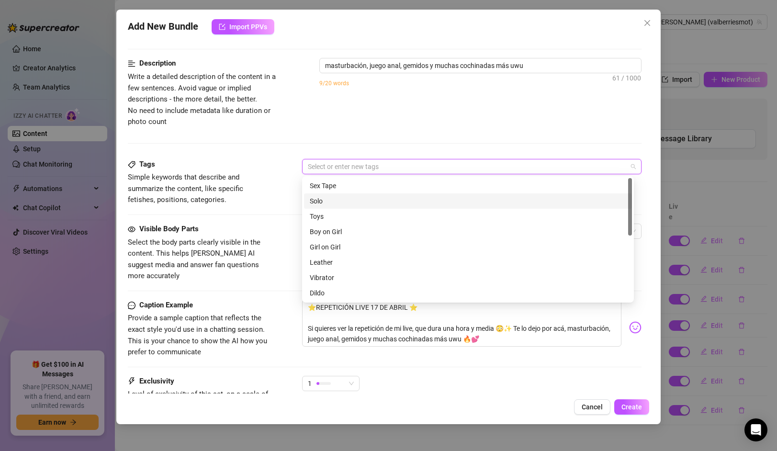
click at [326, 201] on div "Solo" at bounding box center [468, 201] width 316 height 11
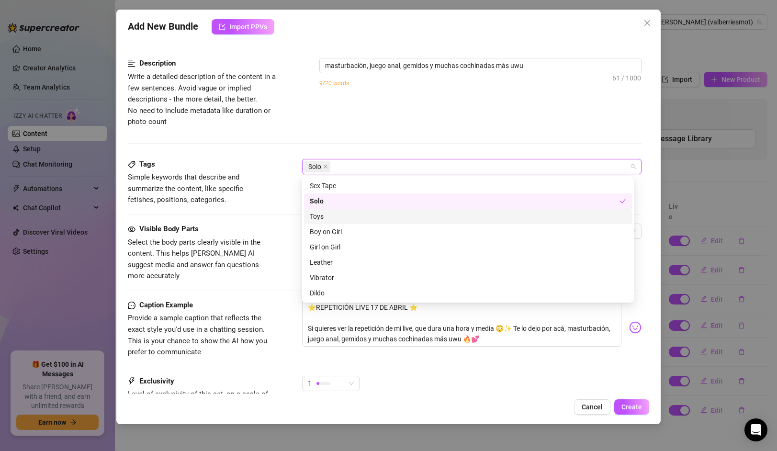
click at [330, 216] on div "Toys" at bounding box center [468, 216] width 316 height 11
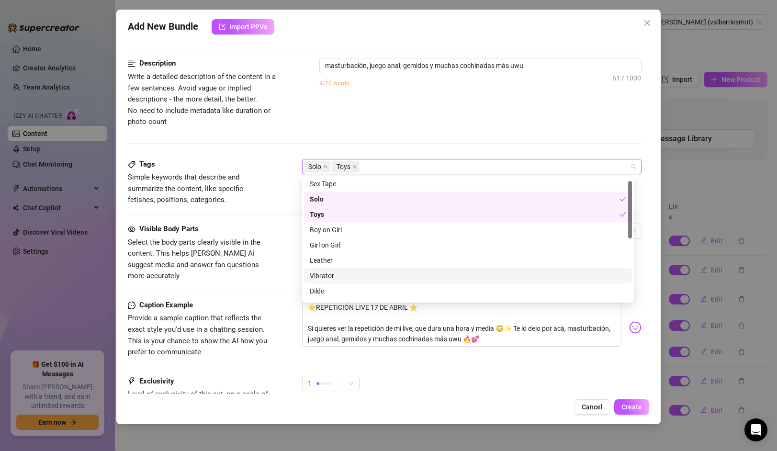
scroll to position [21, 0]
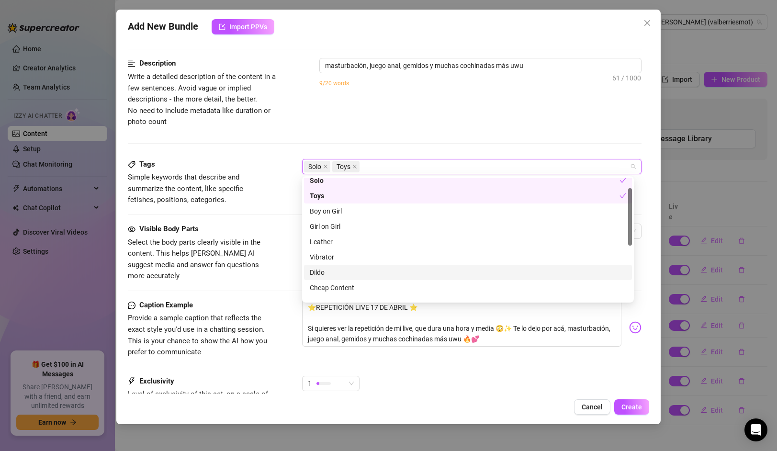
click at [324, 272] on div "Dildo" at bounding box center [468, 272] width 316 height 11
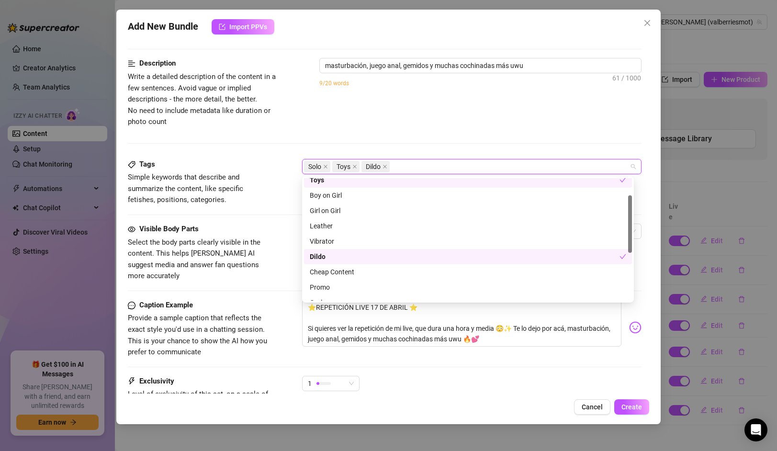
scroll to position [138, 0]
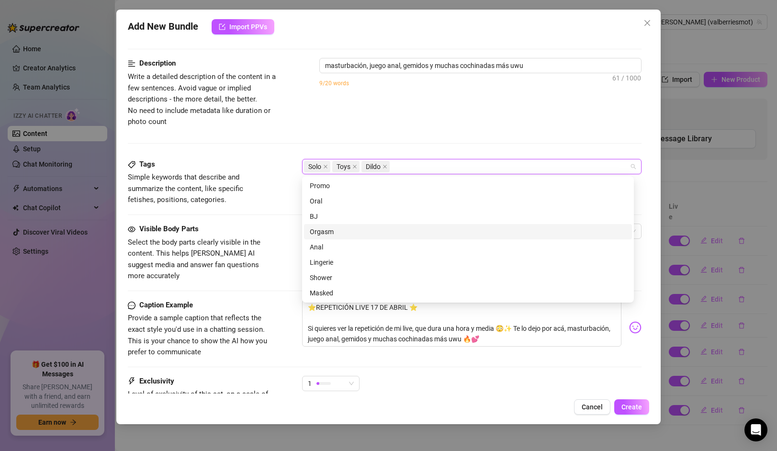
click at [334, 233] on div "Orgasm" at bounding box center [468, 231] width 316 height 11
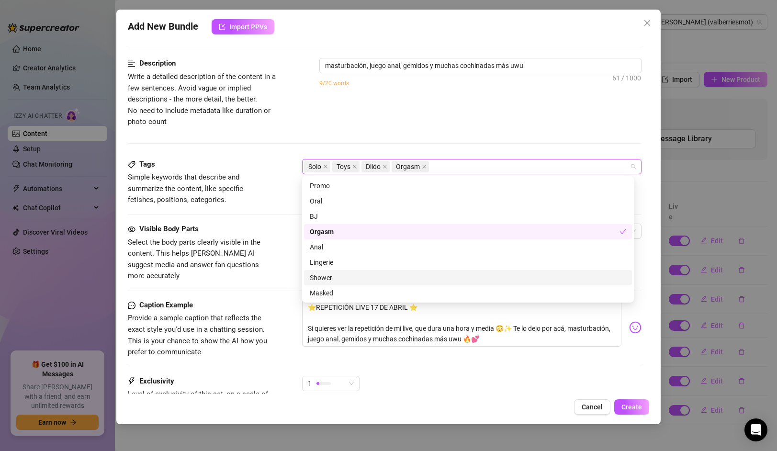
click at [266, 274] on div "Visible Body Parts Select the body parts clearly visible in the content. This h…" at bounding box center [384, 261] width 513 height 76
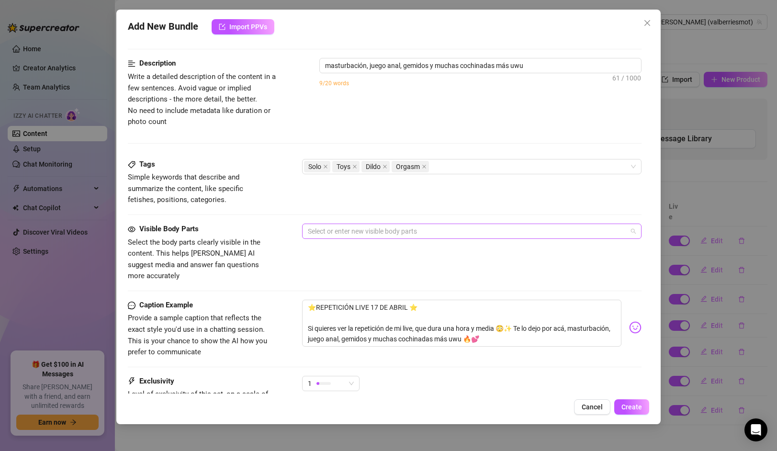
click at [330, 231] on div at bounding box center [466, 230] width 325 height 13
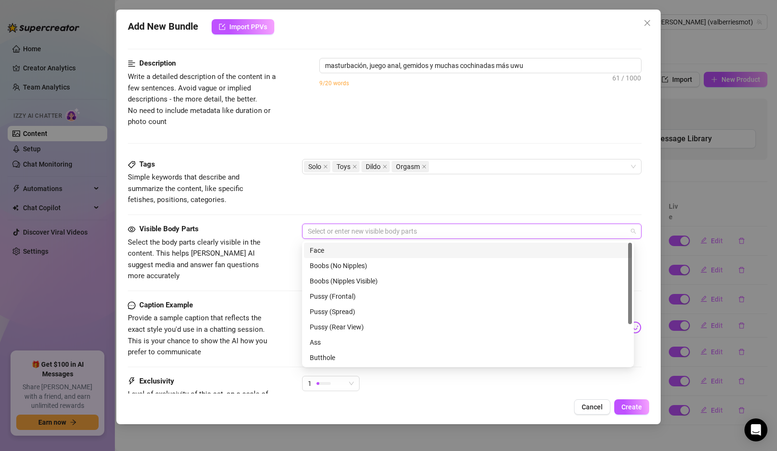
click at [332, 249] on div "Face" at bounding box center [468, 250] width 316 height 11
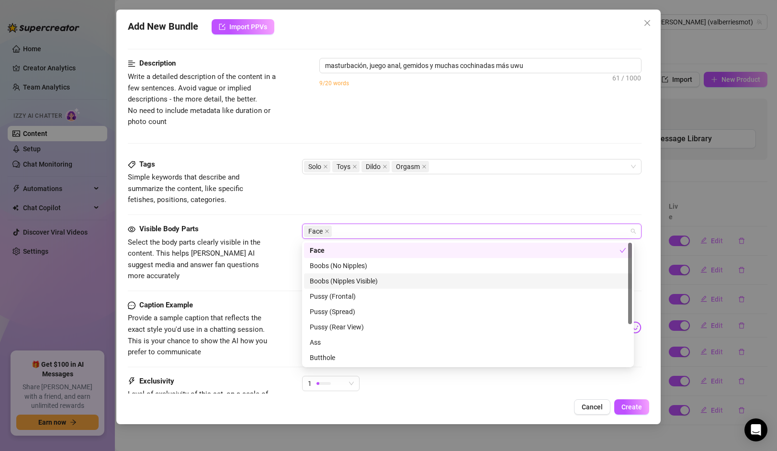
click at [336, 276] on div "Boobs (Nipples Visible)" at bounding box center [468, 281] width 316 height 11
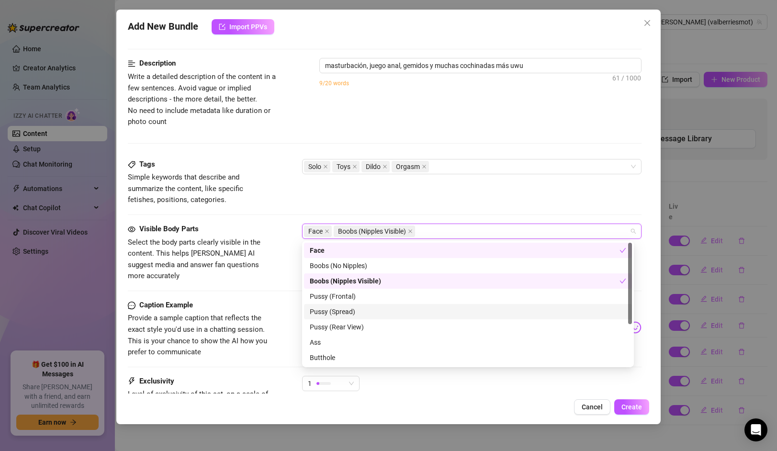
click at [331, 299] on div "Pussy (Frontal)" at bounding box center [468, 296] width 316 height 11
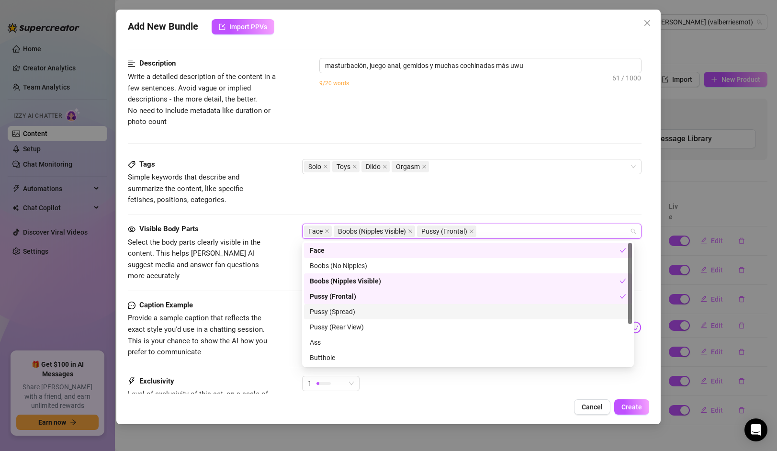
click at [333, 309] on div "Pussy (Spread)" at bounding box center [468, 311] width 316 height 11
click at [333, 323] on div "Pussy (Rear View)" at bounding box center [468, 327] width 316 height 11
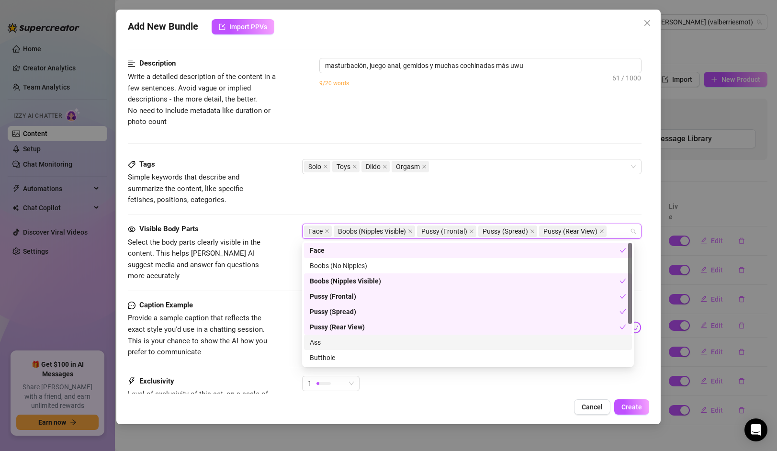
click at [327, 337] on div "Ass" at bounding box center [468, 342] width 316 height 11
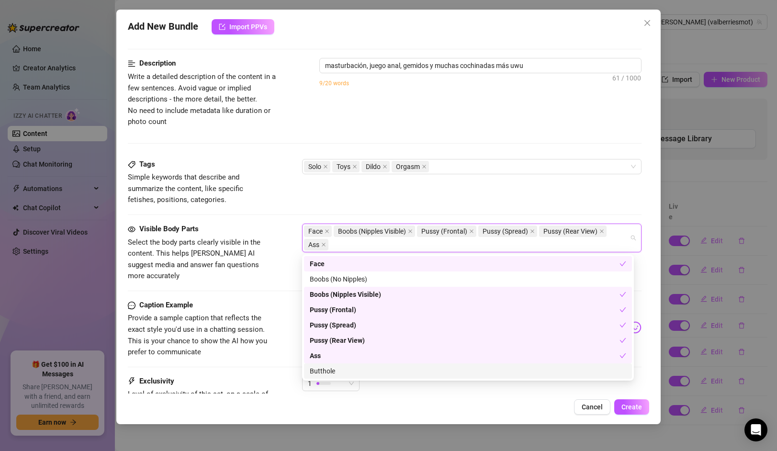
click at [328, 368] on div "Butthole" at bounding box center [468, 371] width 316 height 11
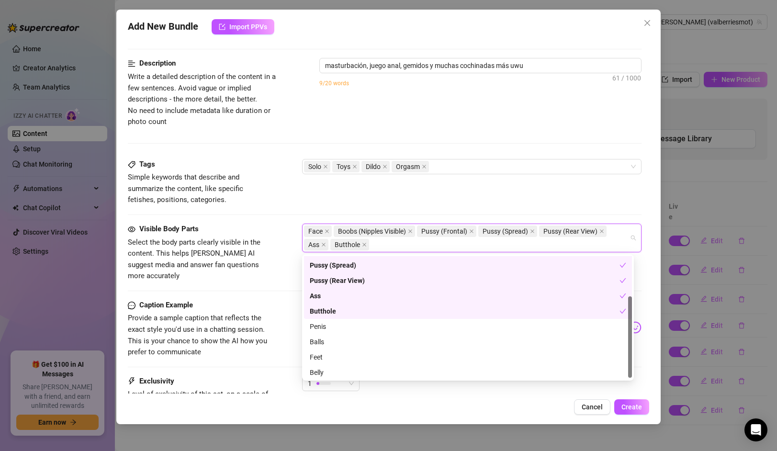
scroll to position [61, 0]
click at [257, 286] on div "Visible Body Parts Select the body parts clearly visible in the content. This h…" at bounding box center [384, 261] width 513 height 76
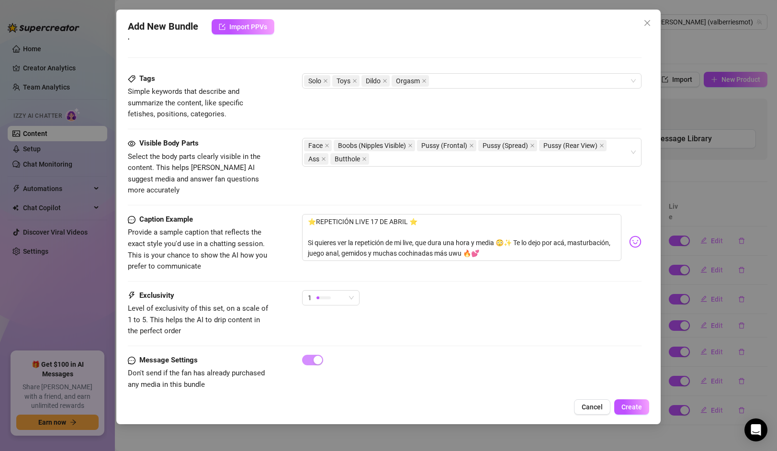
scroll to position [462, 0]
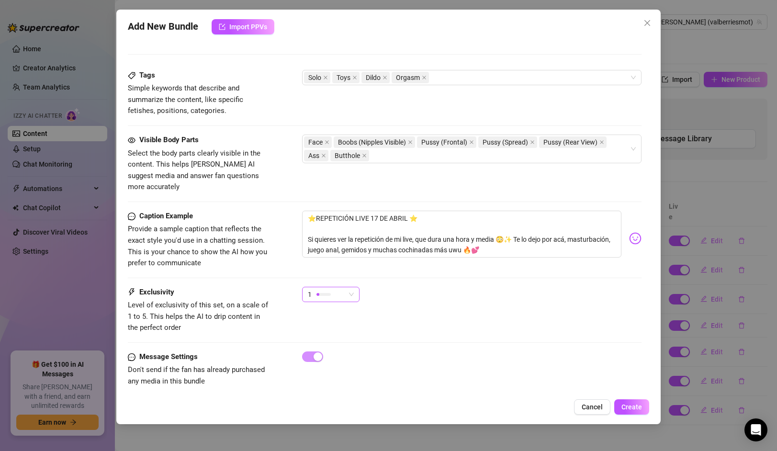
click at [329, 290] on div at bounding box center [323, 294] width 14 height 9
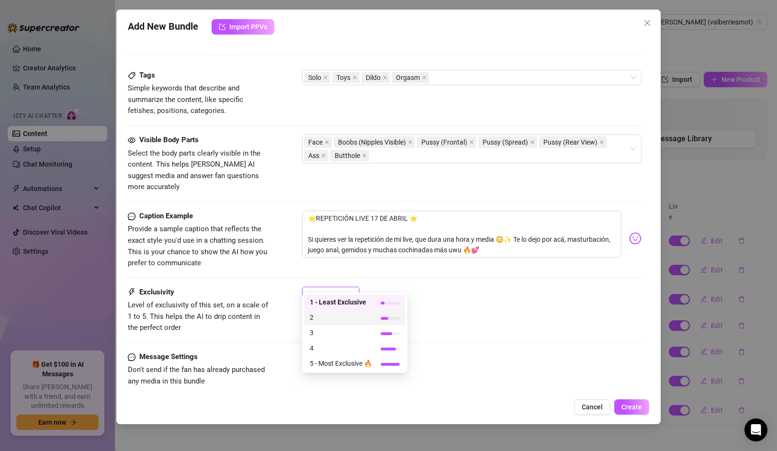
click at [328, 321] on span "2" at bounding box center [341, 317] width 62 height 11
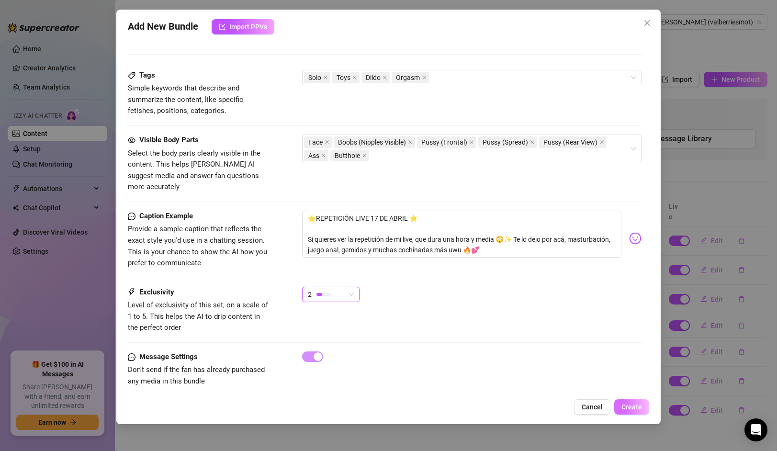
click at [633, 404] on span "Create" at bounding box center [631, 407] width 21 height 8
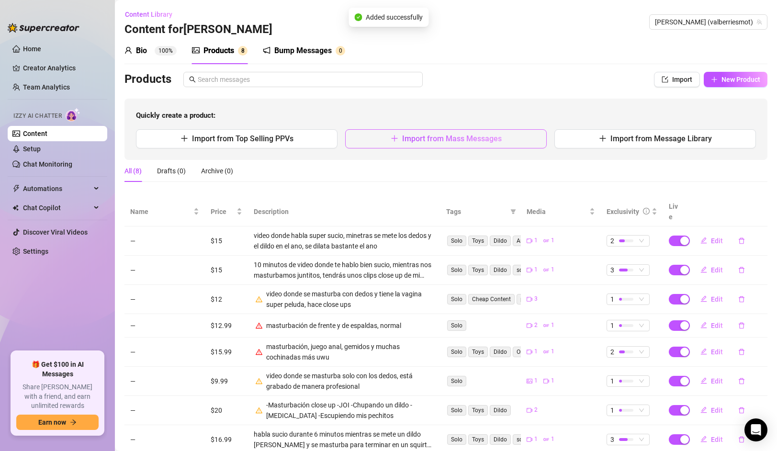
click at [444, 140] on span "Import from Mass Messages" at bounding box center [452, 138] width 100 height 9
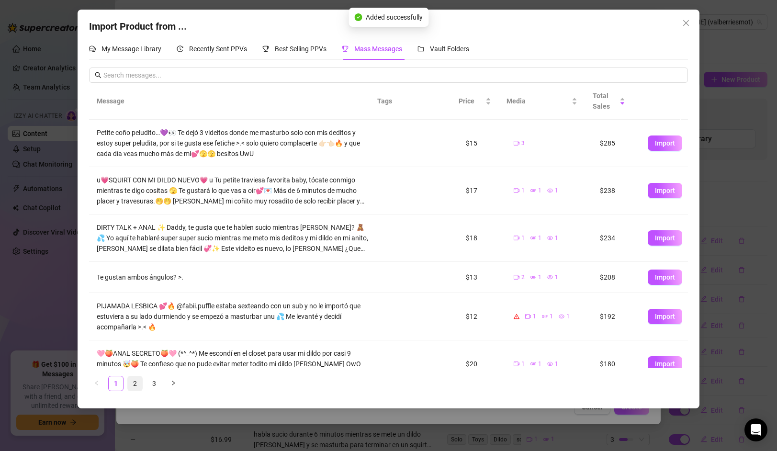
click at [134, 383] on link "2" at bounding box center [135, 383] width 14 height 14
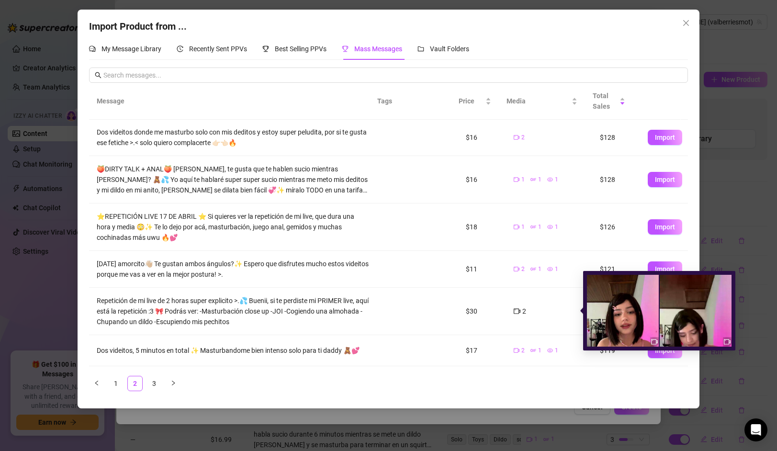
scroll to position [48, 0]
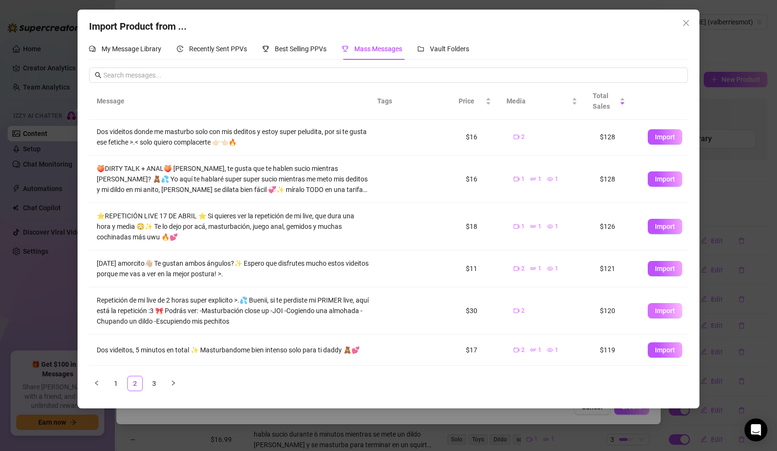
click at [655, 310] on span "Import" at bounding box center [665, 311] width 20 height 8
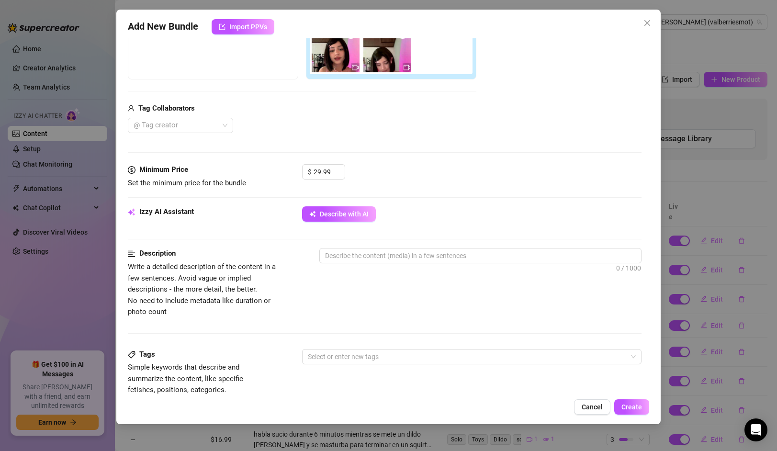
scroll to position [296, 0]
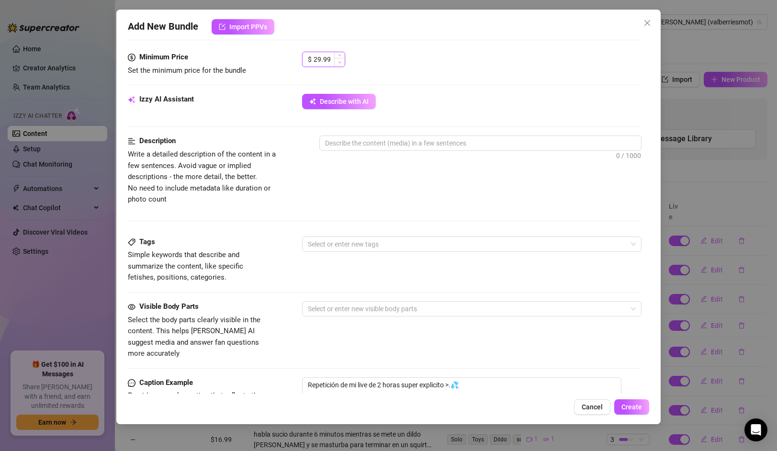
click at [341, 64] on icon "down" at bounding box center [339, 62] width 3 height 3
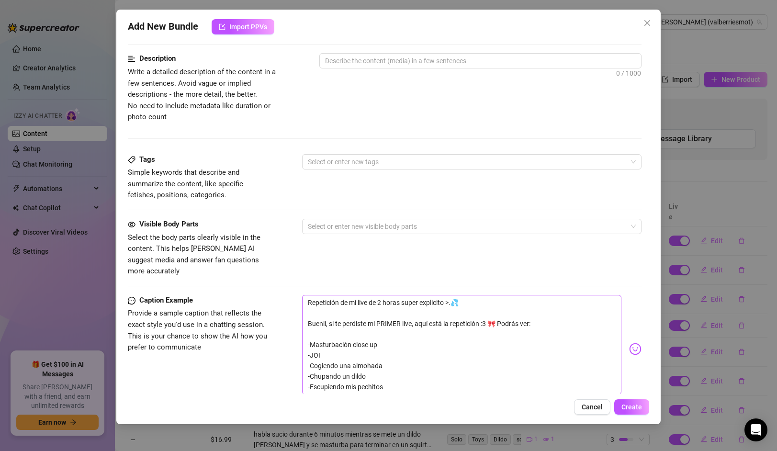
scroll to position [474, 0]
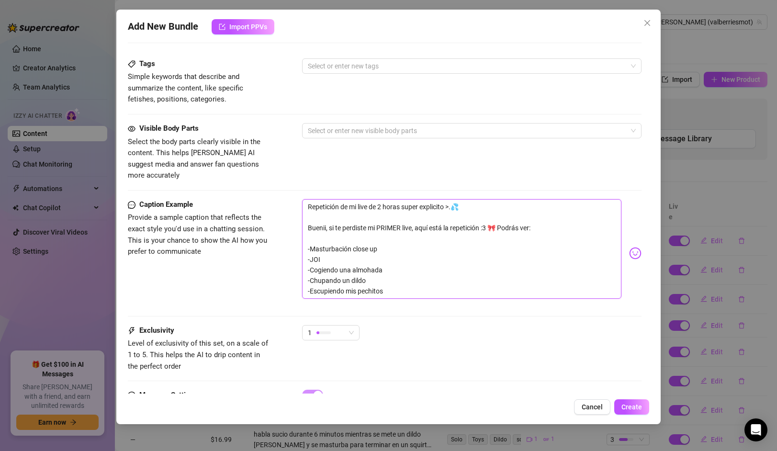
drag, startPoint x: 307, startPoint y: 235, endPoint x: 397, endPoint y: 283, distance: 101.9
click at [397, 283] on textarea "Repetición de mi live de 2 horas super explicito >.💦 Buenii, si te perdiste mi …" at bounding box center [461, 249] width 319 height 100
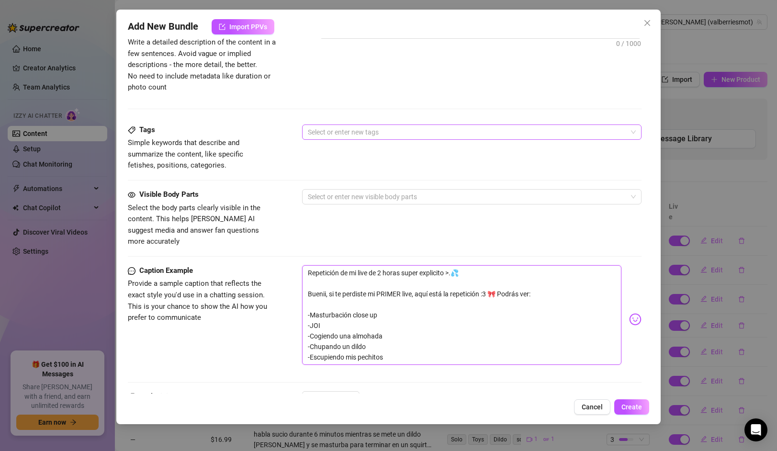
scroll to position [385, 0]
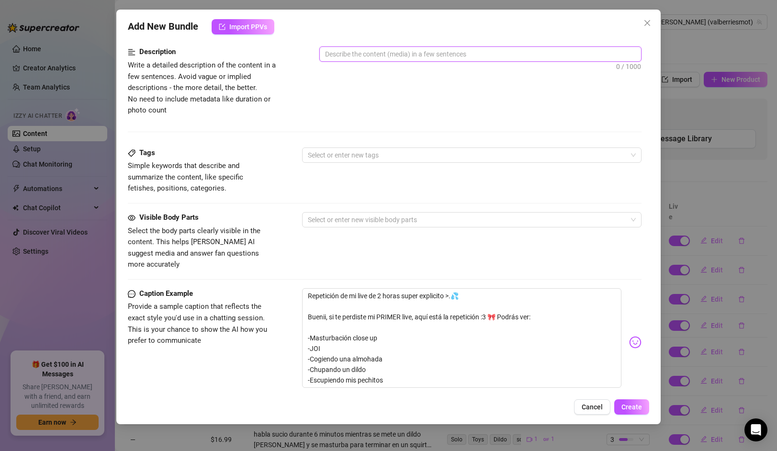
click at [351, 54] on textarea at bounding box center [480, 54] width 321 height 14
paste textarea "-Masturbación close up -JOI -Cogiendo una almohada -Chupando un dildo -Escupien…"
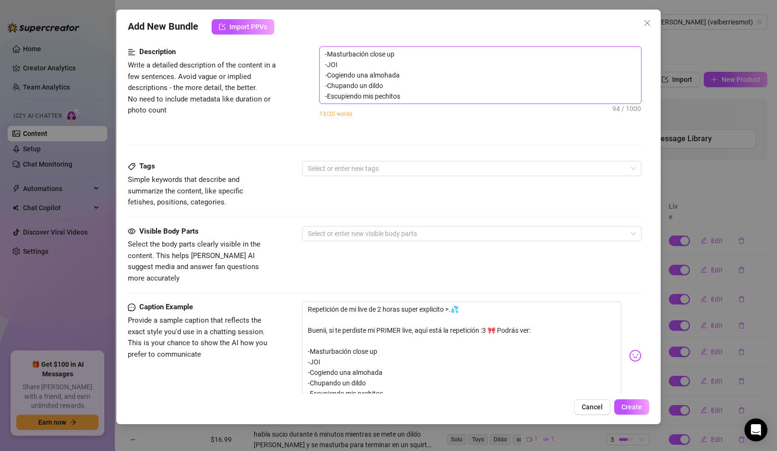
scroll to position [0, 0]
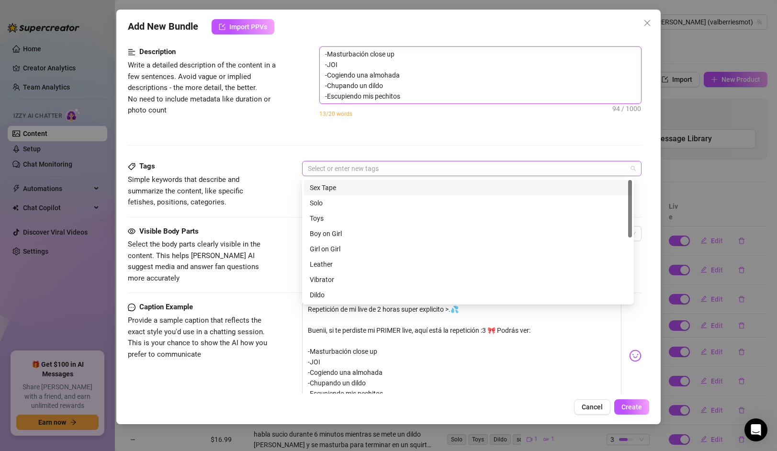
click at [362, 167] on div at bounding box center [466, 168] width 325 height 13
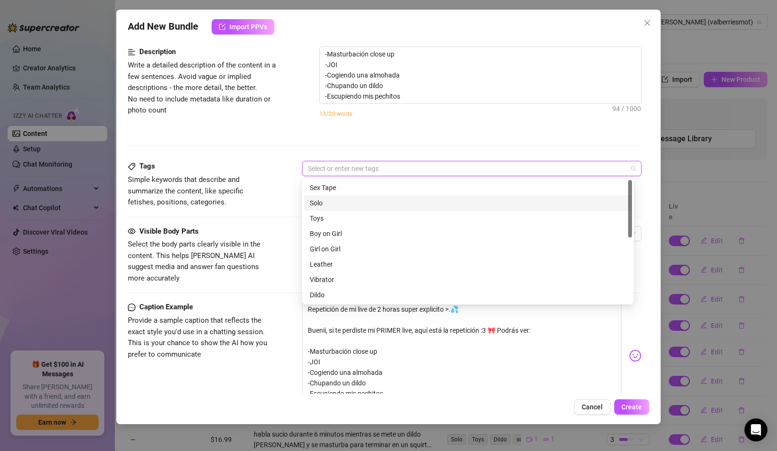
click at [328, 204] on div "Solo" at bounding box center [468, 203] width 316 height 11
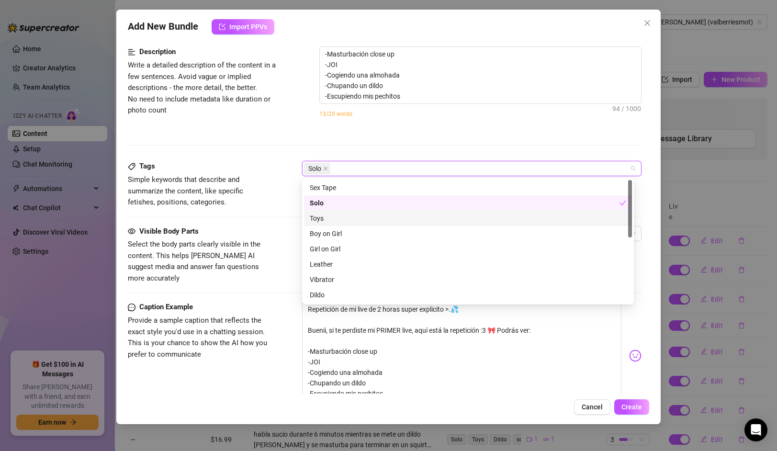
click at [320, 219] on div "Toys" at bounding box center [468, 218] width 316 height 11
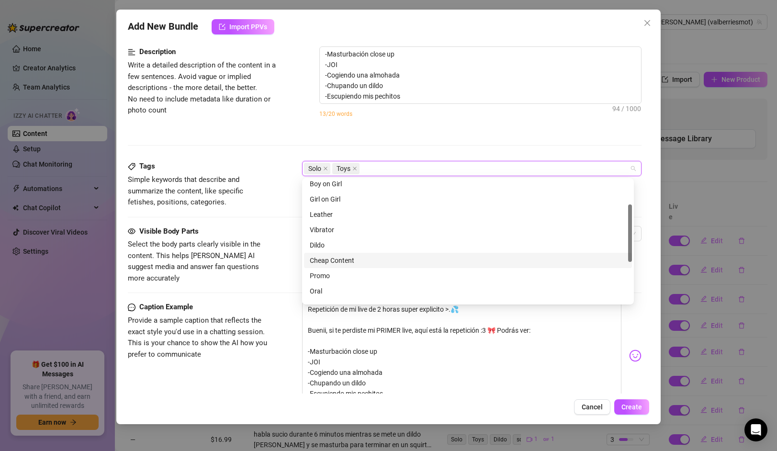
scroll to position [138, 0]
click at [251, 221] on div "Tags Simple keywords that describe and summarize the content, like specific fet…" at bounding box center [384, 193] width 513 height 65
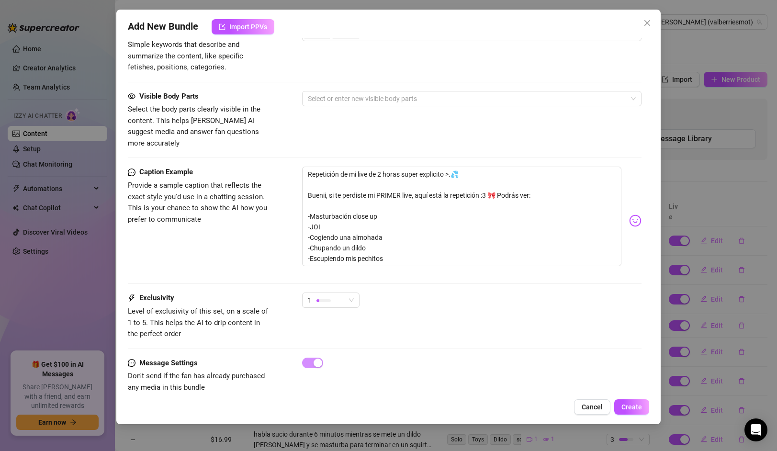
scroll to position [526, 0]
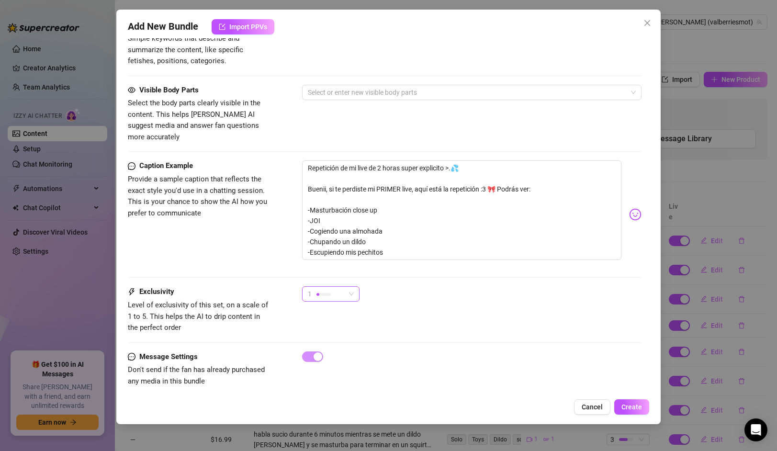
click at [341, 287] on div "1" at bounding box center [326, 294] width 37 height 14
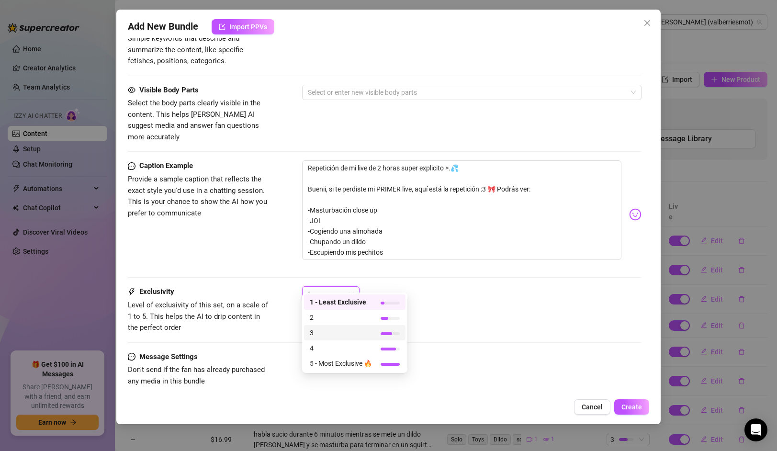
click at [325, 330] on span "3" at bounding box center [341, 332] width 62 height 11
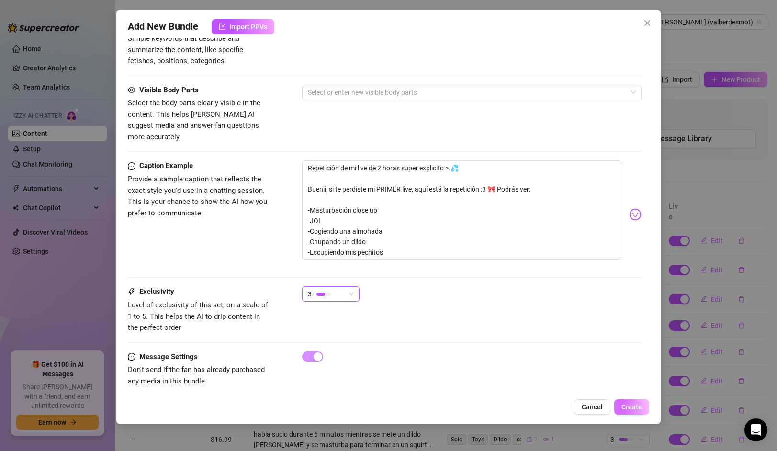
click at [628, 411] on button "Create" at bounding box center [631, 406] width 35 height 15
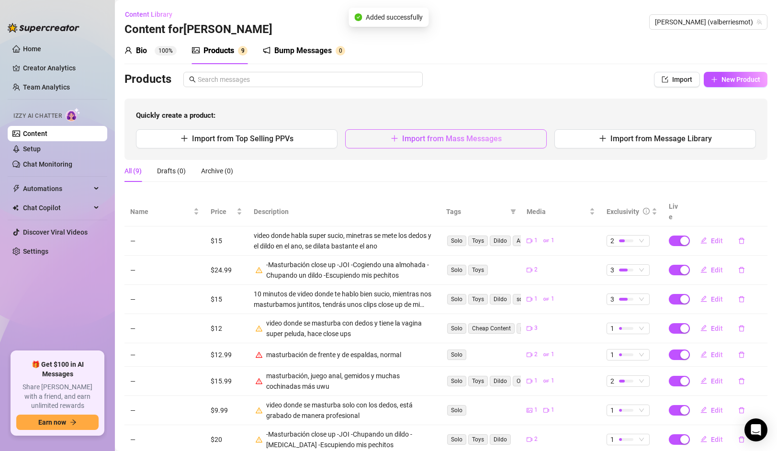
click at [460, 145] on button "Import from Mass Messages" at bounding box center [445, 138] width 201 height 19
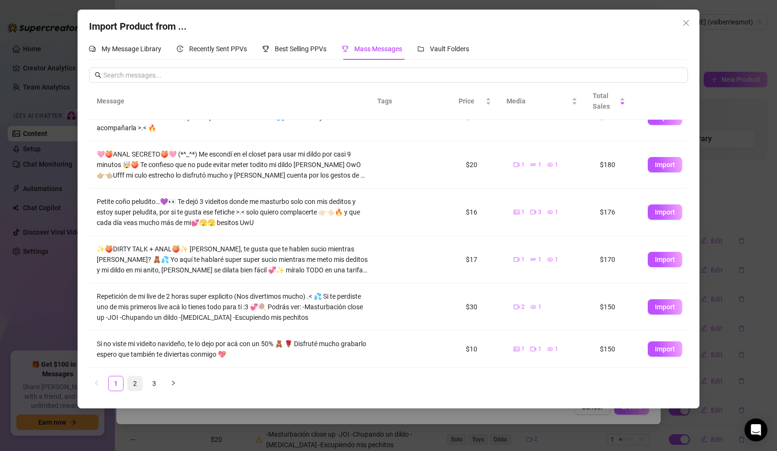
click at [135, 380] on link "2" at bounding box center [135, 383] width 14 height 14
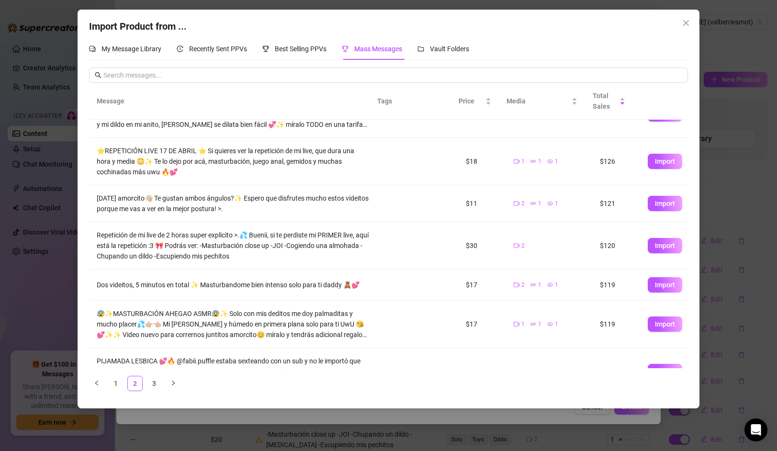
scroll to position [151, 0]
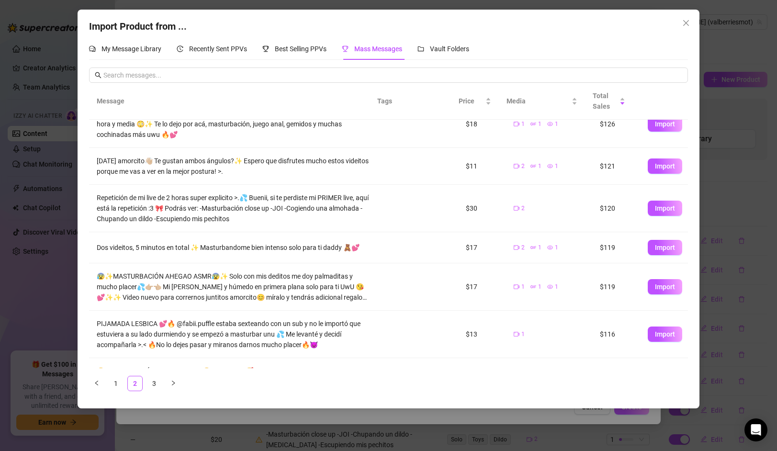
click at [655, 250] on span "Import" at bounding box center [665, 248] width 20 height 8
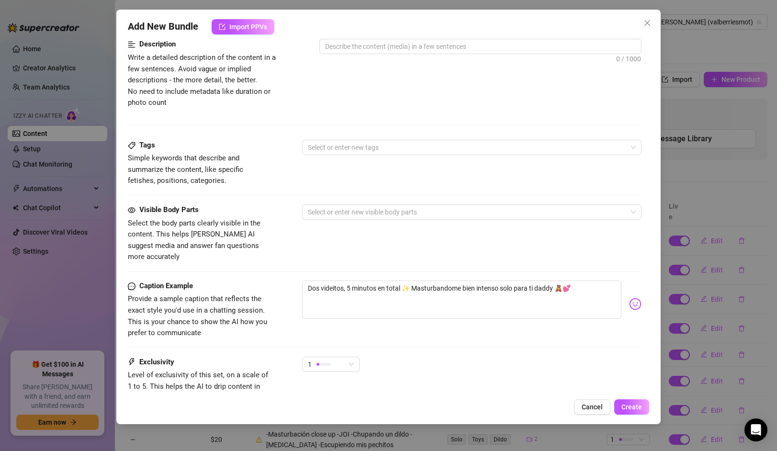
scroll to position [415, 0]
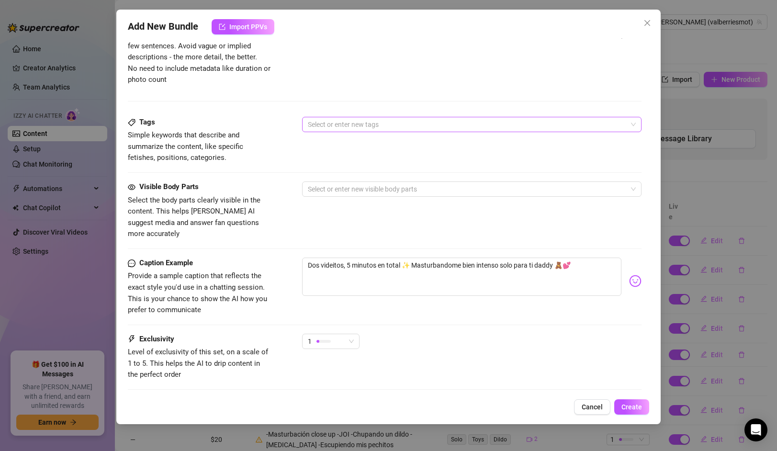
click at [348, 123] on div at bounding box center [466, 124] width 325 height 13
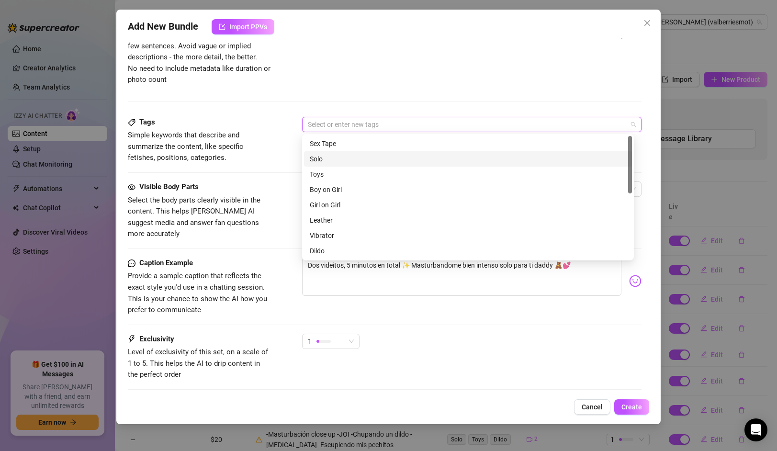
click at [330, 161] on div "Solo" at bounding box center [468, 159] width 316 height 11
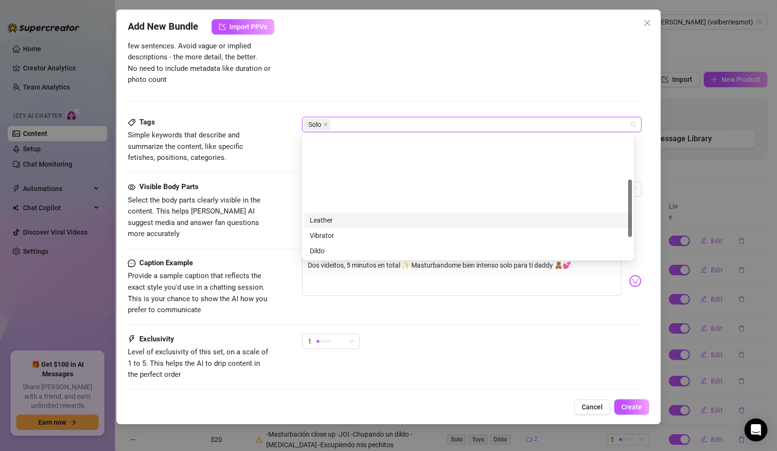
scroll to position [91, 0]
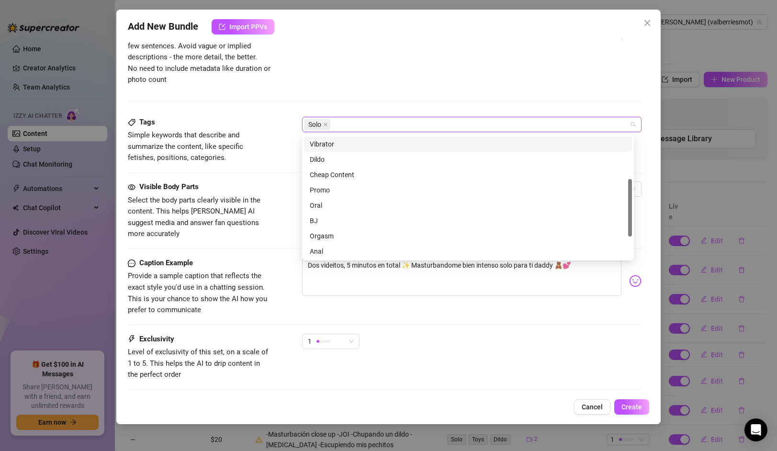
click at [332, 142] on div "Vibrator" at bounding box center [468, 144] width 316 height 11
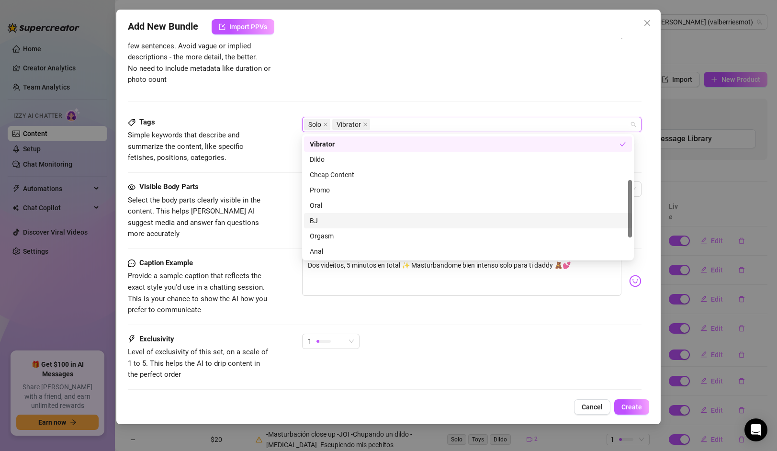
scroll to position [138, 0]
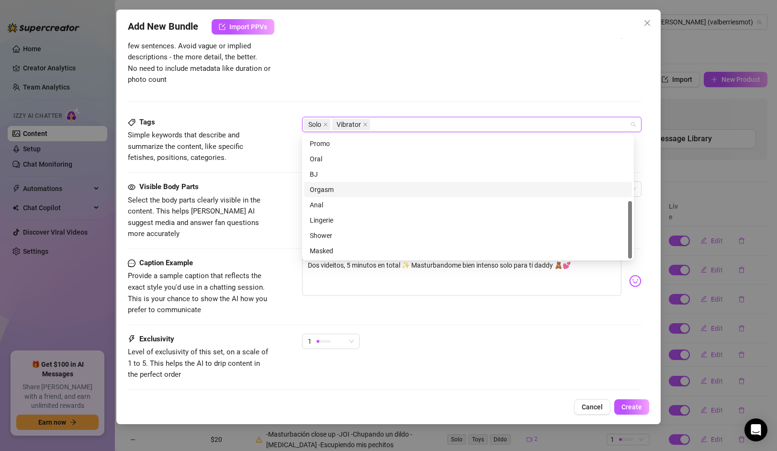
click at [256, 187] on div "Visible Body Parts" at bounding box center [200, 186] width 144 height 11
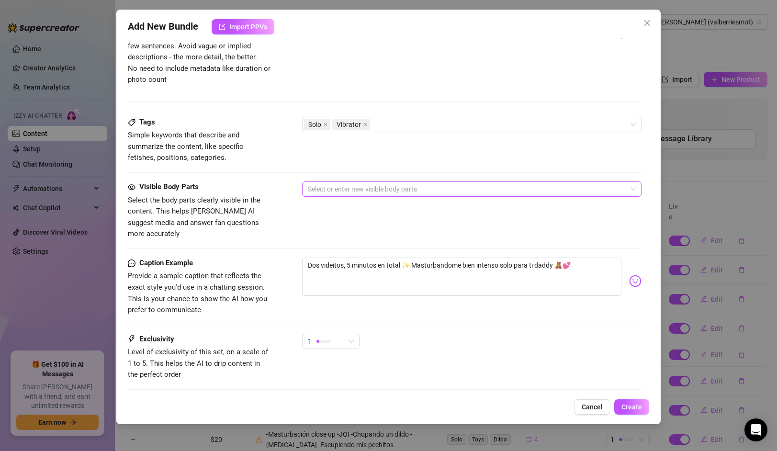
click at [346, 190] on div at bounding box center [466, 188] width 325 height 13
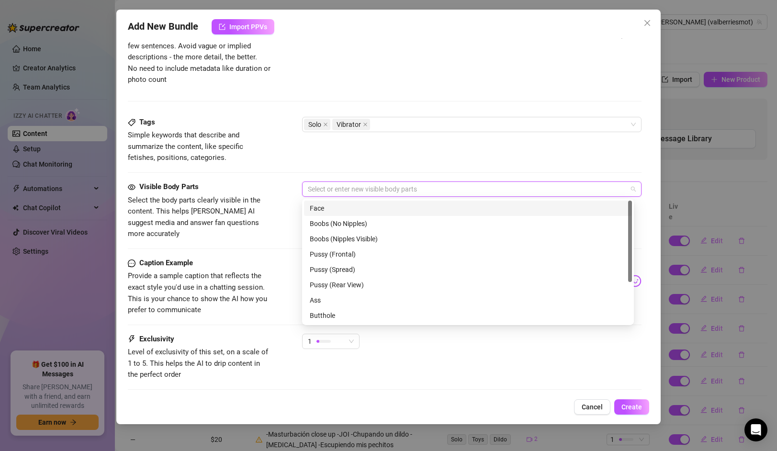
click at [341, 210] on div "Face" at bounding box center [468, 208] width 316 height 11
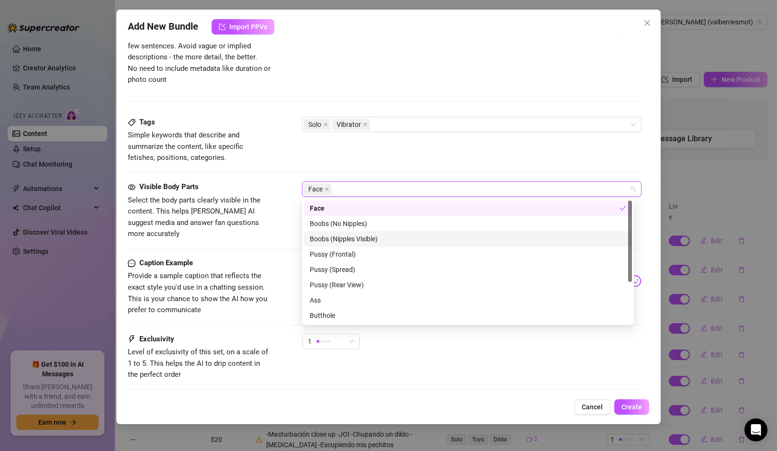
click at [346, 234] on div "Boobs (Nipples Visible)" at bounding box center [468, 239] width 316 height 11
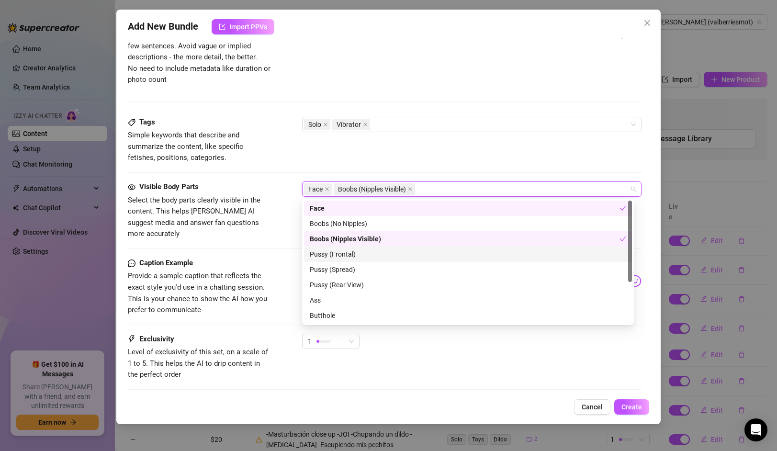
click at [337, 254] on div "Pussy (Frontal)" at bounding box center [468, 254] width 316 height 11
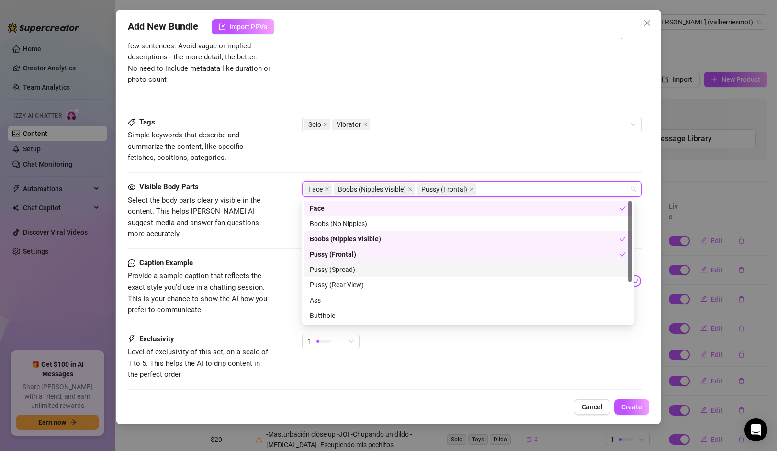
click at [336, 266] on div "Pussy (Spread)" at bounding box center [468, 269] width 316 height 11
click at [334, 277] on div "Pussy (Rear View)" at bounding box center [468, 284] width 328 height 15
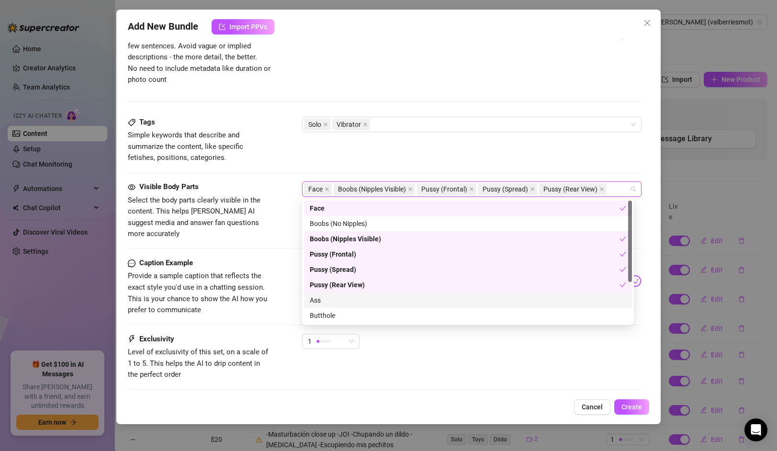
click at [329, 296] on div "Ass" at bounding box center [468, 300] width 316 height 11
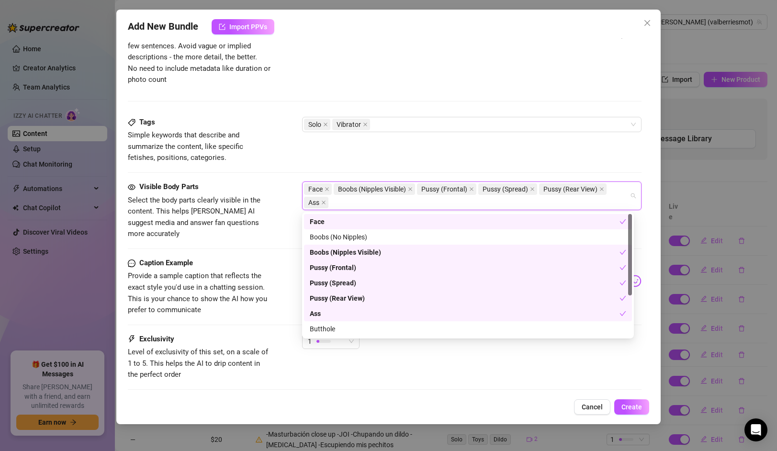
click at [324, 313] on div "Ass" at bounding box center [465, 313] width 310 height 11
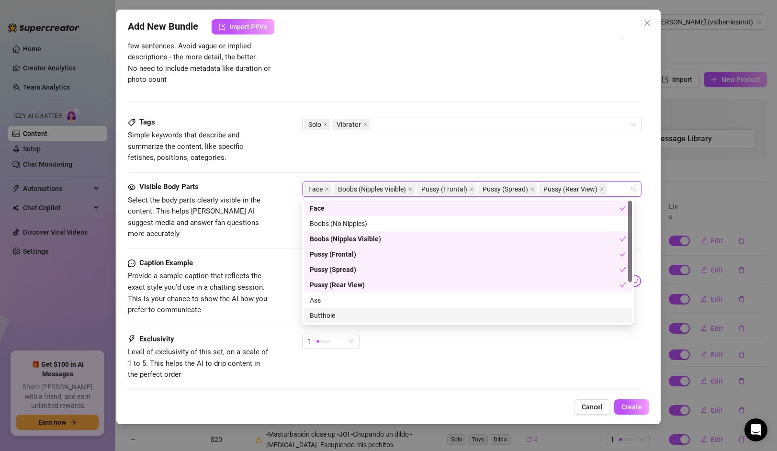
click at [328, 312] on div "Butthole" at bounding box center [468, 315] width 316 height 11
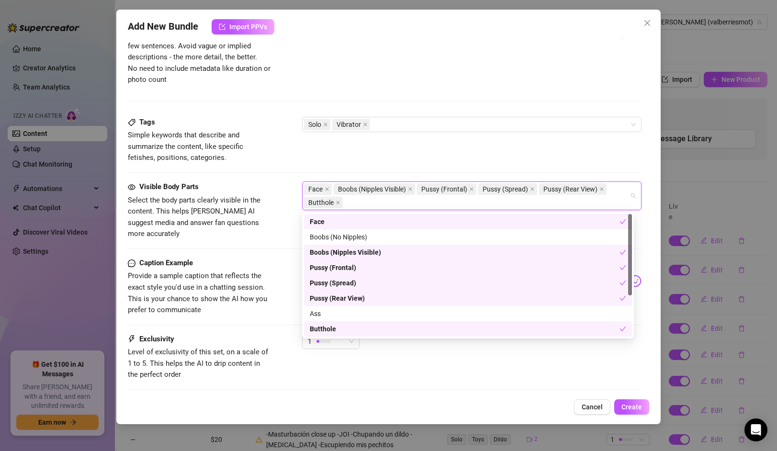
click at [323, 312] on div "Ass" at bounding box center [468, 313] width 316 height 11
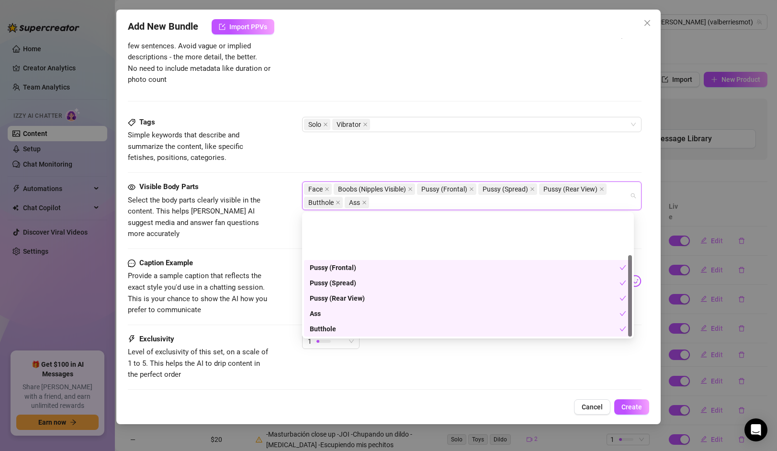
scroll to position [61, 0]
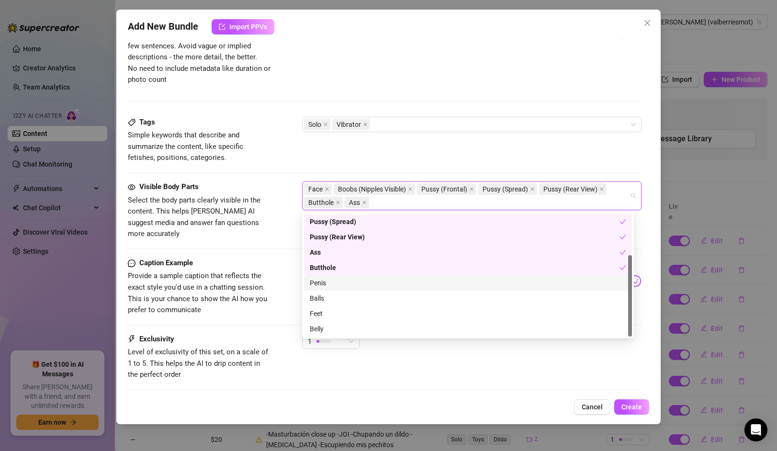
click at [230, 218] on span "Select the body parts clearly visible in the content. This helps [PERSON_NAME] …" at bounding box center [200, 217] width 144 height 45
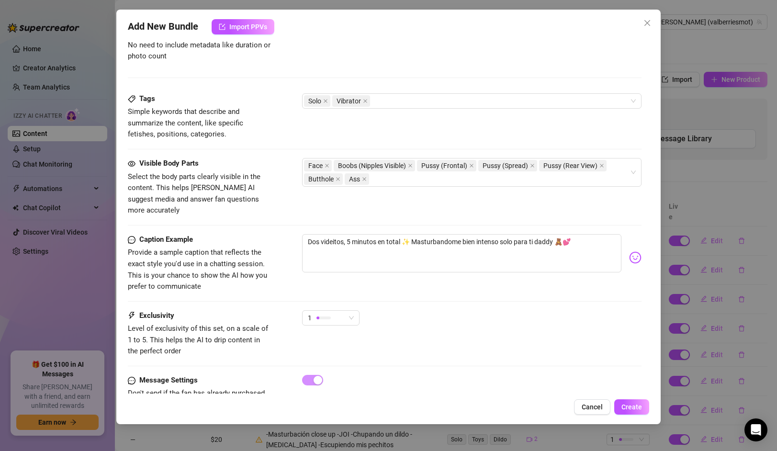
scroll to position [462, 0]
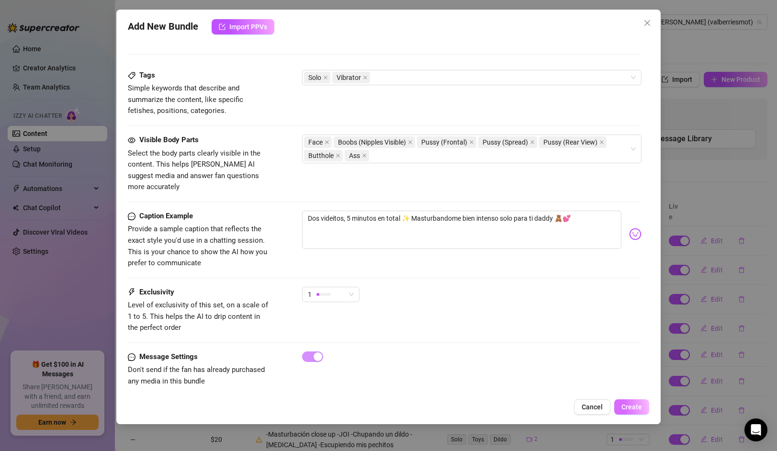
click at [630, 411] on button "Create" at bounding box center [631, 406] width 35 height 15
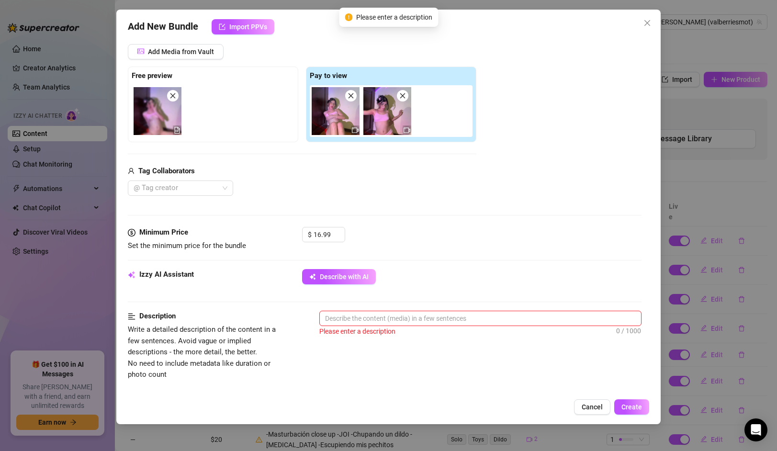
scroll to position [110, 0]
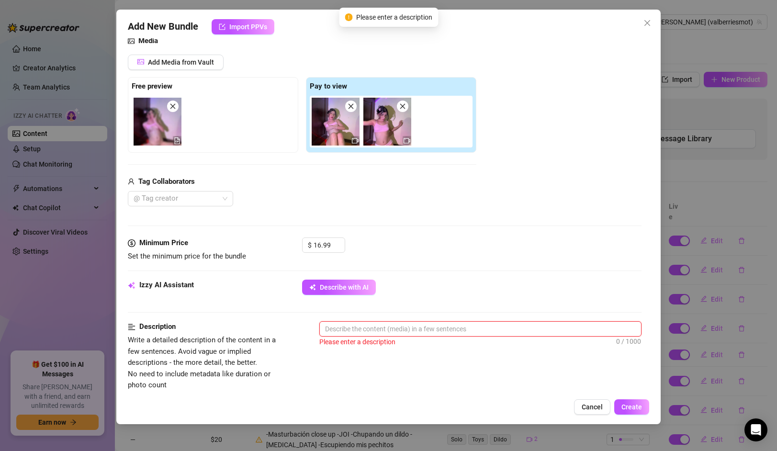
click at [378, 324] on textarea at bounding box center [480, 329] width 321 height 14
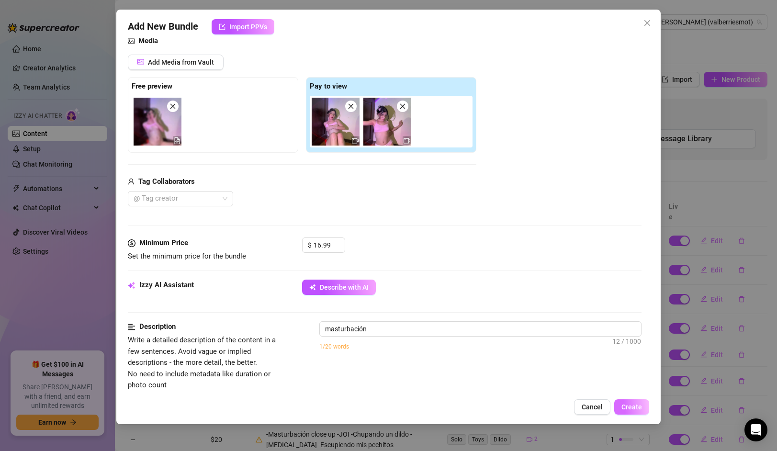
click at [631, 407] on span "Create" at bounding box center [631, 407] width 21 height 8
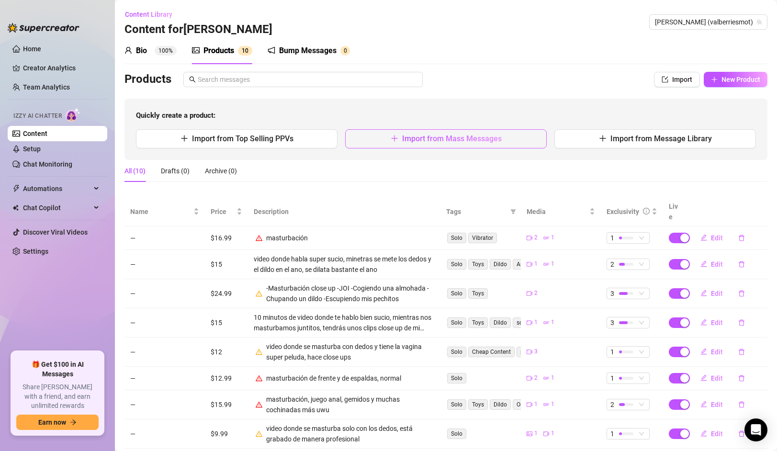
click at [402, 134] on span "Import from Mass Messages" at bounding box center [452, 138] width 100 height 9
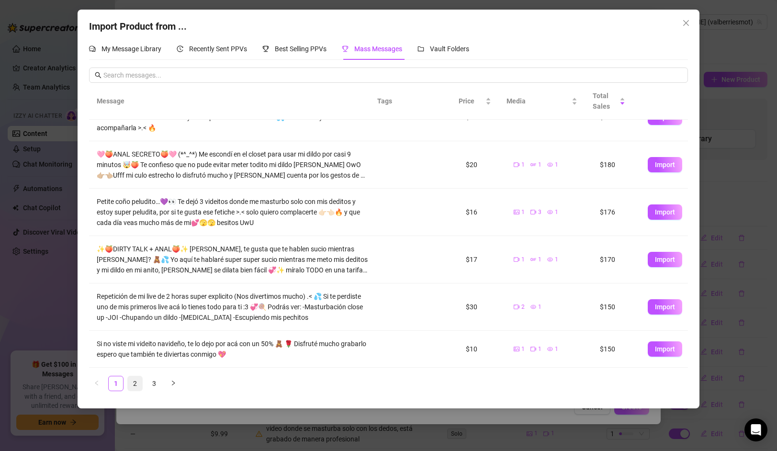
click at [133, 382] on link "2" at bounding box center [135, 383] width 14 height 14
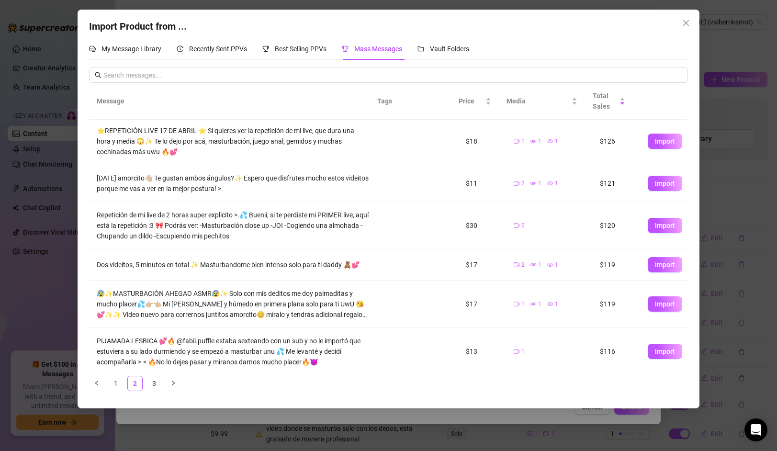
scroll to position [147, 0]
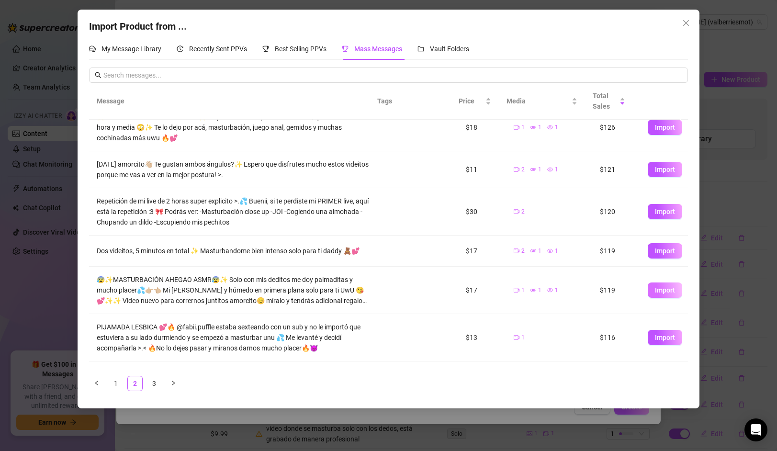
click at [647, 292] on button "Import" at bounding box center [664, 289] width 34 height 15
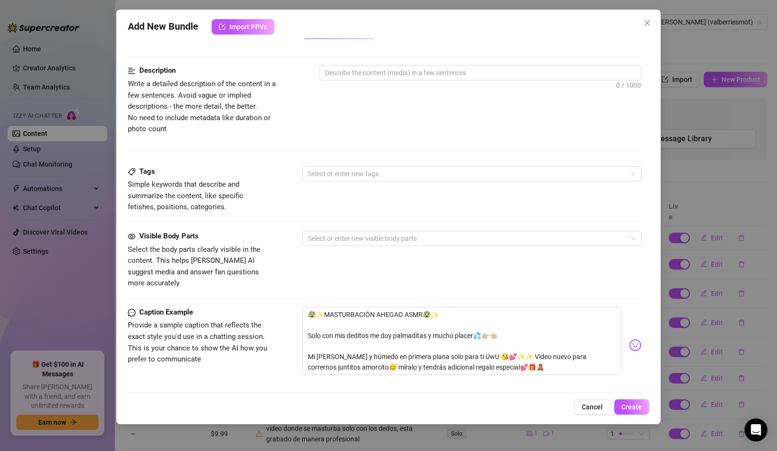
scroll to position [480, 0]
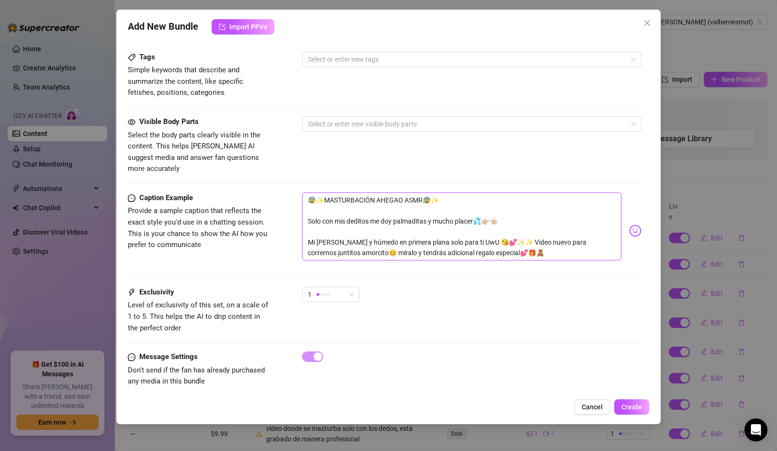
drag, startPoint x: 310, startPoint y: 211, endPoint x: 466, endPoint y: 227, distance: 156.4
click at [466, 227] on textarea "😰✨MASTURBACIÓN AHEGAO ASMR😰✨ Solo con mis deditos me doy palmaditas y mucho pla…" at bounding box center [461, 226] width 319 height 68
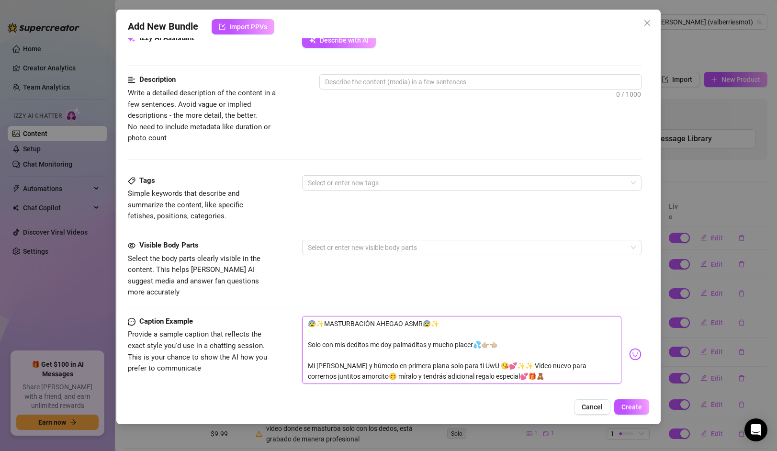
scroll to position [319, 0]
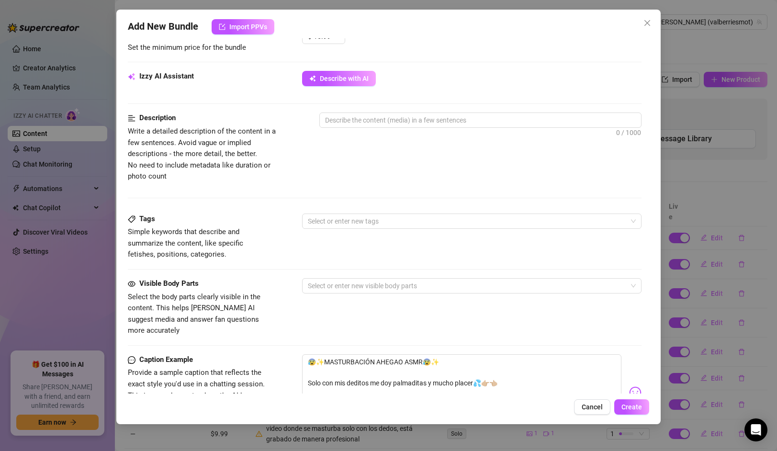
click at [376, 129] on div "0 / 1000" at bounding box center [480, 132] width 322 height 41
click at [379, 122] on textarea at bounding box center [480, 120] width 321 height 14
paste textarea "Solo con mis deditos me doy palmaditas y mucho placer💦👉🏼👈🏼 Mi [PERSON_NAME] y h…"
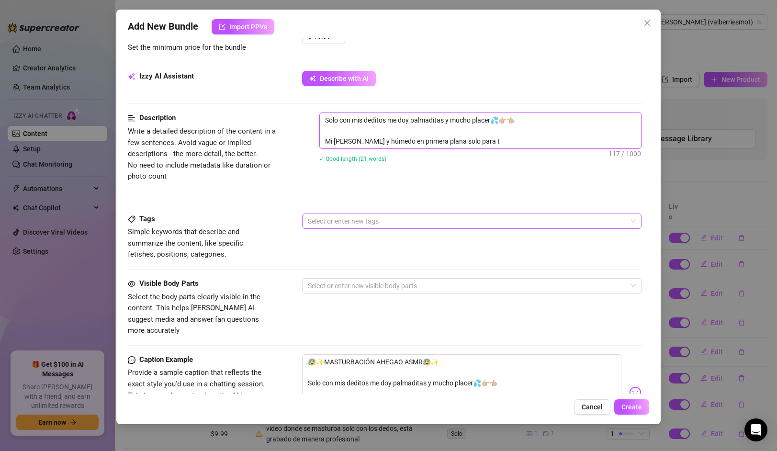
scroll to position [0, 0]
click at [370, 216] on div at bounding box center [466, 220] width 325 height 13
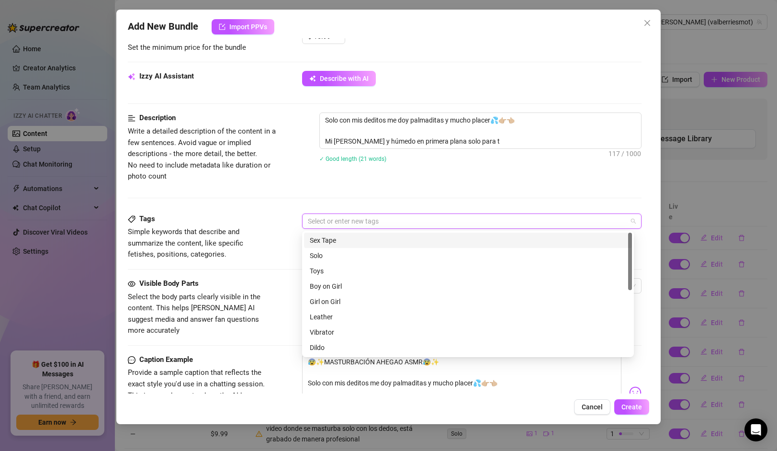
click at [344, 240] on div "Sex Tape" at bounding box center [468, 240] width 316 height 11
click at [335, 218] on span "Sex Tape" at bounding box center [324, 220] width 40 height 11
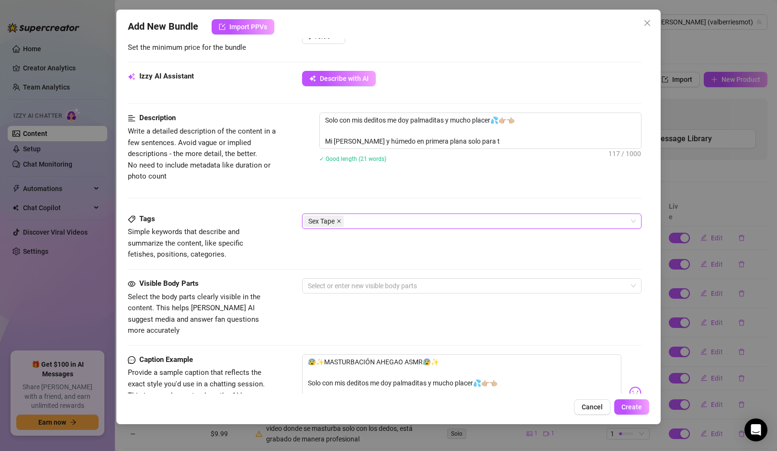
click at [338, 219] on icon "close" at bounding box center [338, 221] width 5 height 5
click at [342, 221] on div at bounding box center [466, 220] width 325 height 13
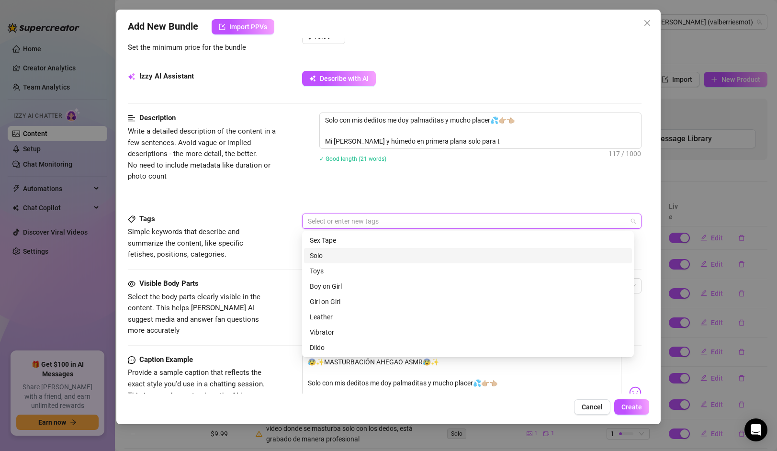
click at [341, 253] on div "Solo" at bounding box center [468, 255] width 316 height 11
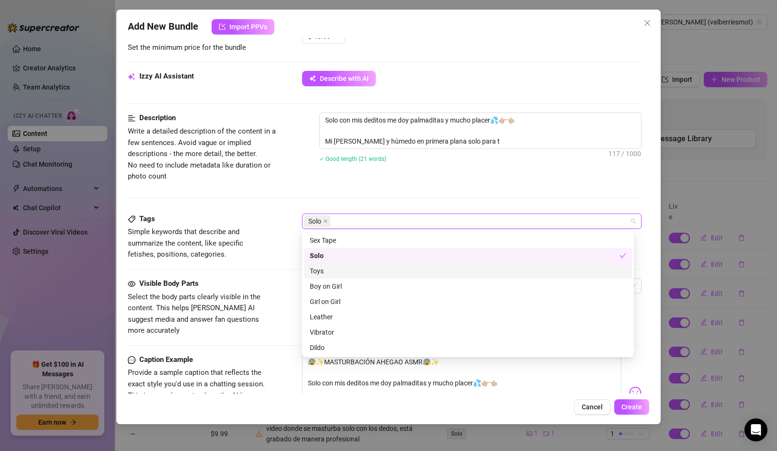
click at [338, 273] on div "Toys" at bounding box center [468, 271] width 316 height 11
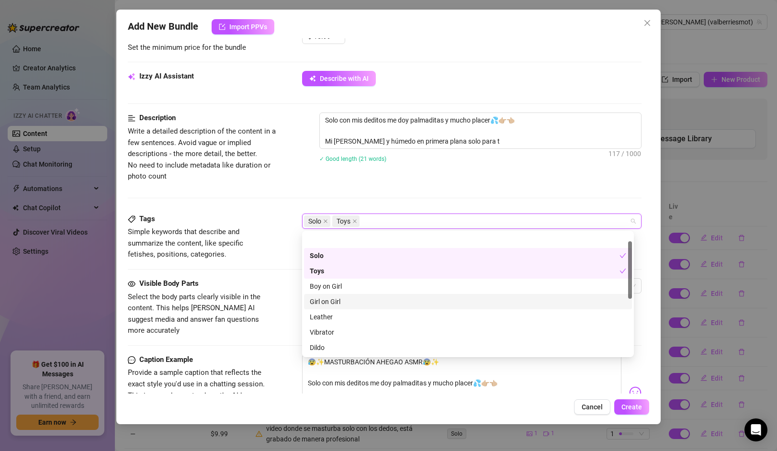
scroll to position [55, 0]
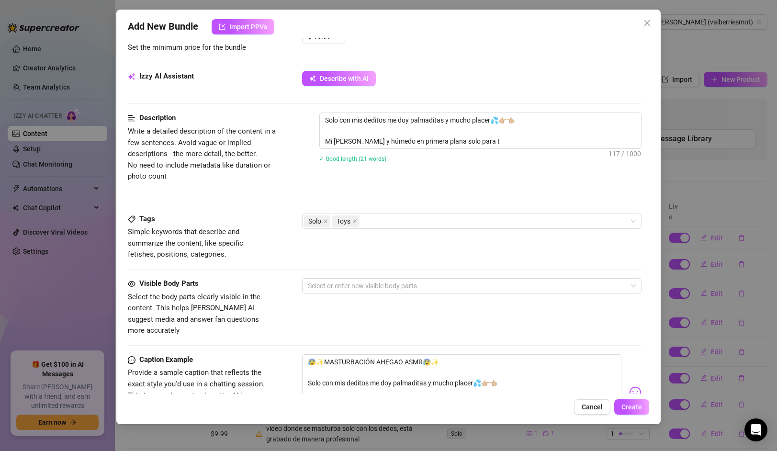
click at [217, 248] on span "Simple keywords that describe and summarize the content, like specific fetishes…" at bounding box center [200, 243] width 144 height 34
click at [357, 276] on div "Tags Simple keywords that describe and summarize the content, like specific fet…" at bounding box center [384, 245] width 513 height 65
click at [353, 281] on div at bounding box center [466, 285] width 325 height 13
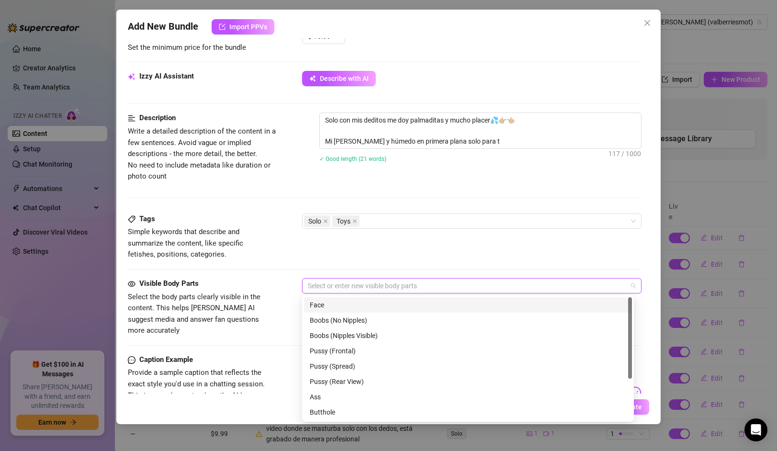
click at [343, 301] on div "Face" at bounding box center [468, 305] width 316 height 11
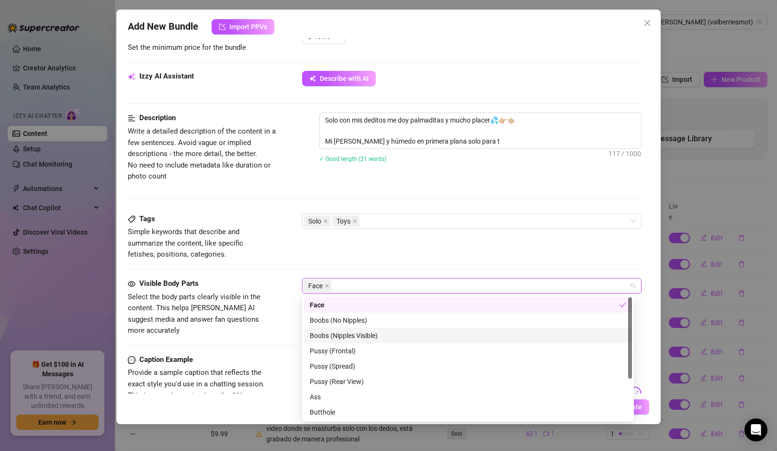
click at [338, 332] on div "Boobs (Nipples Visible)" at bounding box center [468, 335] width 316 height 11
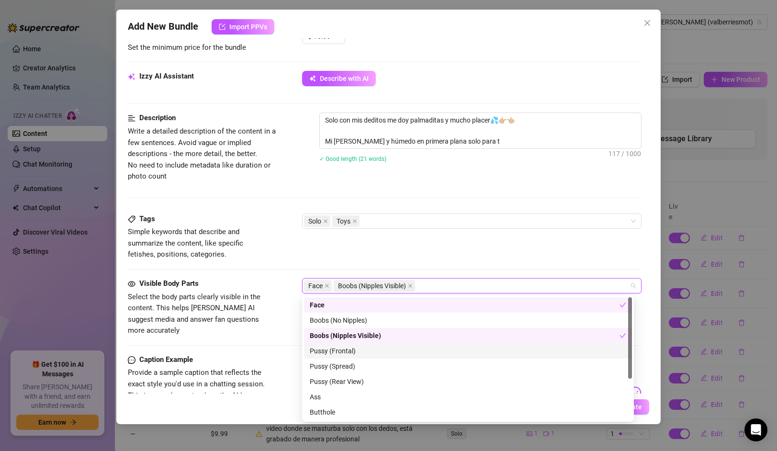
click at [348, 354] on div "Pussy (Frontal)" at bounding box center [468, 351] width 316 height 11
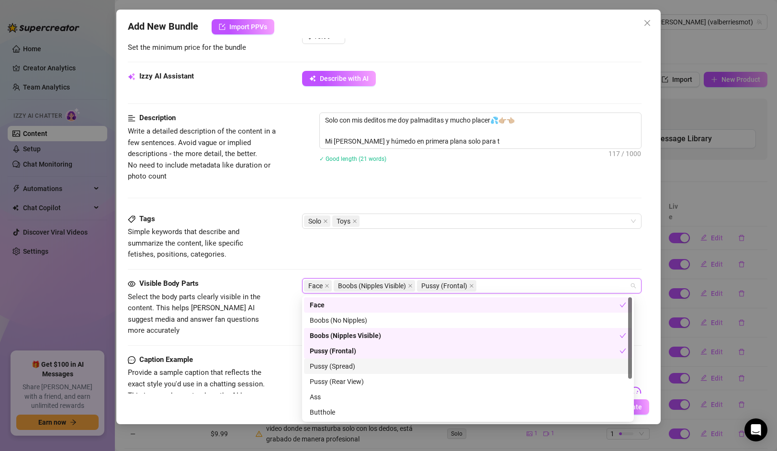
drag, startPoint x: 347, startPoint y: 363, endPoint x: 347, endPoint y: 368, distance: 5.3
click at [347, 363] on div "Pussy (Spread)" at bounding box center [468, 366] width 316 height 11
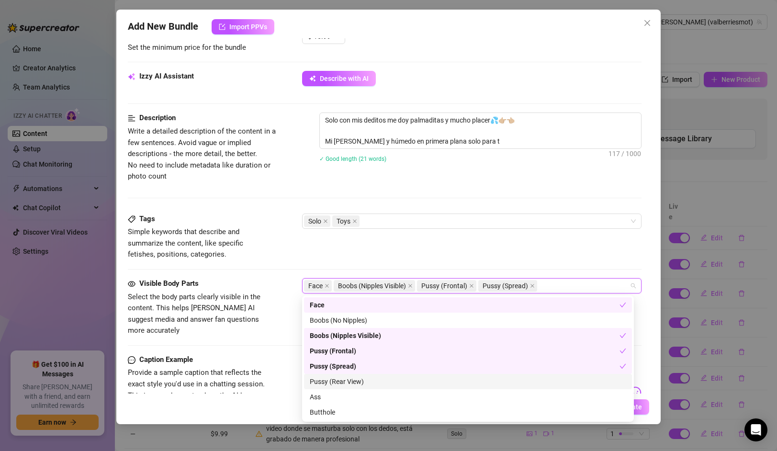
click at [345, 380] on div "Pussy (Rear View)" at bounding box center [468, 381] width 316 height 11
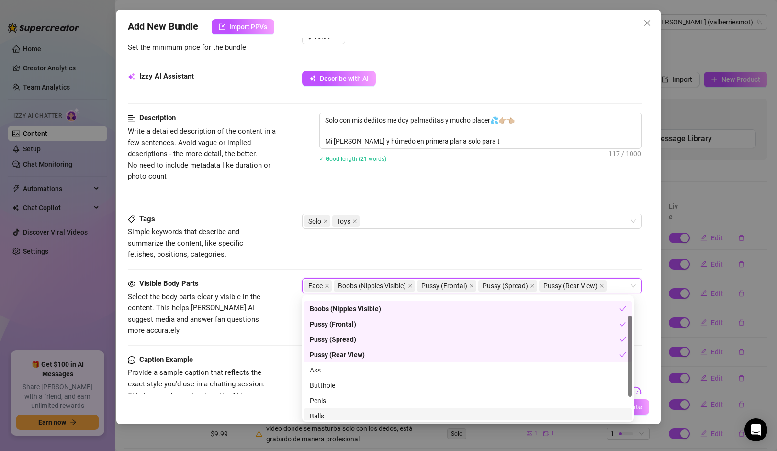
scroll to position [480, 0]
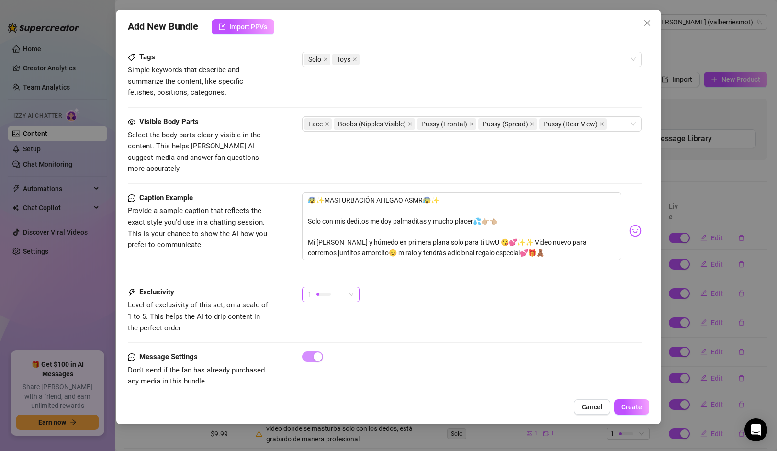
click at [357, 287] on div "1" at bounding box center [330, 294] width 57 height 15
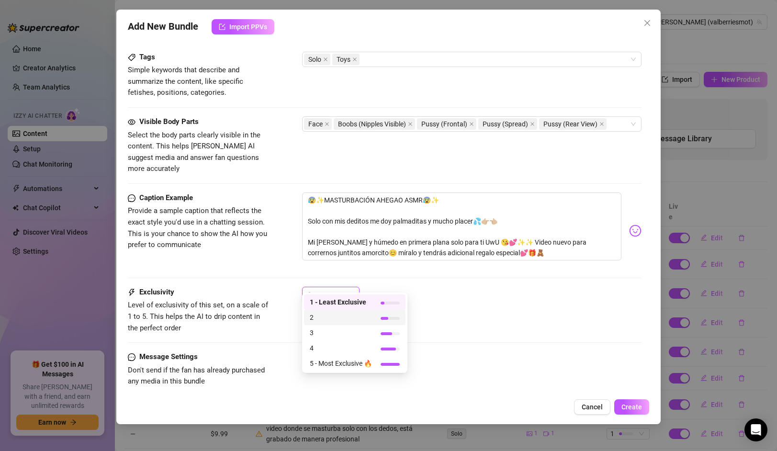
click at [345, 317] on span "2" at bounding box center [341, 317] width 62 height 11
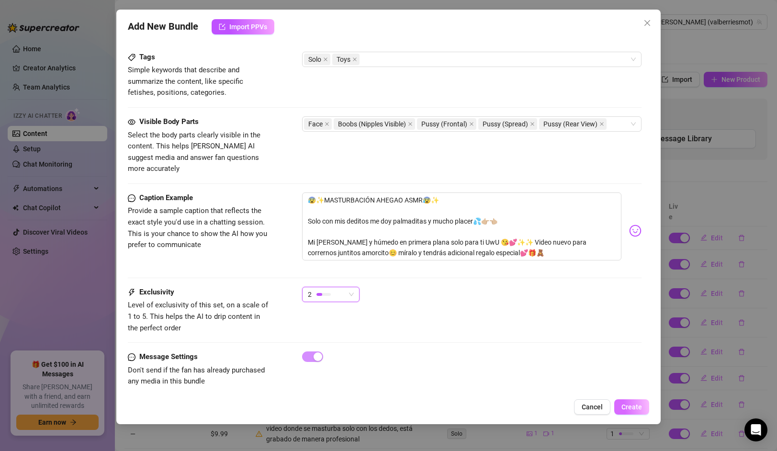
click at [638, 404] on span "Create" at bounding box center [631, 407] width 21 height 8
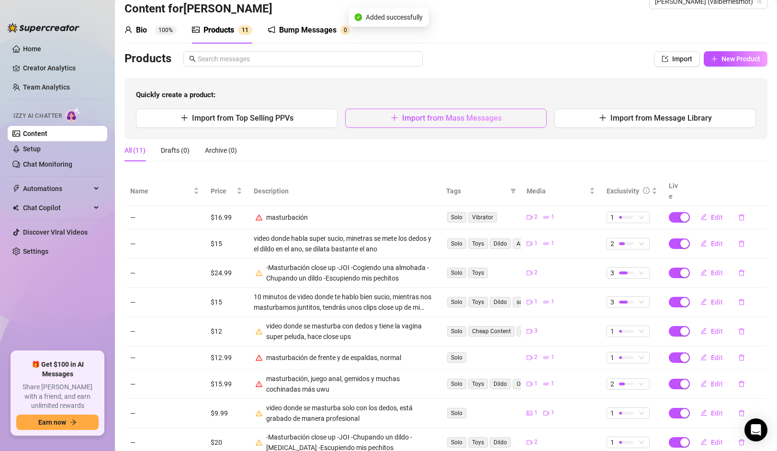
scroll to position [0, 0]
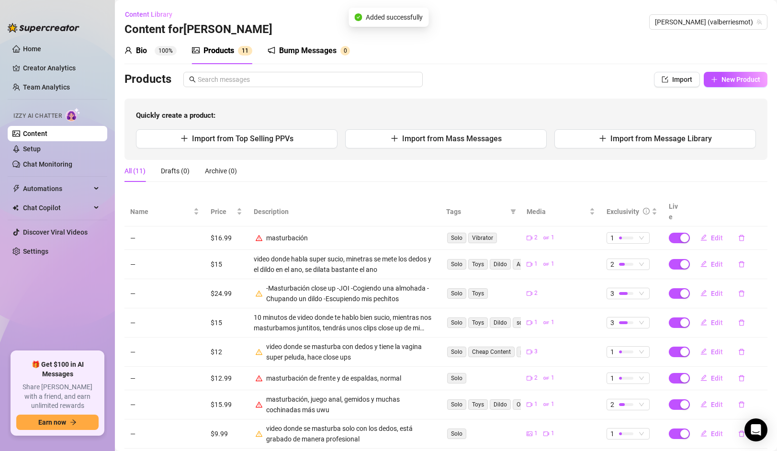
click at [447, 126] on div "Quickly create a product: Import from Top Selling PPVs Import from Mass Message…" at bounding box center [445, 129] width 643 height 61
click at [443, 144] on button "Import from Mass Messages" at bounding box center [445, 138] width 201 height 19
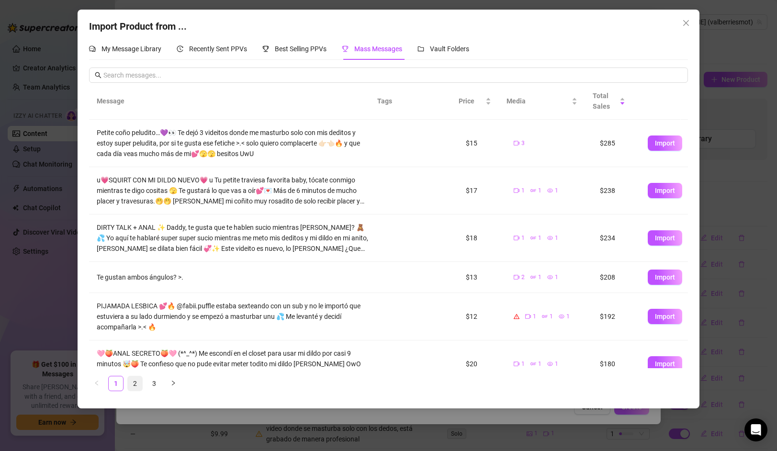
click at [140, 384] on link "2" at bounding box center [135, 383] width 14 height 14
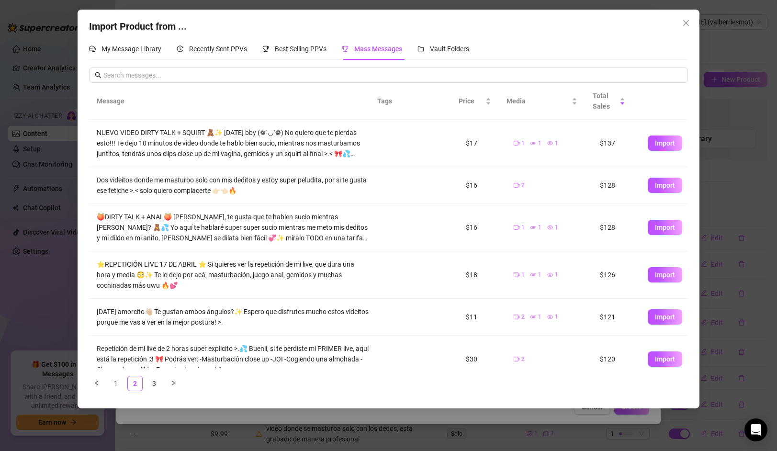
scroll to position [189, 0]
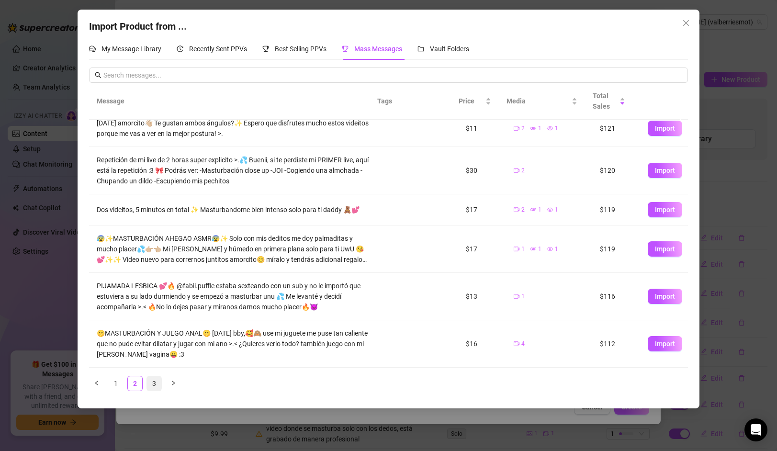
click at [156, 382] on link "3" at bounding box center [154, 383] width 14 height 14
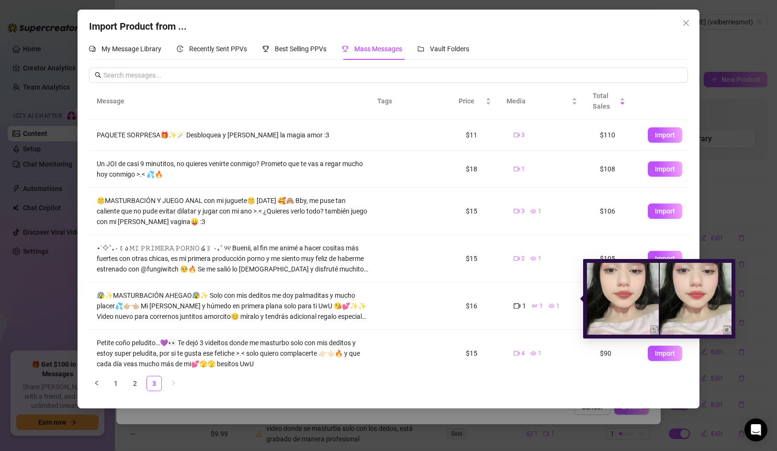
scroll to position [57, 0]
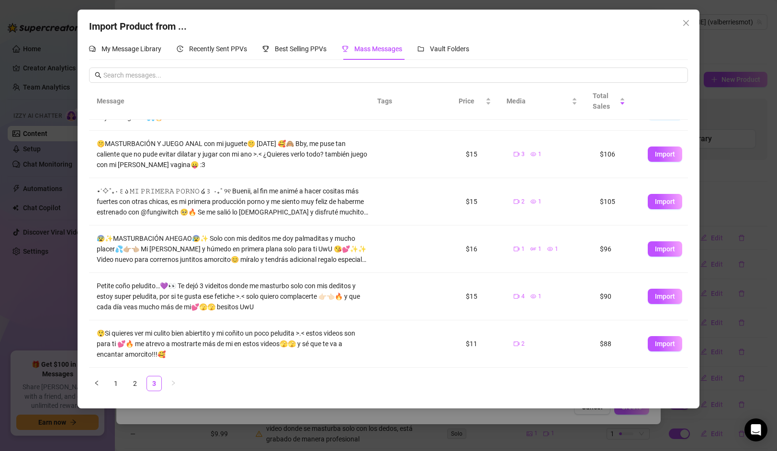
click at [677, 26] on div "Import Product from ..." at bounding box center [388, 26] width 598 height 15
click at [685, 22] on icon "close" at bounding box center [686, 23] width 6 height 6
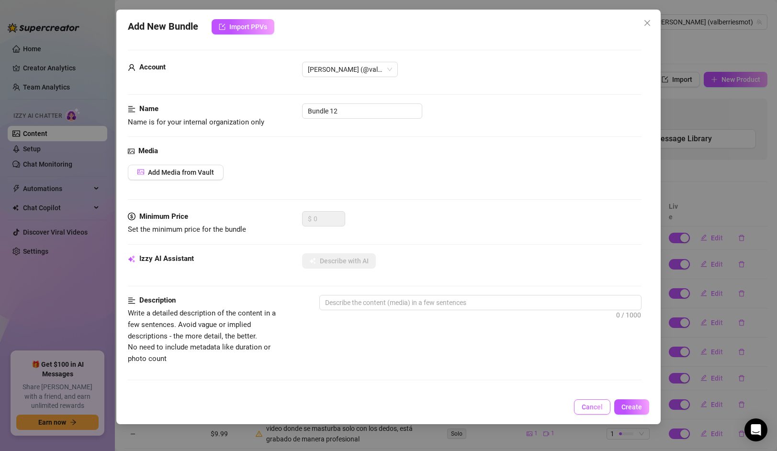
click at [596, 412] on button "Cancel" at bounding box center [592, 406] width 36 height 15
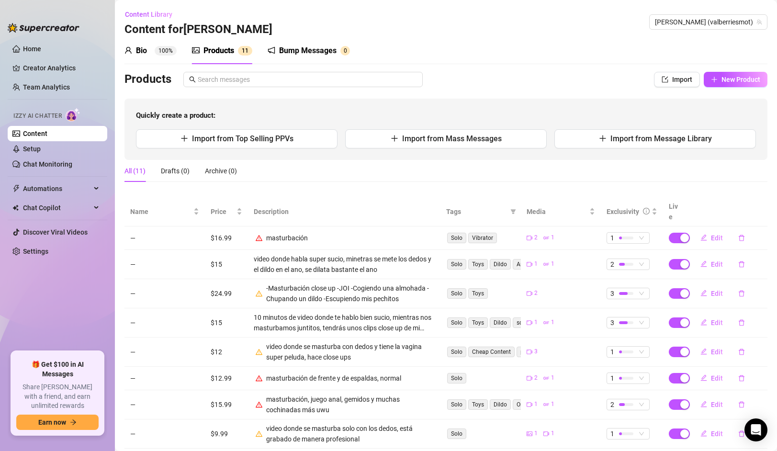
click at [313, 51] on div "Bump Messages" at bounding box center [307, 50] width 57 height 11
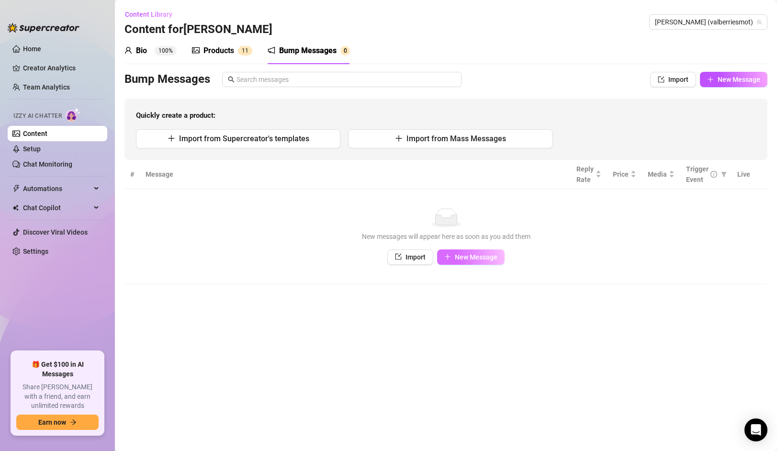
click at [477, 253] on span "New Message" at bounding box center [476, 257] width 43 height 8
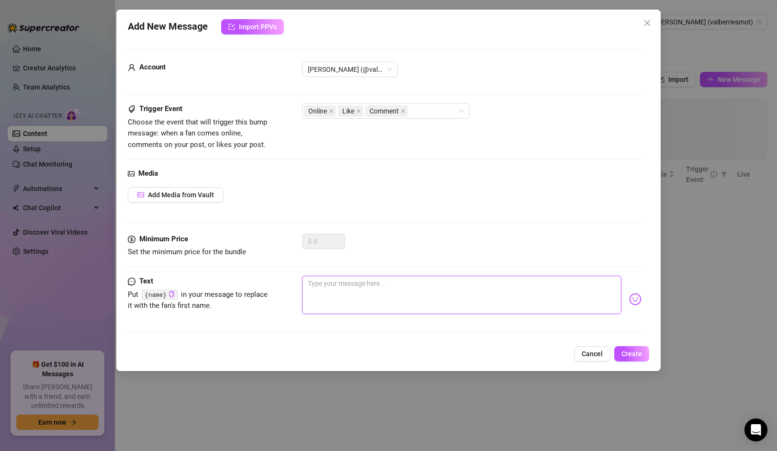
click at [357, 294] on textarea at bounding box center [461, 295] width 319 height 38
click at [649, 352] on div "Add New Message Import PPVs Account [PERSON_NAME] (@valberriesmot) Trigger Even…" at bounding box center [388, 190] width 544 height 361
click at [641, 355] on button "Create" at bounding box center [631, 353] width 35 height 15
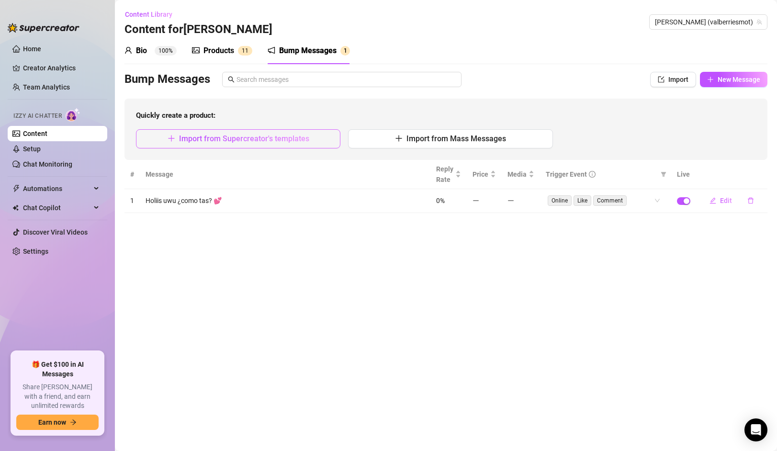
click at [316, 143] on button "Import from Supercreator's templates" at bounding box center [238, 138] width 204 height 19
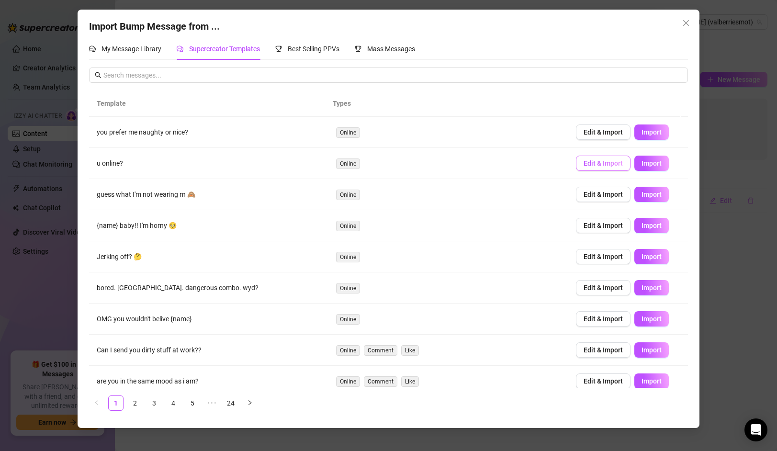
click at [592, 160] on span "Edit & Import" at bounding box center [602, 163] width 39 height 8
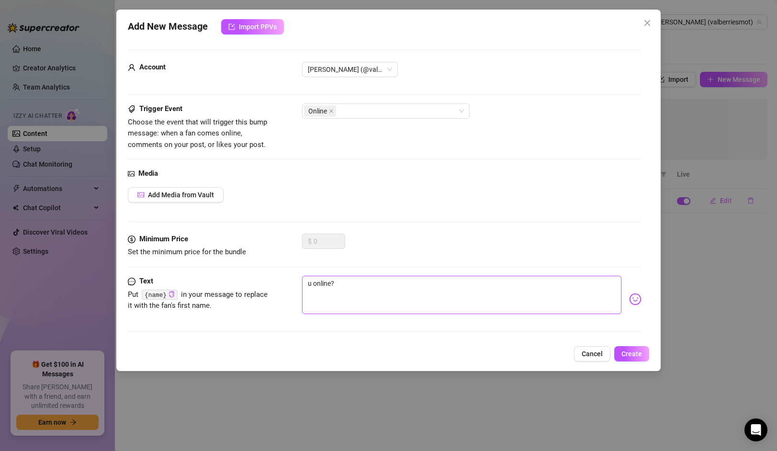
click at [392, 278] on textarea "u online?" at bounding box center [461, 295] width 319 height 38
click at [642, 351] on button "Create" at bounding box center [631, 353] width 35 height 15
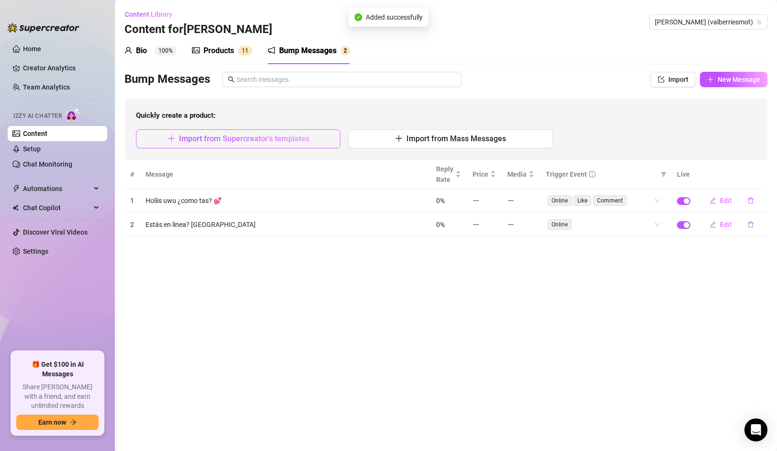
click at [287, 146] on button "Import from Supercreator's templates" at bounding box center [238, 138] width 204 height 19
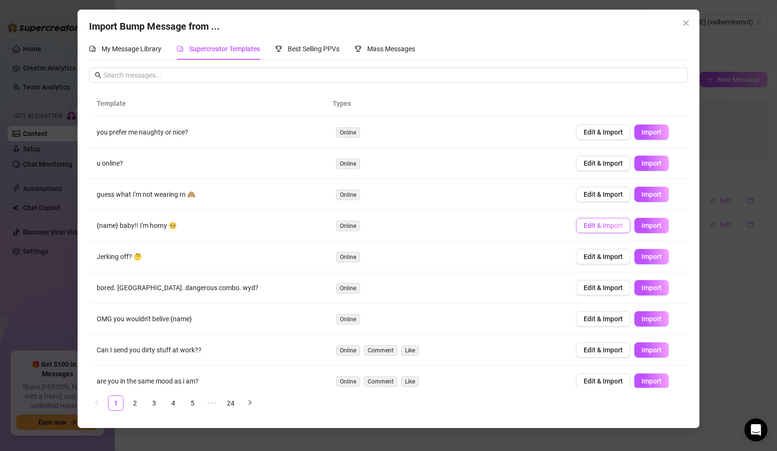
click at [608, 226] on span "Edit & Import" at bounding box center [602, 226] width 39 height 8
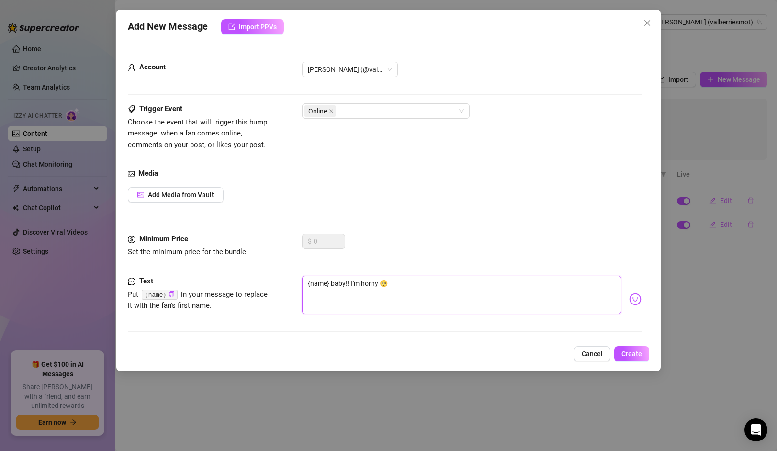
drag, startPoint x: 394, startPoint y: 281, endPoint x: 332, endPoint y: 279, distance: 62.7
click at [332, 279] on textarea "{name} baby!! I'm horny 🥺" at bounding box center [461, 295] width 319 height 38
click at [637, 354] on span "Create" at bounding box center [631, 354] width 21 height 8
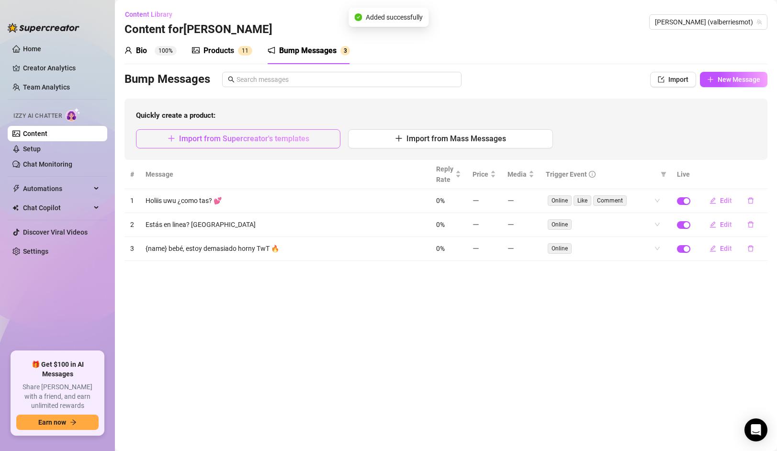
click at [243, 142] on span "Import from Supercreator's templates" at bounding box center [244, 138] width 130 height 9
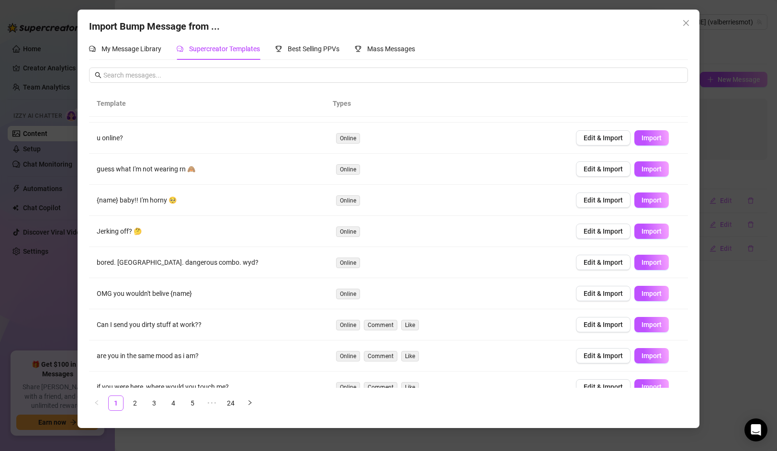
scroll to position [41, 0]
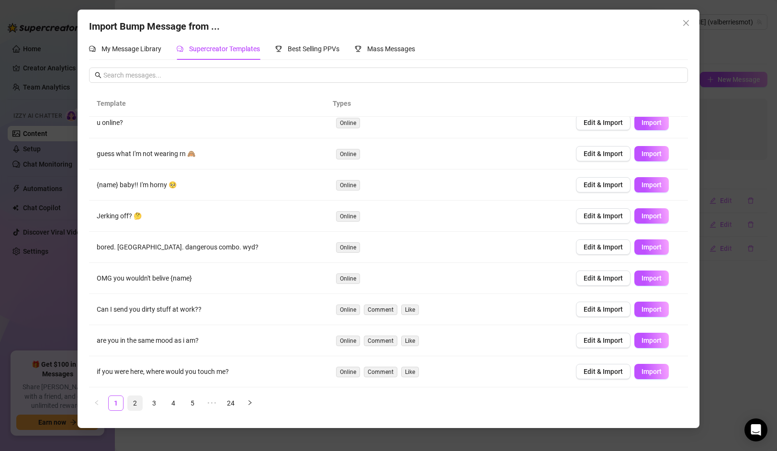
click at [141, 402] on link "2" at bounding box center [135, 403] width 14 height 14
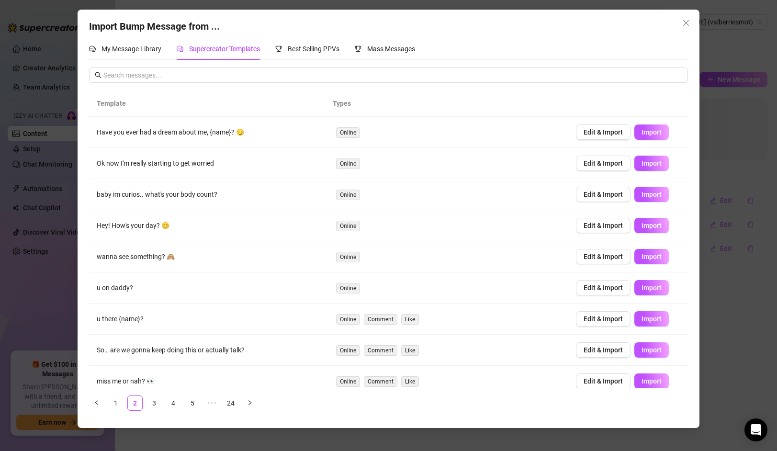
scroll to position [0, 0]
click at [598, 225] on span "Edit & Import" at bounding box center [602, 226] width 39 height 8
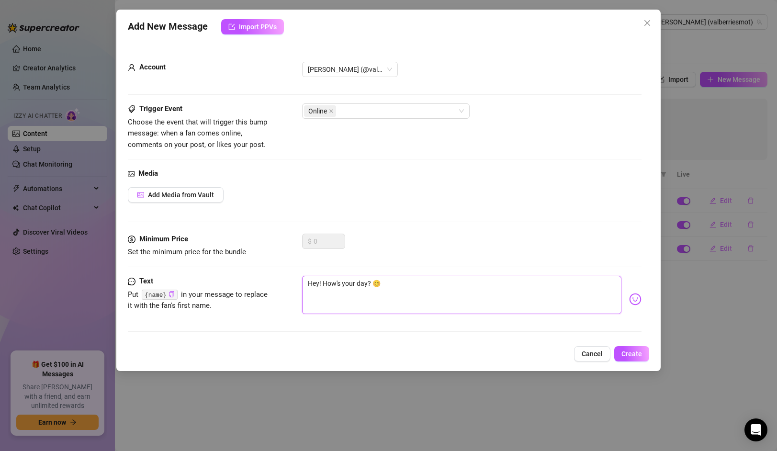
click at [393, 279] on textarea "Hey! How's your day? 😊" at bounding box center [461, 295] width 319 height 38
click at [631, 356] on span "Create" at bounding box center [631, 354] width 21 height 8
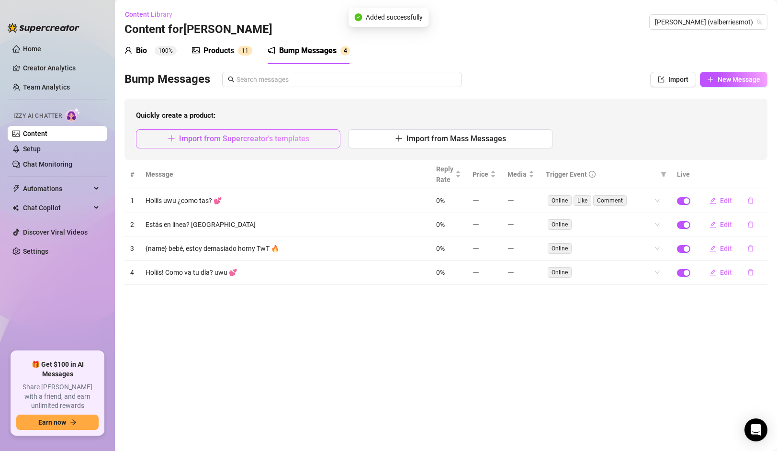
click at [249, 134] on span "Import from Supercreator's templates" at bounding box center [244, 138] width 130 height 9
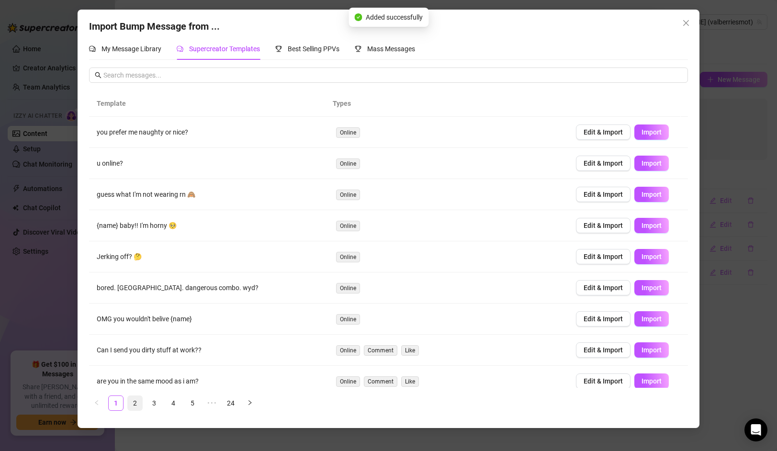
click at [135, 398] on link "2" at bounding box center [135, 403] width 14 height 14
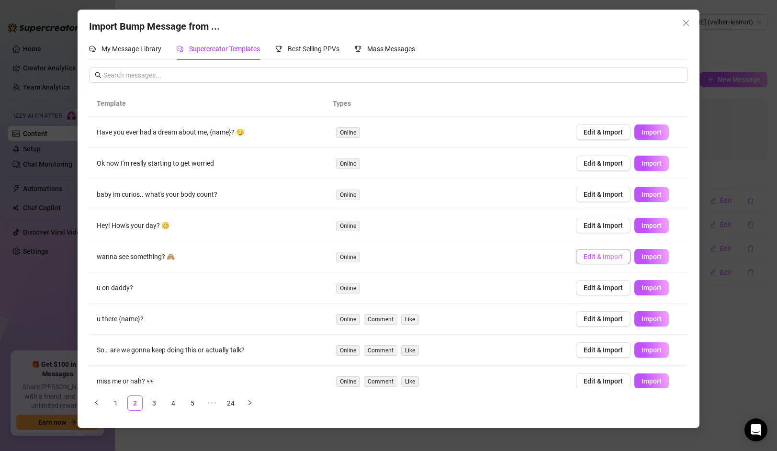
click at [604, 256] on span "Edit & Import" at bounding box center [602, 257] width 39 height 8
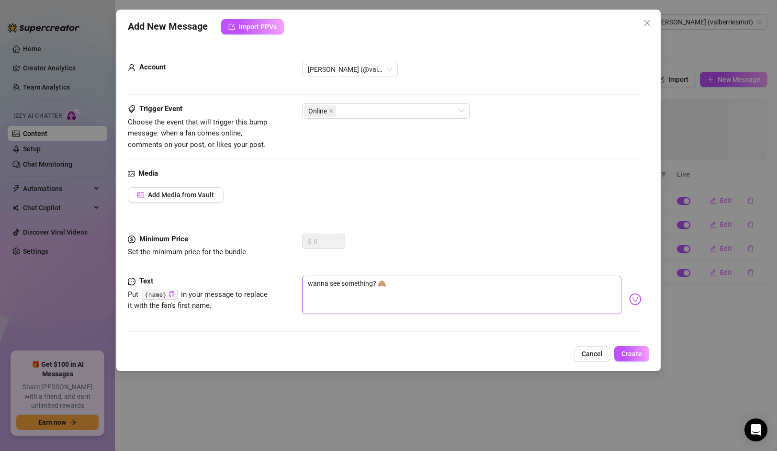
click at [403, 286] on textarea "wanna see something? 🙈" at bounding box center [461, 295] width 319 height 38
click at [628, 348] on button "Create" at bounding box center [631, 353] width 35 height 15
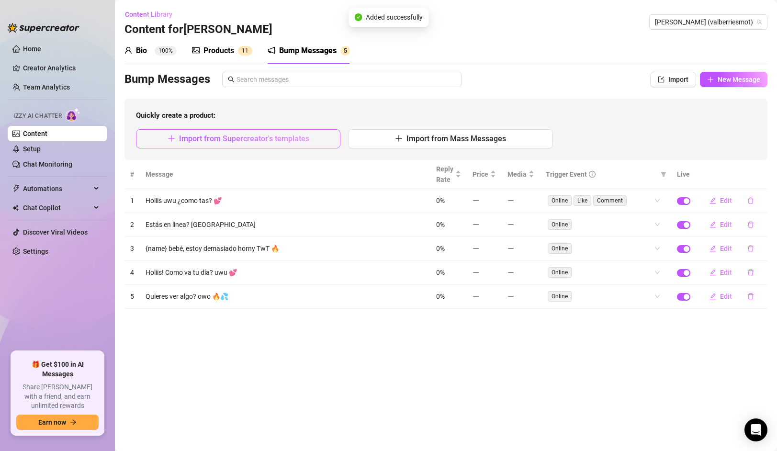
click at [231, 137] on span "Import from Supercreator's templates" at bounding box center [244, 138] width 130 height 9
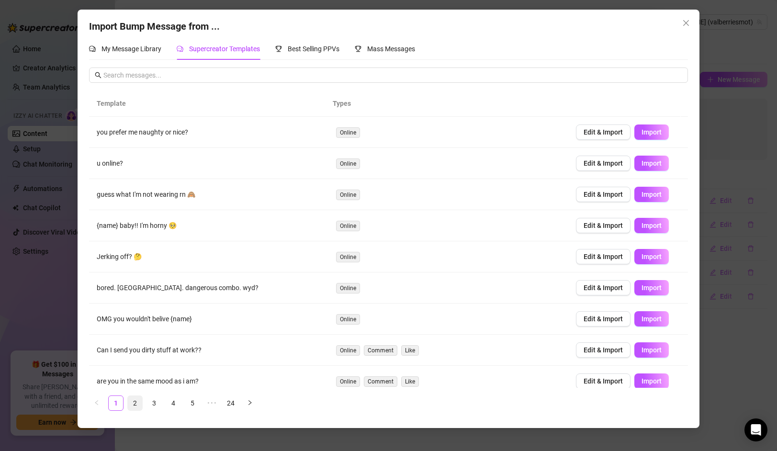
click at [134, 403] on link "2" at bounding box center [135, 403] width 14 height 14
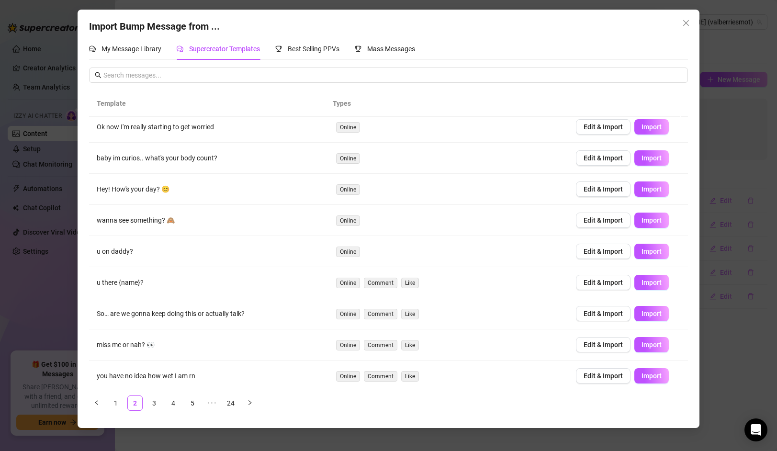
scroll to position [41, 0]
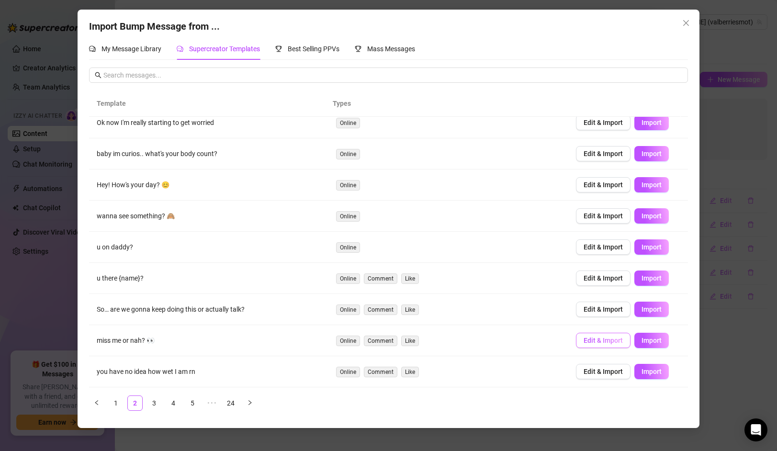
click at [588, 339] on span "Edit & Import" at bounding box center [602, 340] width 39 height 8
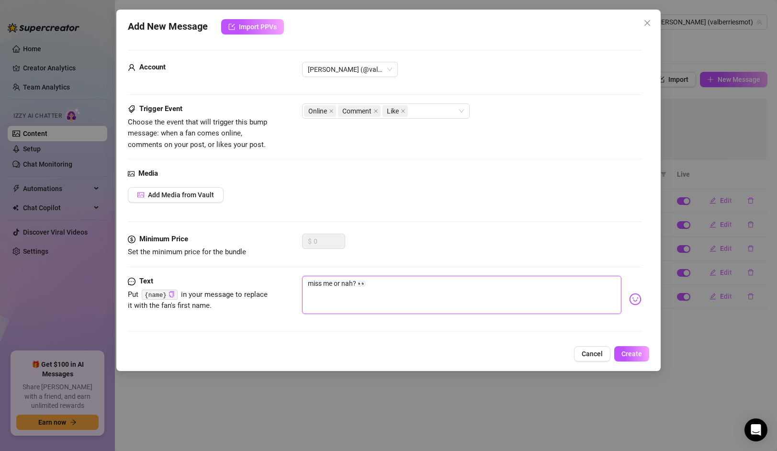
click at [373, 310] on textarea "miss me or nah? 👀" at bounding box center [461, 295] width 319 height 38
click at [643, 352] on button "Create" at bounding box center [631, 353] width 35 height 15
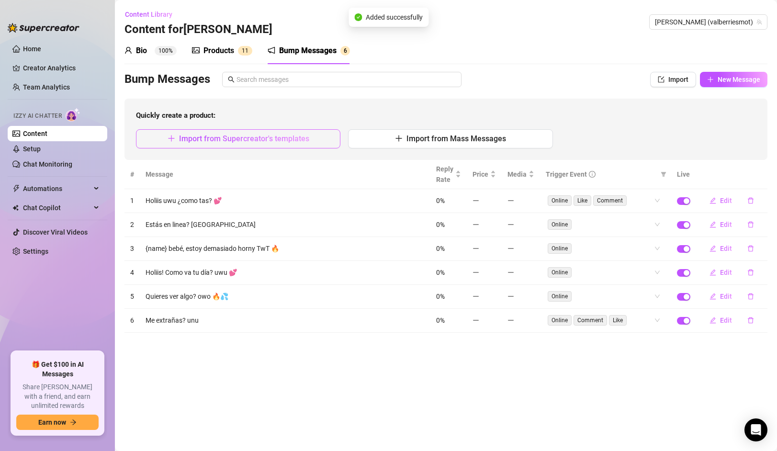
click at [240, 140] on span "Import from Supercreator's templates" at bounding box center [244, 138] width 130 height 9
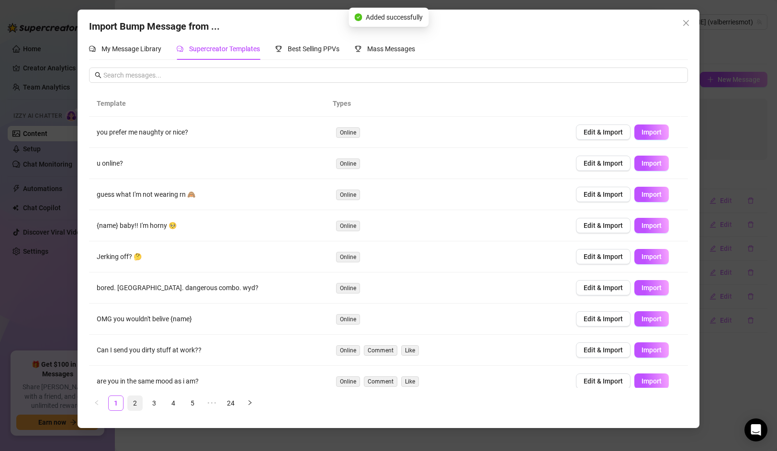
click at [135, 402] on link "2" at bounding box center [135, 403] width 14 height 14
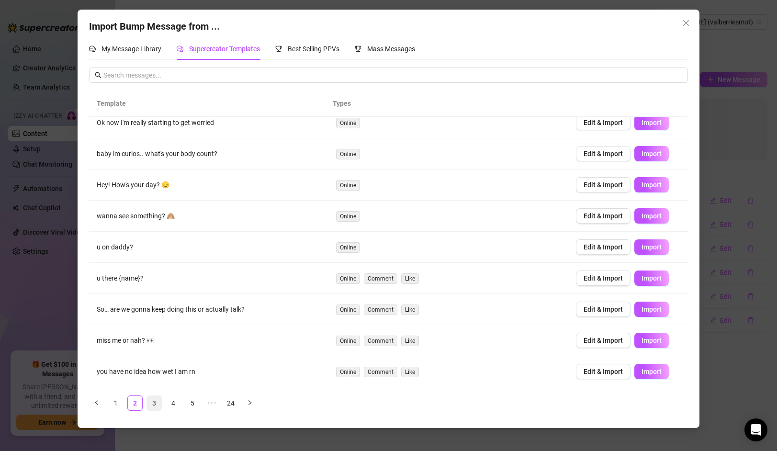
click at [148, 408] on link "3" at bounding box center [154, 403] width 14 height 14
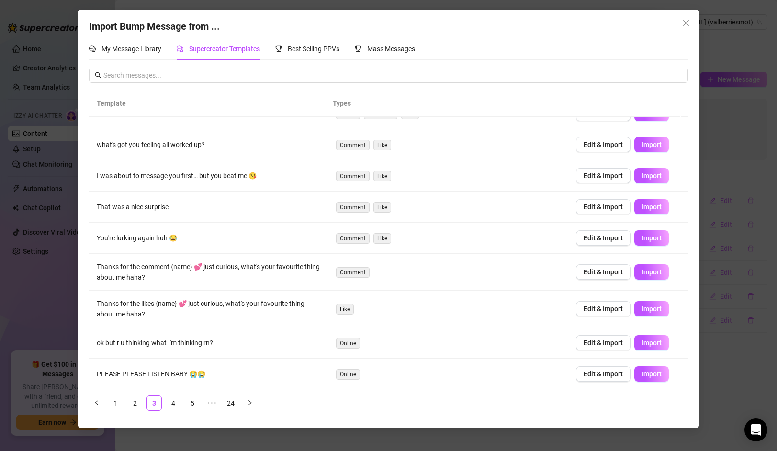
scroll to position [52, 0]
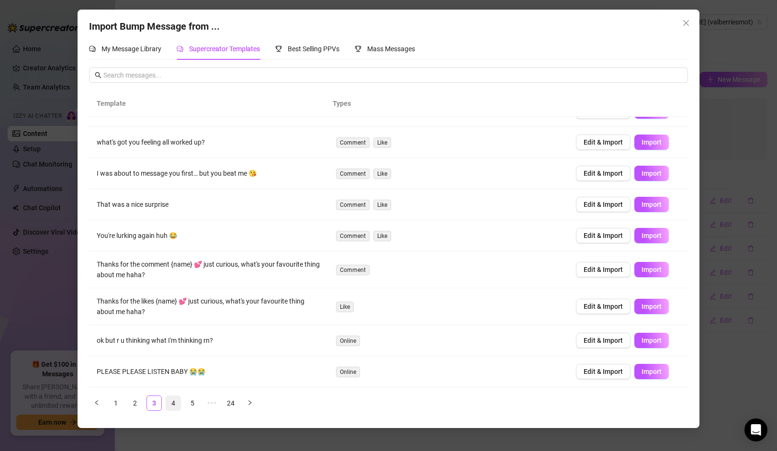
click at [170, 399] on link "4" at bounding box center [173, 403] width 14 height 14
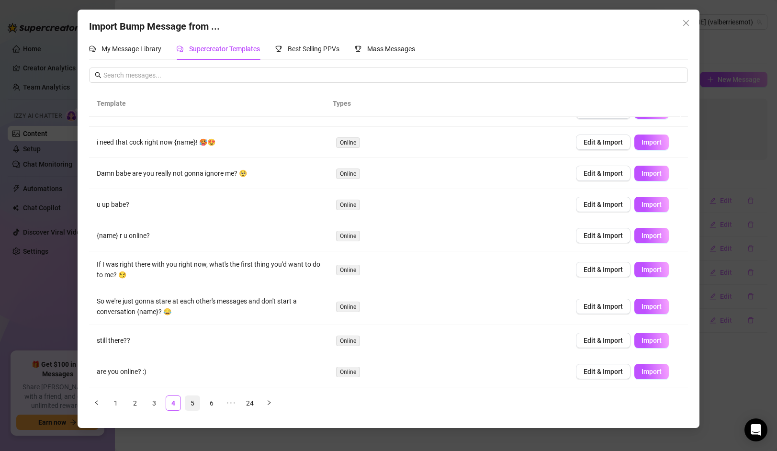
click at [195, 402] on link "5" at bounding box center [192, 403] width 14 height 14
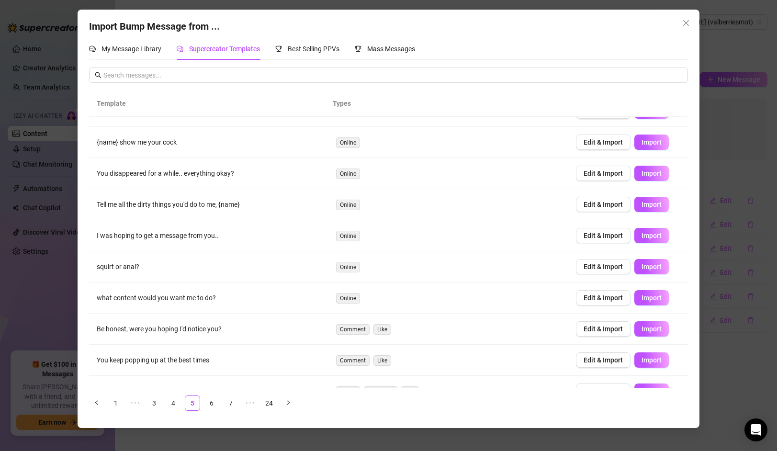
scroll to position [41, 0]
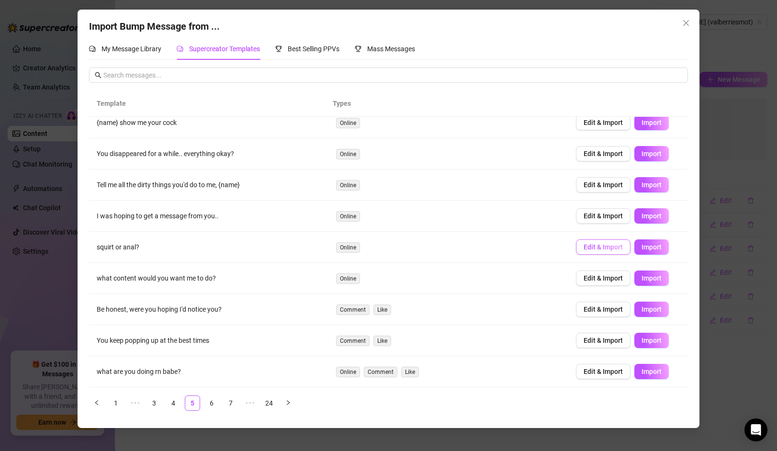
click at [606, 245] on span "Edit & Import" at bounding box center [602, 247] width 39 height 8
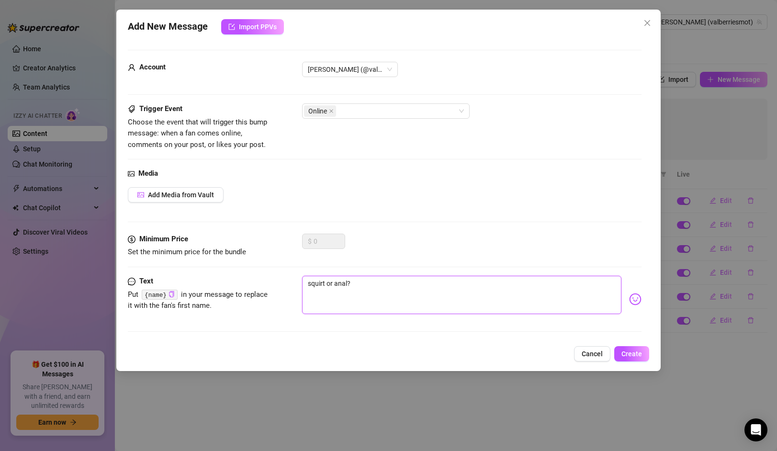
click at [334, 280] on textarea "squirt or anal?" at bounding box center [461, 295] width 319 height 38
click at [380, 285] on textarea "squirt o anal?" at bounding box center [461, 295] width 319 height 38
click at [634, 353] on span "Create" at bounding box center [631, 354] width 21 height 8
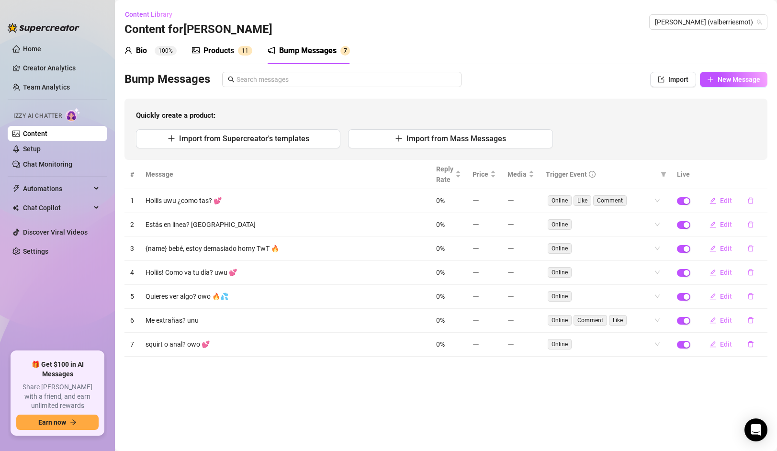
click at [226, 56] on div "Products" at bounding box center [218, 50] width 31 height 11
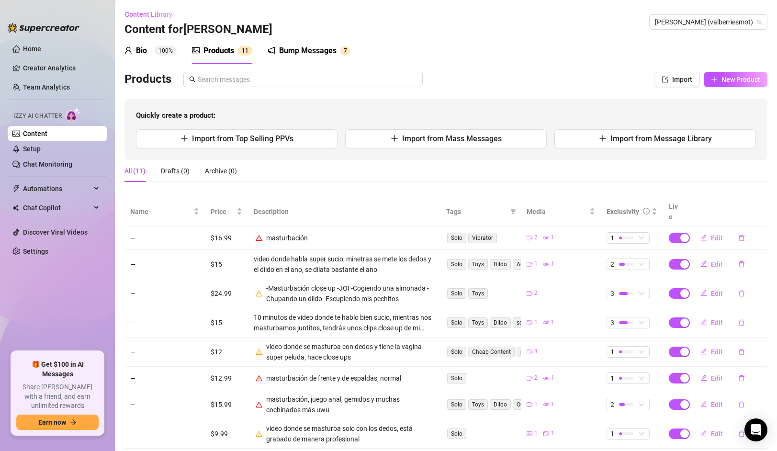
click at [317, 48] on div "Bump Messages" at bounding box center [307, 50] width 57 height 11
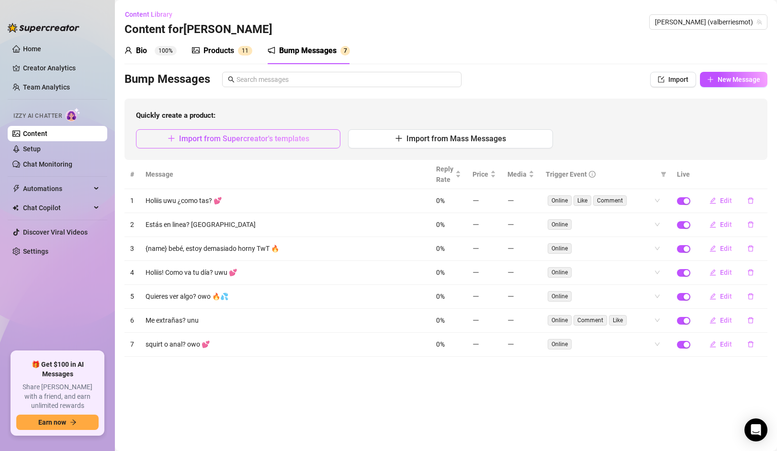
click at [238, 140] on span "Import from Supercreator's templates" at bounding box center [244, 138] width 130 height 9
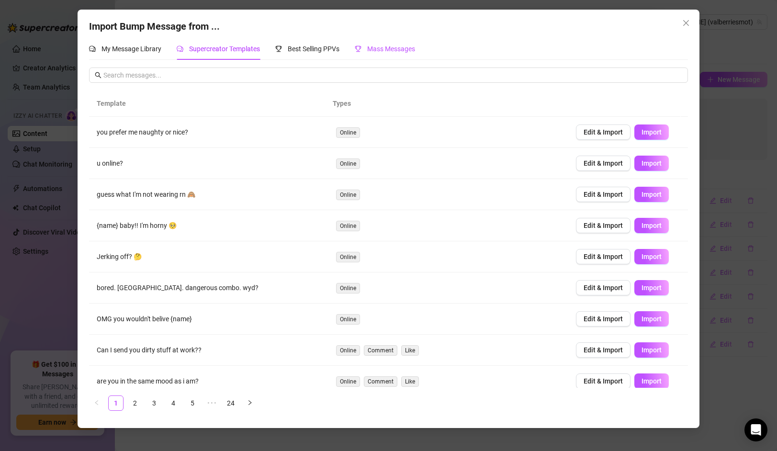
click at [375, 51] on span "Mass Messages" at bounding box center [391, 49] width 48 height 8
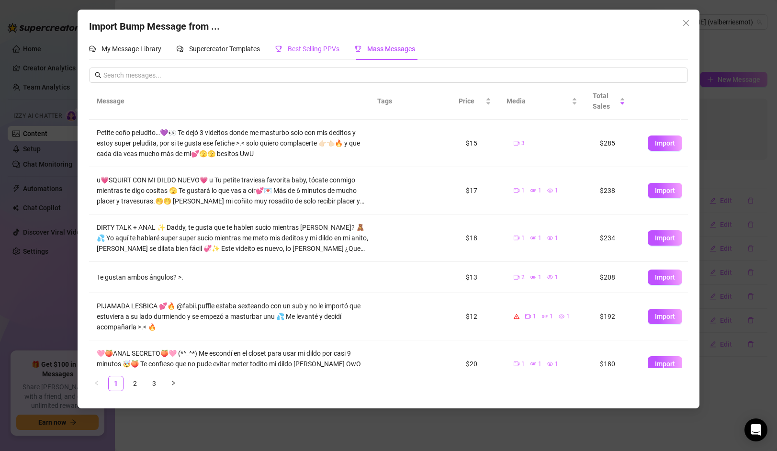
click at [336, 50] on span "Best Selling PPVs" at bounding box center [314, 49] width 52 height 8
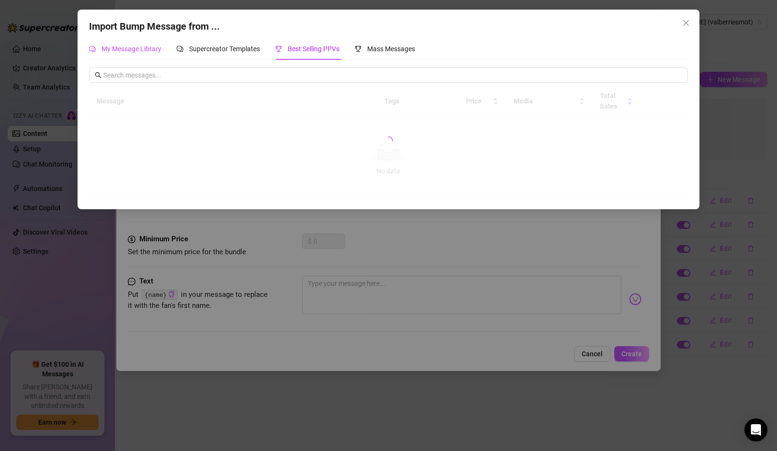
click at [135, 49] on span "My Message Library" at bounding box center [131, 49] width 60 height 8
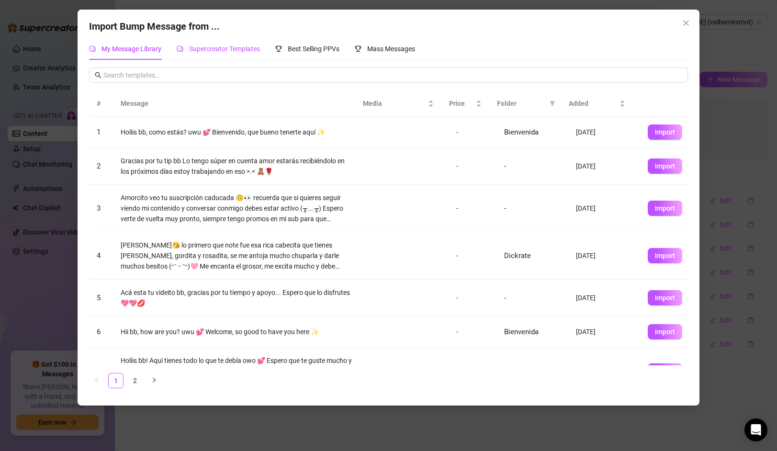
click at [234, 46] on span "Supercreator Templates" at bounding box center [224, 49] width 71 height 8
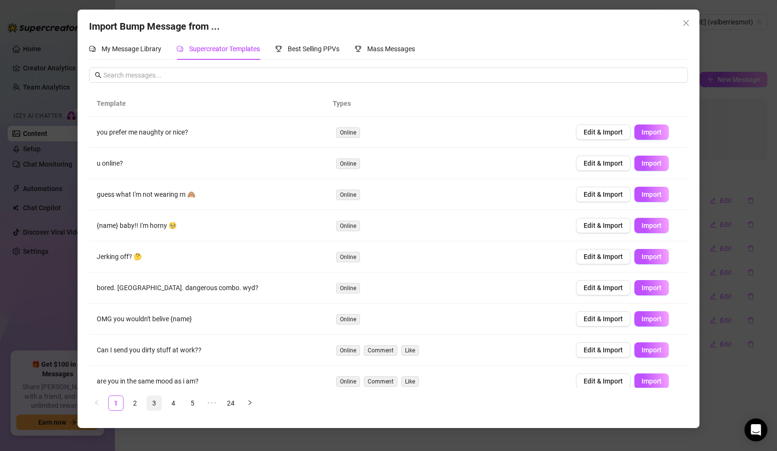
click at [156, 403] on link "3" at bounding box center [154, 403] width 14 height 14
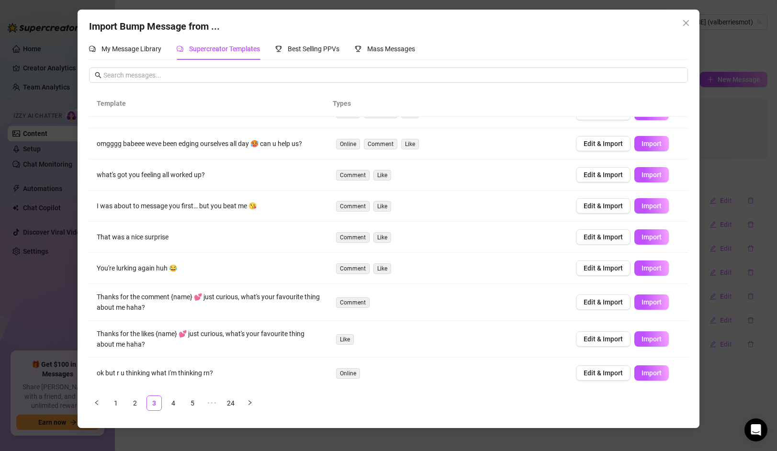
scroll to position [52, 0]
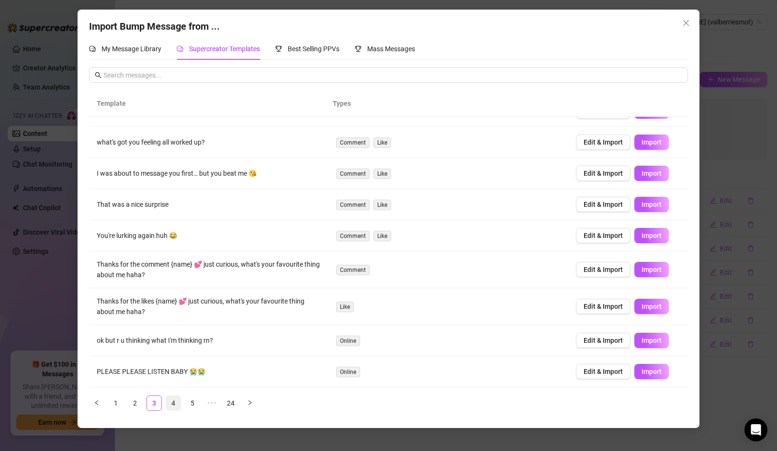
click at [176, 402] on link "4" at bounding box center [173, 403] width 14 height 14
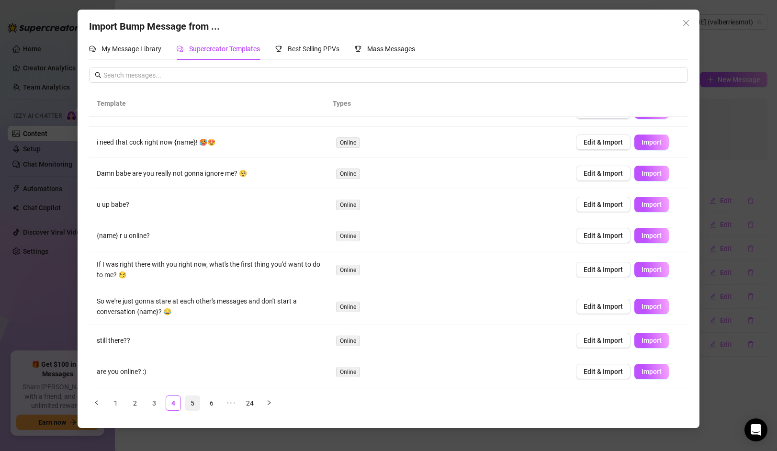
click at [199, 402] on link "5" at bounding box center [192, 403] width 14 height 14
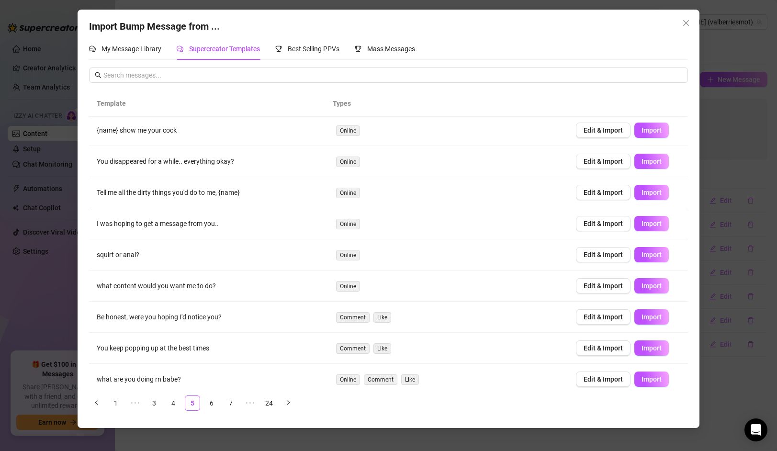
scroll to position [41, 0]
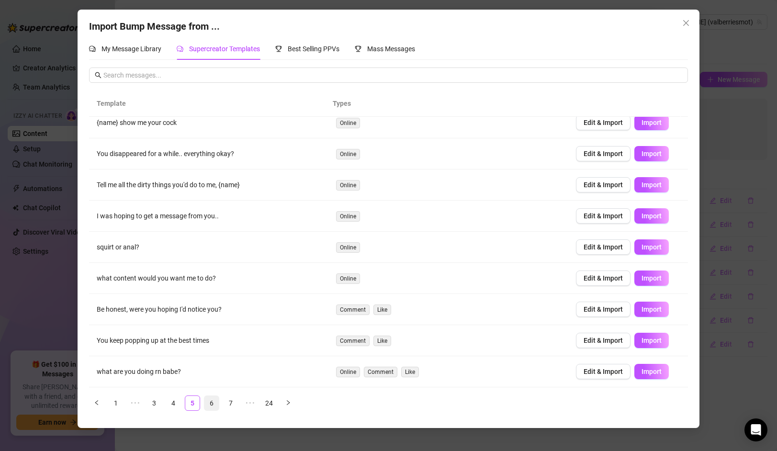
click at [213, 399] on link "6" at bounding box center [211, 403] width 14 height 14
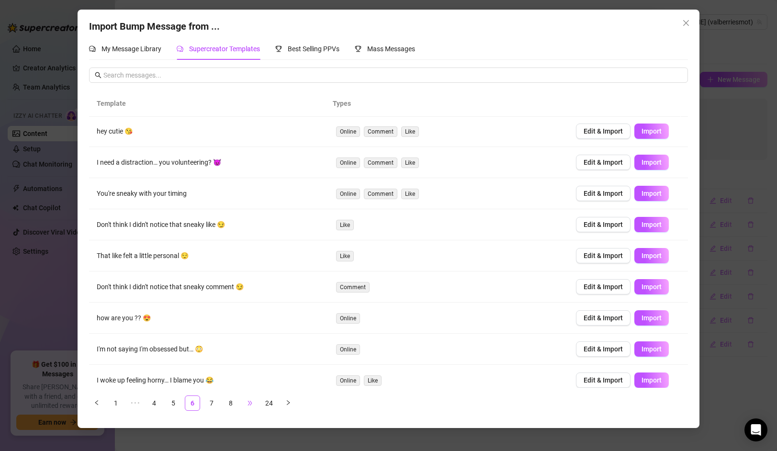
scroll to position [0, 0]
click at [176, 402] on link "5" at bounding box center [173, 403] width 14 height 14
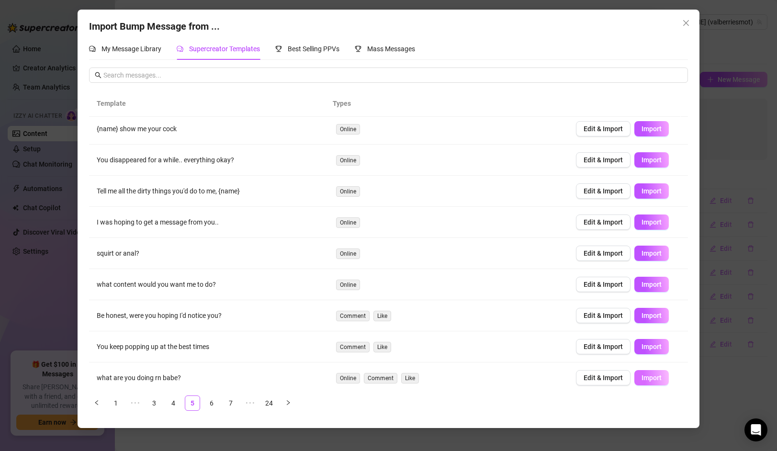
scroll to position [41, 0]
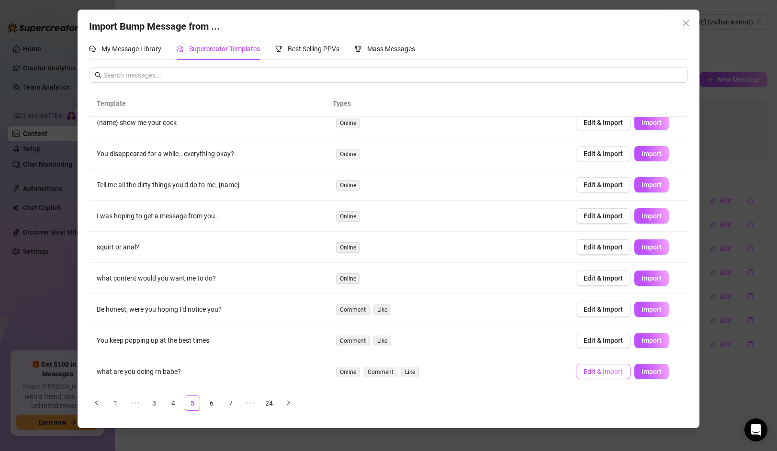
click at [588, 375] on span "Edit & Import" at bounding box center [602, 372] width 39 height 8
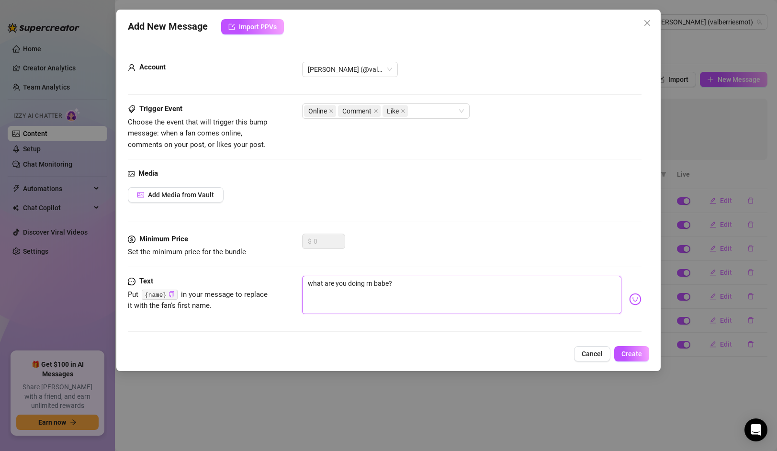
click at [434, 301] on textarea "what are you doing rn babe?" at bounding box center [461, 295] width 319 height 38
click at [633, 357] on span "Create" at bounding box center [631, 354] width 21 height 8
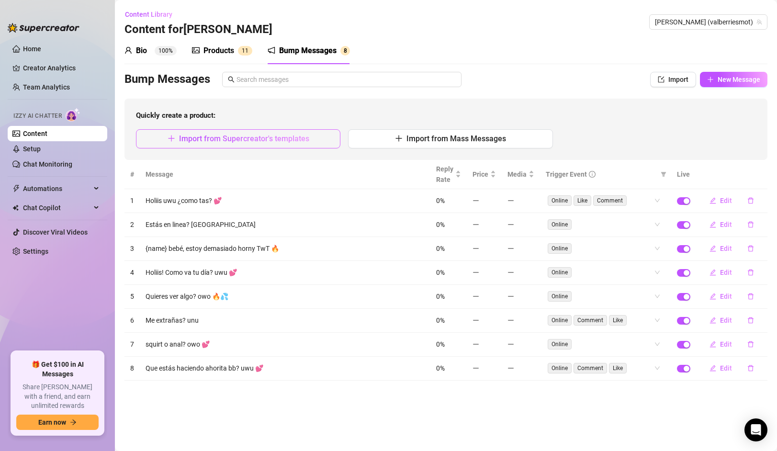
click at [234, 140] on span "Import from Supercreator's templates" at bounding box center [244, 138] width 130 height 9
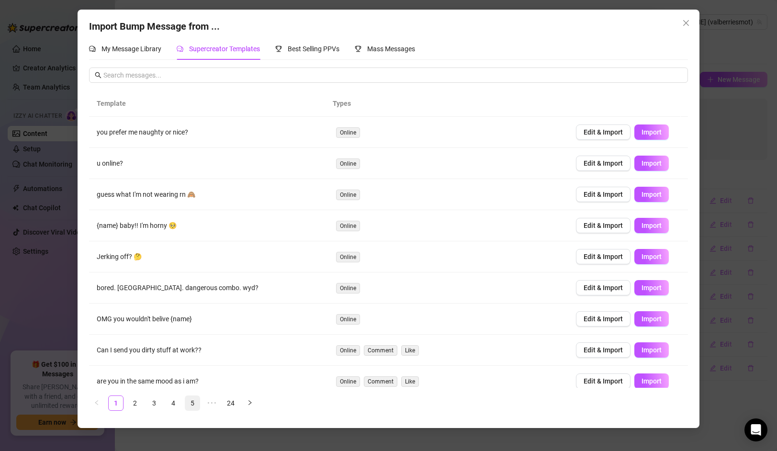
click at [194, 401] on link "5" at bounding box center [192, 403] width 14 height 14
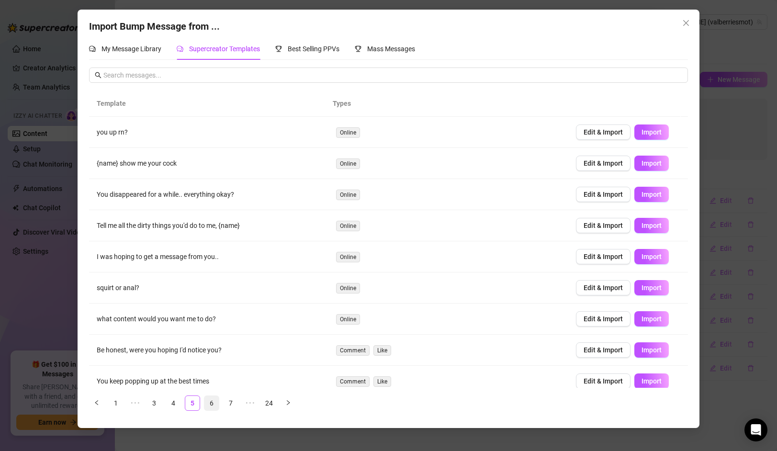
click at [208, 404] on link "6" at bounding box center [211, 403] width 14 height 14
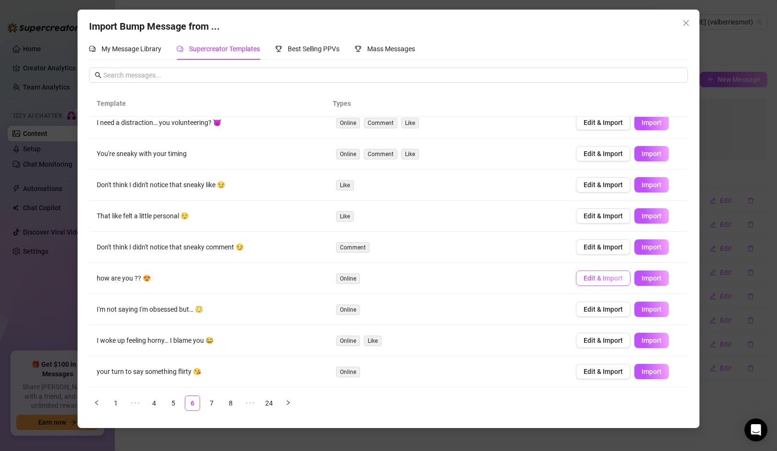
click at [595, 279] on span "Edit & Import" at bounding box center [602, 278] width 39 height 8
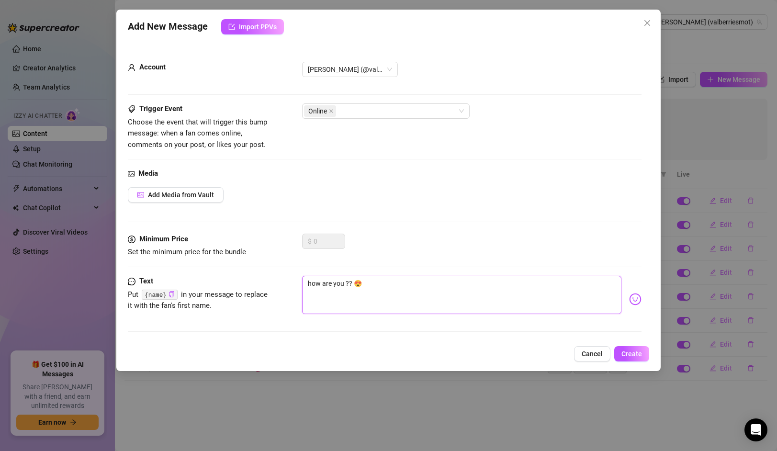
click at [379, 296] on textarea "how are you ?? 😍" at bounding box center [461, 295] width 319 height 38
click at [636, 353] on span "Create" at bounding box center [631, 354] width 21 height 8
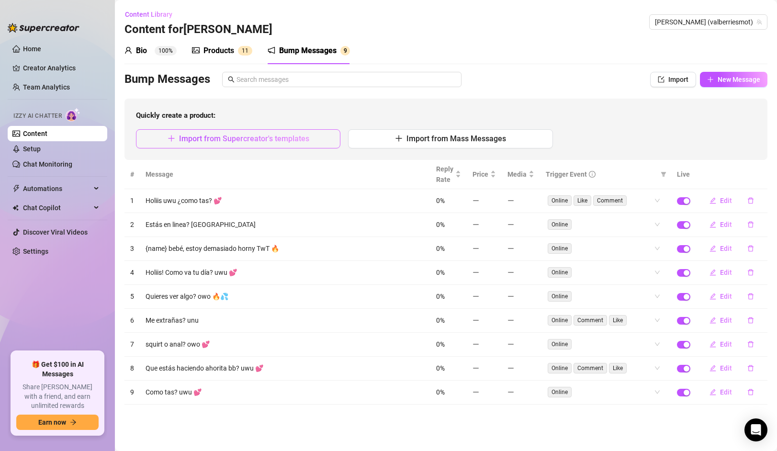
click at [241, 140] on span "Import from Supercreator's templates" at bounding box center [244, 138] width 130 height 9
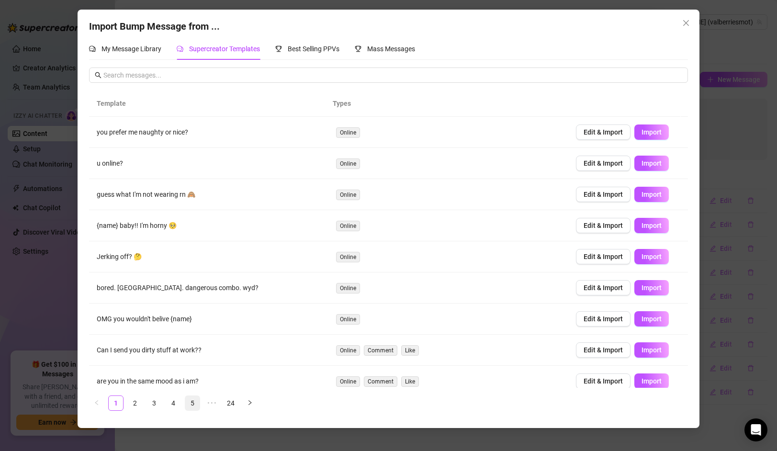
click at [194, 402] on link "5" at bounding box center [192, 403] width 14 height 14
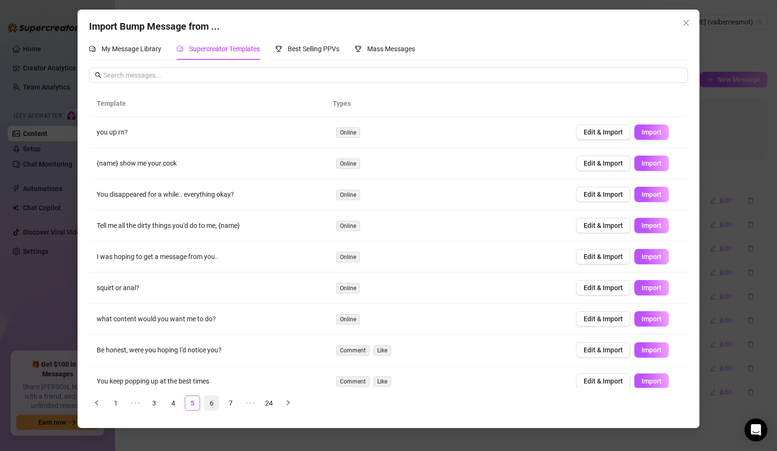
click at [204, 403] on link "6" at bounding box center [211, 403] width 14 height 14
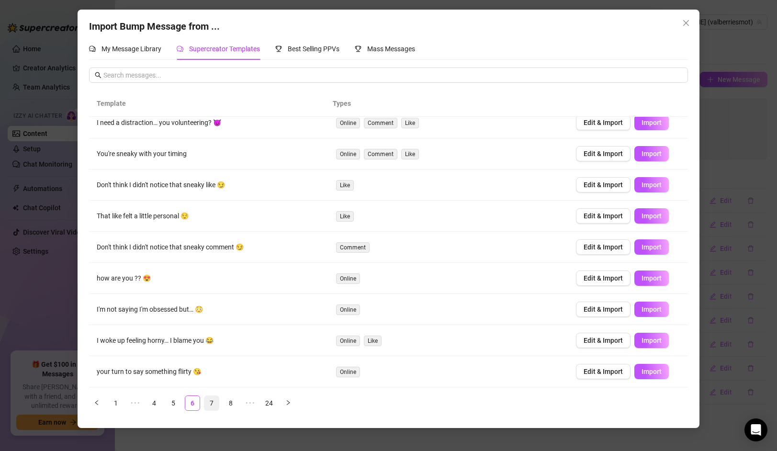
click at [215, 404] on link "7" at bounding box center [211, 403] width 14 height 14
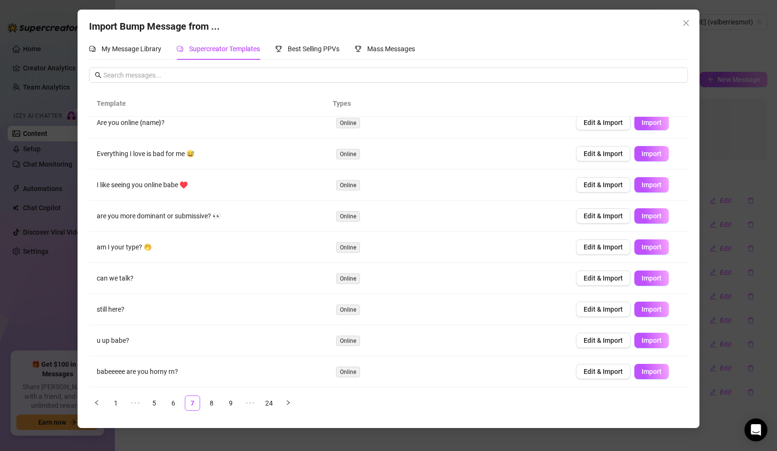
click at [587, 371] on span "Edit & Import" at bounding box center [602, 372] width 39 height 8
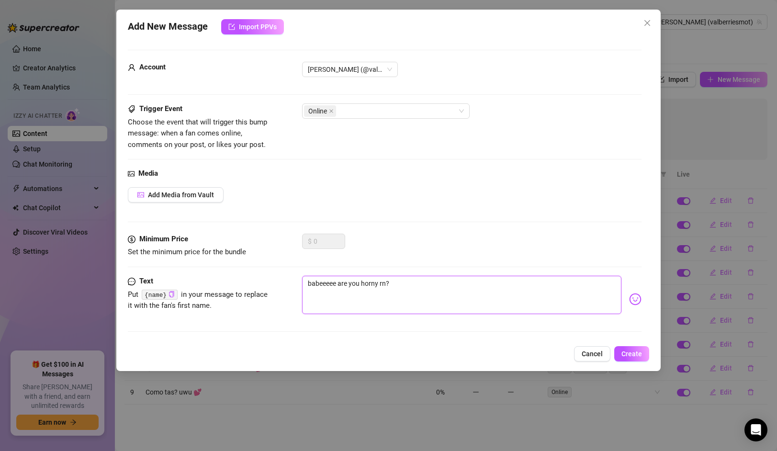
click at [414, 281] on textarea "babeeeee are you horny rn?" at bounding box center [461, 295] width 319 height 38
click at [622, 356] on span "Create" at bounding box center [631, 354] width 21 height 8
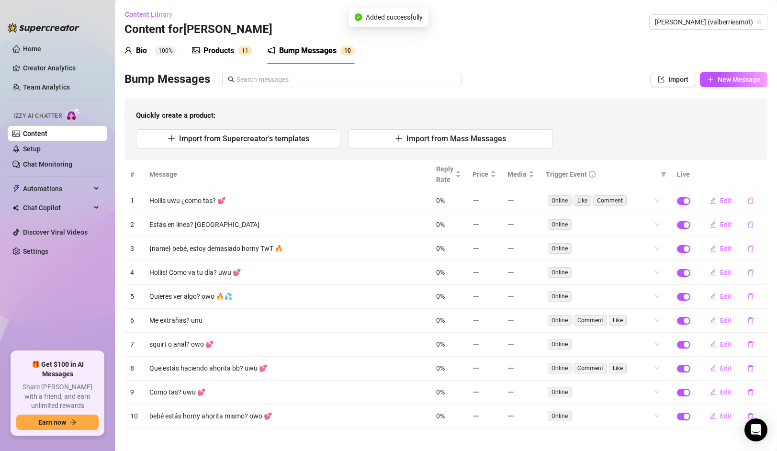
click at [47, 137] on link "Content" at bounding box center [35, 134] width 24 height 8
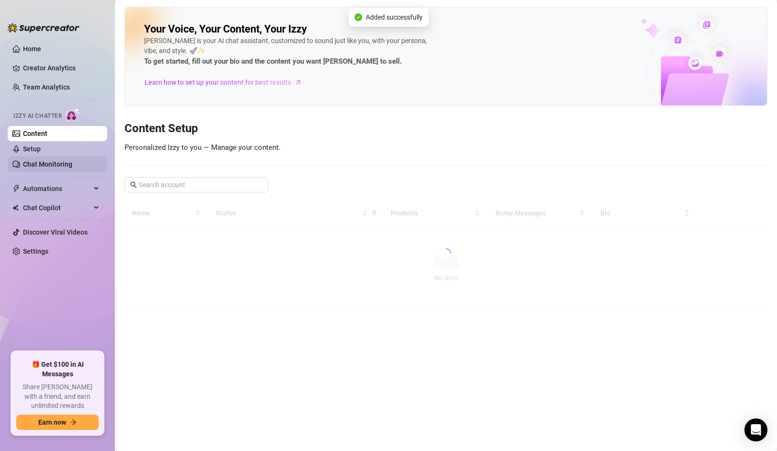
click at [50, 160] on link "Chat Monitoring" at bounding box center [47, 164] width 49 height 8
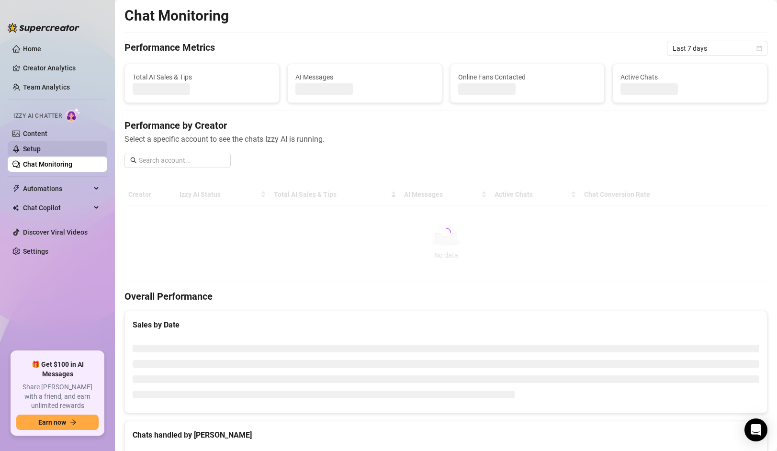
click at [41, 148] on link "Setup" at bounding box center [32, 149] width 18 height 8
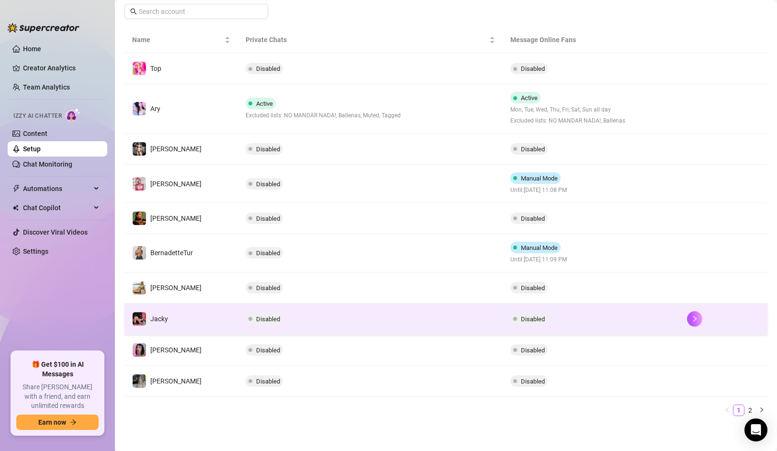
scroll to position [158, 0]
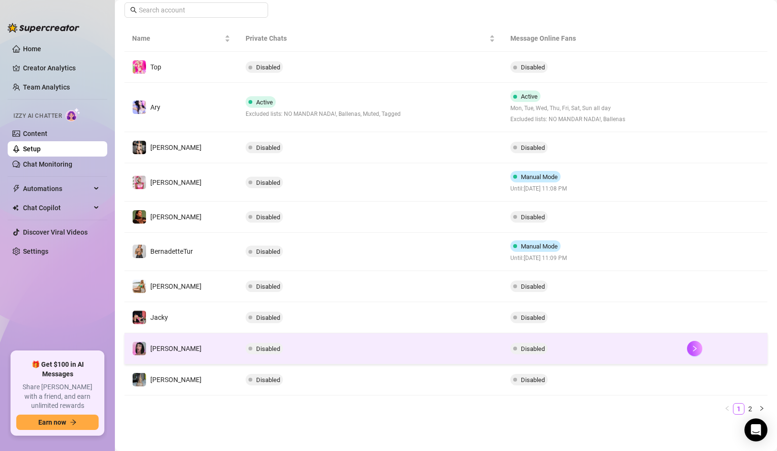
click at [259, 346] on span "Disabled" at bounding box center [268, 348] width 24 height 7
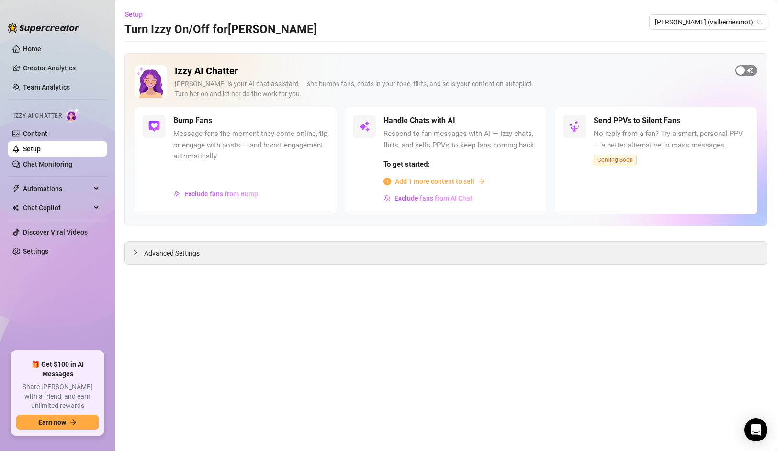
click at [746, 73] on span "button" at bounding box center [746, 70] width 22 height 11
click at [477, 180] on div "Add 1 more content to sell" at bounding box center [461, 181] width 156 height 11
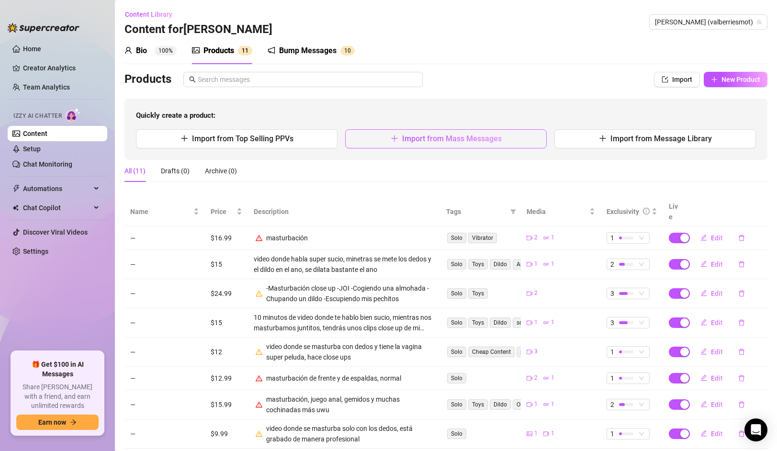
click at [435, 139] on span "Import from Mass Messages" at bounding box center [452, 138] width 100 height 9
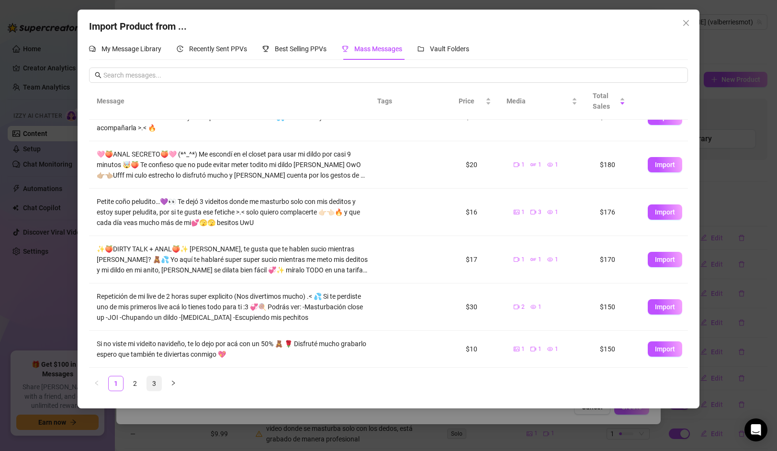
click at [154, 381] on link "3" at bounding box center [154, 383] width 14 height 14
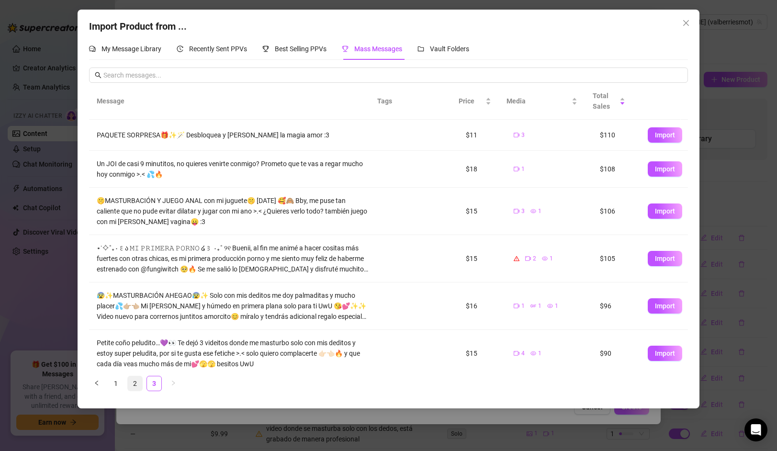
click at [134, 378] on link "2" at bounding box center [135, 383] width 14 height 14
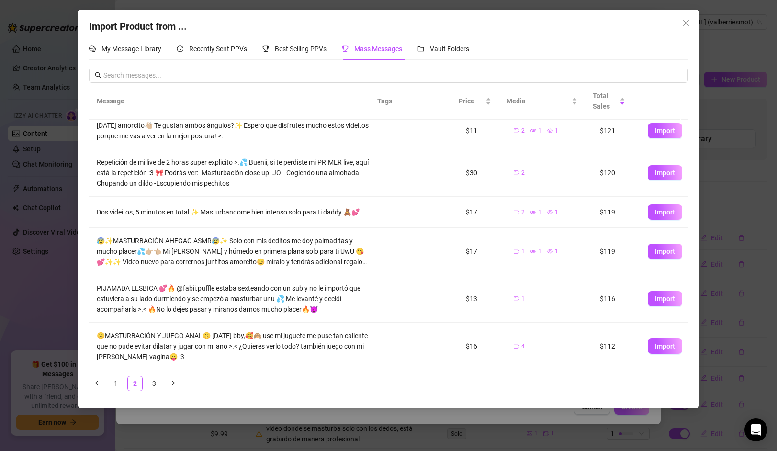
scroll to position [189, 0]
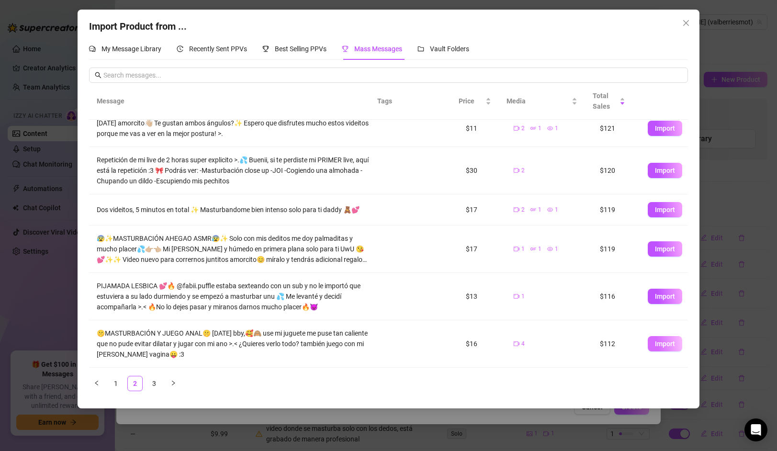
click at [664, 345] on span "Import" at bounding box center [665, 344] width 20 height 8
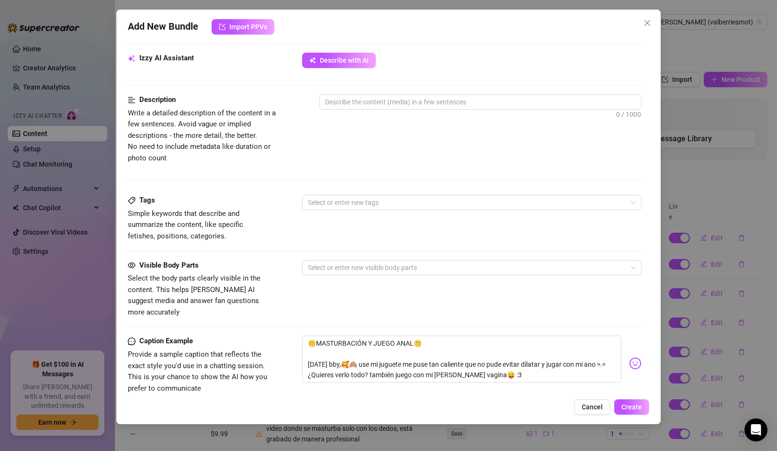
scroll to position [513, 0]
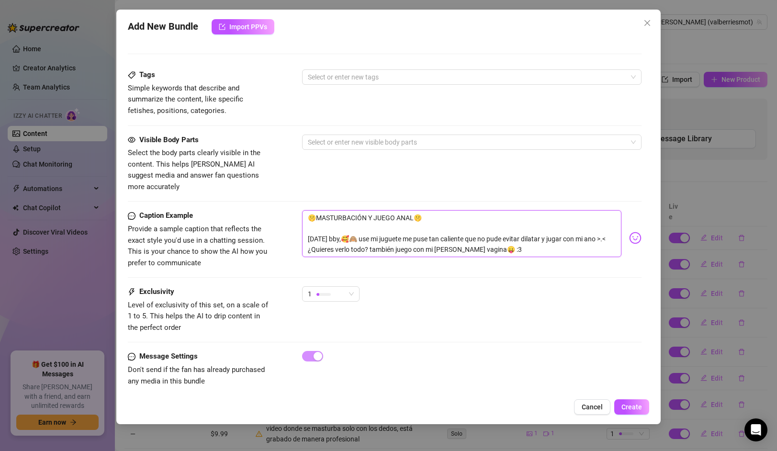
drag, startPoint x: 347, startPoint y: 226, endPoint x: 473, endPoint y: 235, distance: 126.2
click at [473, 235] on textarea "🤫MASTURBACIÓN Y JUEGO ANAL🤫 [DATE] bby,🥰🙈 use mi juguete me puse tan caliente q…" at bounding box center [461, 233] width 319 height 47
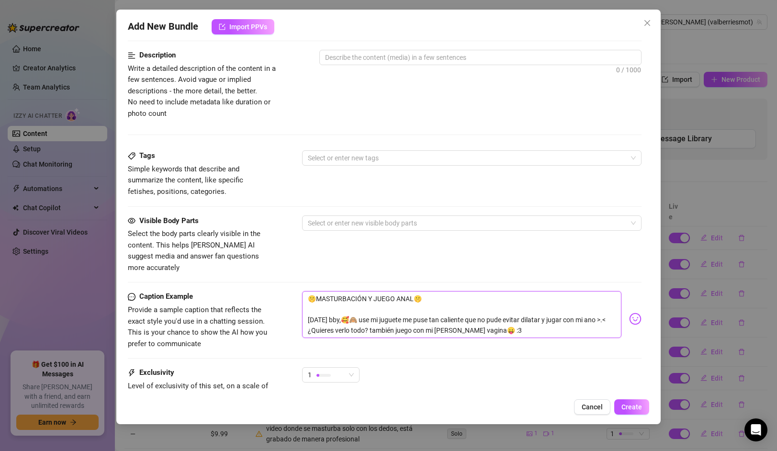
scroll to position [414, 0]
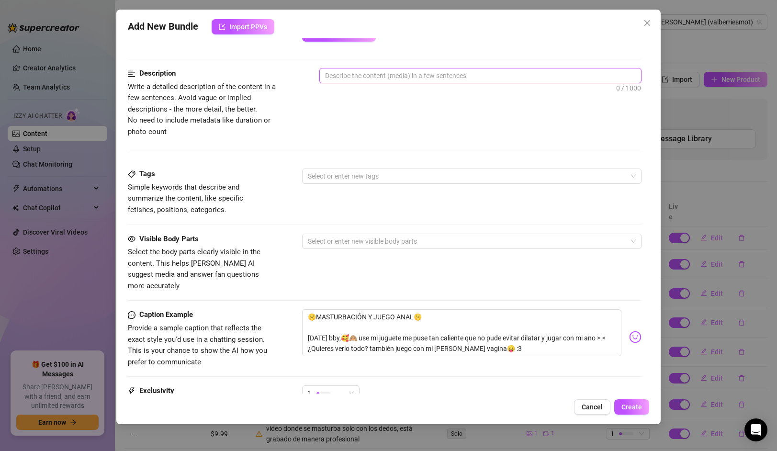
click at [373, 78] on textarea at bounding box center [480, 75] width 321 height 14
paste textarea "use mi juguete me puse tan caliente que no pude evitar dilatar y jugar con mi a…"
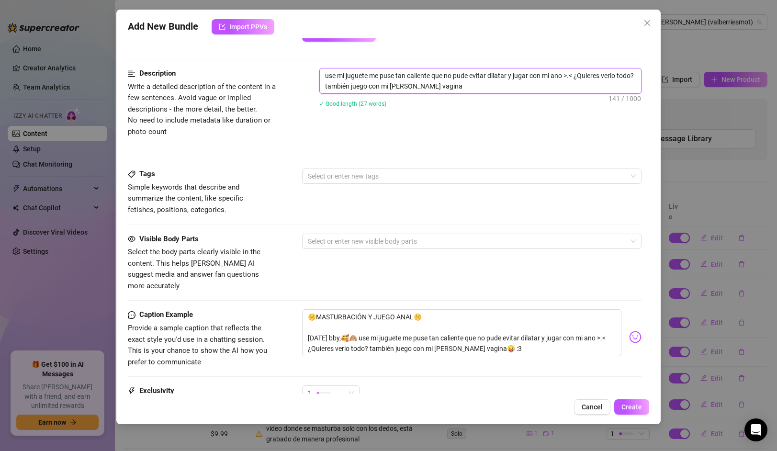
scroll to position [0, 0]
click at [342, 173] on div at bounding box center [466, 175] width 325 height 13
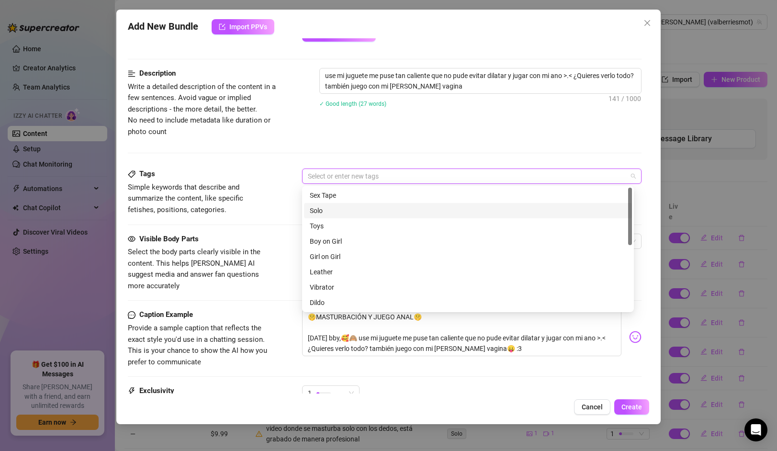
click at [323, 211] on div "Solo" at bounding box center [468, 210] width 316 height 11
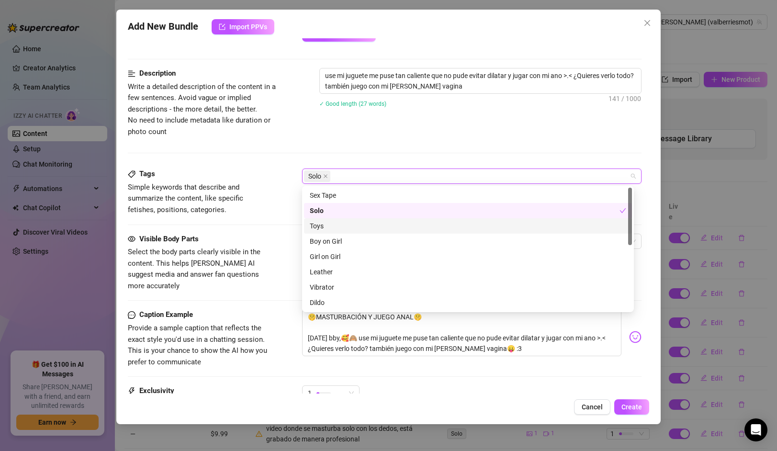
click at [324, 225] on div "Toys" at bounding box center [468, 226] width 316 height 11
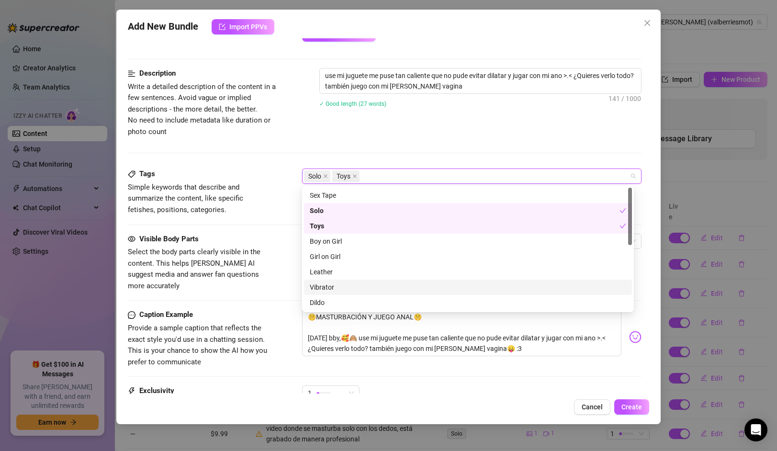
click at [329, 282] on div "Vibrator" at bounding box center [468, 287] width 316 height 11
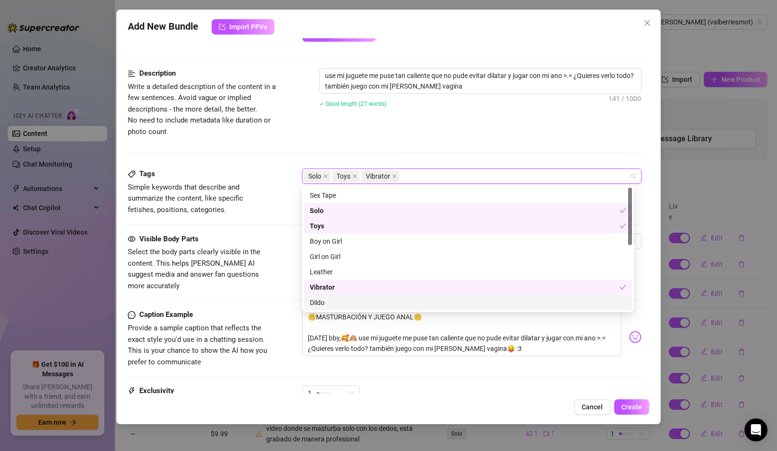
click at [326, 299] on div "Dildo" at bounding box center [468, 302] width 316 height 11
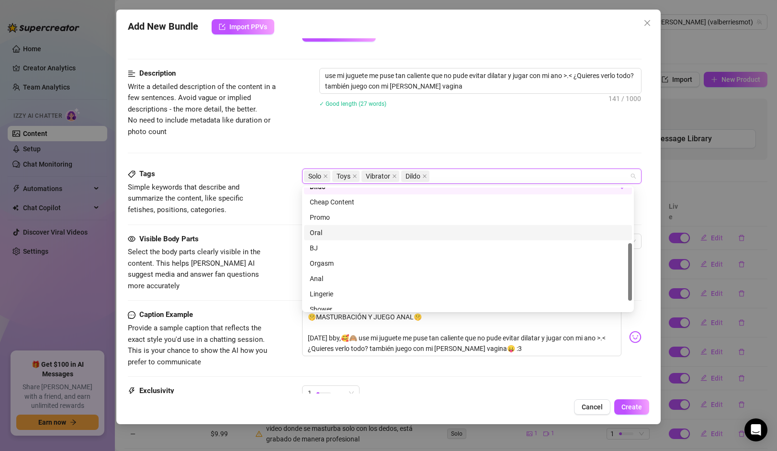
scroll to position [138, 0]
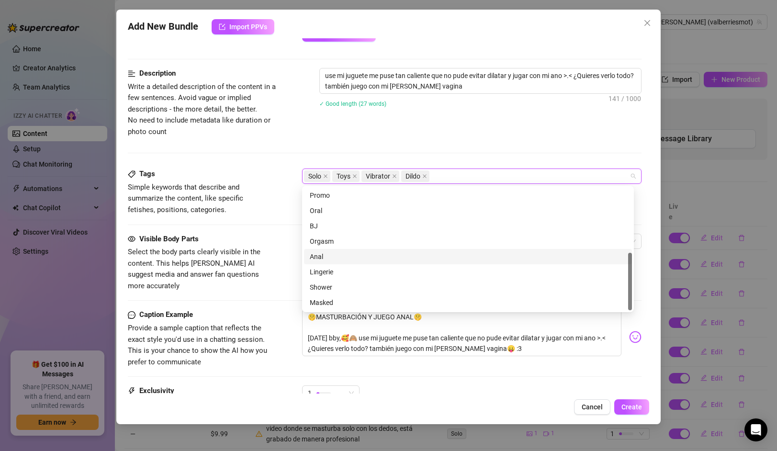
click at [329, 256] on div "Anal" at bounding box center [468, 256] width 316 height 11
click at [247, 221] on div "Tags Simple keywords that describe and summarize the content, like specific fet…" at bounding box center [384, 200] width 513 height 65
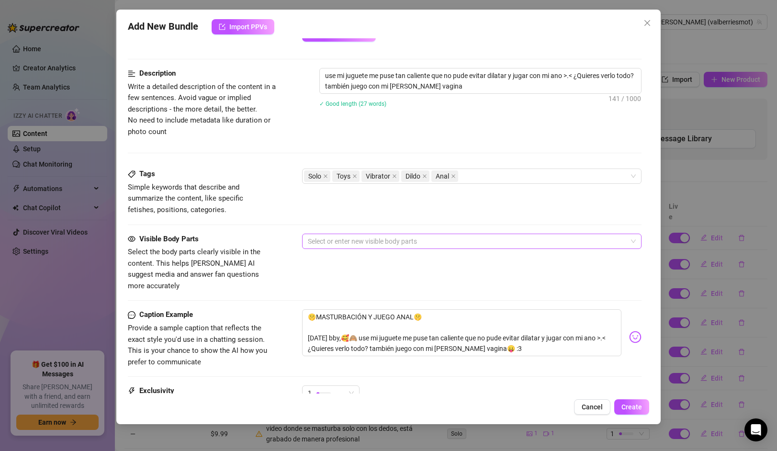
click at [357, 237] on div at bounding box center [466, 240] width 325 height 13
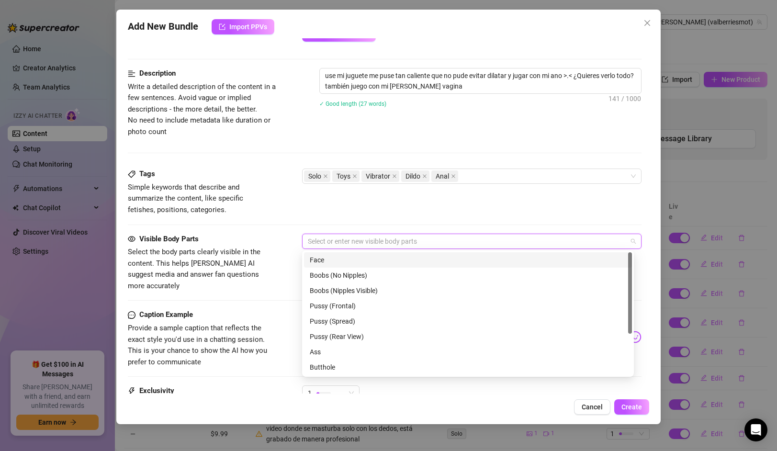
click at [218, 230] on div "Tags Simple keywords that describe and summarize the content, like specific fet…" at bounding box center [384, 200] width 513 height 65
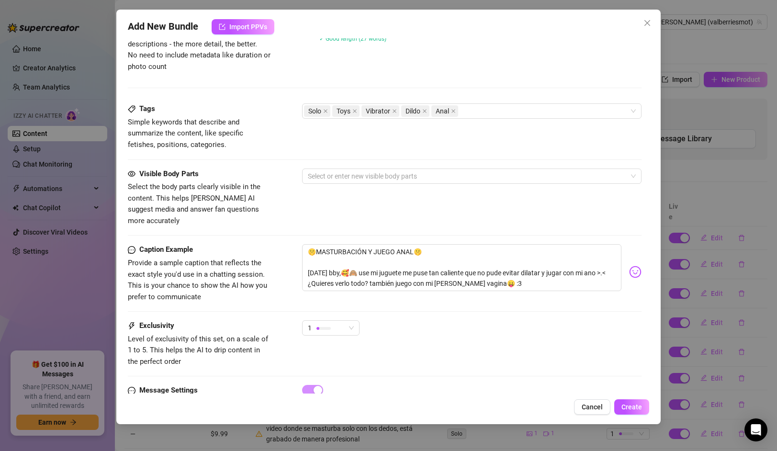
scroll to position [513, 0]
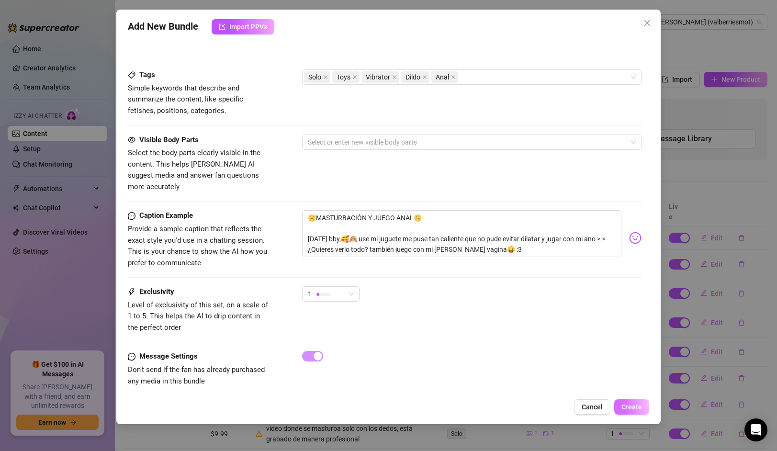
click at [640, 408] on span "Create" at bounding box center [631, 407] width 21 height 8
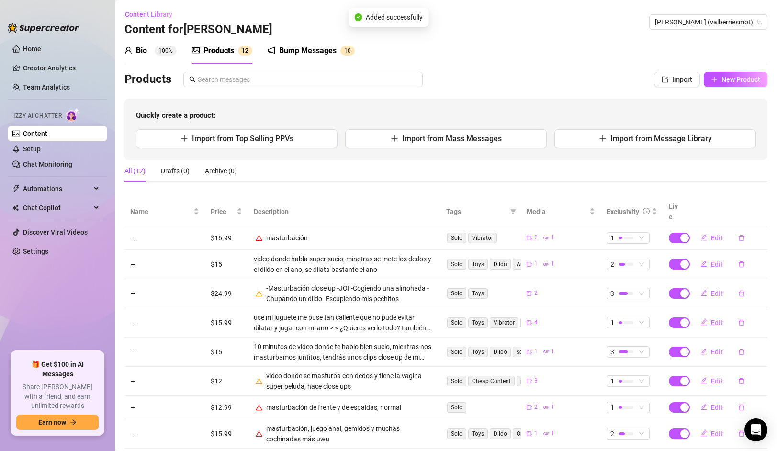
click at [70, 119] on img at bounding box center [73, 115] width 15 height 14
click at [47, 130] on link "Content" at bounding box center [35, 134] width 24 height 8
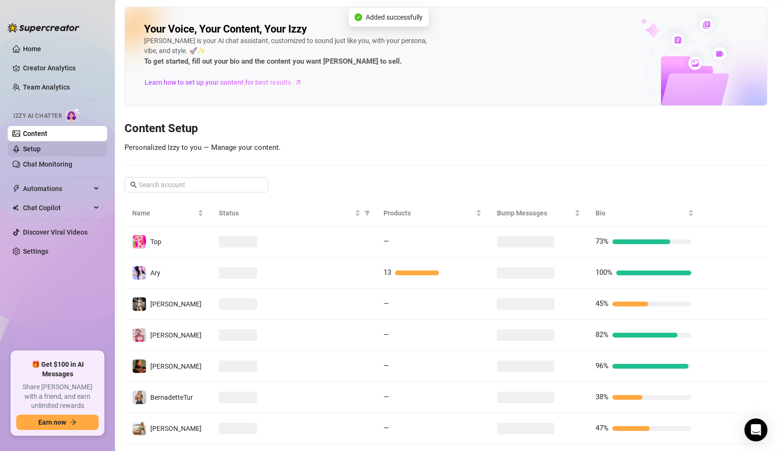
click at [40, 149] on link "Setup" at bounding box center [32, 149] width 18 height 8
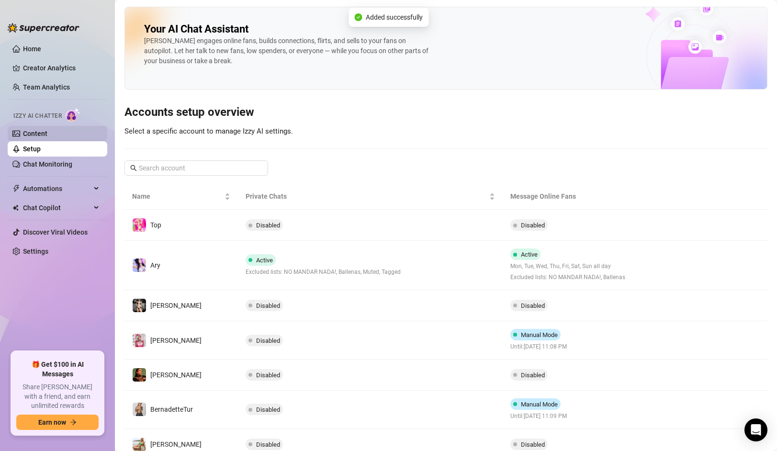
click at [45, 133] on link "Content" at bounding box center [35, 134] width 24 height 8
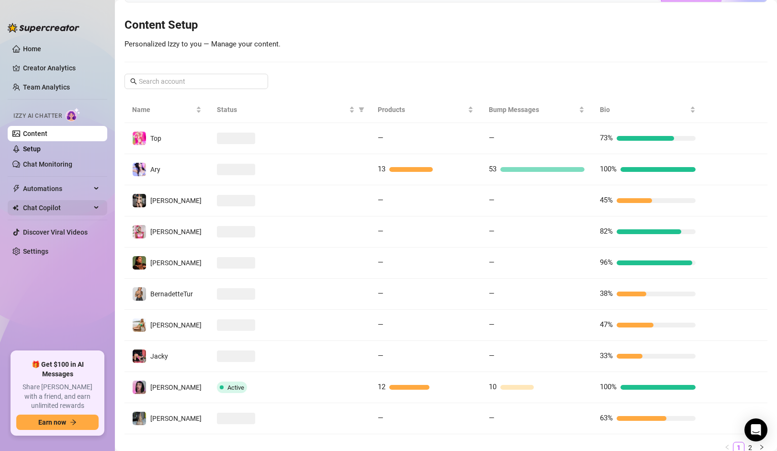
scroll to position [49, 0]
